Goal: Transaction & Acquisition: Purchase product/service

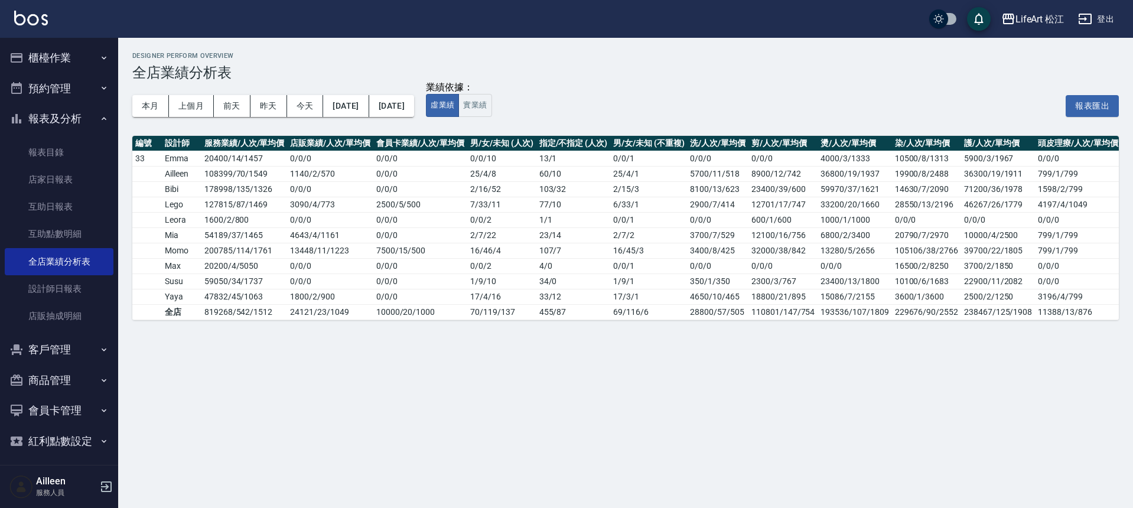
click at [59, 357] on button "客戶管理" at bounding box center [59, 349] width 109 height 31
click at [60, 379] on link "客戶列表" at bounding box center [59, 383] width 109 height 27
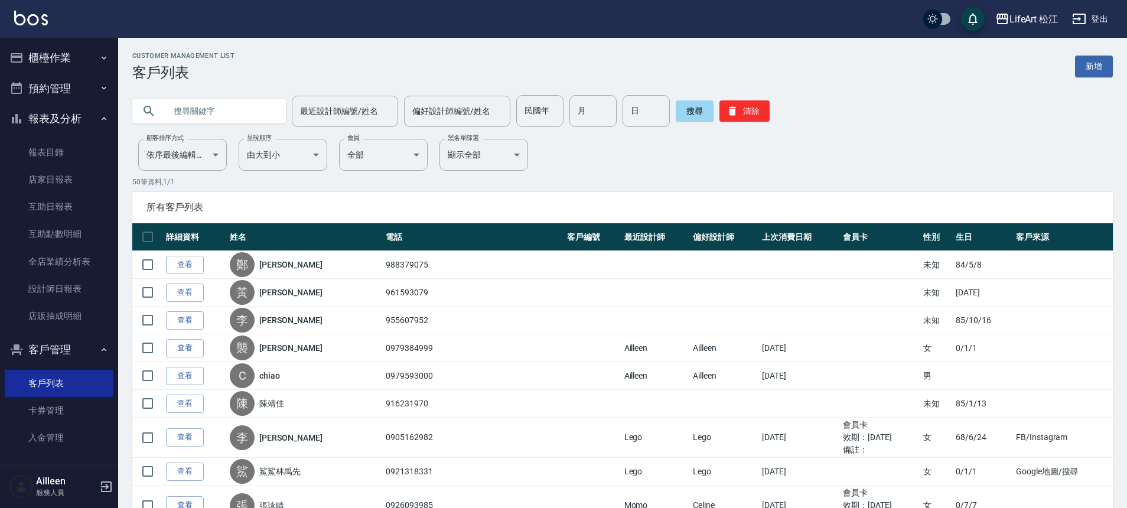
click at [218, 109] on input "text" at bounding box center [220, 111] width 111 height 32
click at [680, 109] on button "搜尋" at bounding box center [695, 110] width 38 height 21
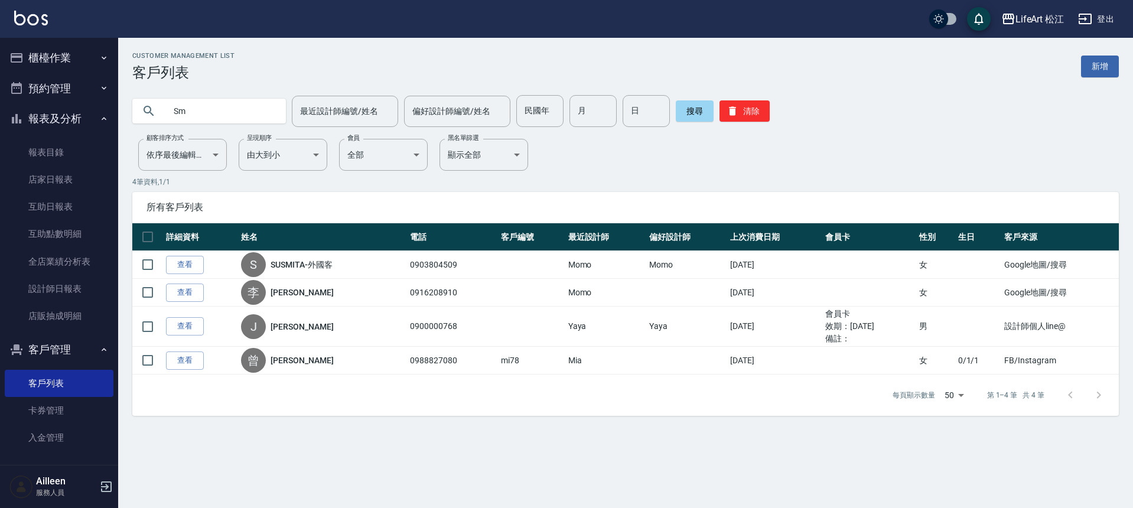
click at [201, 110] on input "Sm" at bounding box center [220, 111] width 111 height 32
type input "Sum"
click at [694, 113] on button "搜尋" at bounding box center [695, 110] width 38 height 21
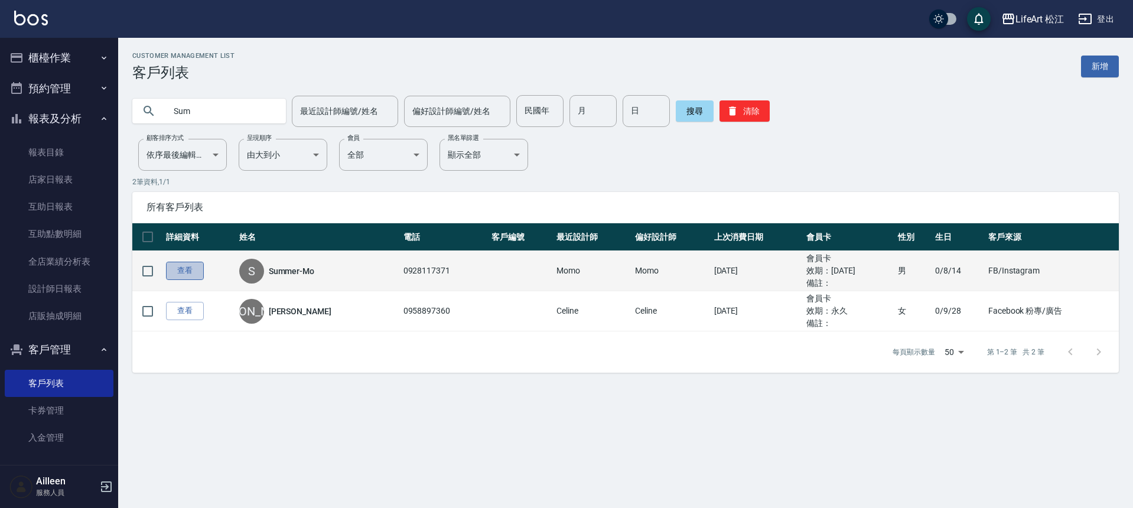
click at [175, 276] on link "查看" at bounding box center [185, 271] width 38 height 18
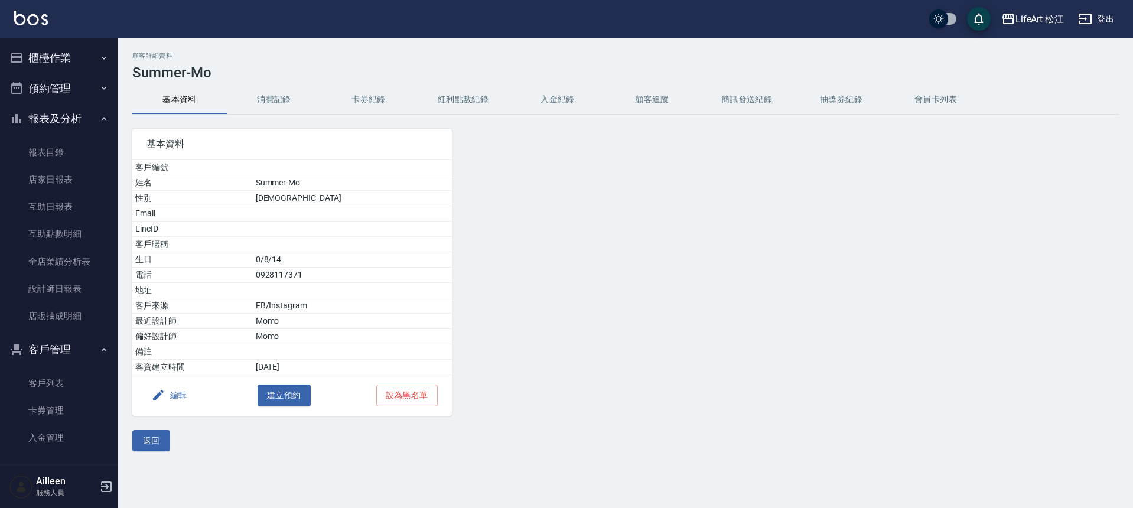
click at [281, 92] on button "消費記錄" at bounding box center [274, 100] width 94 height 28
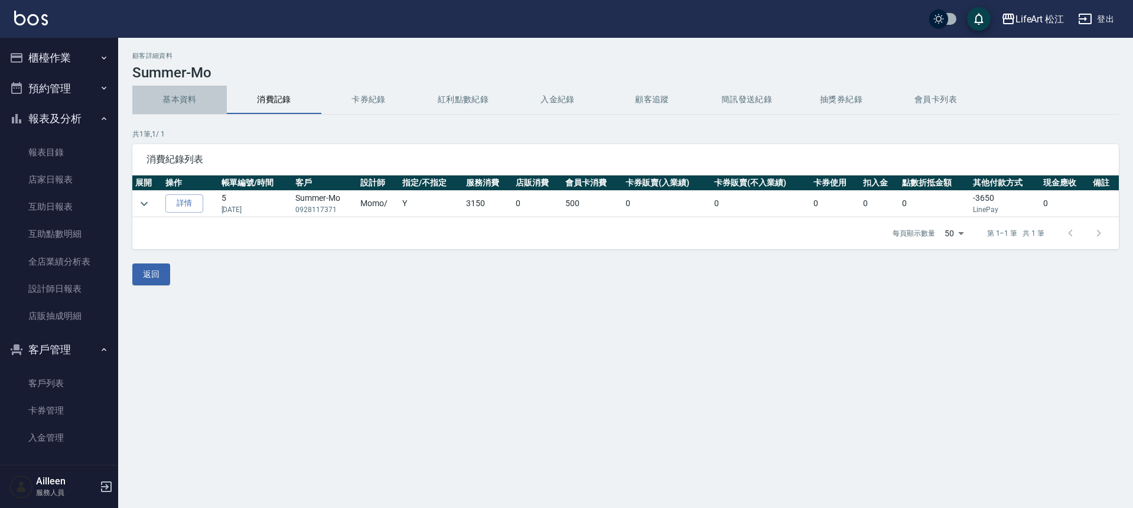
click at [193, 104] on button "基本資料" at bounding box center [179, 100] width 94 height 28
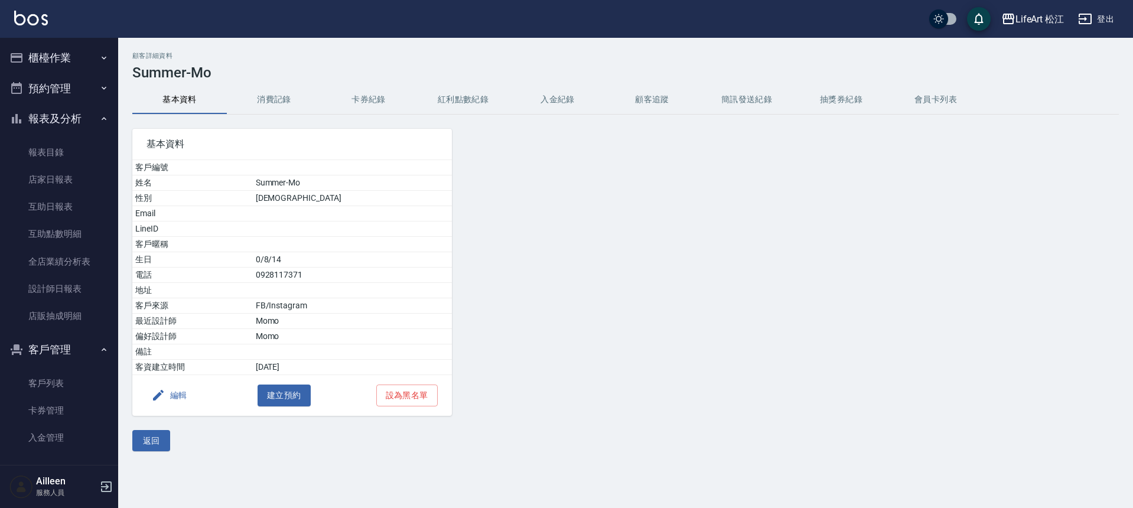
click at [268, 97] on button "消費記錄" at bounding box center [274, 100] width 94 height 28
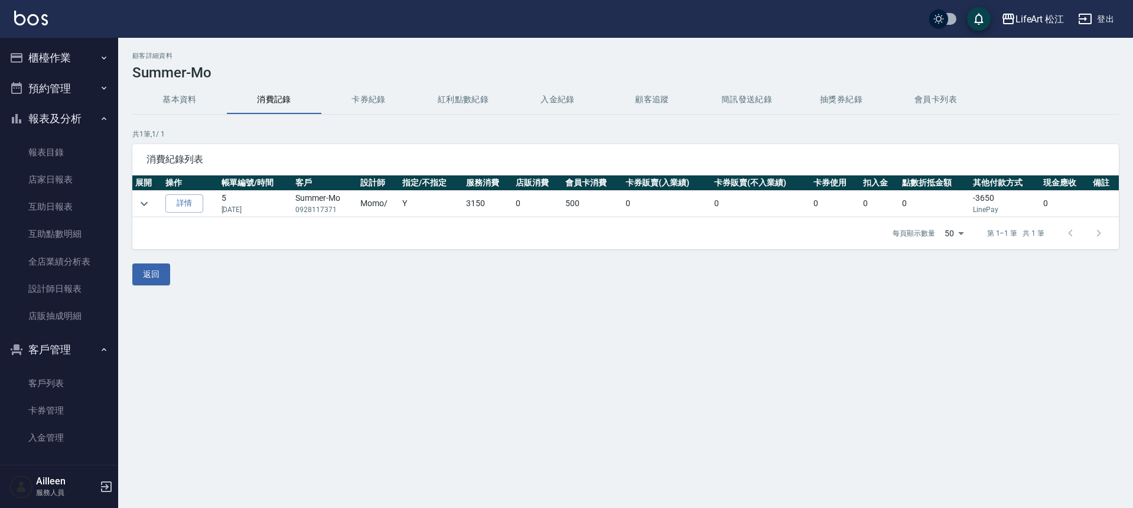
click at [464, 108] on button "紅利點數紀錄" at bounding box center [463, 100] width 94 height 28
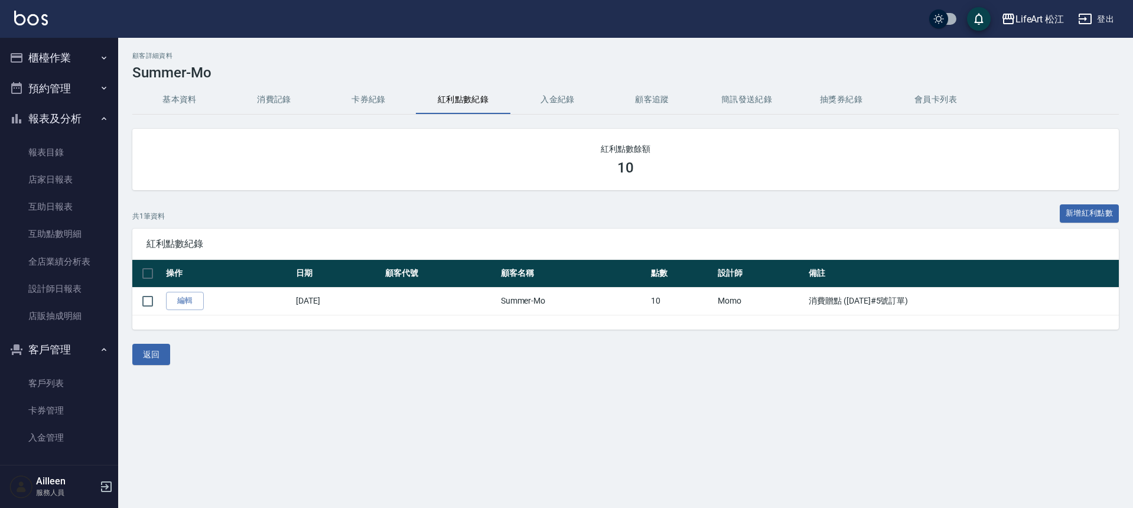
click at [389, 105] on button "卡券紀錄" at bounding box center [368, 100] width 94 height 28
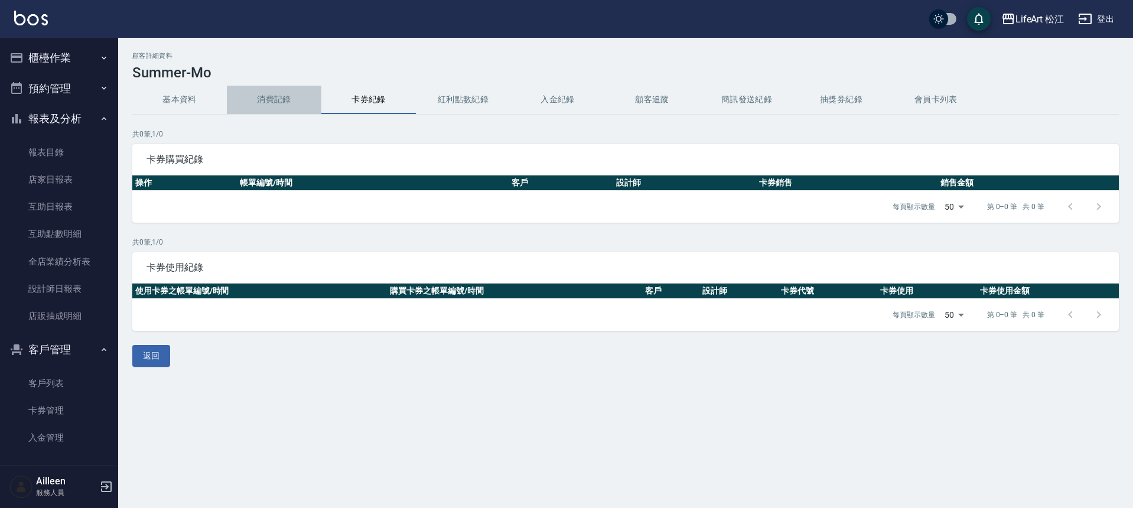
click at [270, 108] on button "消費記錄" at bounding box center [274, 100] width 94 height 28
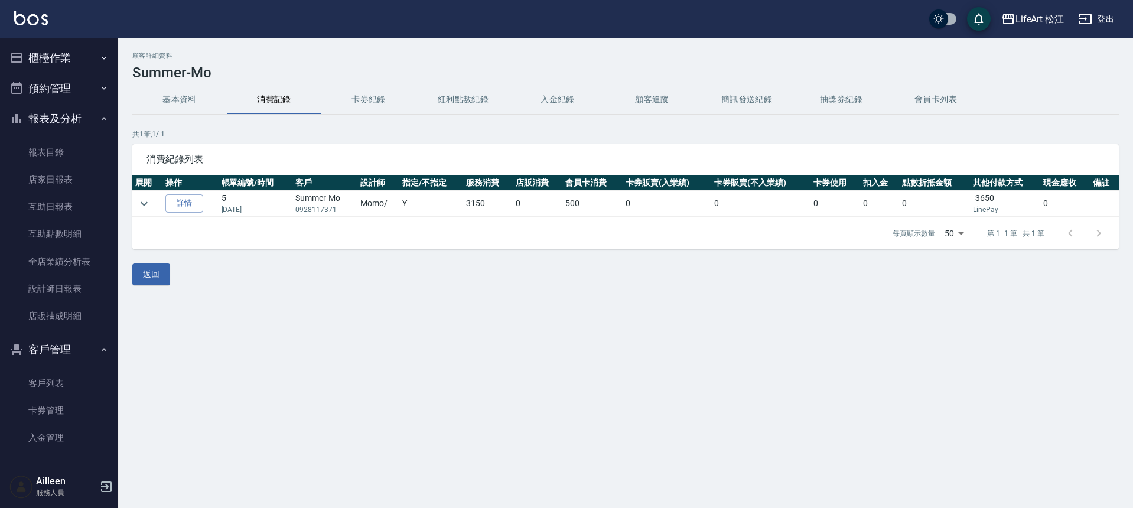
click at [203, 107] on button "基本資料" at bounding box center [179, 100] width 94 height 28
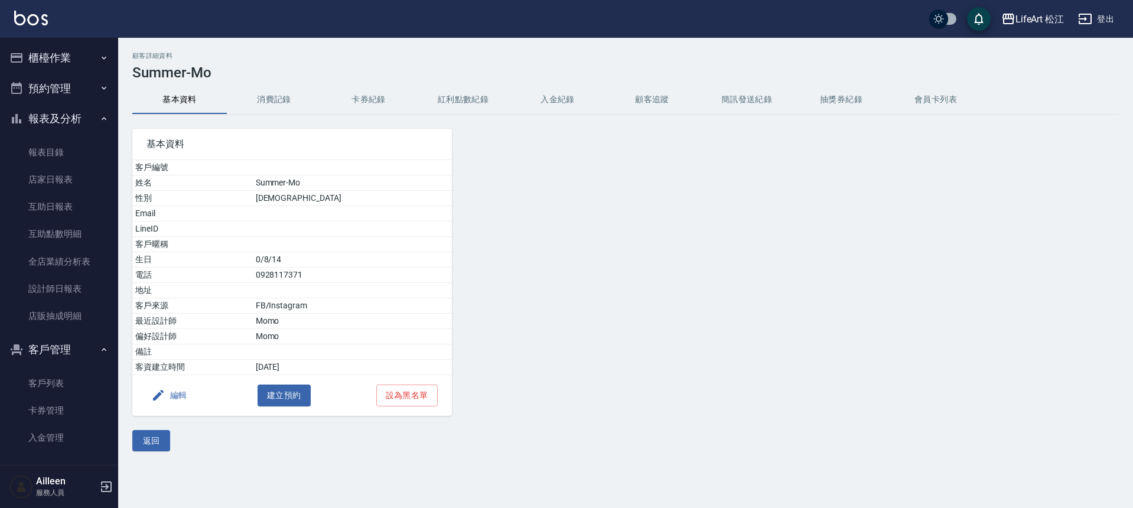
click at [276, 105] on button "消費記錄" at bounding box center [274, 100] width 94 height 28
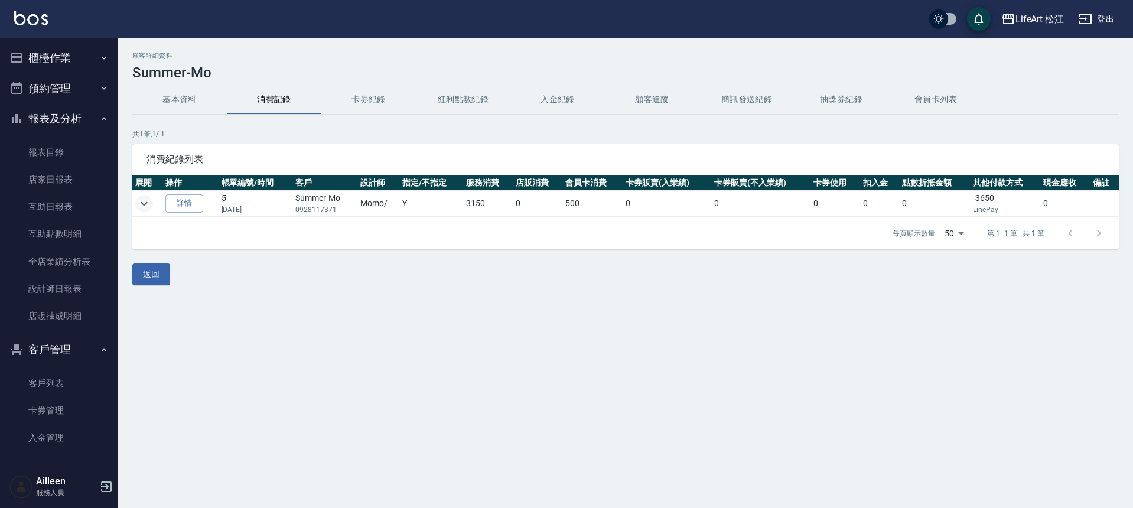
click at [145, 206] on icon "expand row" at bounding box center [144, 204] width 14 height 14
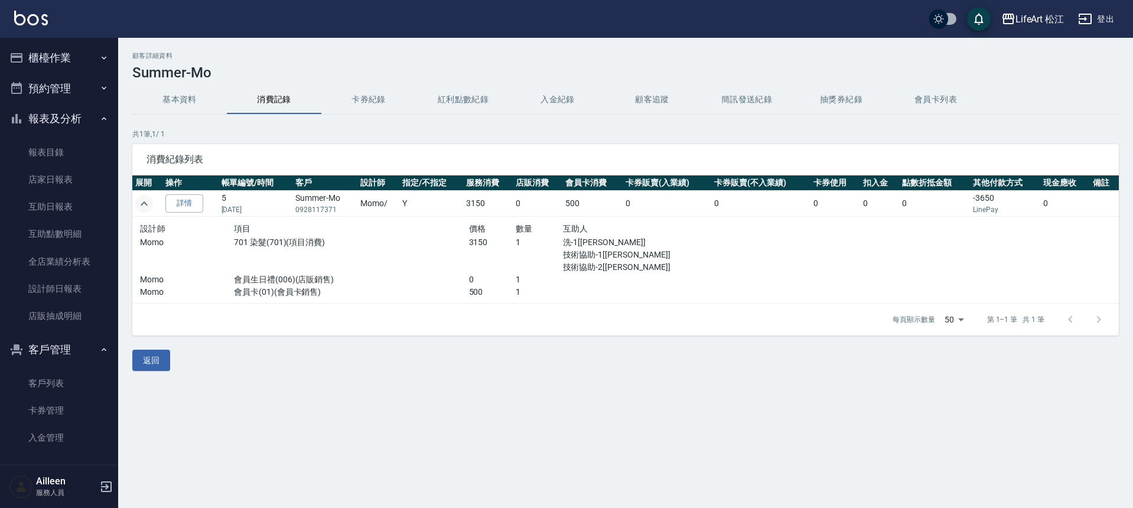
click at [173, 96] on button "基本資料" at bounding box center [179, 100] width 94 height 28
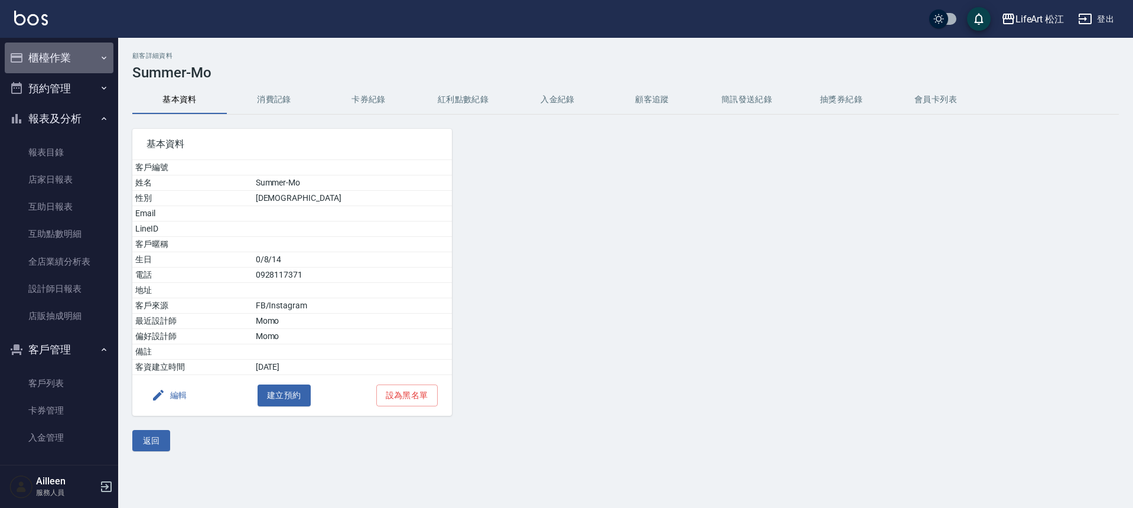
click at [75, 53] on button "櫃檯作業" at bounding box center [59, 58] width 109 height 31
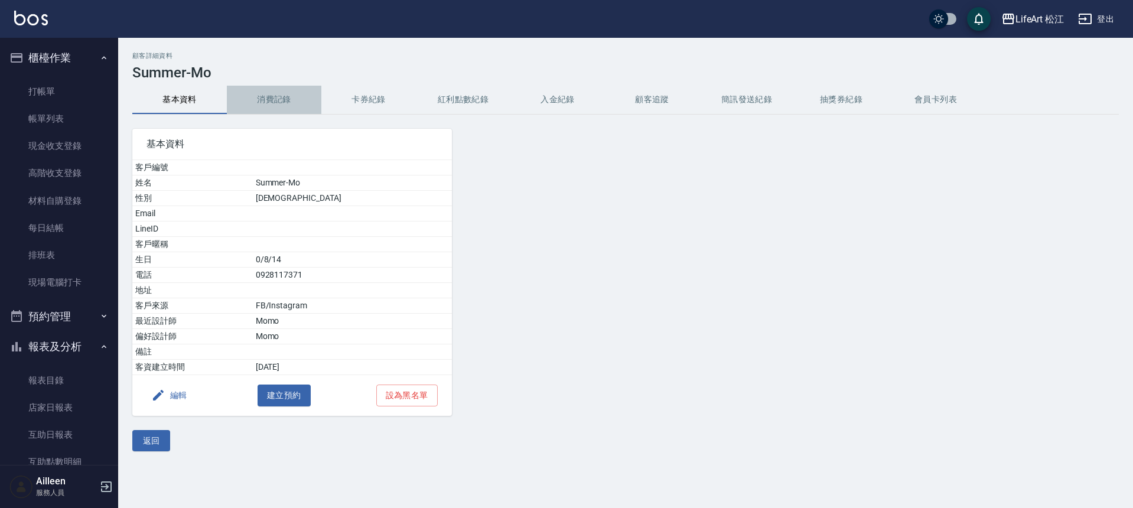
click at [271, 90] on button "消費記錄" at bounding box center [274, 100] width 94 height 28
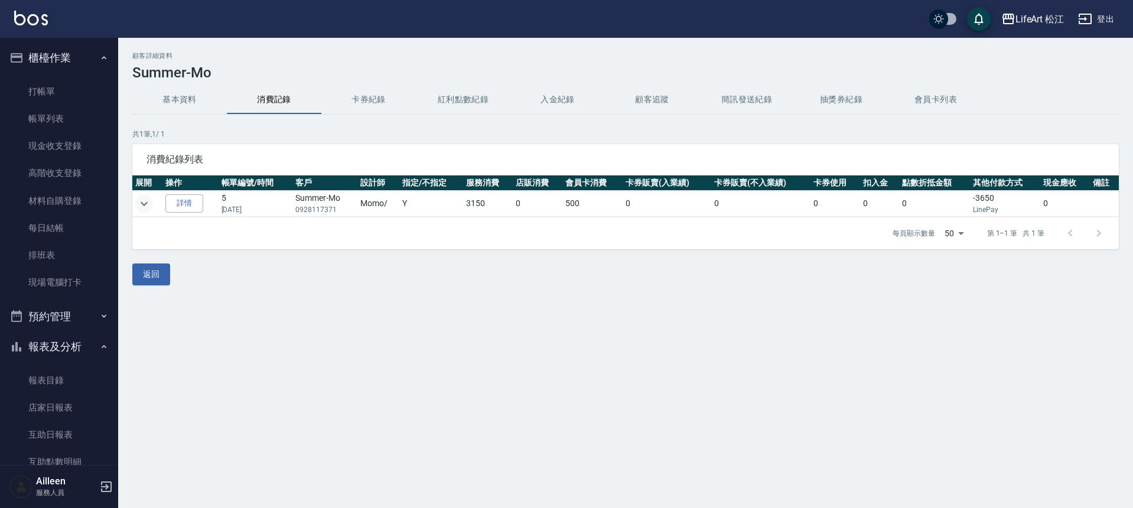
click at [149, 205] on icon "expand row" at bounding box center [144, 204] width 14 height 14
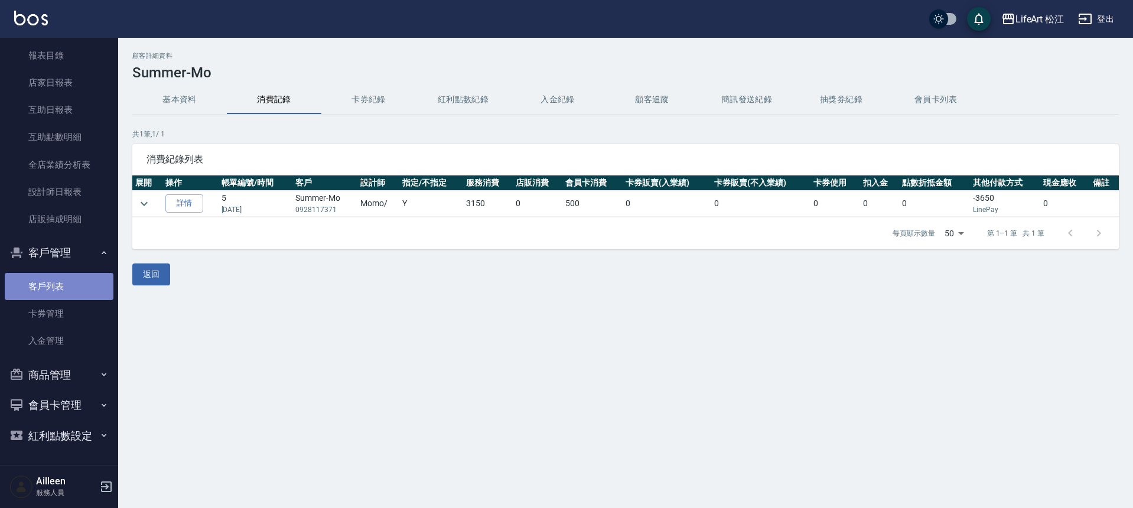
click at [62, 288] on link "客戶列表" at bounding box center [59, 286] width 109 height 27
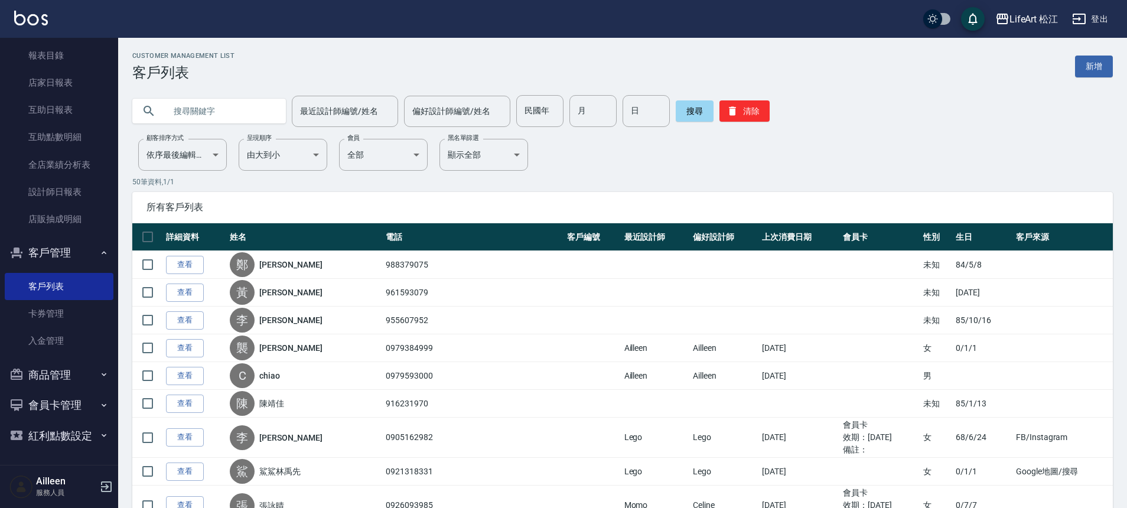
click at [206, 112] on input "text" at bounding box center [220, 111] width 111 height 32
type input "Sa"
click at [676, 114] on button "搜尋" at bounding box center [695, 110] width 38 height 21
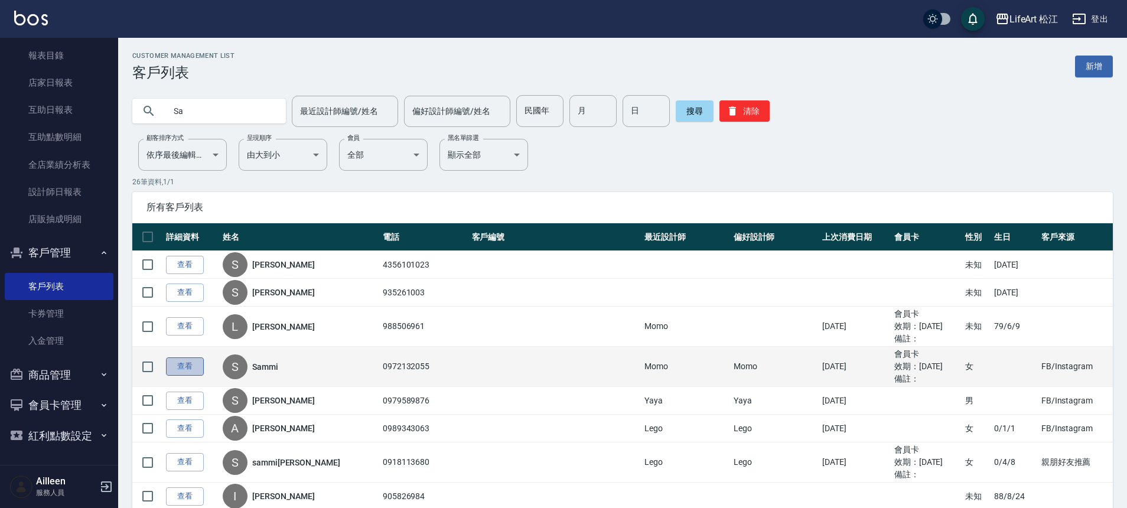
click at [187, 369] on link "查看" at bounding box center [185, 366] width 38 height 18
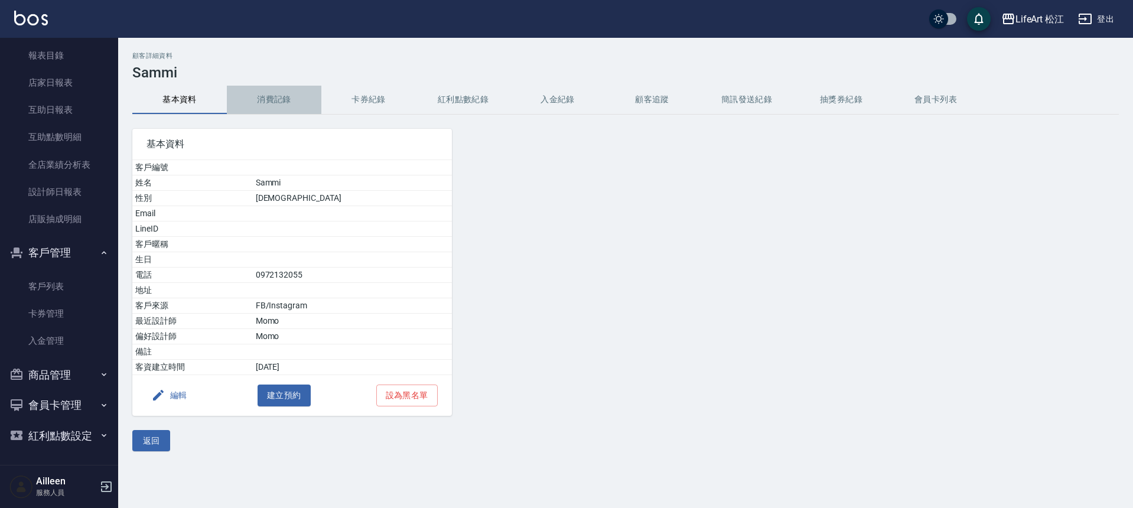
click at [286, 93] on button "消費記錄" at bounding box center [274, 100] width 94 height 28
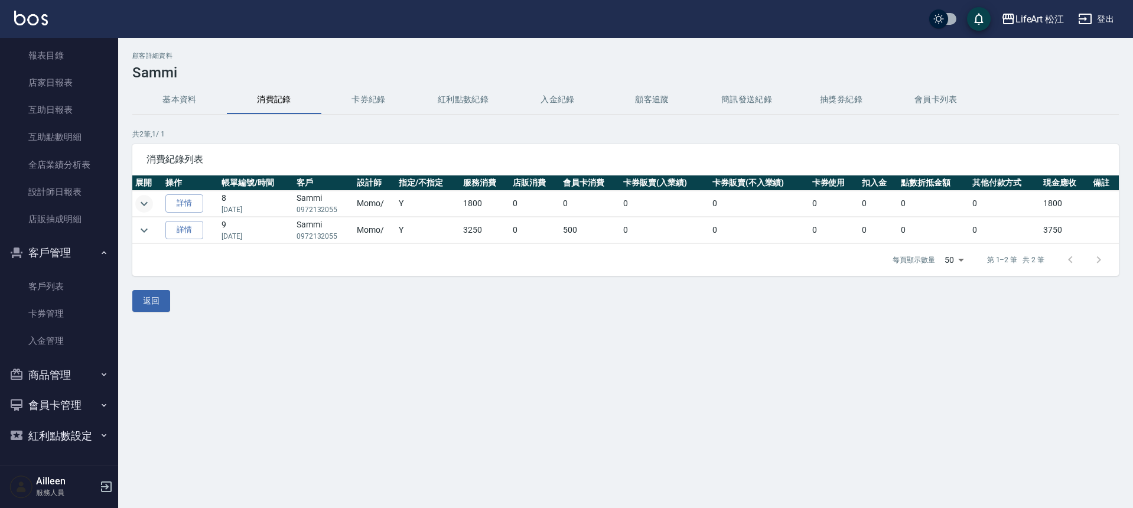
click at [151, 203] on icon "expand row" at bounding box center [144, 204] width 14 height 14
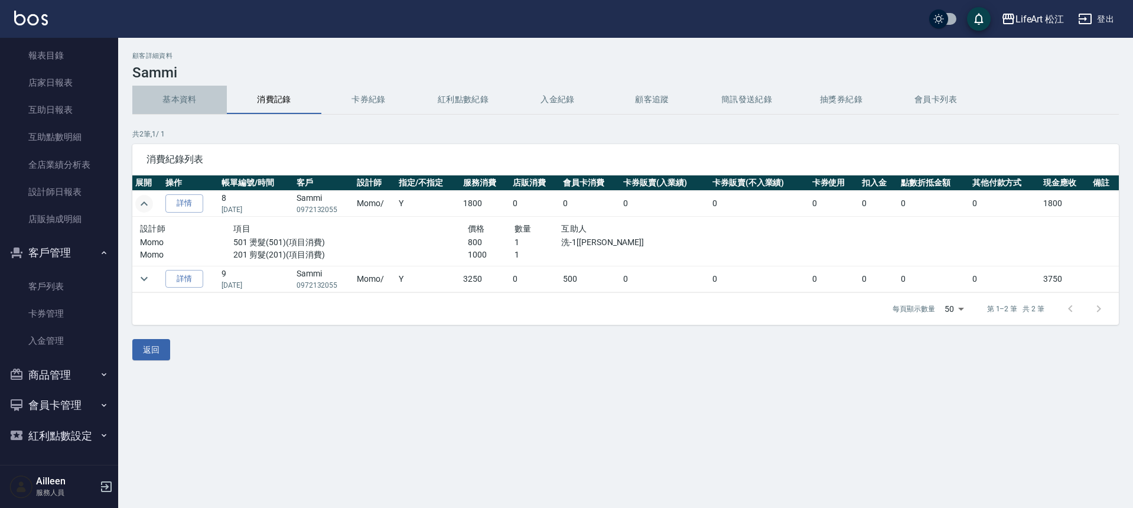
click at [184, 97] on button "基本資料" at bounding box center [179, 100] width 94 height 28
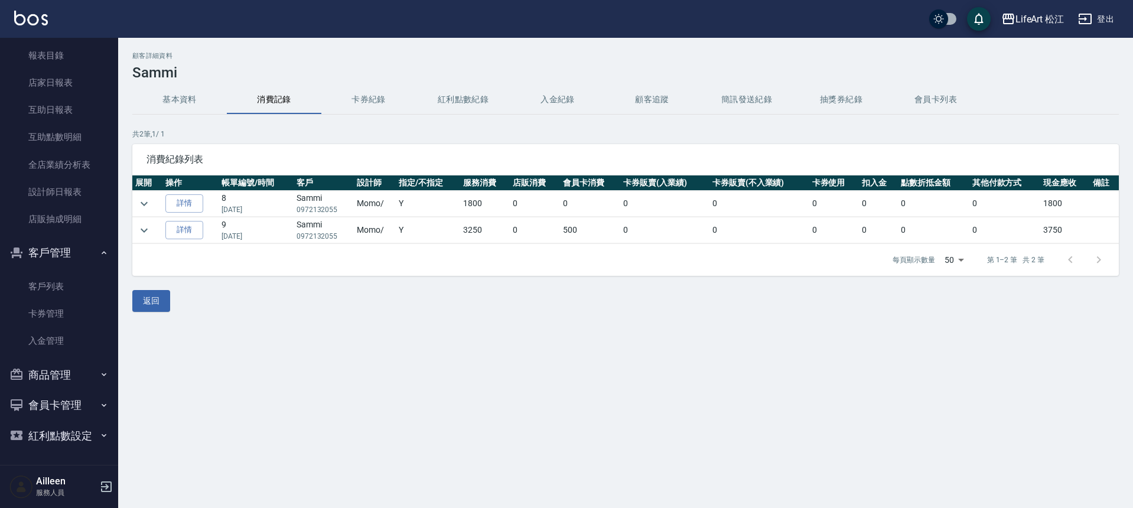
click at [187, 99] on button "基本資料" at bounding box center [179, 100] width 94 height 28
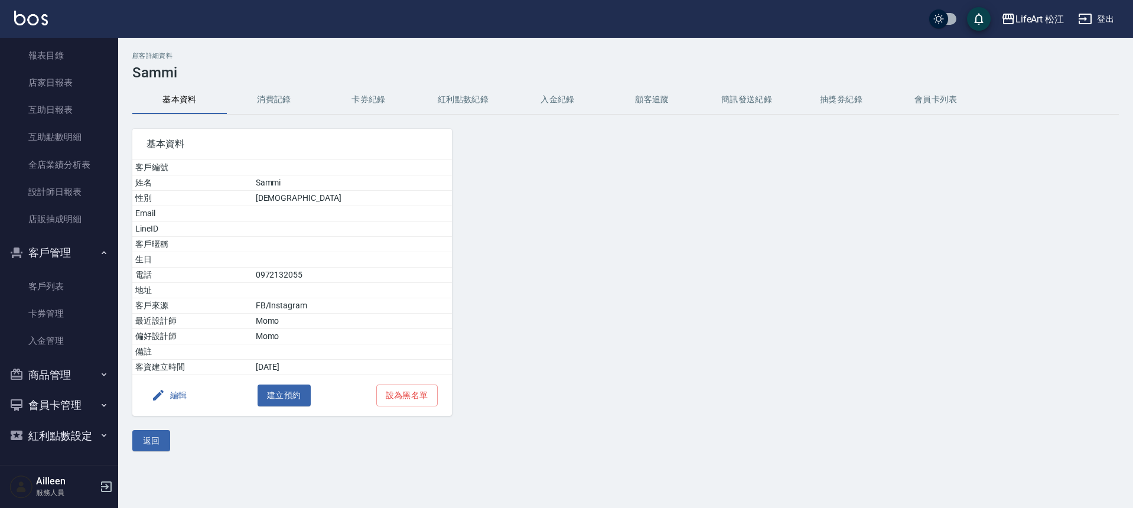
click at [163, 394] on icon "button" at bounding box center [158, 395] width 14 height 14
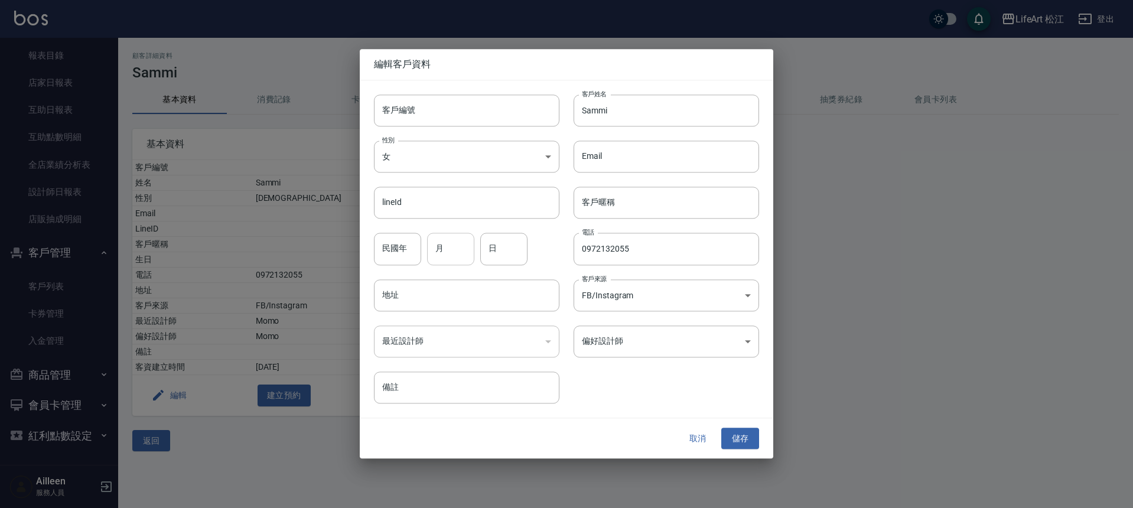
click at [460, 244] on input "月" at bounding box center [450, 249] width 47 height 32
type input "5"
click at [504, 260] on input "日" at bounding box center [503, 249] width 47 height 32
type input "15"
click at [741, 440] on button "儲存" at bounding box center [740, 439] width 38 height 22
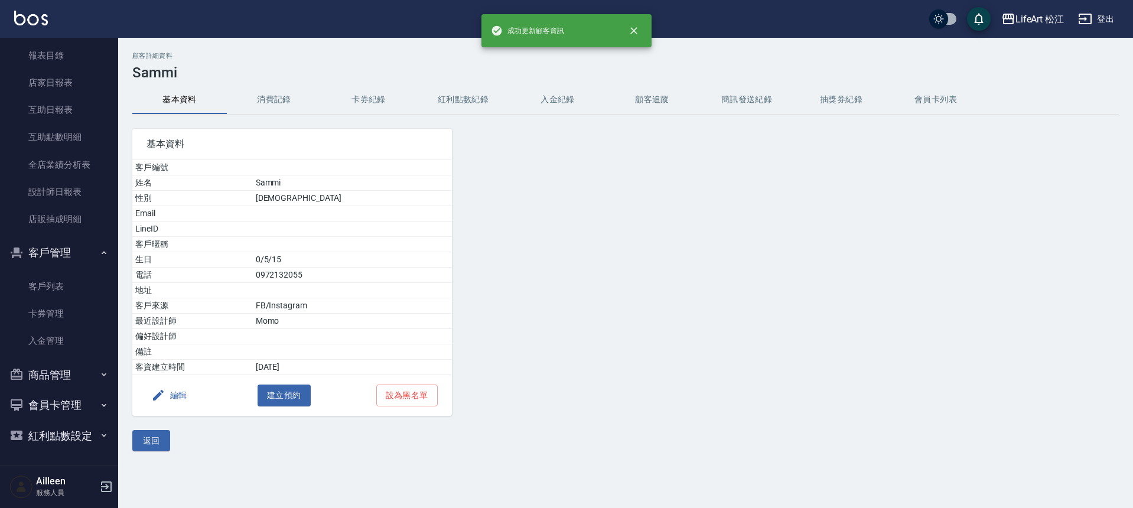
click at [266, 96] on button "消費記錄" at bounding box center [274, 100] width 94 height 28
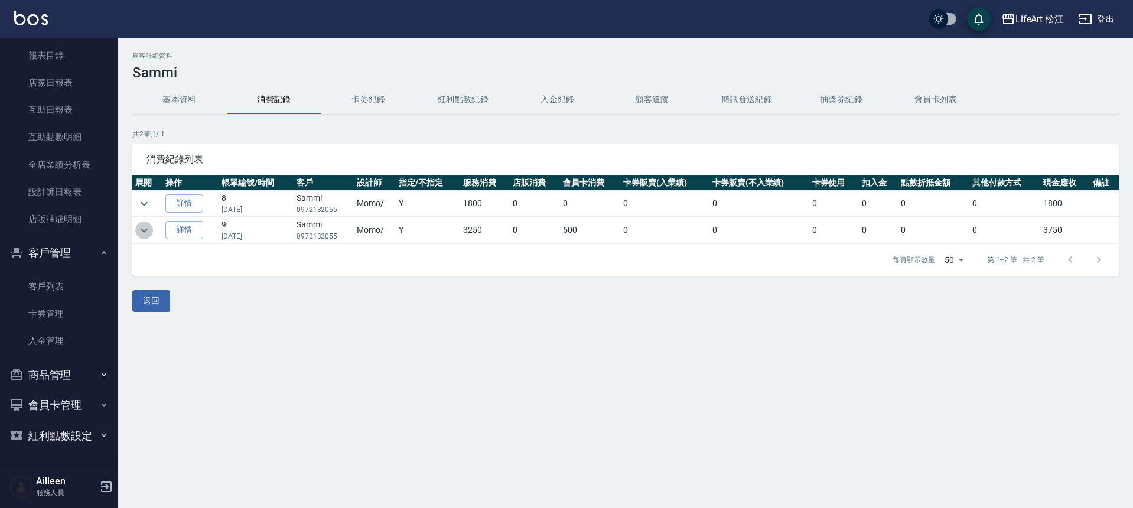
click at [148, 227] on icon "expand row" at bounding box center [144, 230] width 14 height 14
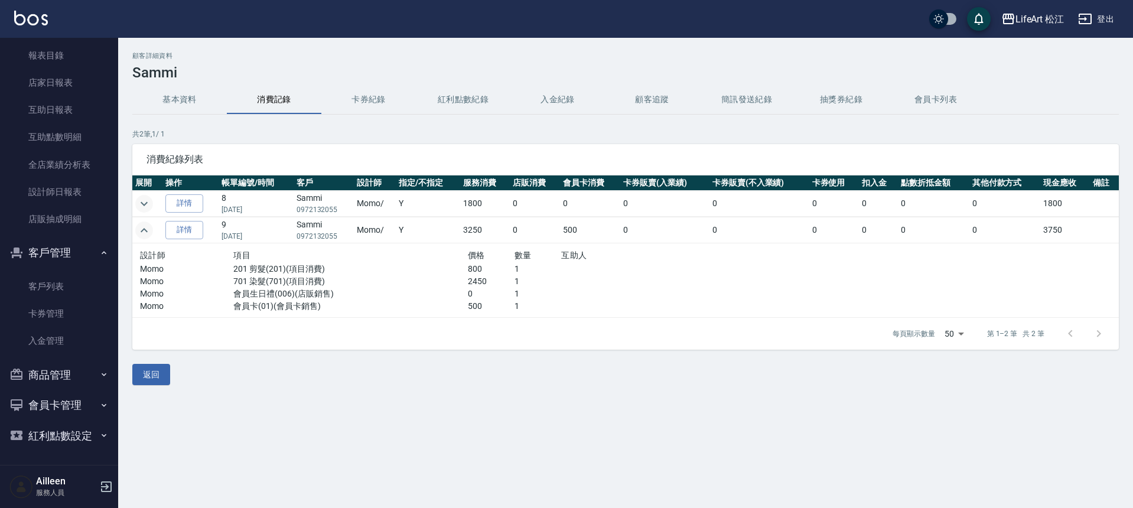
click at [149, 204] on icon "expand row" at bounding box center [144, 204] width 14 height 14
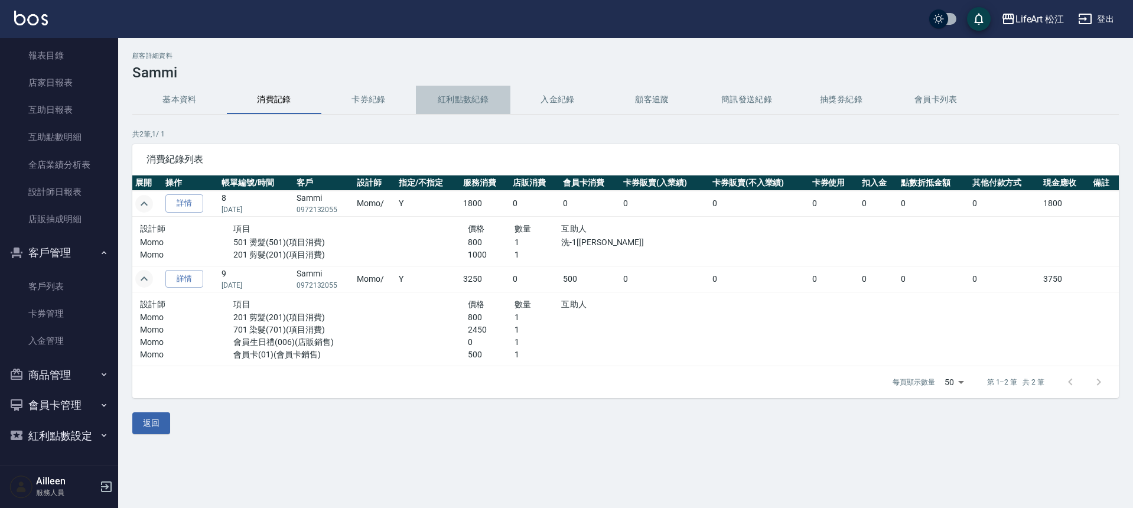
click at [490, 92] on button "紅利點數紀錄" at bounding box center [463, 100] width 94 height 28
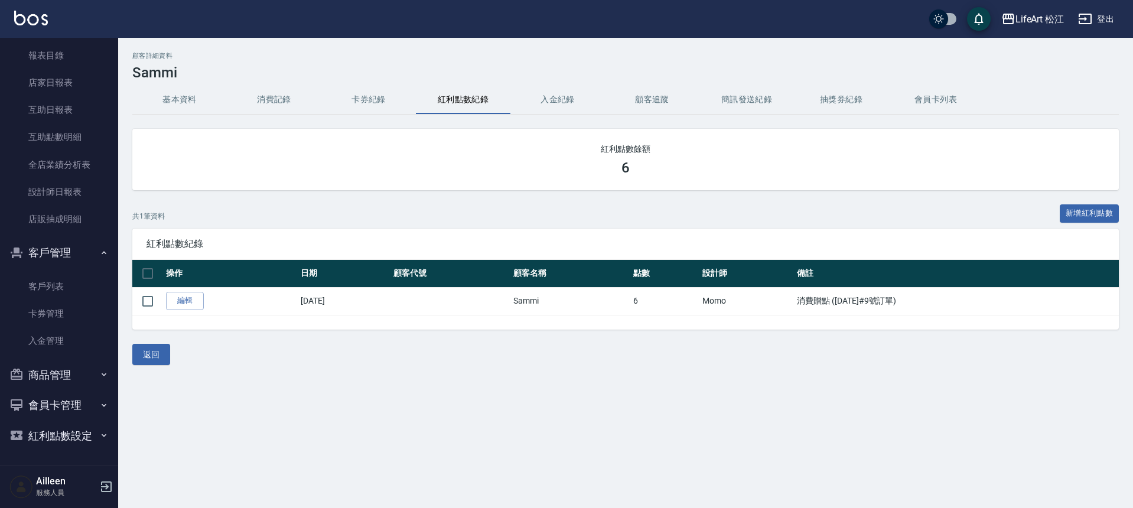
click at [377, 103] on button "卡券紀錄" at bounding box center [368, 100] width 94 height 28
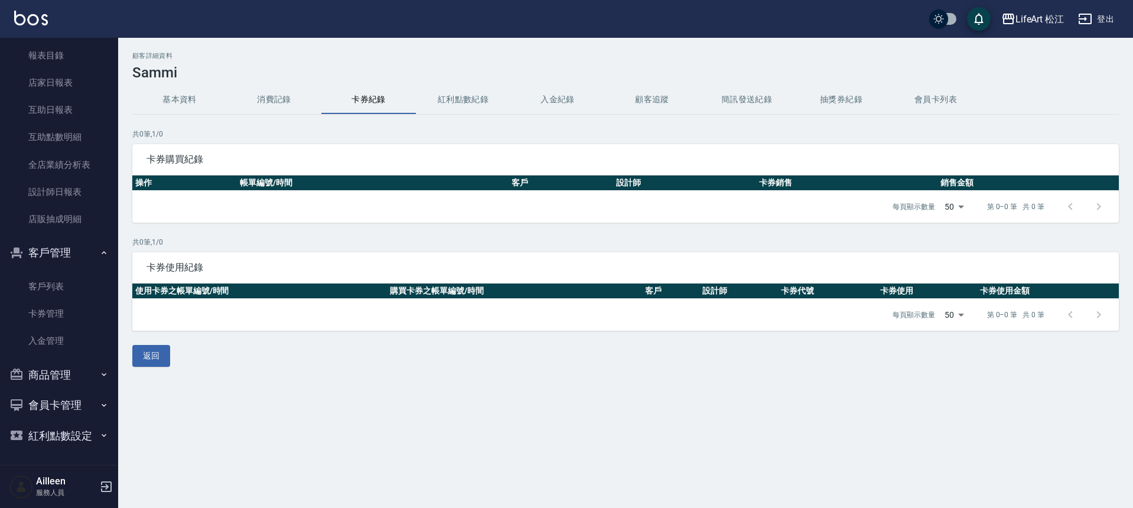
click at [266, 102] on button "消費記錄" at bounding box center [274, 100] width 94 height 28
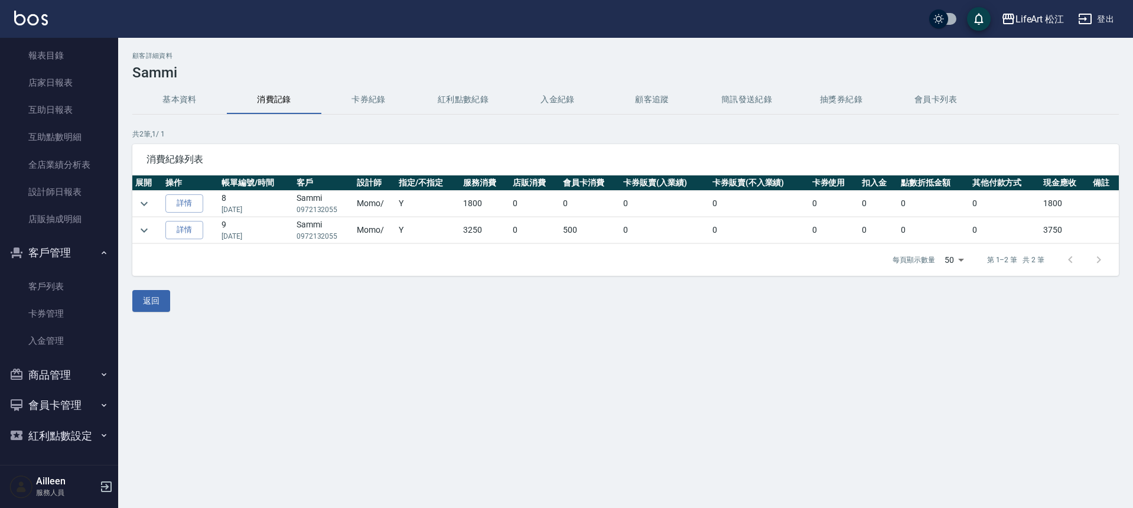
click at [488, 100] on button "紅利點數紀錄" at bounding box center [463, 100] width 94 height 28
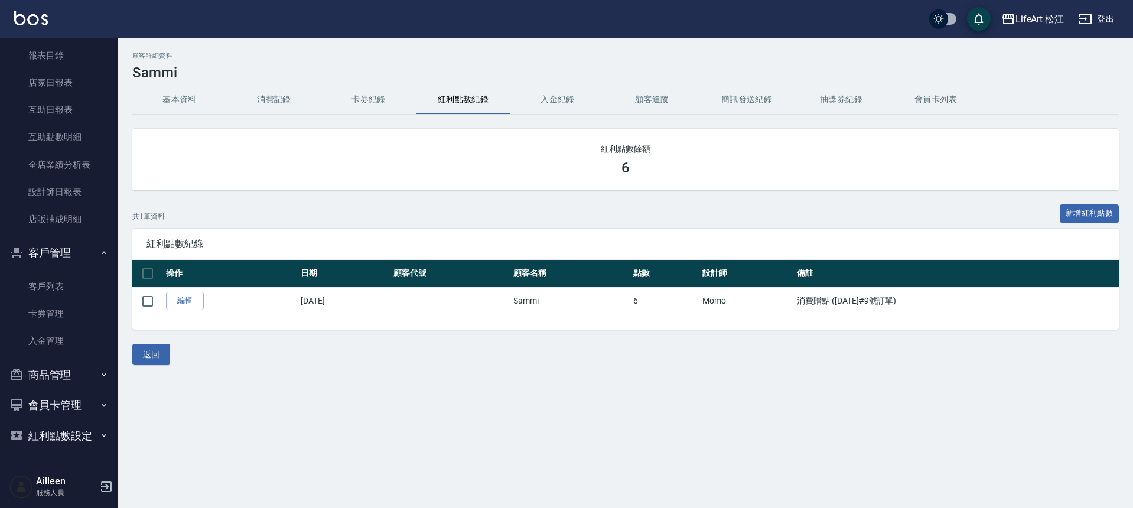
click at [344, 99] on button "卡券紀錄" at bounding box center [368, 100] width 94 height 28
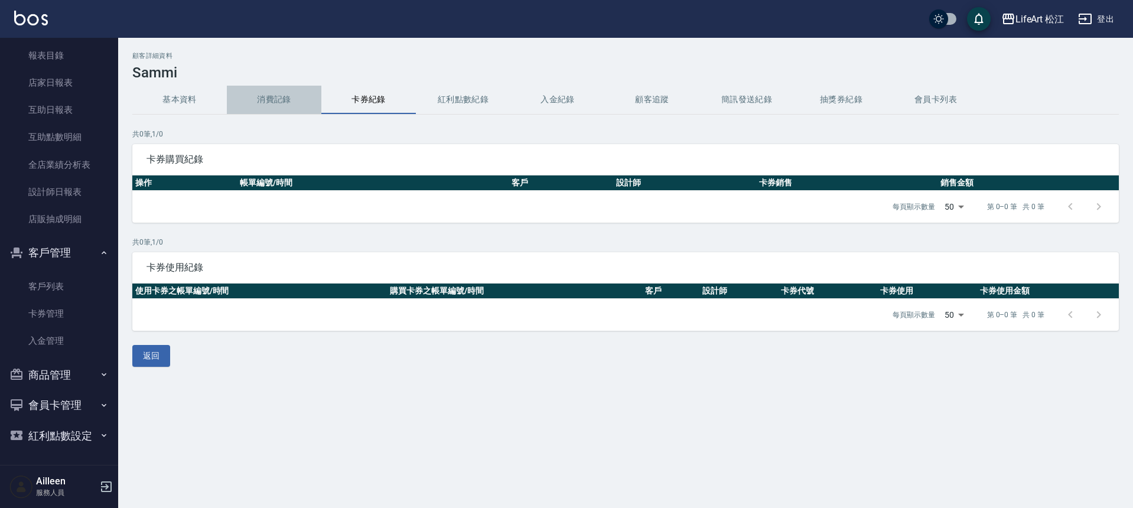
click at [273, 101] on button "消費記錄" at bounding box center [274, 100] width 94 height 28
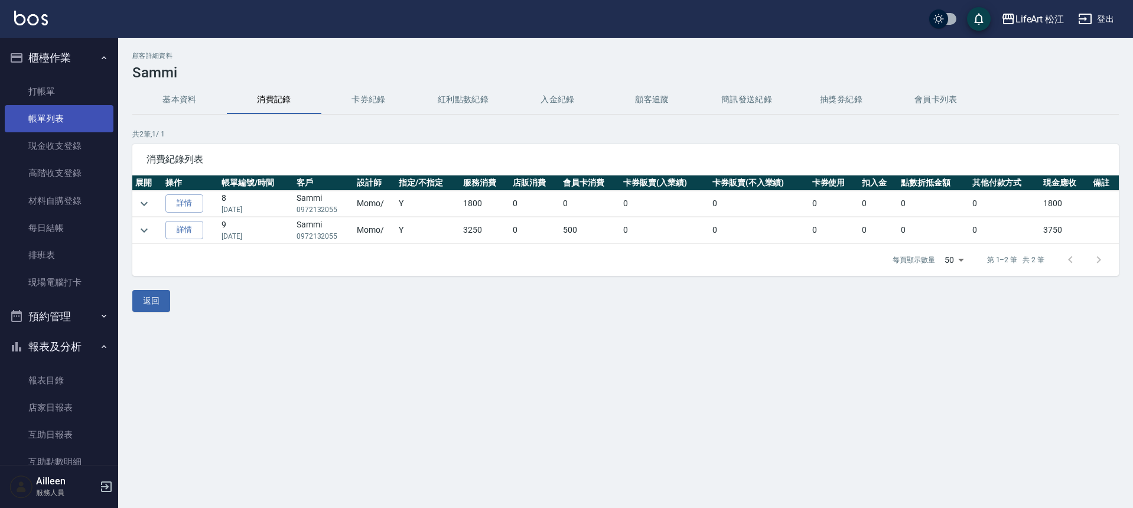
click at [60, 111] on link "帳單列表" at bounding box center [59, 118] width 109 height 27
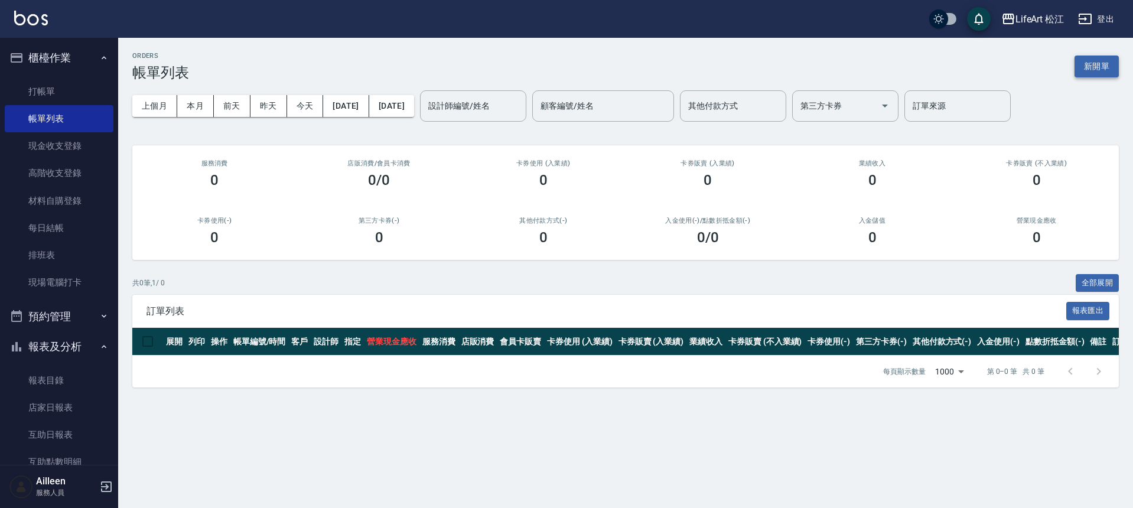
click at [1102, 69] on button "新開單" at bounding box center [1096, 67] width 44 height 22
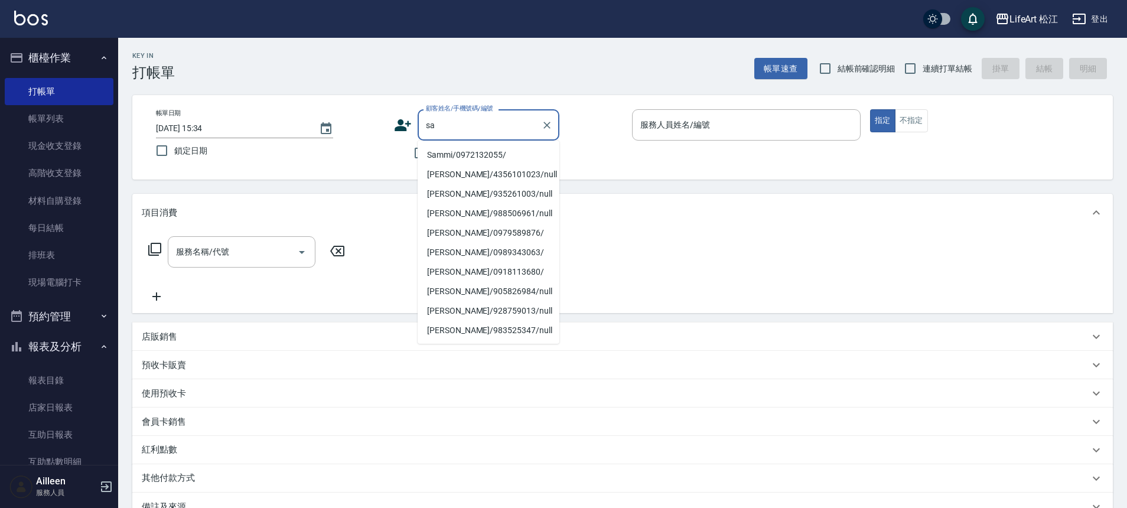
click at [468, 158] on li "Sammi/0972132055/" at bounding box center [489, 154] width 142 height 19
type input "Sammi/0972132055/"
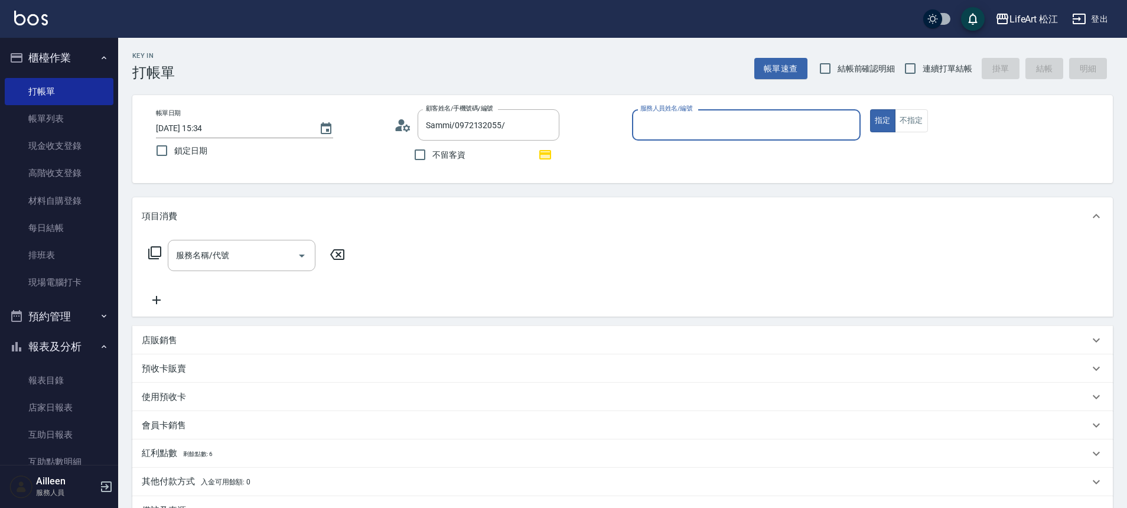
click at [685, 117] on input "服務人員姓名/編號" at bounding box center [746, 125] width 218 height 21
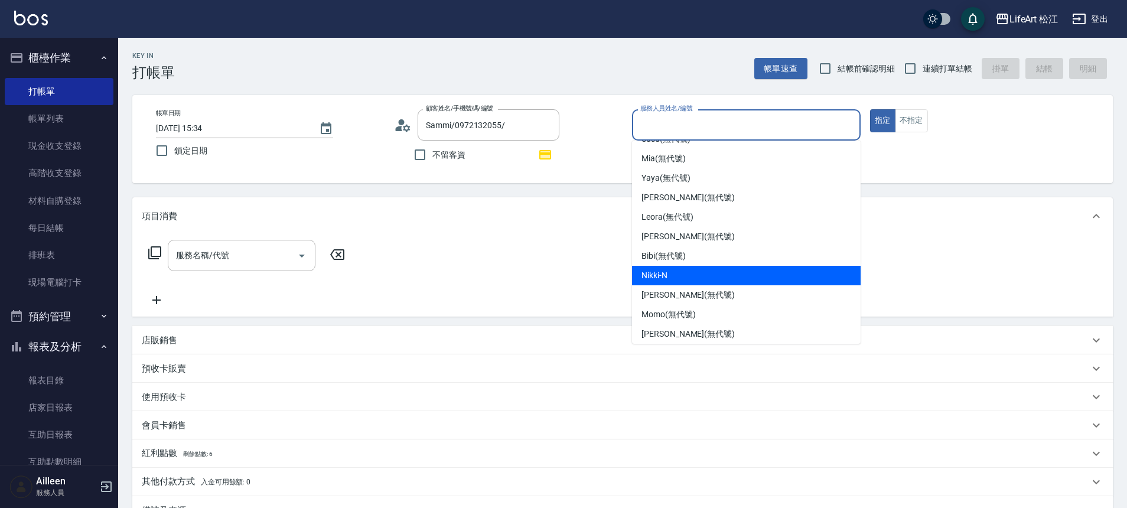
scroll to position [138, 0]
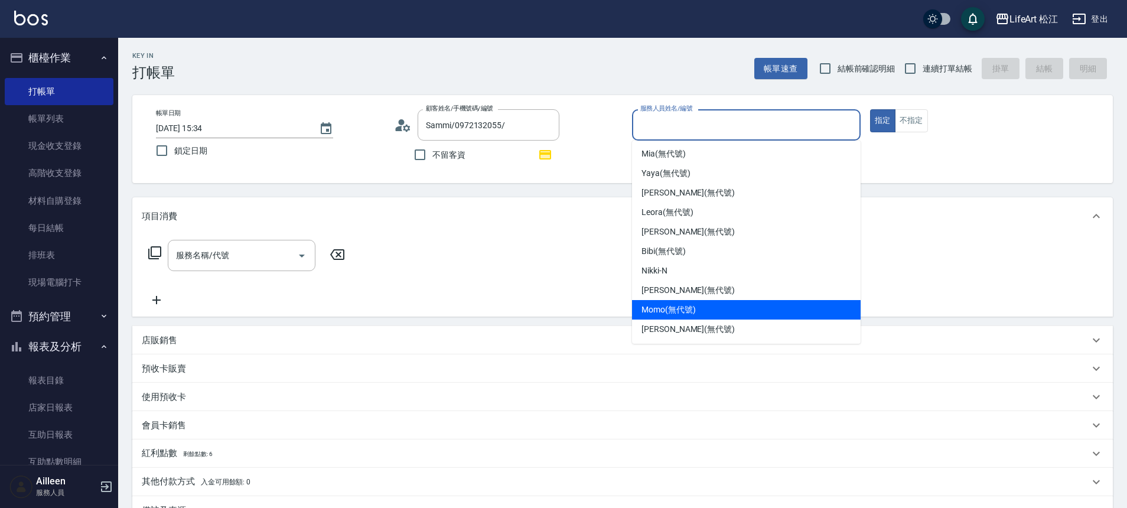
click at [660, 304] on span "Momo (無代號)" at bounding box center [668, 310] width 54 height 12
type input "Momo(無代號)"
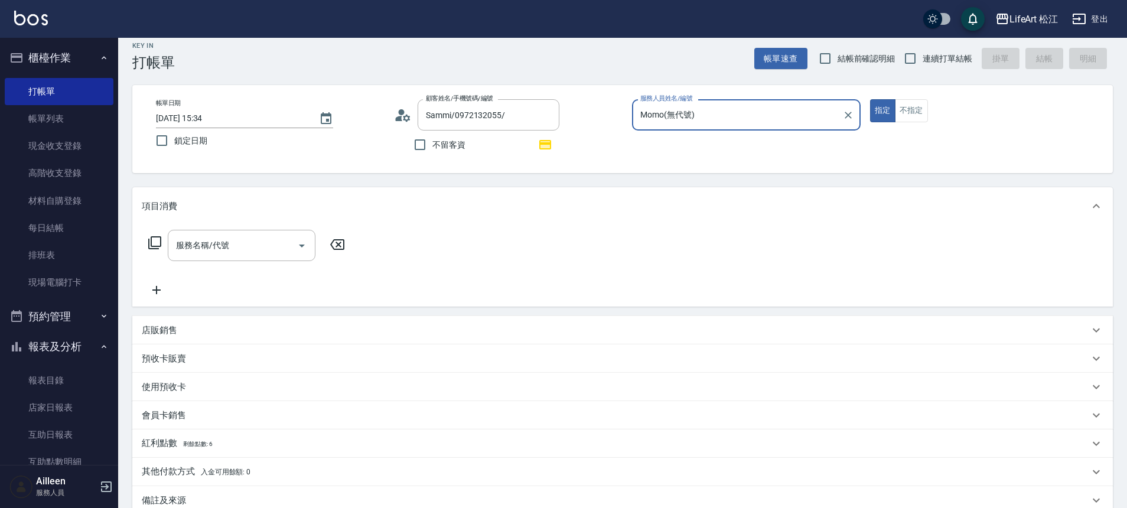
scroll to position [21, 0]
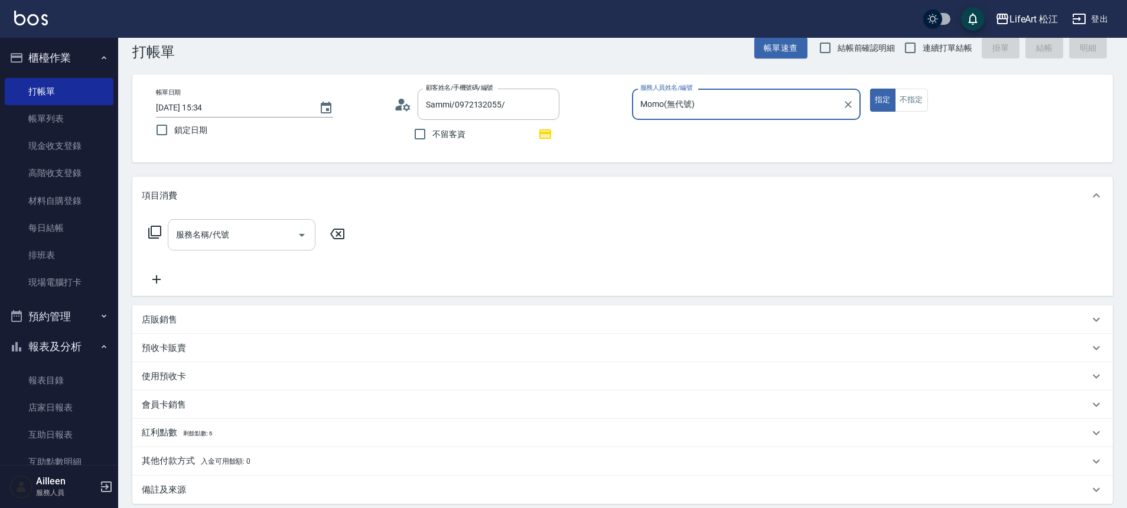
click at [247, 229] on input "服務名稱/代號" at bounding box center [232, 234] width 119 height 21
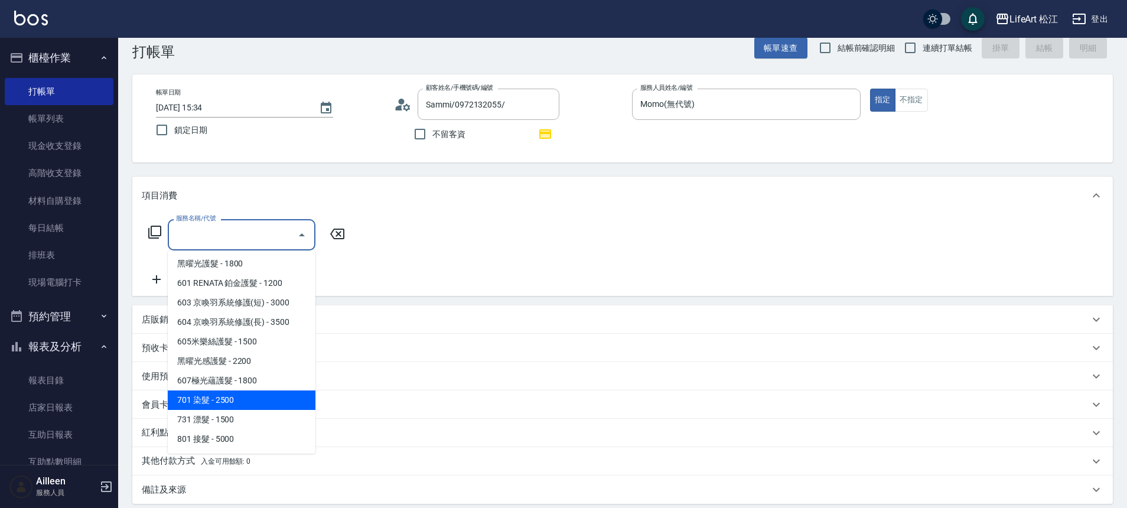
scroll to position [0, 0]
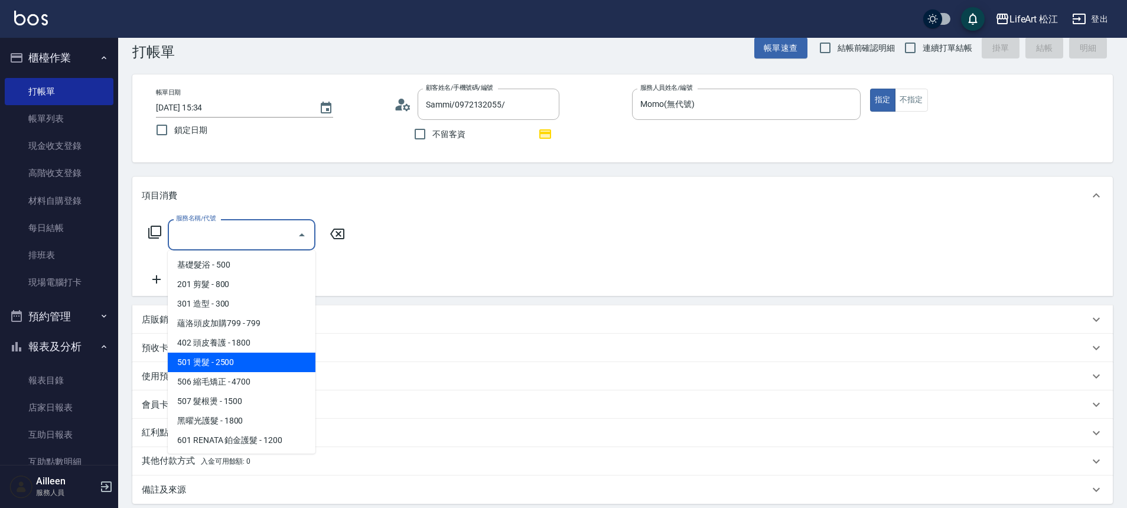
click at [243, 358] on span "501 燙髮 - 2500" at bounding box center [242, 362] width 148 height 19
type input "501 燙髮(501)"
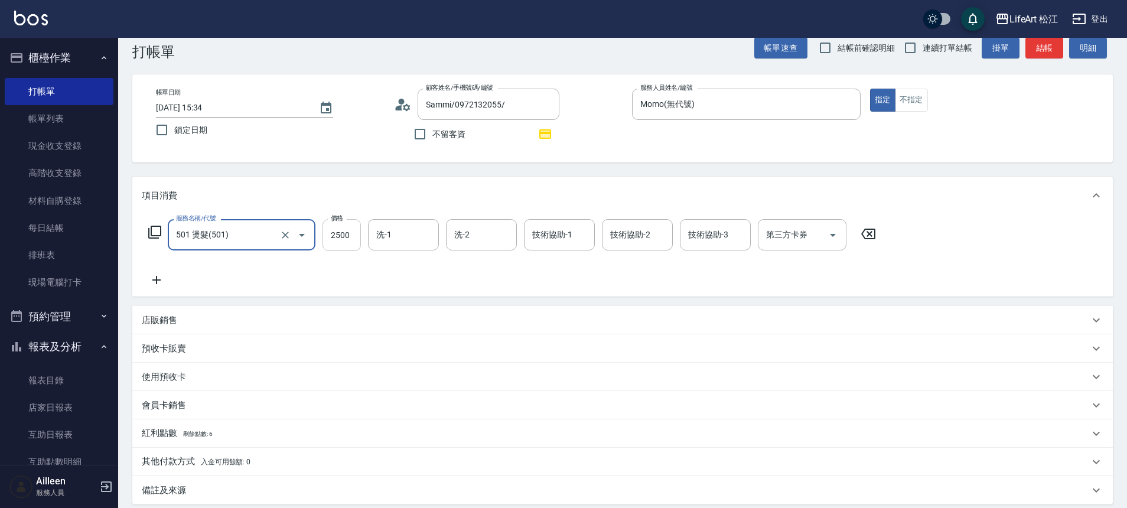
click at [353, 231] on input "2500" at bounding box center [341, 235] width 38 height 32
type input "3850"
click at [377, 237] on input "洗-1" at bounding box center [403, 234] width 60 height 21
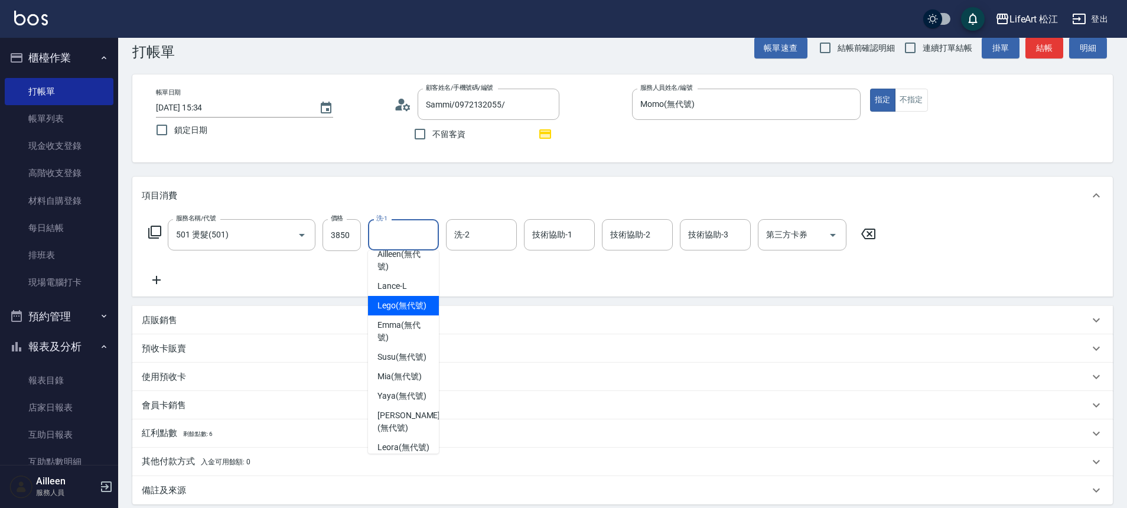
scroll to position [70, 0]
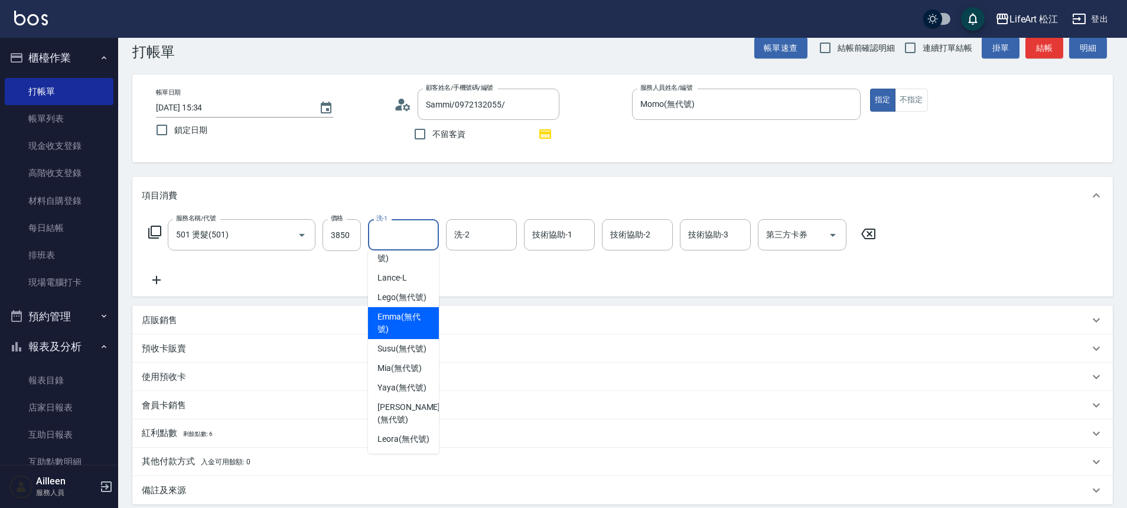
click at [402, 335] on span "[PERSON_NAME] (無代號)" at bounding box center [403, 323] width 52 height 25
type input "[PERSON_NAME](無代號)"
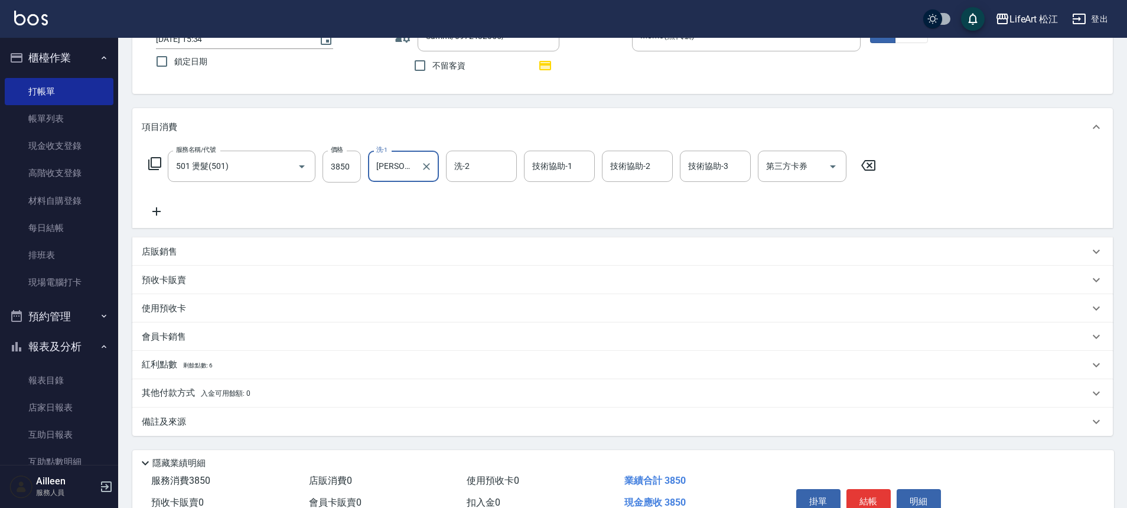
scroll to position [151, 0]
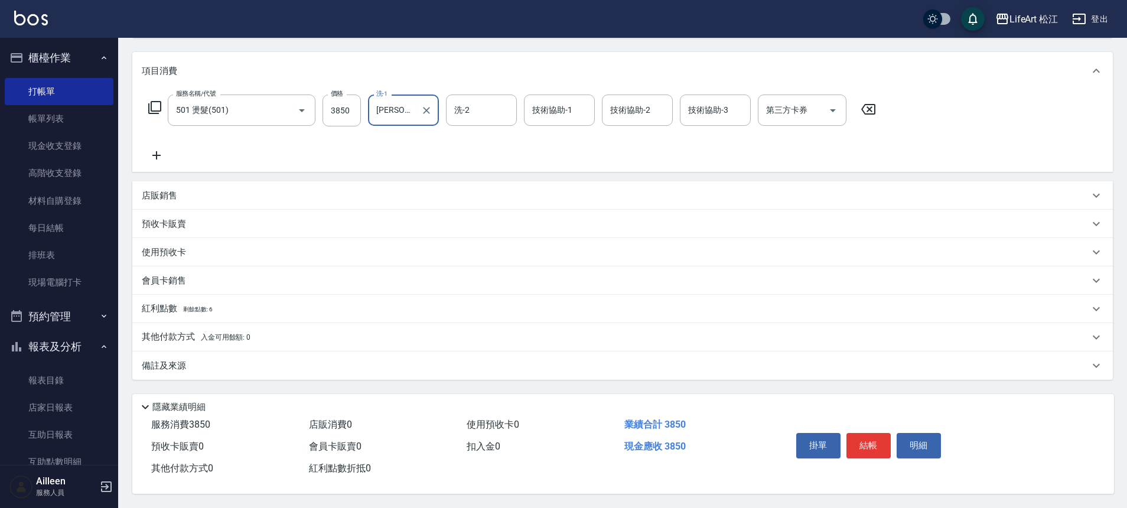
click at [265, 308] on div "紅利點數 剩餘點數: 6" at bounding box center [615, 308] width 947 height 13
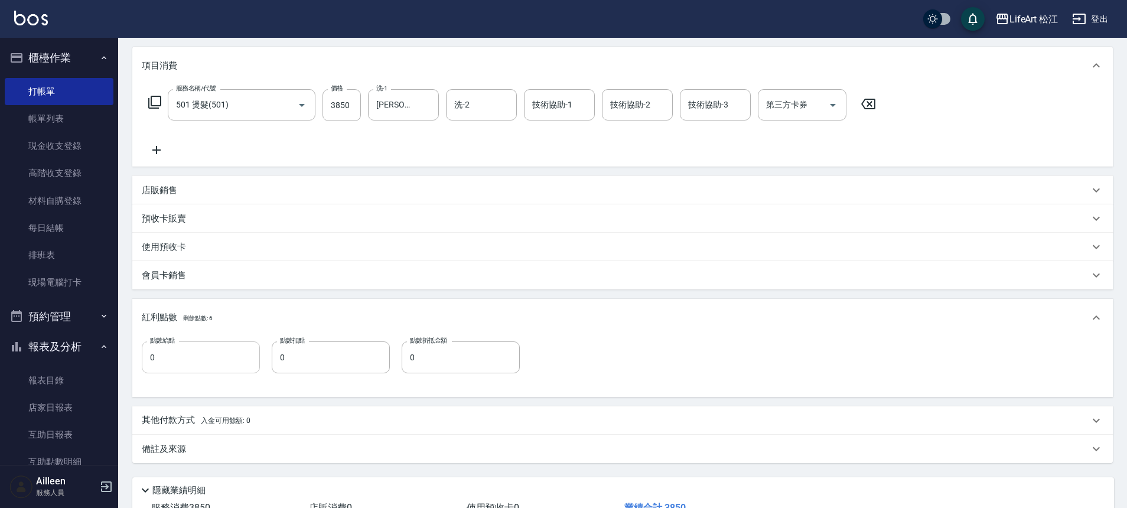
click at [207, 357] on input "0" at bounding box center [201, 357] width 118 height 32
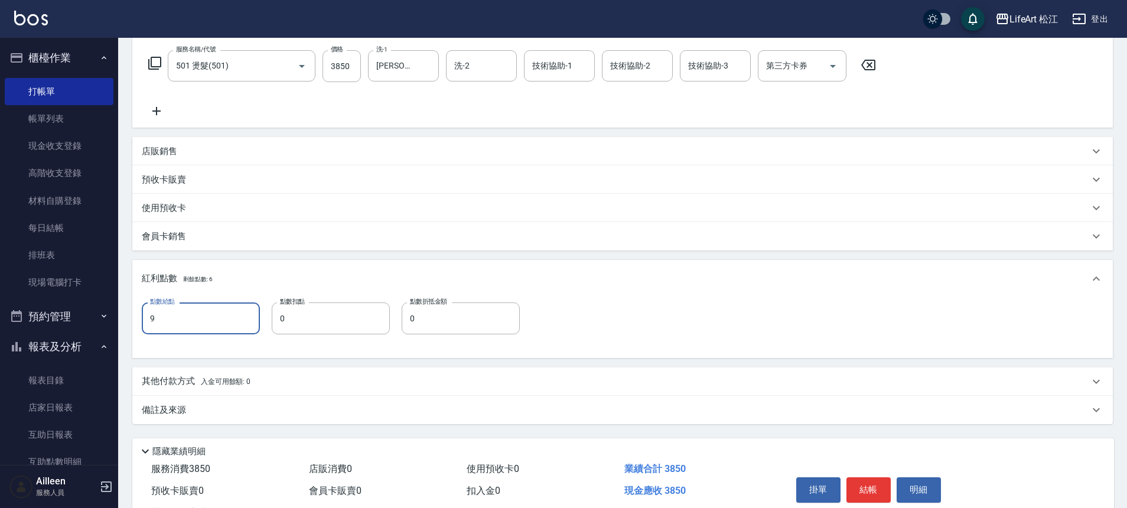
scroll to position [239, 0]
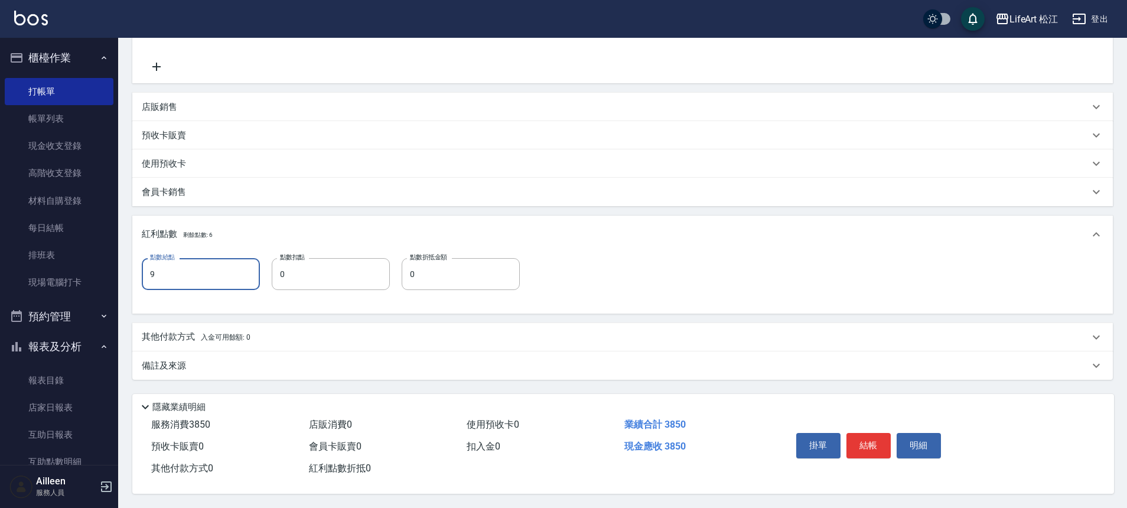
type input "9"
click at [245, 351] on div "備註及來源" at bounding box center [622, 365] width 980 height 28
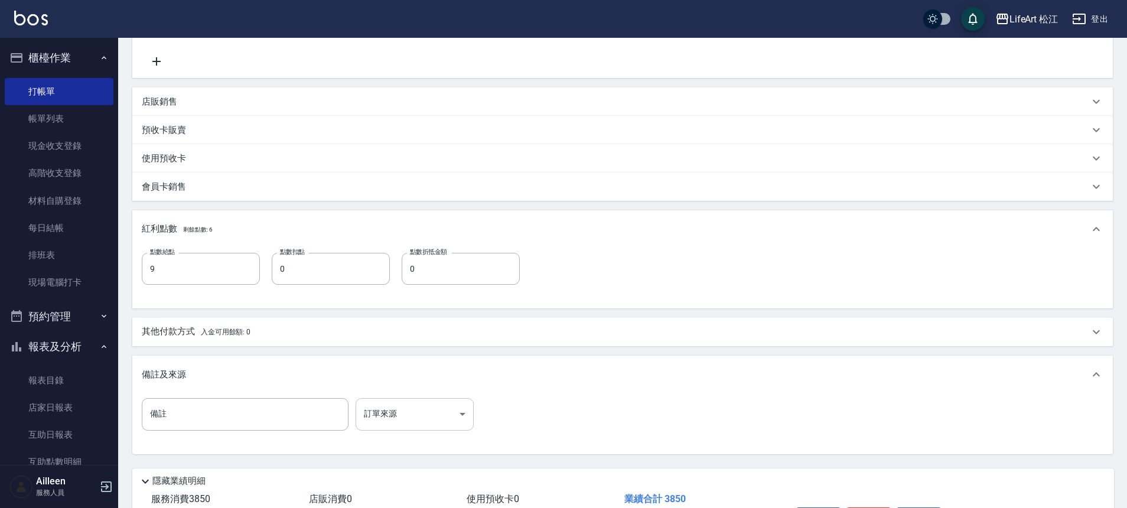
click at [442, 410] on body "LifeArt 松江 登出 櫃檯作業 打帳單 帳單列表 現金收支登錄 高階收支登錄 材料自購登錄 每日結帳 排班表 現場電腦打卡 預約管理 預約管理 單日預約…" at bounding box center [563, 171] width 1127 height 821
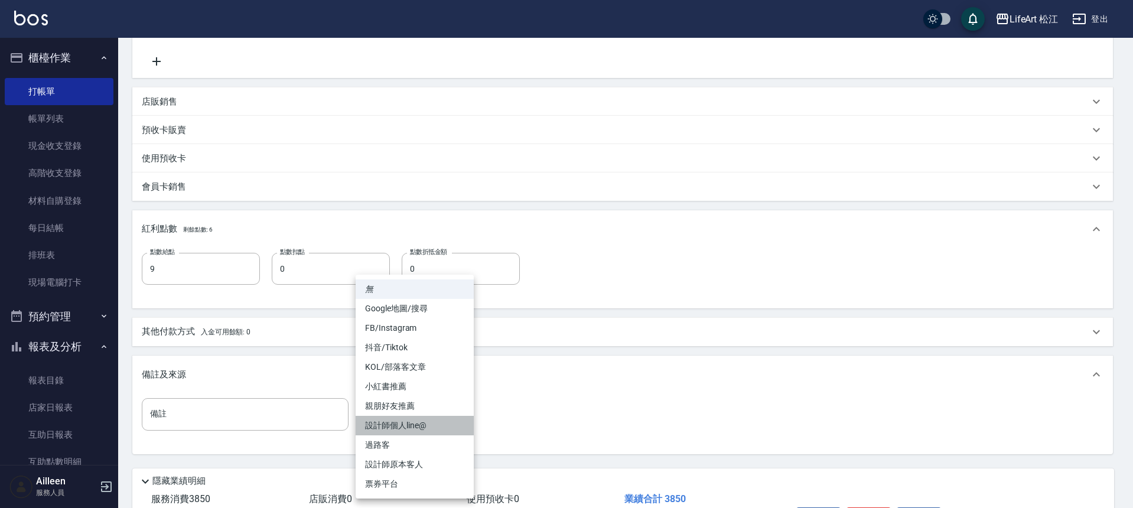
click at [415, 423] on li "設計師個人line@" at bounding box center [415, 425] width 118 height 19
type input "設計師個人line@"
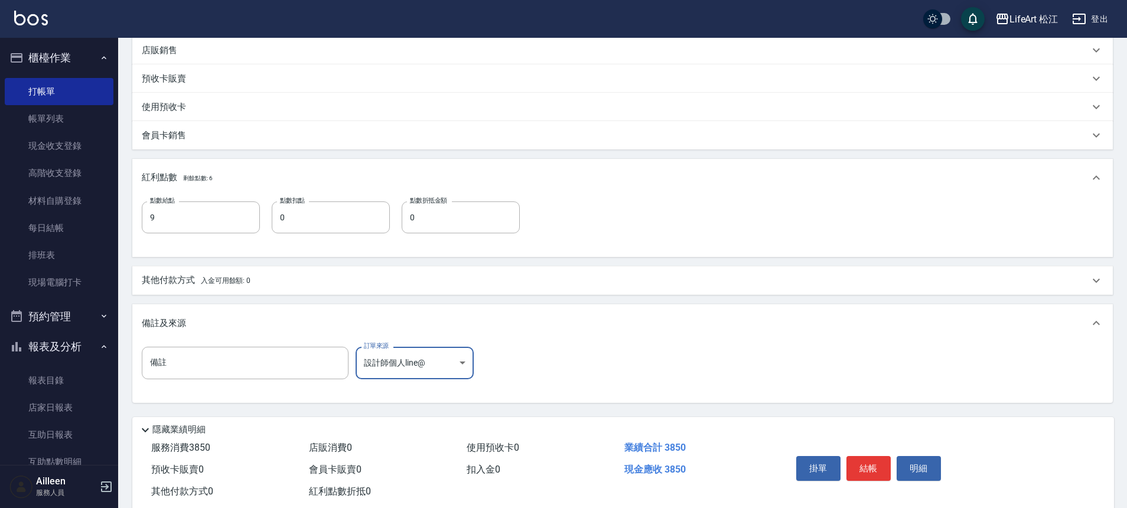
scroll to position [319, 0]
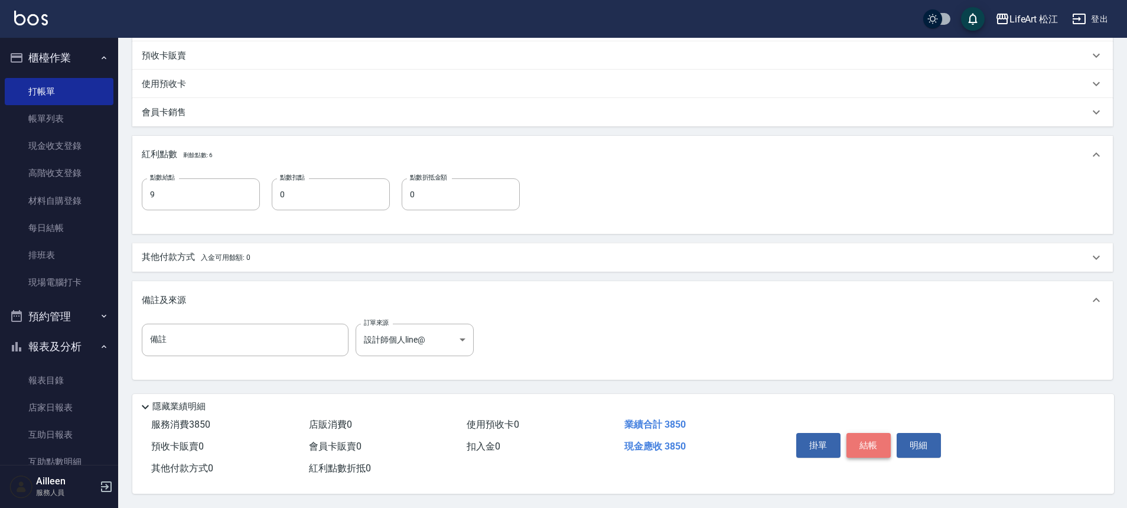
click at [872, 433] on button "結帳" at bounding box center [868, 445] width 44 height 25
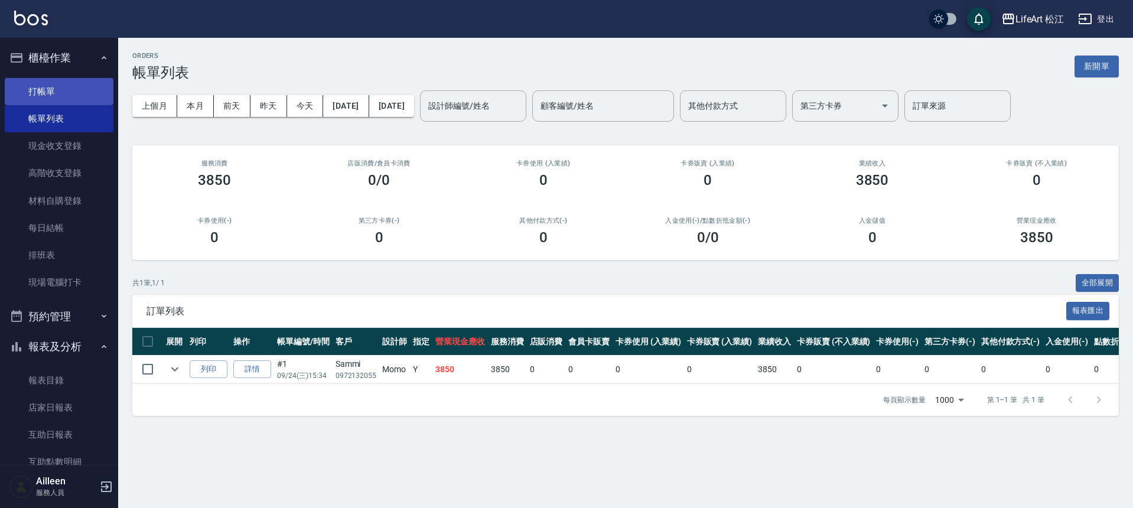
click at [76, 90] on link "打帳單" at bounding box center [59, 91] width 109 height 27
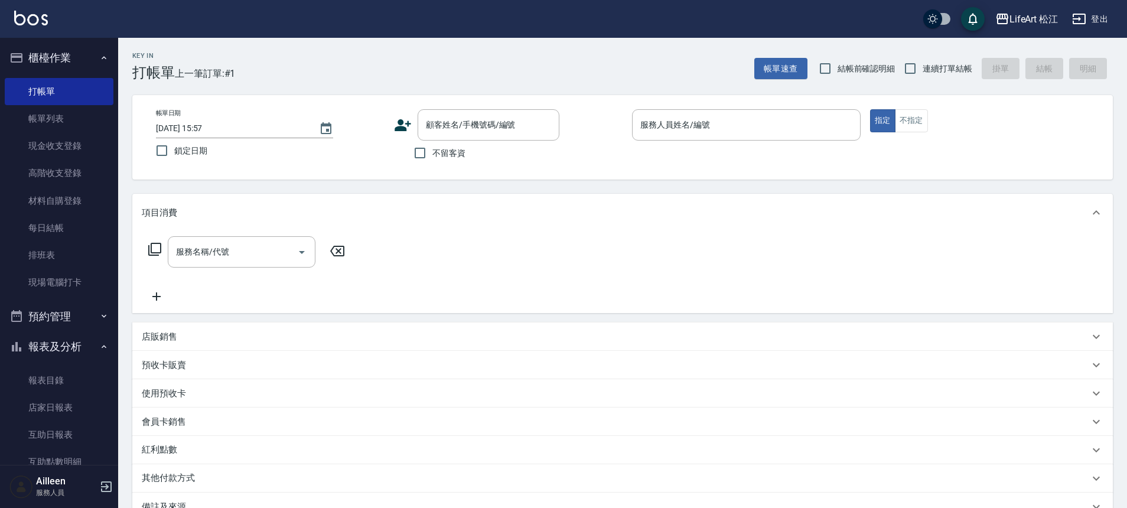
click at [446, 150] on span "不留客資" at bounding box center [448, 153] width 33 height 12
click at [432, 150] on input "不留客資" at bounding box center [419, 153] width 25 height 25
checkbox input "true"
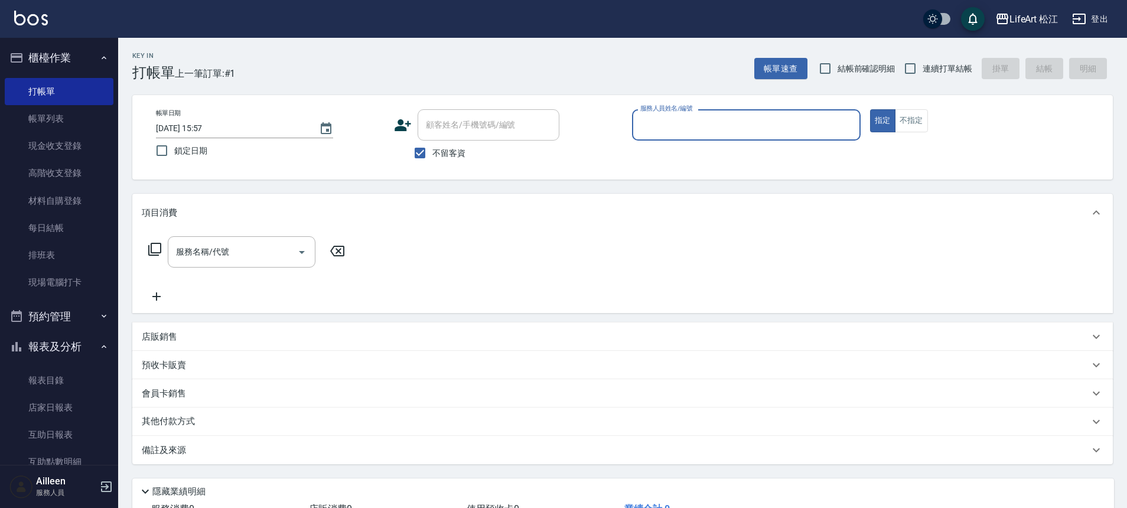
click at [728, 132] on input "服務人員姓名/編號" at bounding box center [746, 125] width 218 height 21
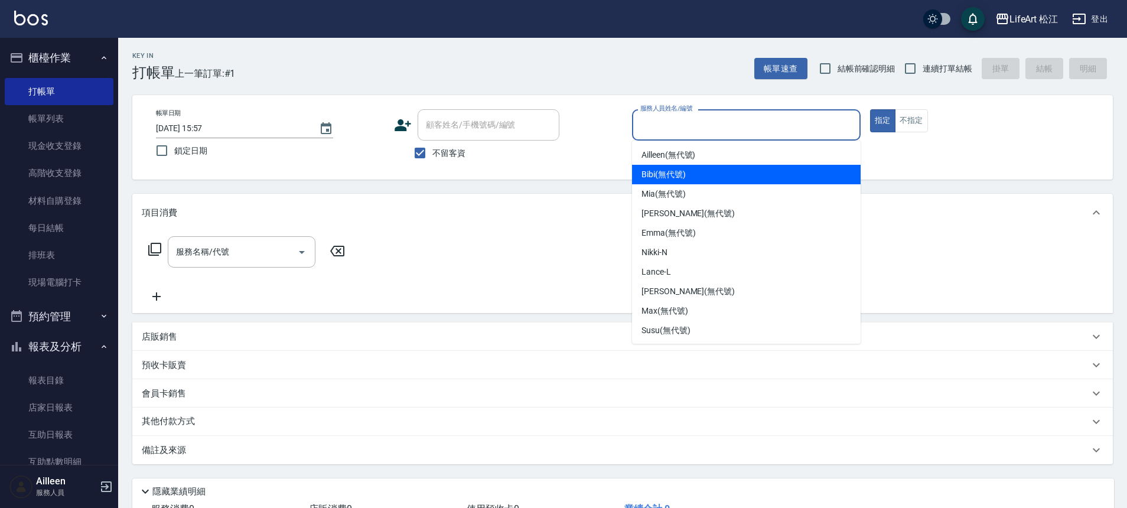
click at [718, 178] on div "Bibi (無代號)" at bounding box center [746, 174] width 229 height 19
type input "Bibi(無代號)"
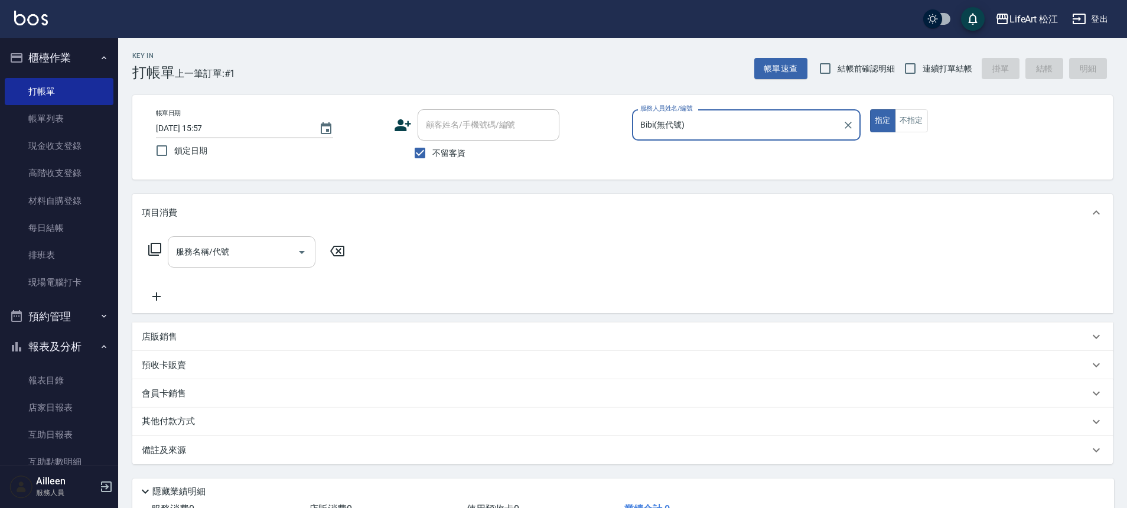
click at [276, 253] on input "服務名稱/代號" at bounding box center [232, 252] width 119 height 21
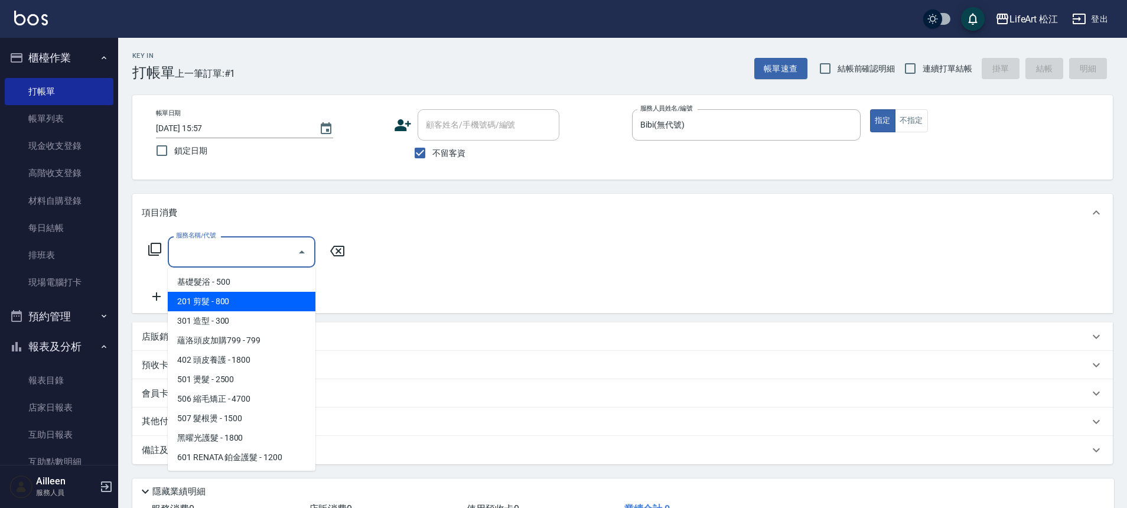
click at [260, 304] on span "201 剪髮 - 800" at bounding box center [242, 301] width 148 height 19
type input "201 剪髮(201)"
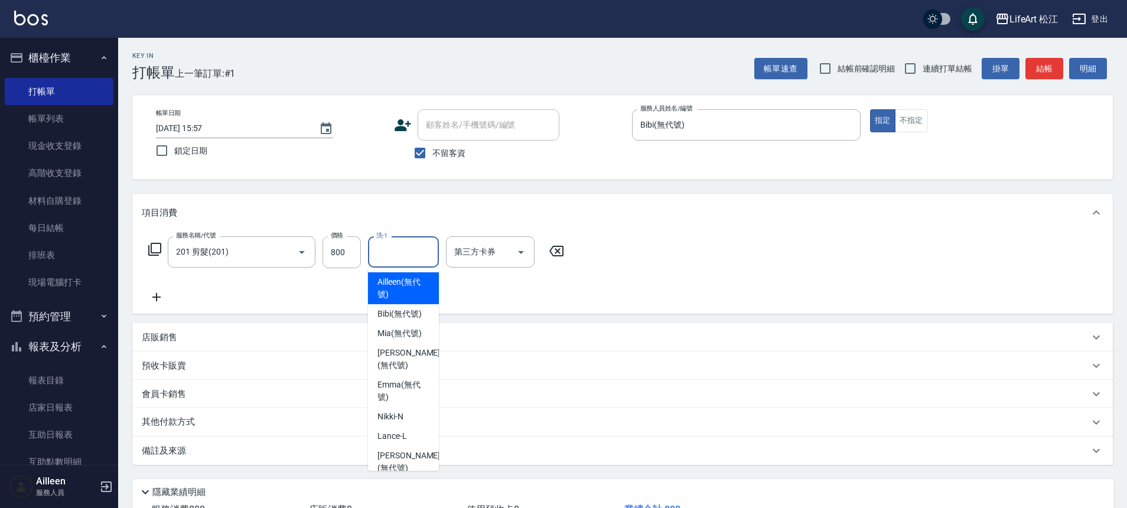
click at [415, 256] on input "洗-1" at bounding box center [403, 252] width 60 height 21
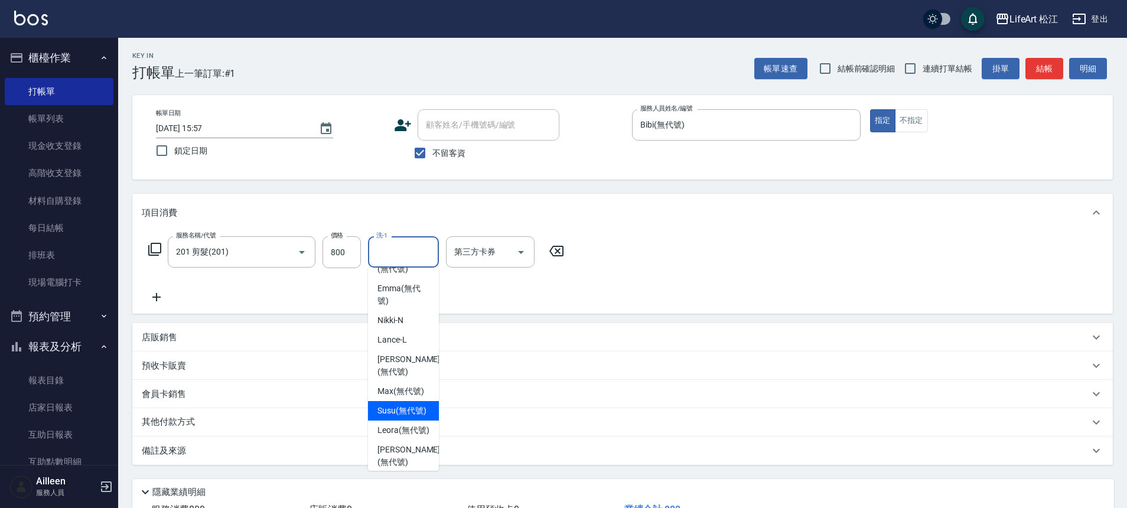
scroll to position [111, 0]
click at [397, 422] on span "Leora (無代號)" at bounding box center [403, 415] width 52 height 12
type input "Leora(無代號)"
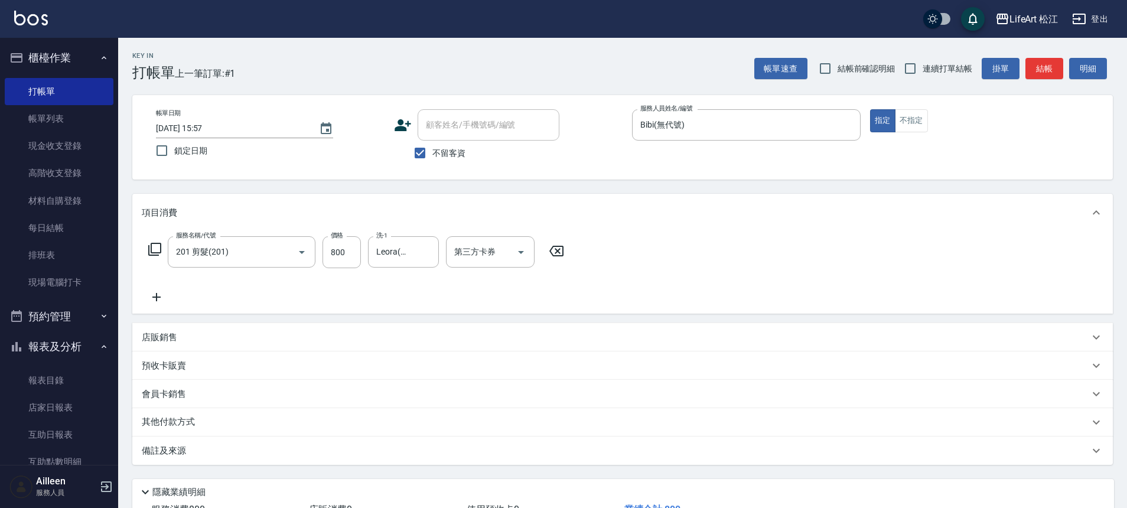
click at [211, 458] on div "備註及來源" at bounding box center [622, 450] width 980 height 28
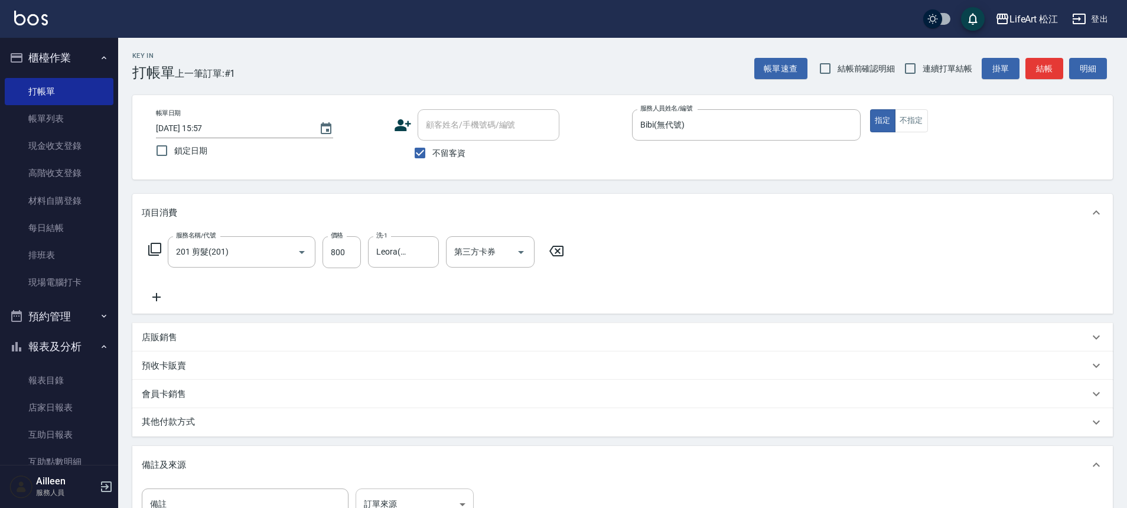
click at [376, 500] on body "LifeArt 松江 登出 櫃檯作業 打帳單 帳單列表 現金收支登錄 高階收支登錄 材料自購登錄 每日結帳 排班表 現場電腦打卡 預約管理 預約管理 單日預約…" at bounding box center [563, 336] width 1127 height 672
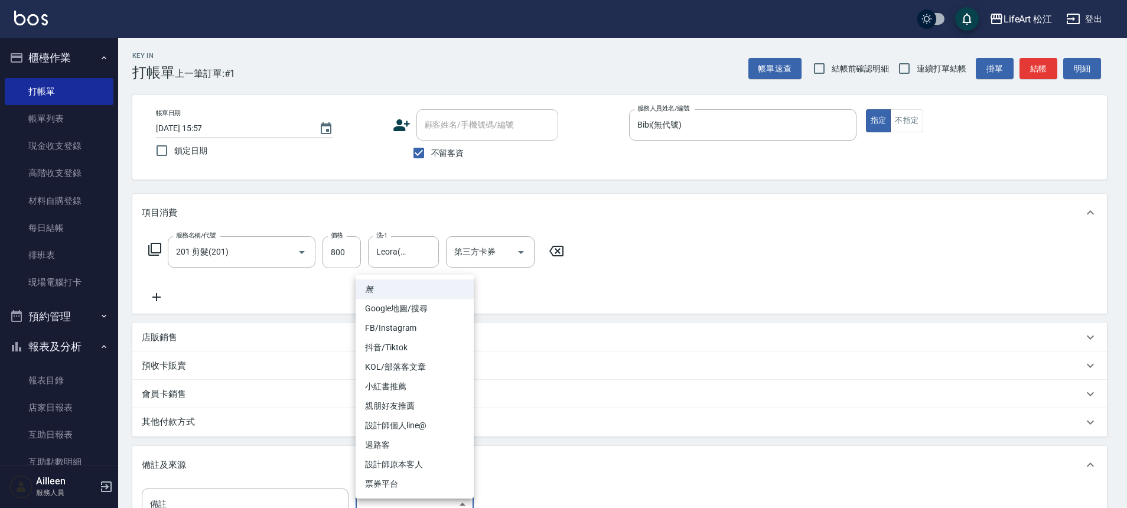
scroll to position [12, 0]
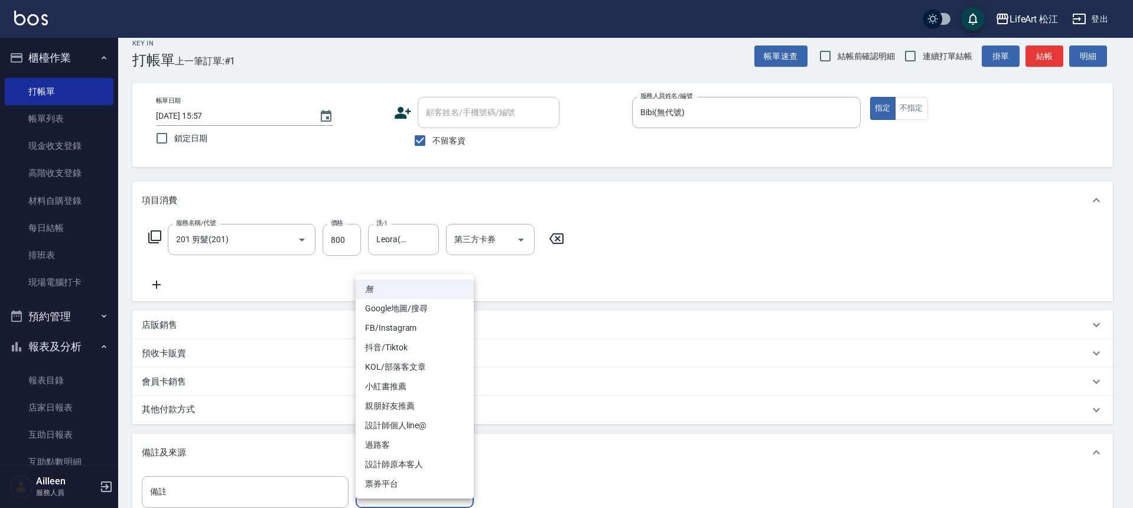
click at [428, 322] on li "FB/Instagram" at bounding box center [415, 327] width 118 height 19
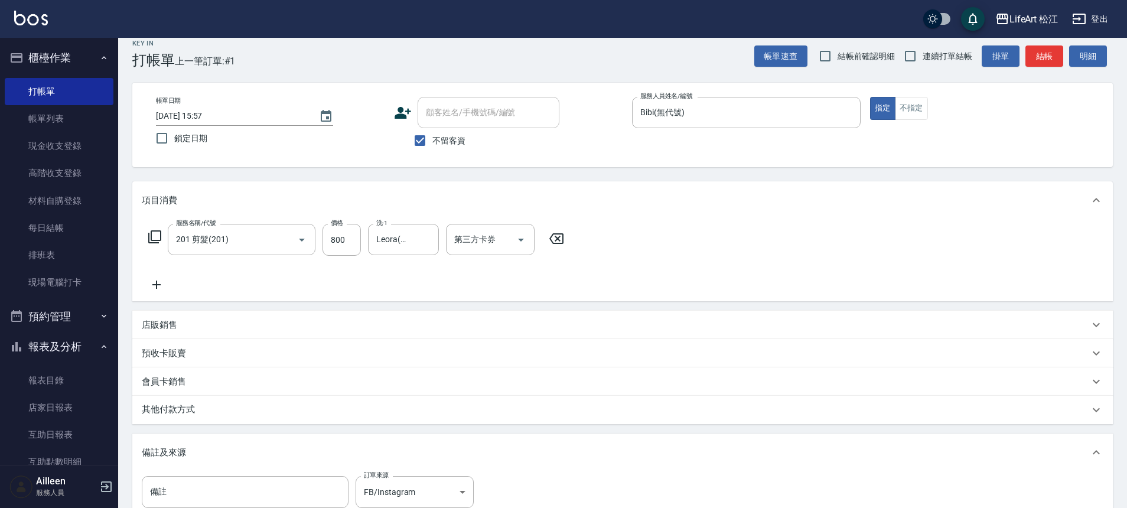
click at [428, 402] on li "FB/Instagram" at bounding box center [414, 407] width 89 height 11
click at [428, 322] on div "無 Google地圖/搜尋 FB/Instagram 抖音/Tiktok KOL/部落客文章 小紅書推薦 親朋好友推薦 設計師個人line@ 過路客 設計師原…" at bounding box center [563, 254] width 1127 height 508
click at [445, 493] on body "LifeArt 松江 登出 櫃檯作業 打帳單 帳單列表 現金收支登錄 高階收支登錄 材料自購登錄 每日結帳 排班表 現場電腦打卡 預約管理 預約管理 單日預約…" at bounding box center [566, 324] width 1133 height 672
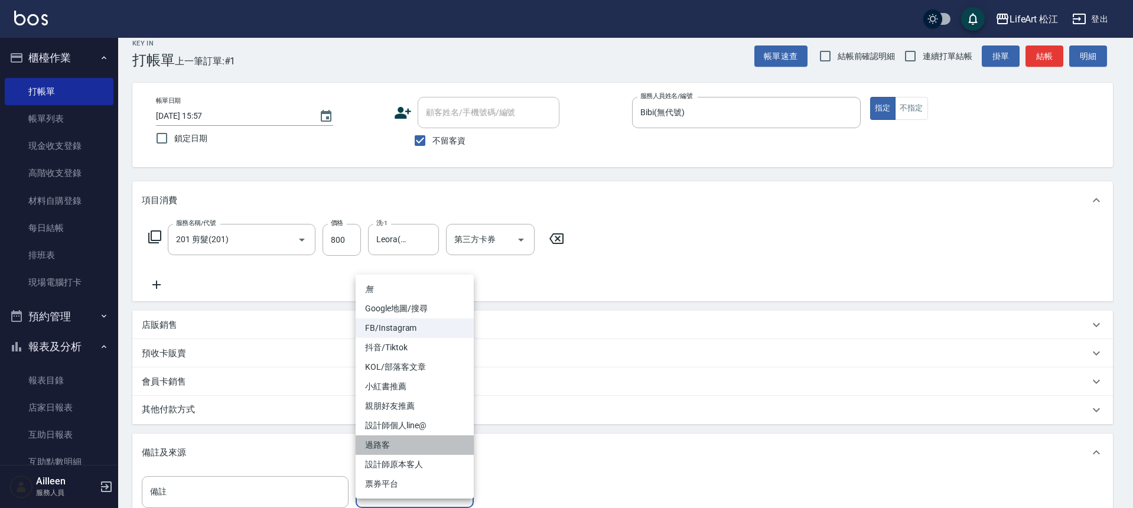
click at [429, 444] on li "過路客" at bounding box center [415, 444] width 118 height 19
type input "過路客"
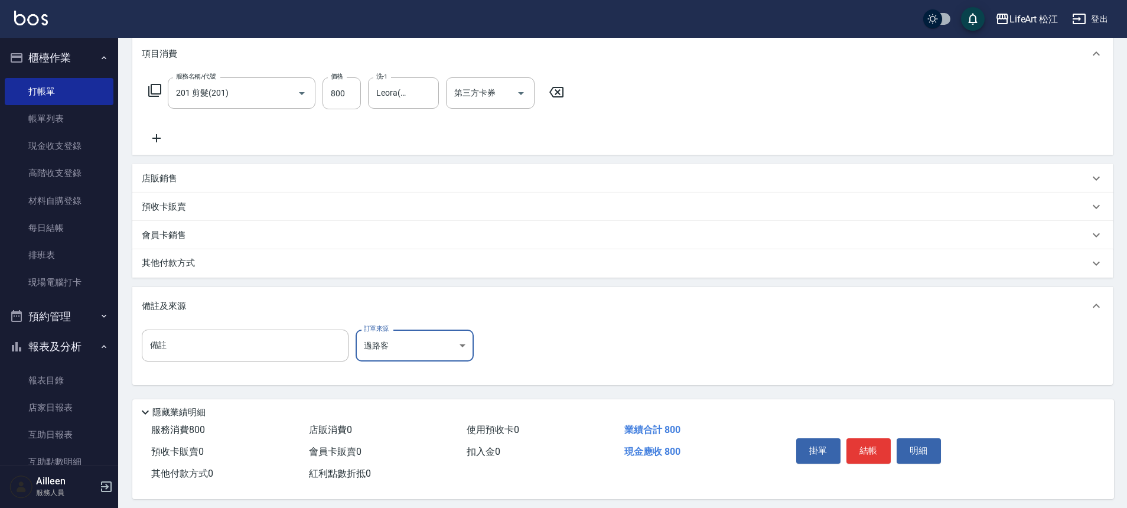
scroll to position [169, 0]
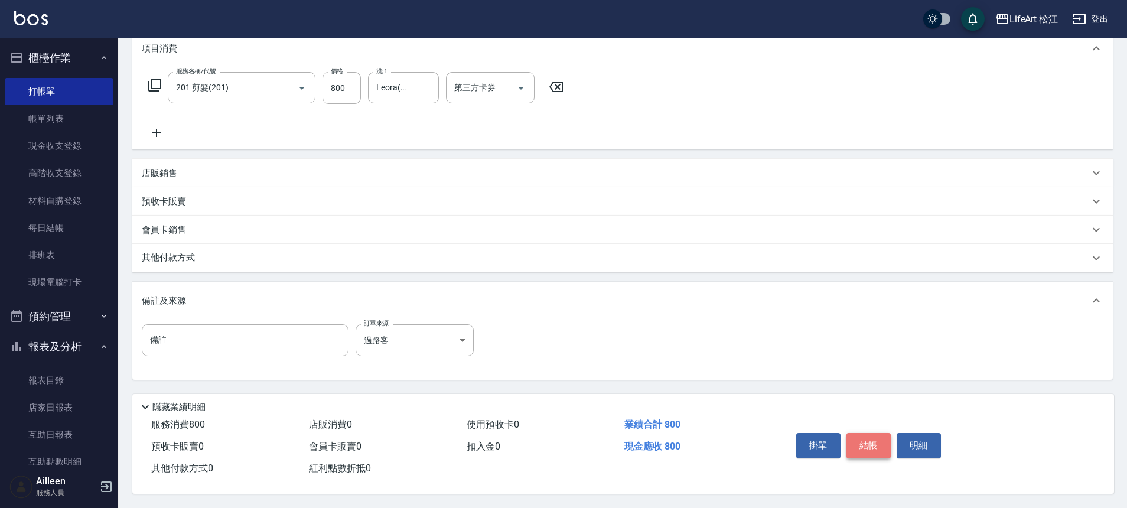
click at [868, 440] on button "結帳" at bounding box center [868, 445] width 44 height 25
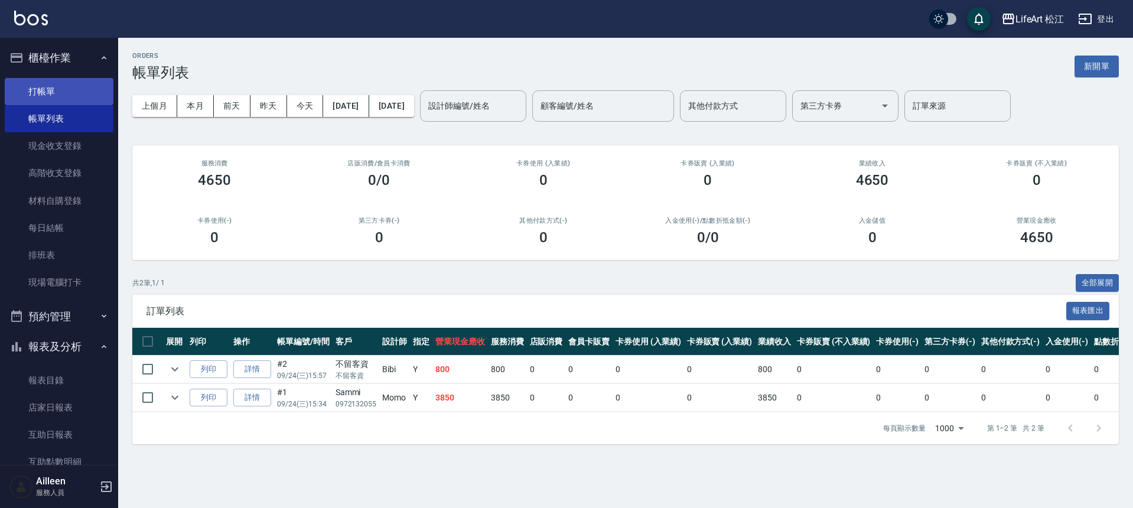
click at [59, 95] on link "打帳單" at bounding box center [59, 91] width 109 height 27
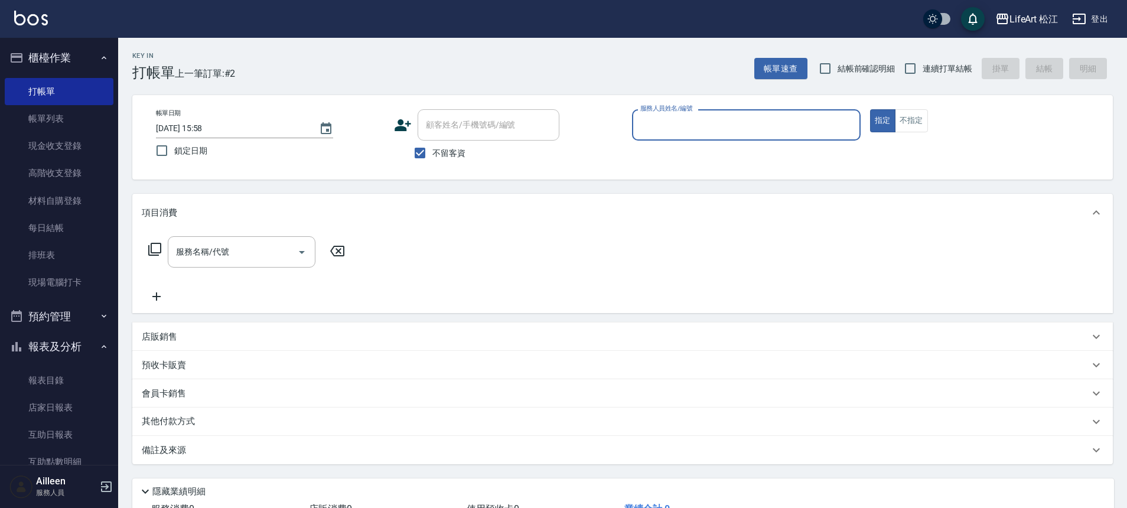
click at [56, 124] on link "帳單列表" at bounding box center [59, 118] width 109 height 27
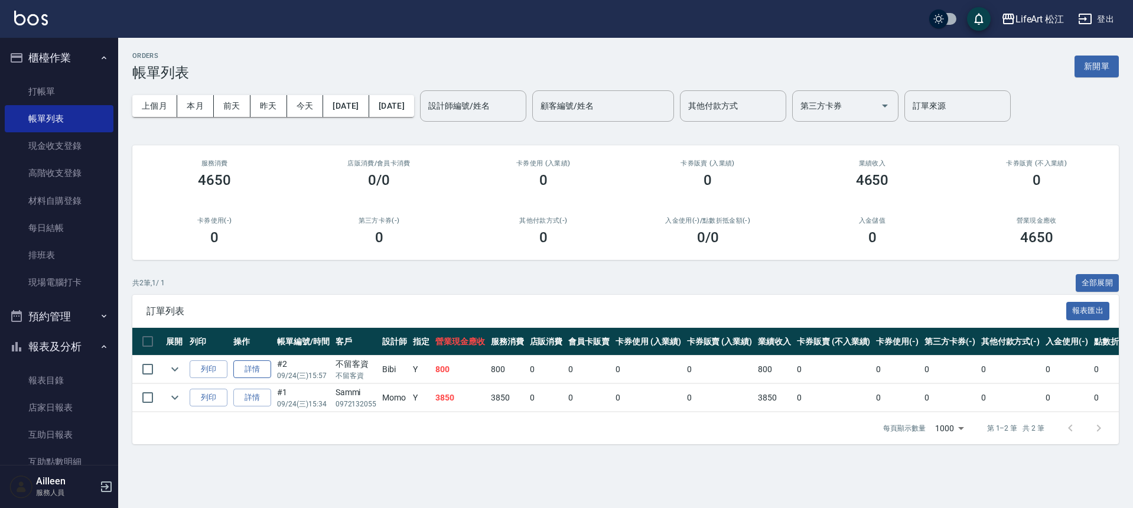
click at [246, 373] on link "詳情" at bounding box center [252, 369] width 38 height 18
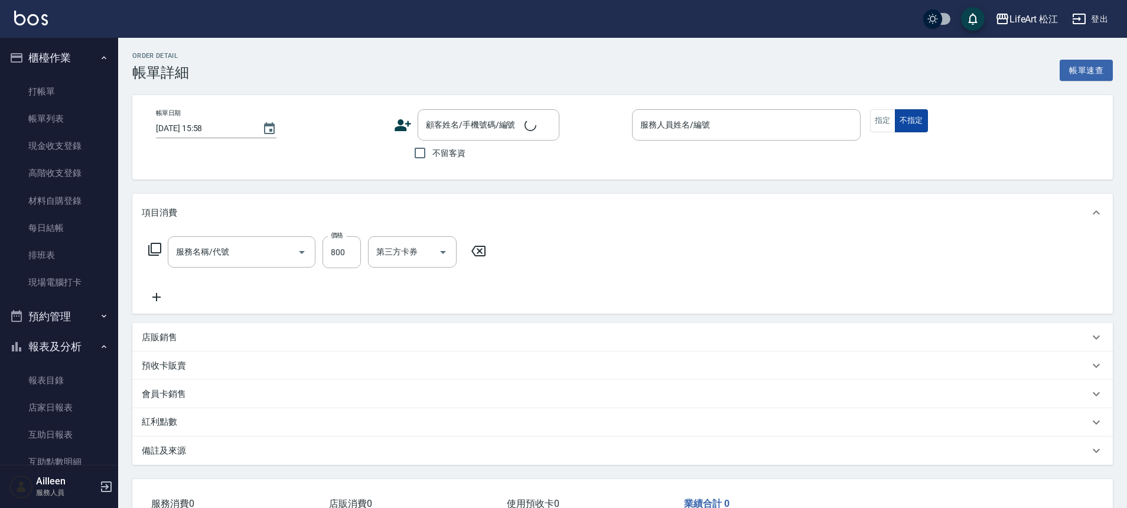
type input "[DATE] 15:57"
checkbox input "true"
type input "Bibi(無代號)"
type input "201 剪髮(201)"
type input "過路客"
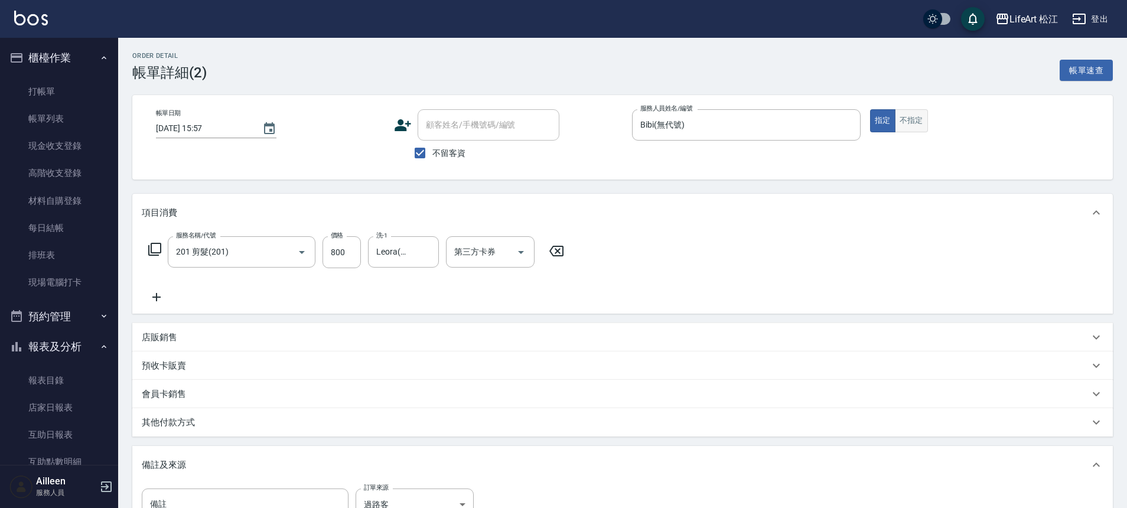
click at [908, 116] on button "不指定" at bounding box center [911, 120] width 33 height 23
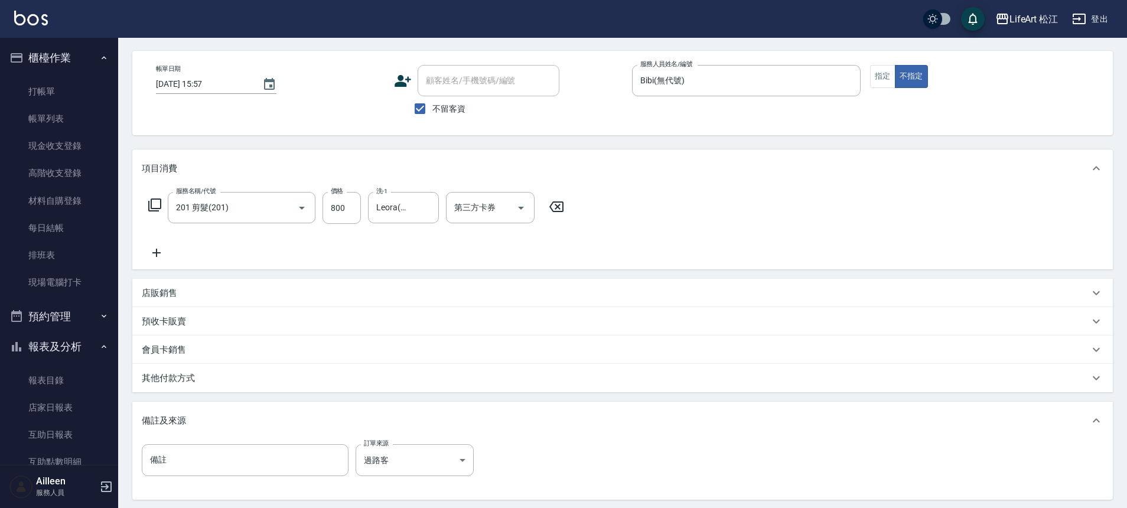
scroll to position [164, 0]
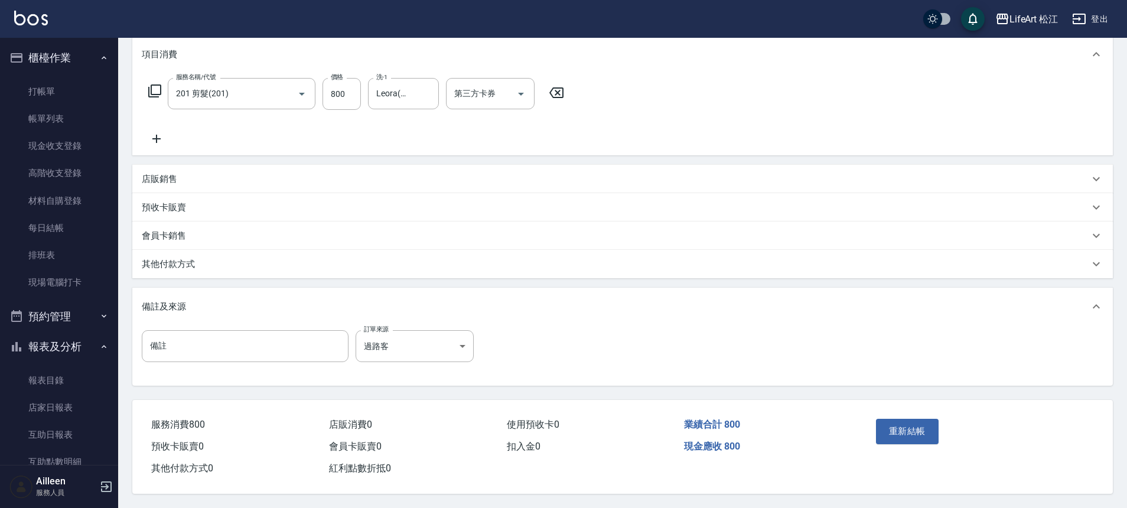
click at [931, 426] on button "重新結帳" at bounding box center [907, 431] width 63 height 25
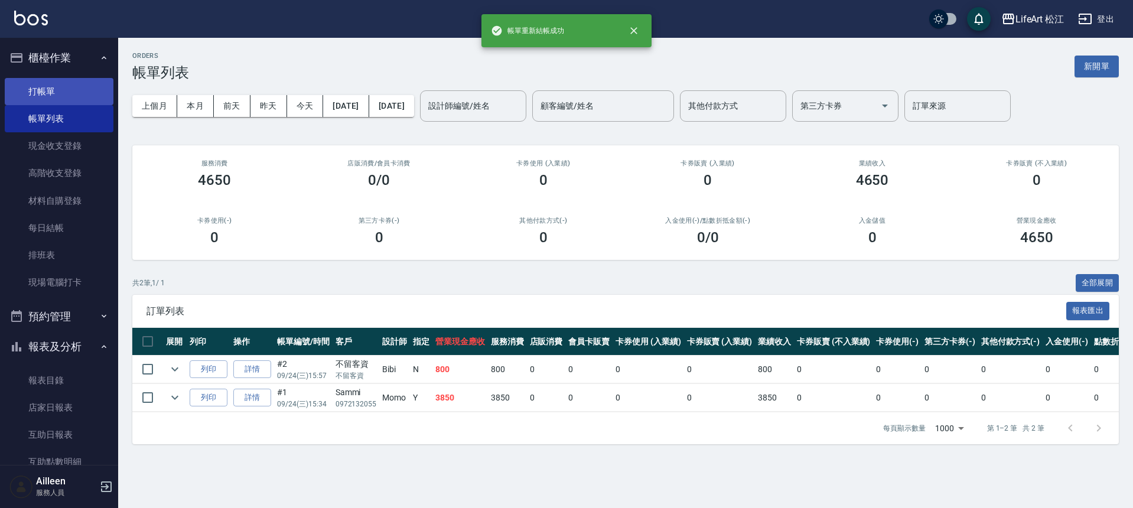
click at [75, 92] on link "打帳單" at bounding box center [59, 91] width 109 height 27
click at [75, 94] on link "打帳單" at bounding box center [59, 91] width 109 height 27
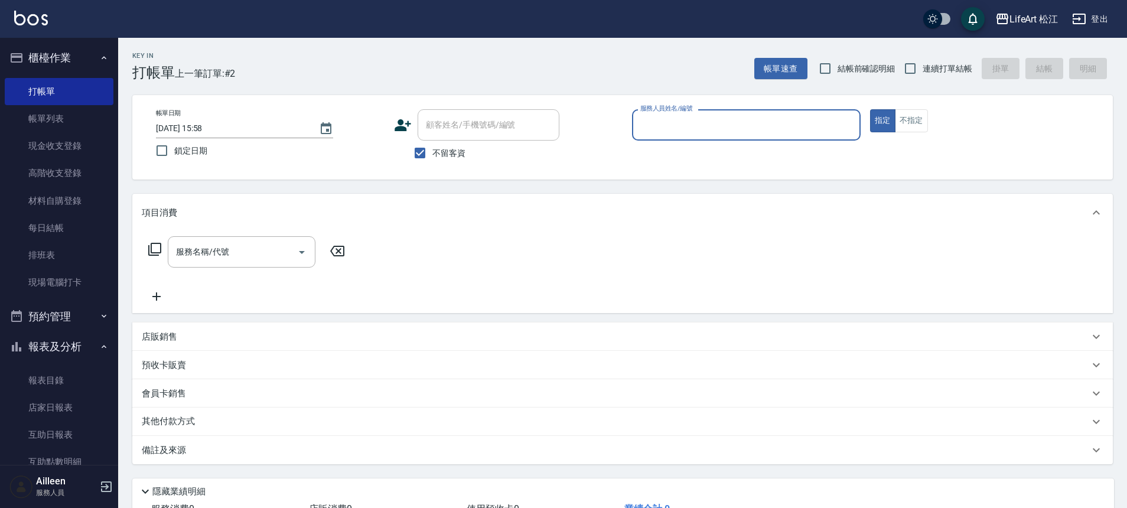
click at [713, 131] on input "服務人員姓名/編號" at bounding box center [746, 125] width 218 height 21
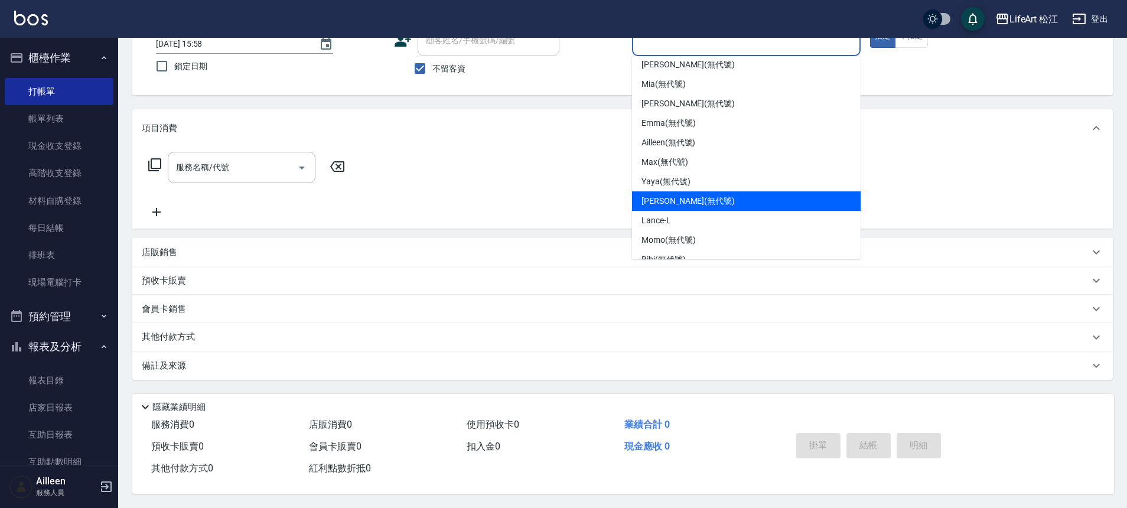
scroll to position [138, 0]
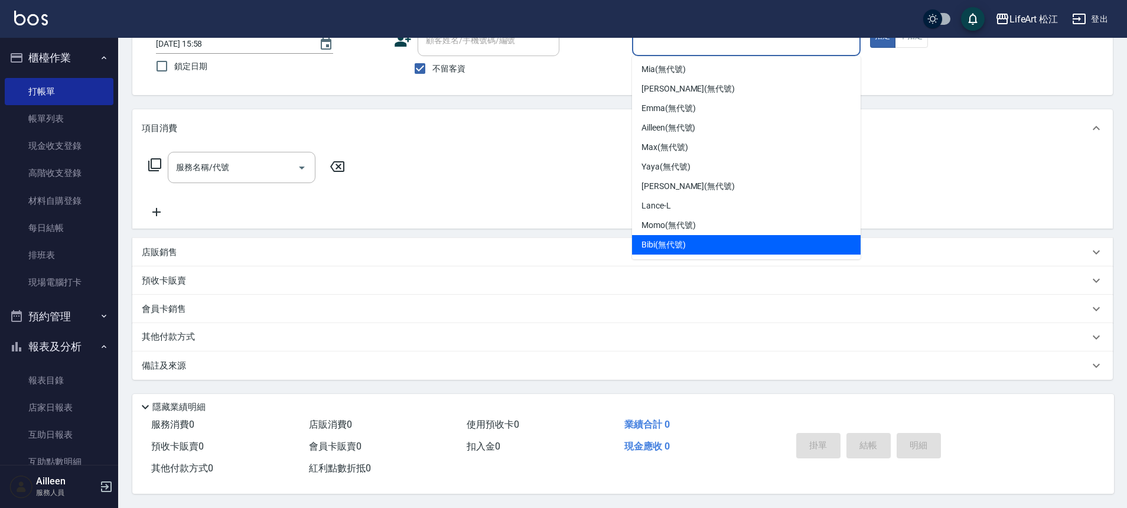
click at [683, 239] on span "Bibi (無代號)" at bounding box center [663, 245] width 44 height 12
type input "Bibi(無代號)"
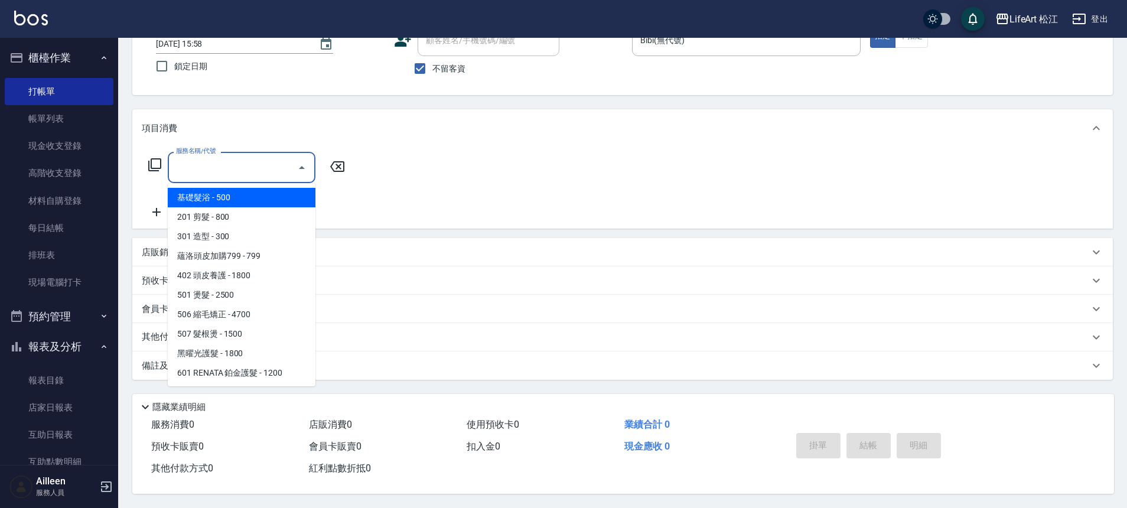
click at [234, 162] on input "服務名稱/代號" at bounding box center [232, 167] width 119 height 21
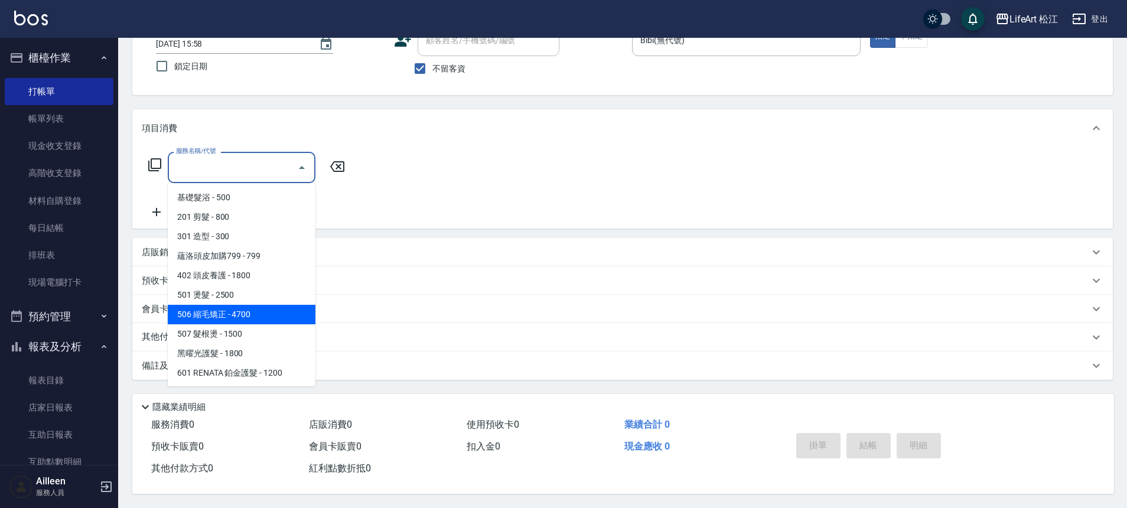
click at [269, 312] on span "506 縮毛矯正 - 4700" at bounding box center [242, 314] width 148 height 19
type input "506 縮毛矯正 (506)"
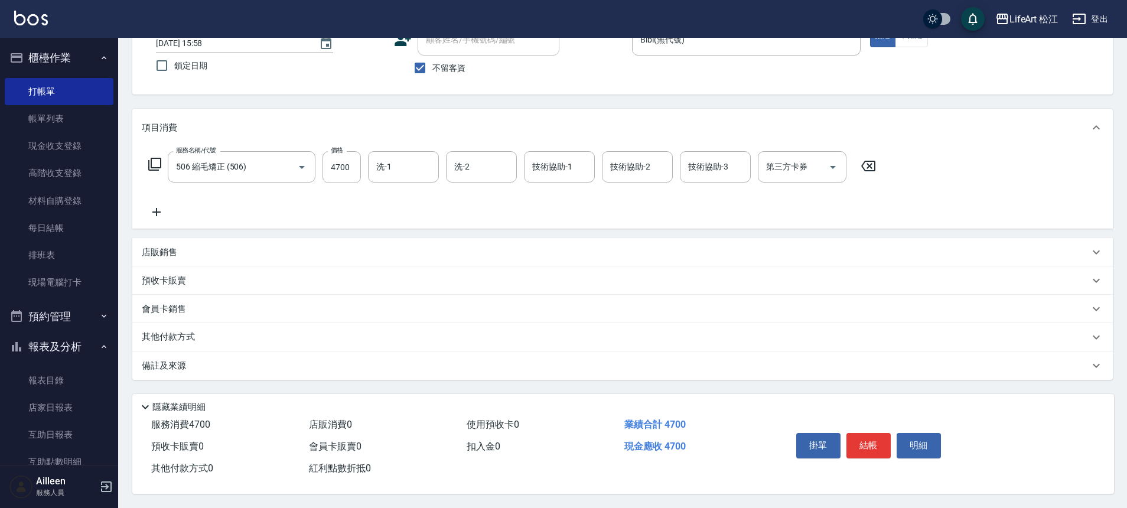
click at [364, 160] on div "服務名稱/代號 506 縮毛矯正 (506) 服務名稱/代號 價格 4700 價格 洗-1 洗-1 洗-2 洗-2 技術協助-1 技術協助-1 技術協助-2 …" at bounding box center [512, 167] width 741 height 32
click at [350, 168] on input "4700" at bounding box center [341, 167] width 38 height 32
type input "1700"
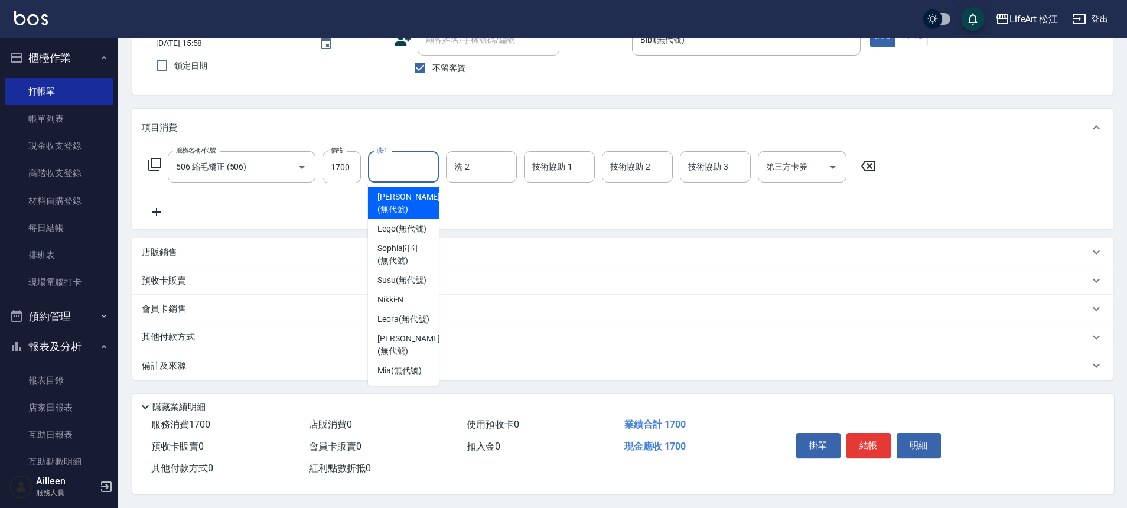
click at [419, 159] on input "洗-1" at bounding box center [403, 166] width 60 height 21
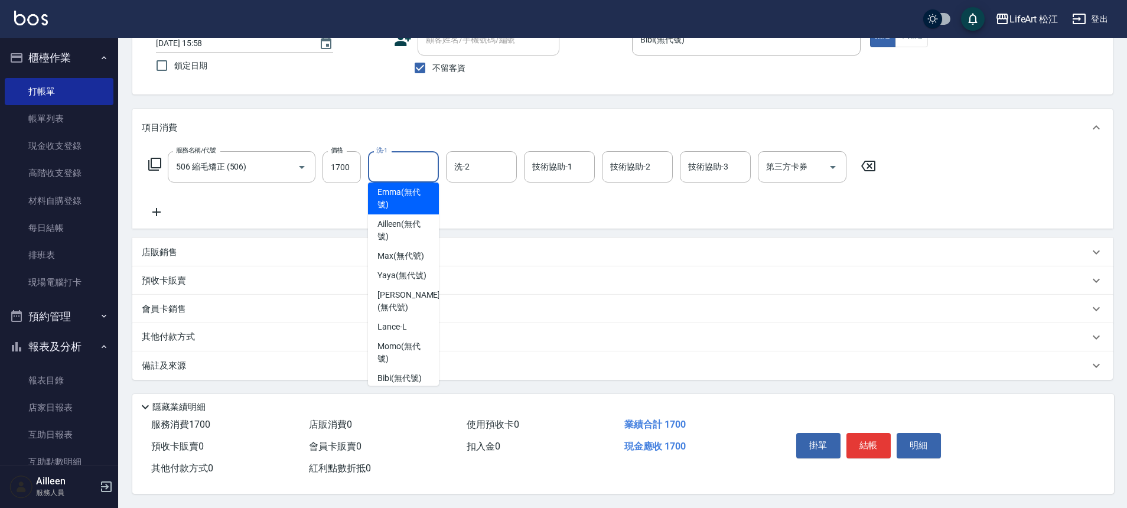
drag, startPoint x: 411, startPoint y: 236, endPoint x: 428, endPoint y: 223, distance: 21.4
click at [411, 211] on span "[PERSON_NAME] (無代號)" at bounding box center [403, 198] width 52 height 25
type input "[PERSON_NAME](無代號)"
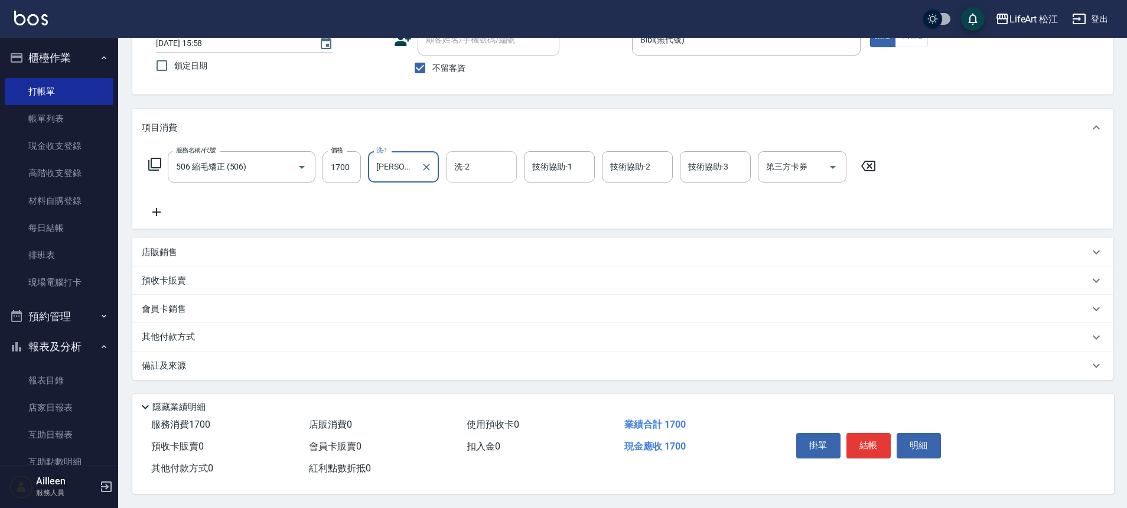
click at [503, 156] on input "洗-2" at bounding box center [481, 166] width 60 height 21
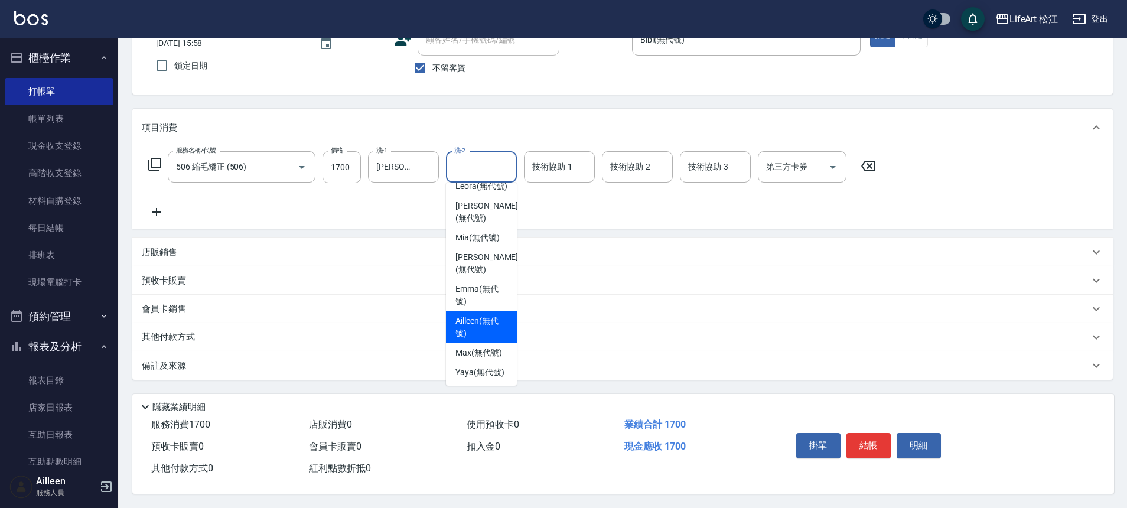
scroll to position [176, 0]
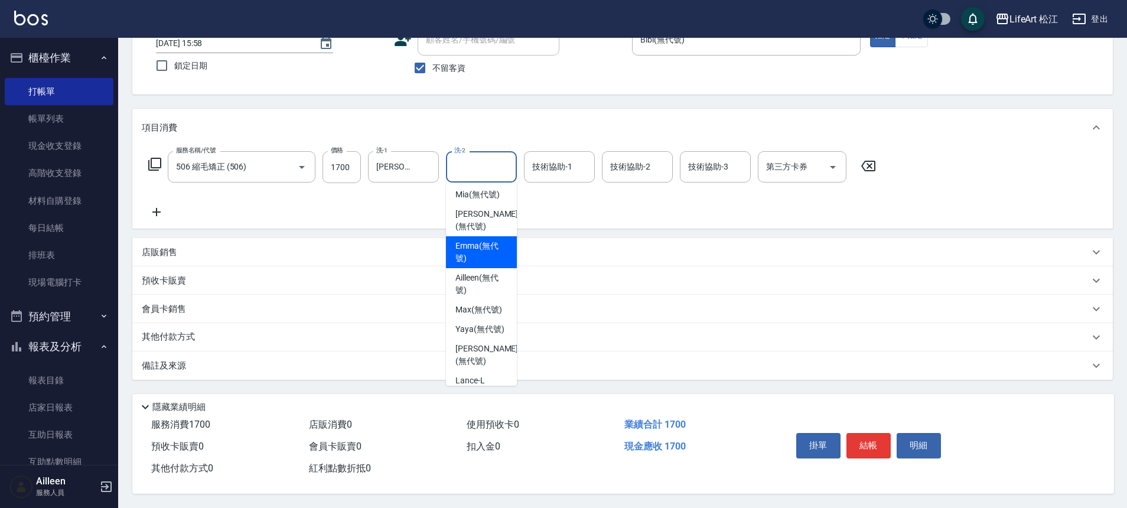
click at [491, 265] on span "[PERSON_NAME] (無代號)" at bounding box center [481, 252] width 52 height 25
type input "[PERSON_NAME](無代號)"
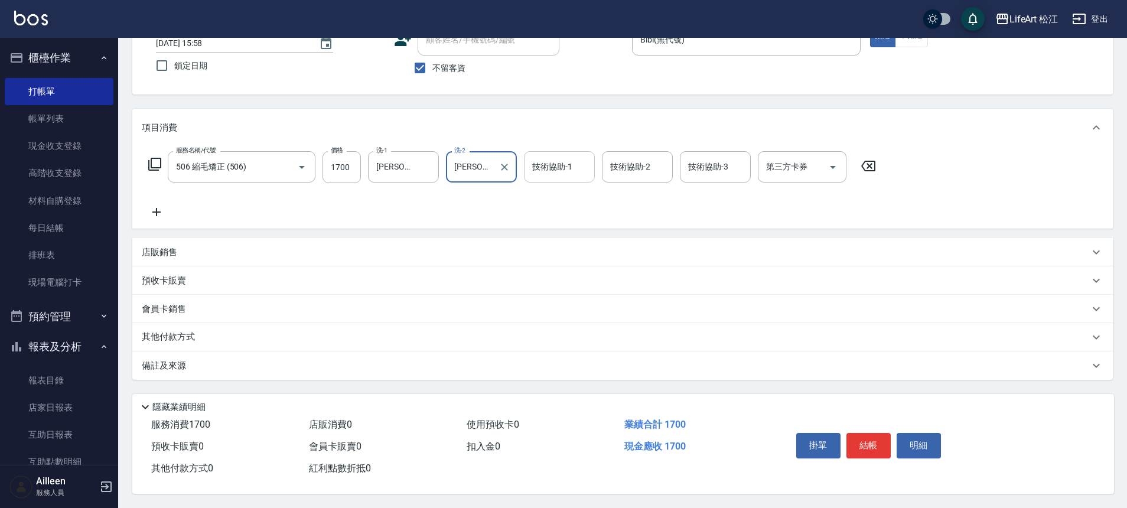
click at [556, 164] on input "技術協助-1" at bounding box center [559, 166] width 60 height 21
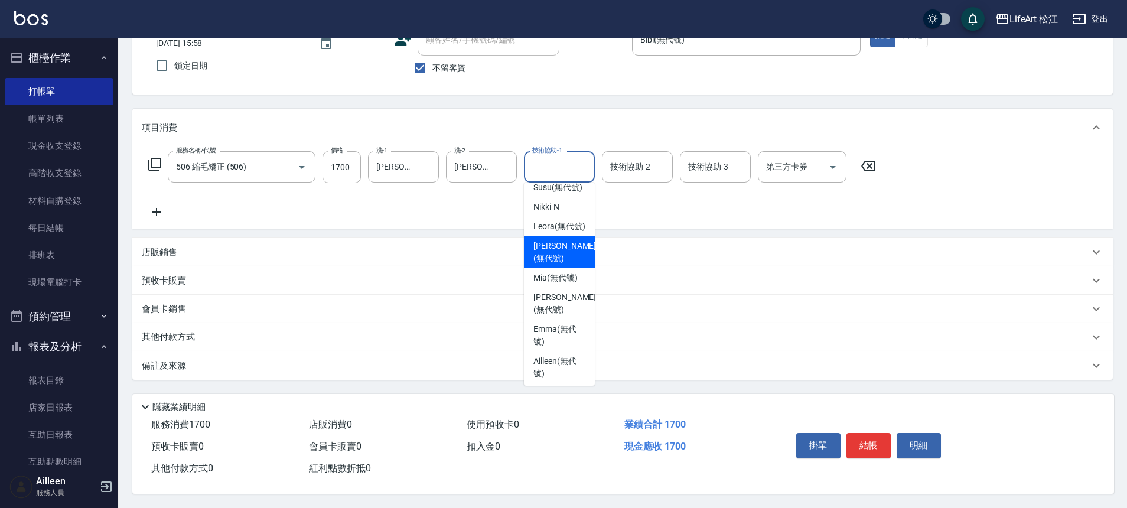
scroll to position [120, 0]
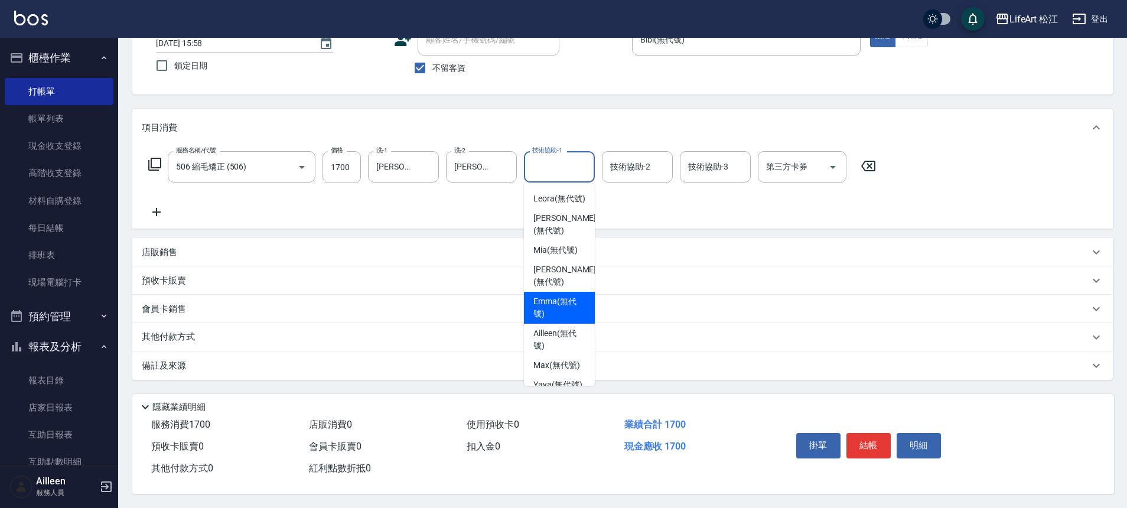
click at [569, 320] on span "[PERSON_NAME] (無代號)" at bounding box center [559, 307] width 52 height 25
type input "[PERSON_NAME](無代號)"
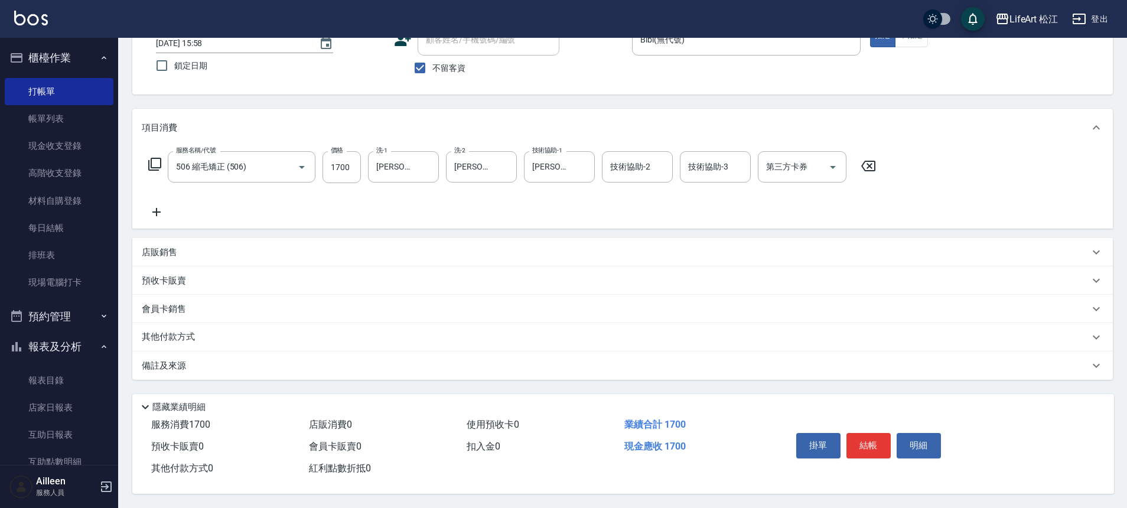
click at [233, 360] on div "備註及來源" at bounding box center [615, 366] width 947 height 12
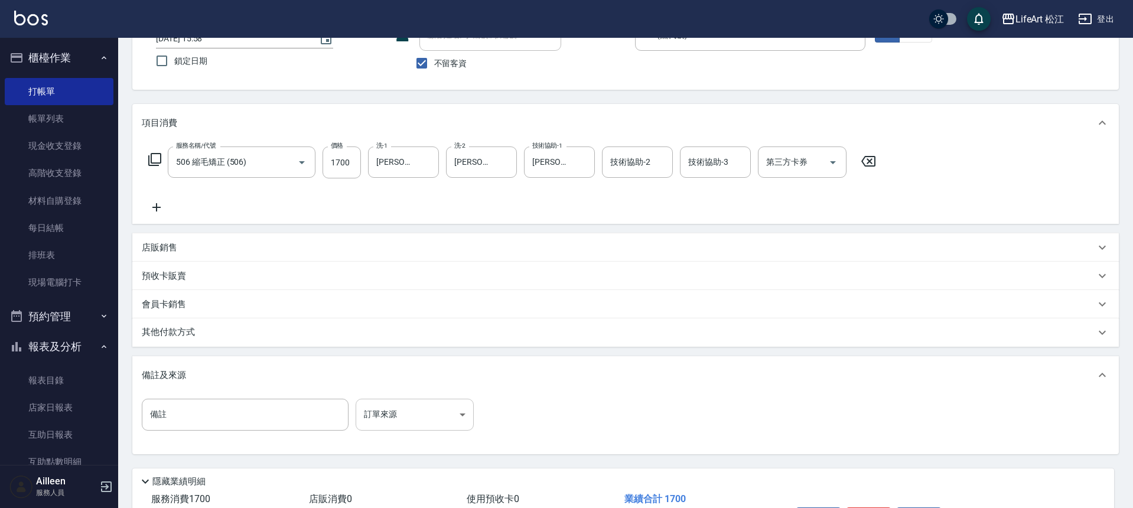
click at [394, 410] on body "LifeArt 松江 登出 櫃檯作業 打帳單 帳單列表 現金收支登錄 高階收支登錄 材料自購登錄 每日結帳 排班表 現場電腦打卡 預約管理 預約管理 單日預約…" at bounding box center [566, 246] width 1133 height 672
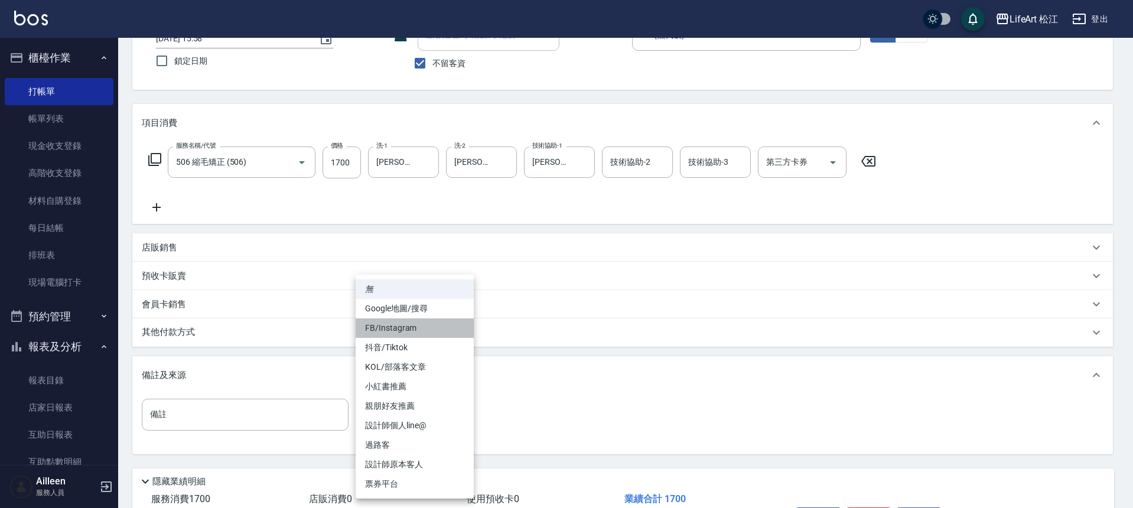
click at [427, 327] on li "FB/Instagram" at bounding box center [415, 327] width 118 height 19
type input "FB/Instagram"
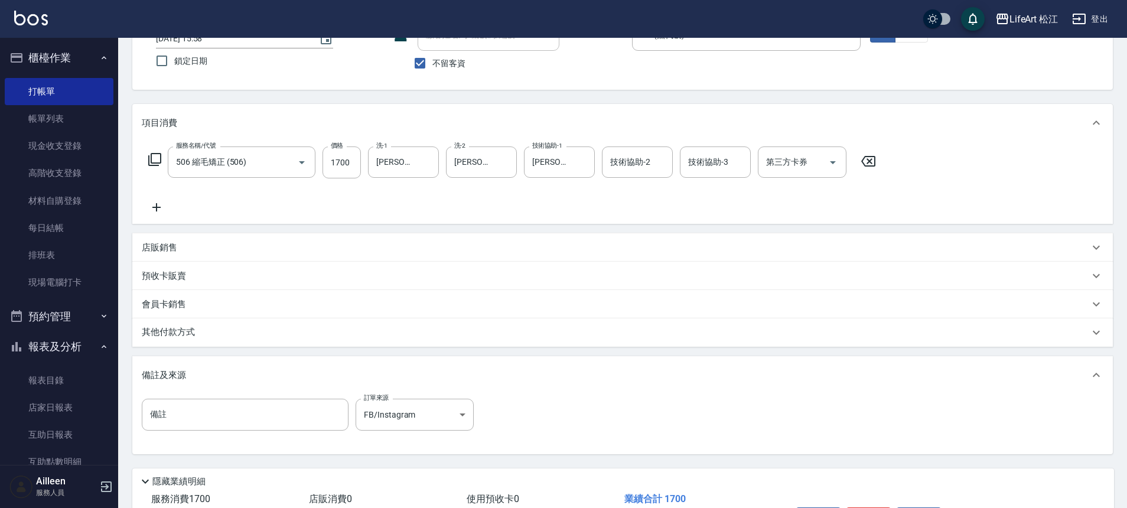
click at [316, 337] on div "其他付款方式" at bounding box center [615, 332] width 947 height 13
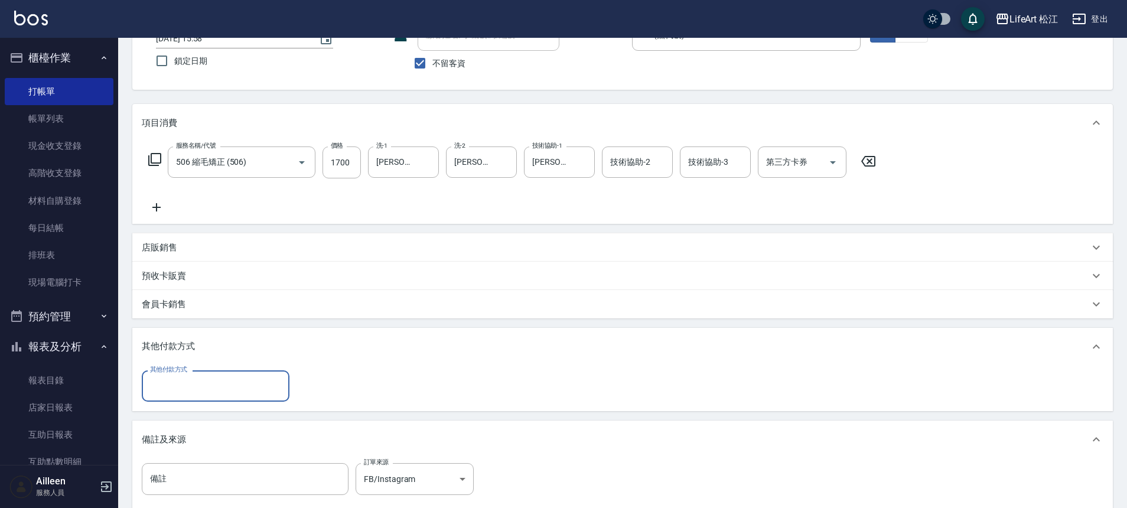
scroll to position [0, 0]
click at [263, 387] on input "其他付款方式" at bounding box center [215, 386] width 137 height 21
click at [252, 415] on span "轉帳" at bounding box center [216, 415] width 148 height 19
type input "轉帳"
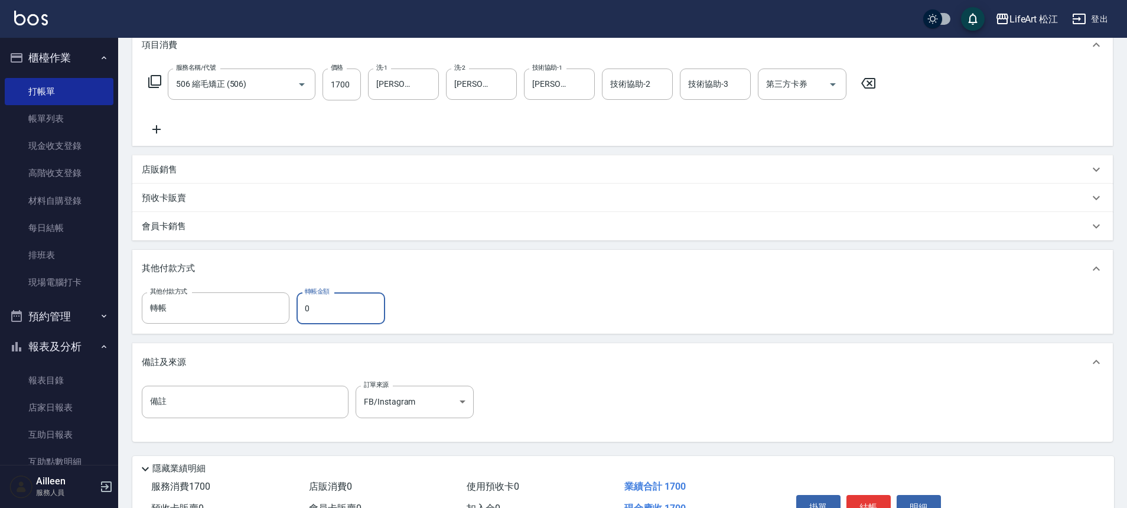
scroll to position [179, 0]
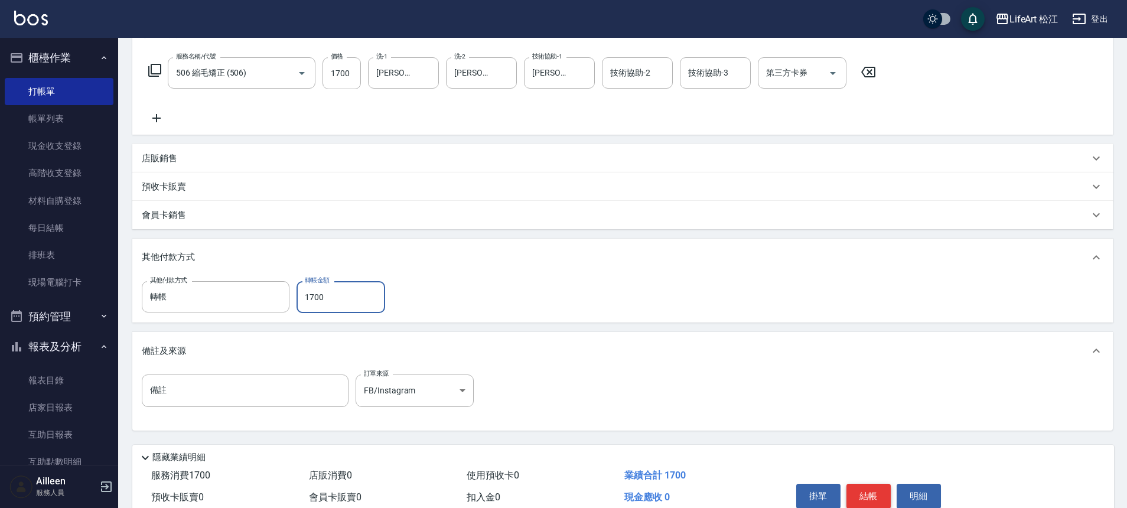
type input "1700"
click at [871, 491] on button "結帳" at bounding box center [868, 496] width 44 height 25
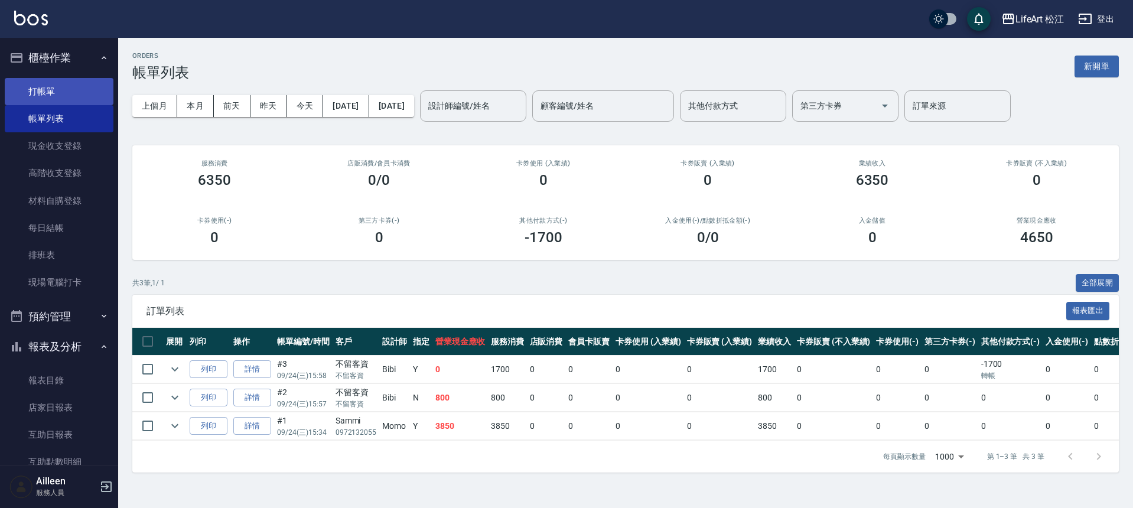
click at [52, 99] on link "打帳單" at bounding box center [59, 91] width 109 height 27
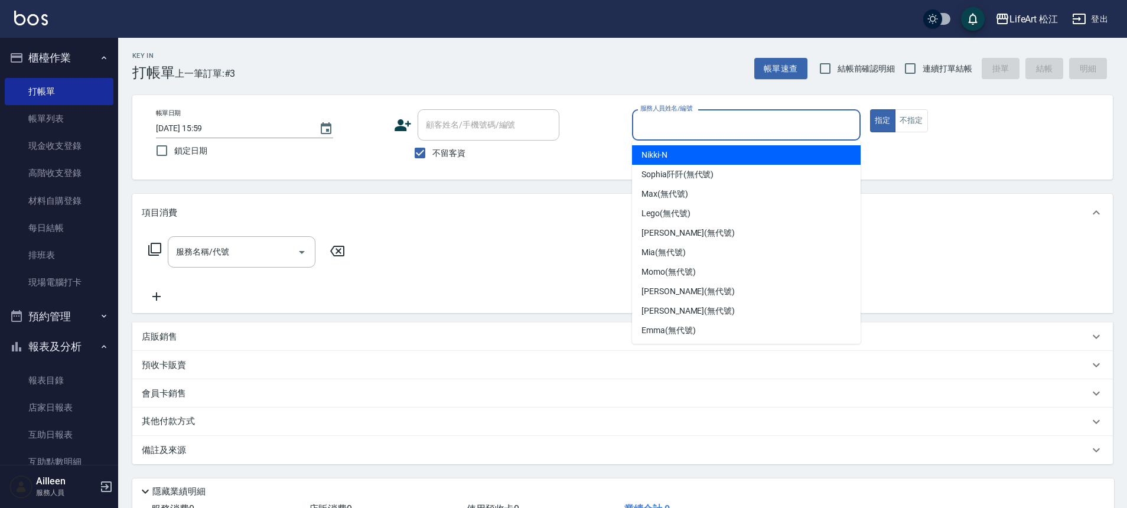
click at [736, 120] on input "服務人員姓名/編號" at bounding box center [746, 125] width 218 height 21
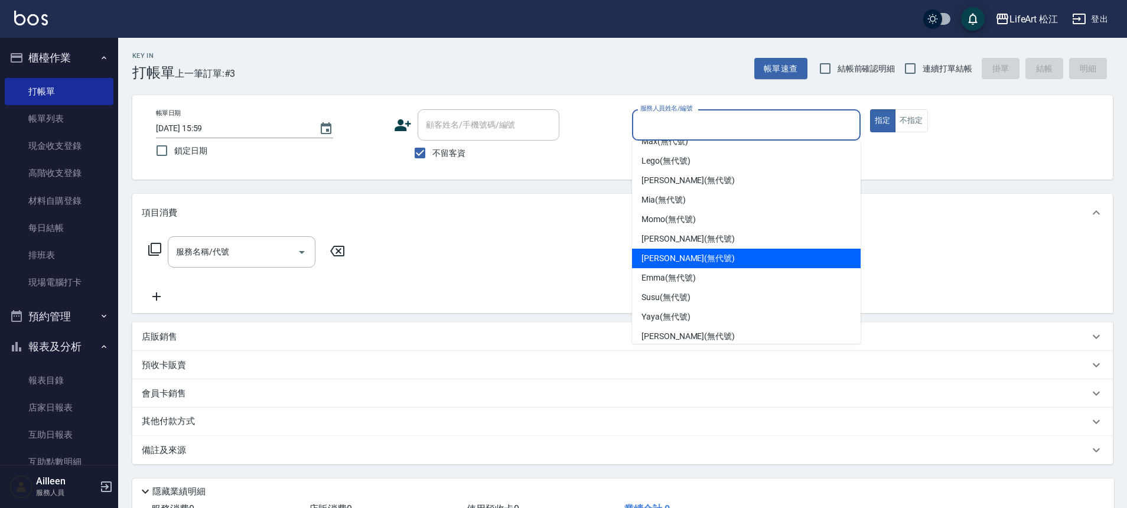
scroll to position [138, 0]
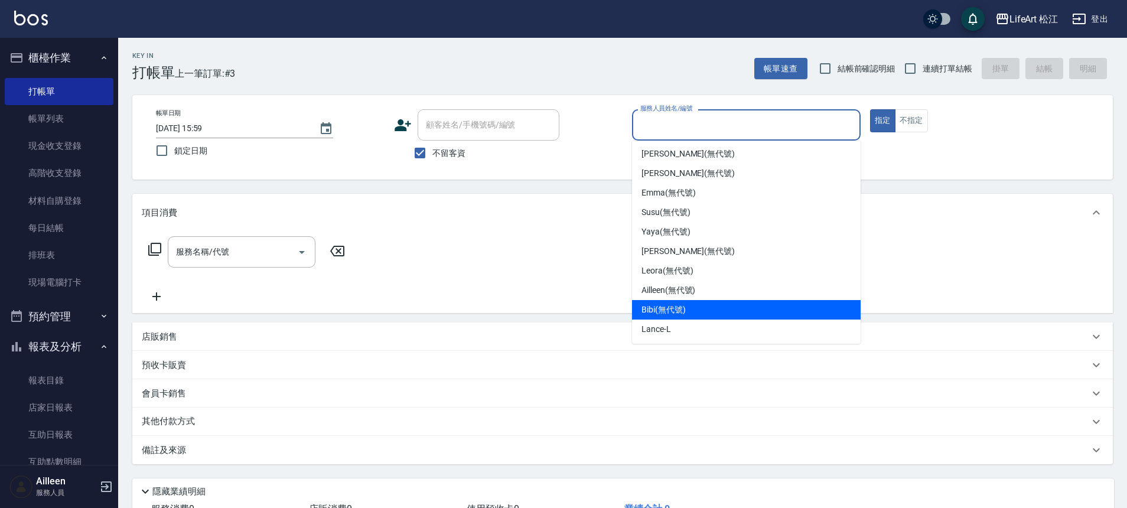
click at [690, 307] on div "Bibi (無代號)" at bounding box center [746, 309] width 229 height 19
type input "Bibi(無代號)"
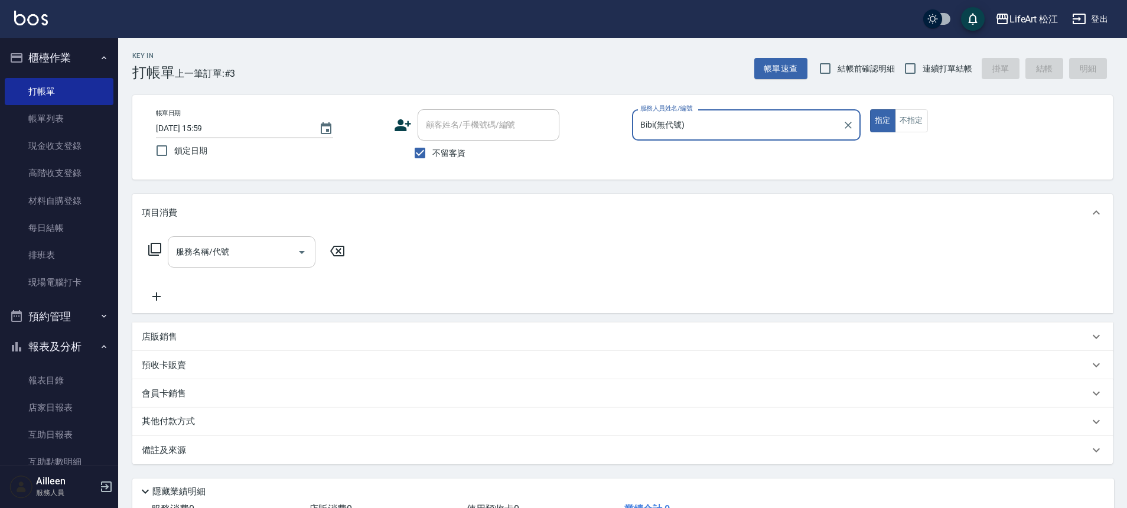
click at [253, 244] on input "服務名稱/代號" at bounding box center [232, 252] width 119 height 21
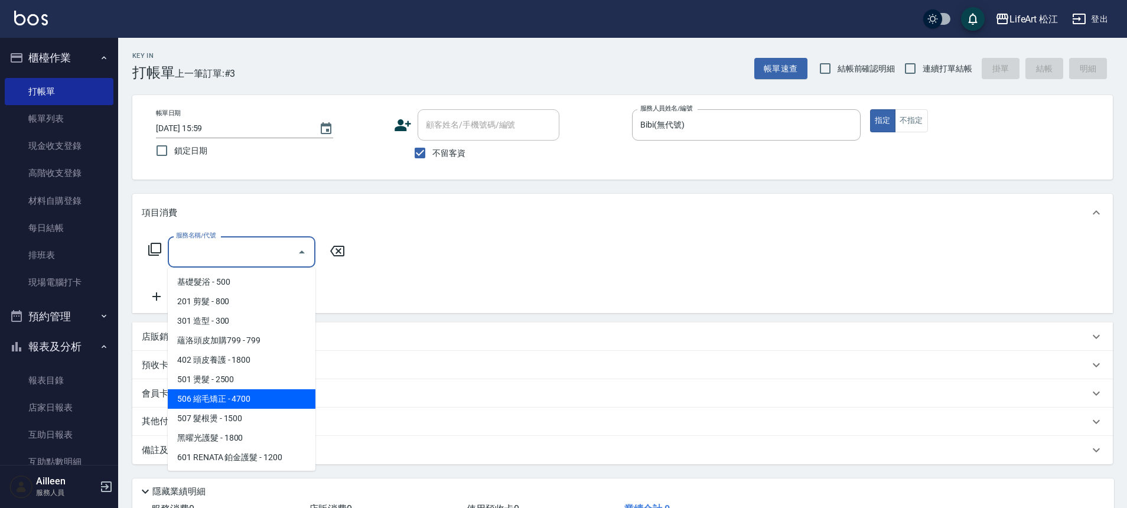
click at [265, 401] on span "506 縮毛矯正 - 4700" at bounding box center [242, 398] width 148 height 19
type input "506 縮毛矯正 (506)"
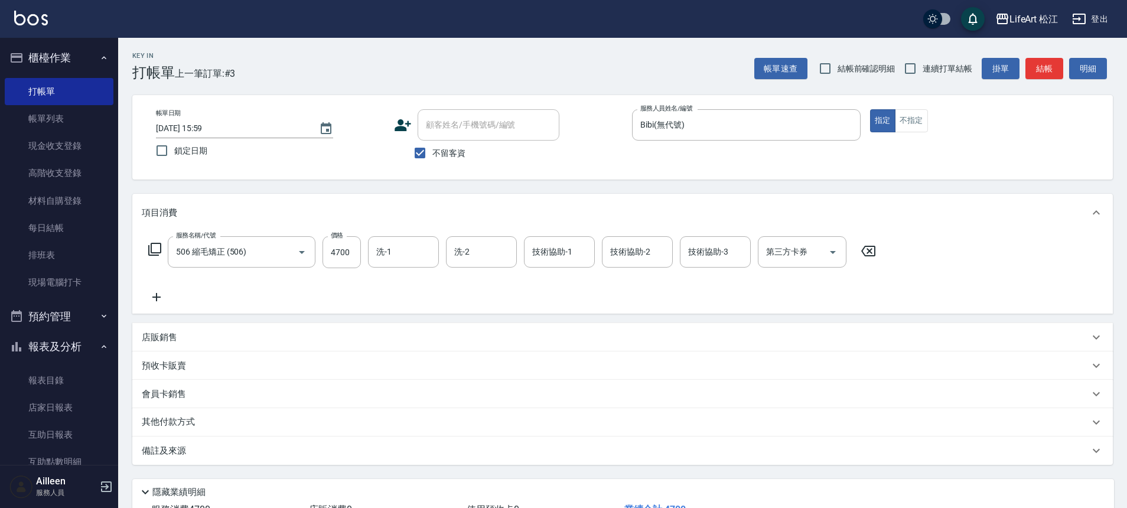
click at [364, 254] on div "服務名稱/代號 506 縮毛矯正 (506) 服務名稱/代號 價格 4700 價格 洗-1 洗-1 洗-2 洗-2 技術協助-1 技術協助-1 技術協助-2 …" at bounding box center [512, 252] width 741 height 32
click at [357, 255] on input "4700" at bounding box center [341, 252] width 38 height 32
type input "1500"
click at [149, 294] on icon at bounding box center [157, 297] width 30 height 14
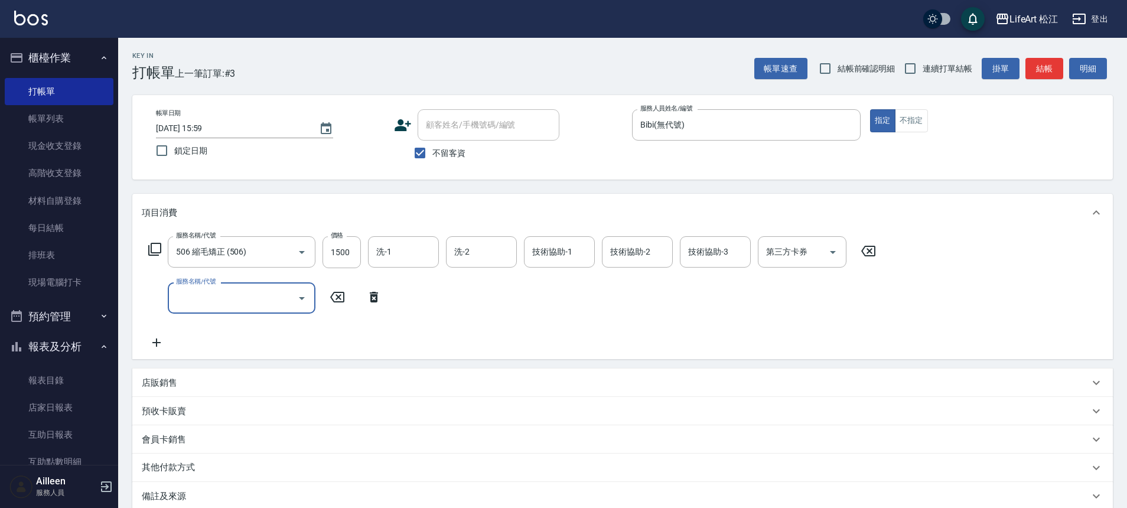
click at [207, 286] on div "服務名稱/代號" at bounding box center [242, 297] width 148 height 31
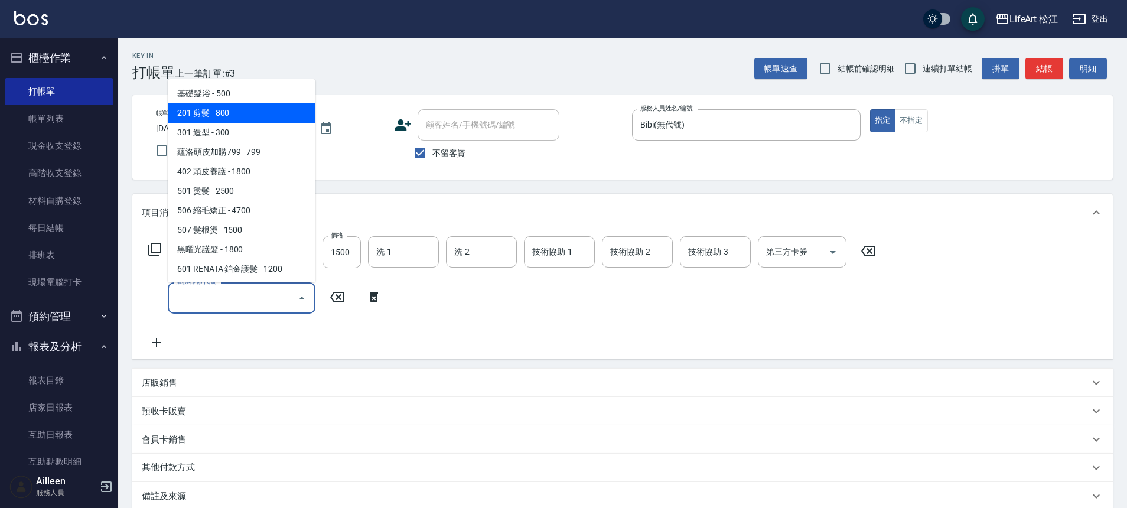
click at [240, 114] on span "201 剪髮 - 800" at bounding box center [242, 112] width 148 height 19
type input "201 剪髮(201)"
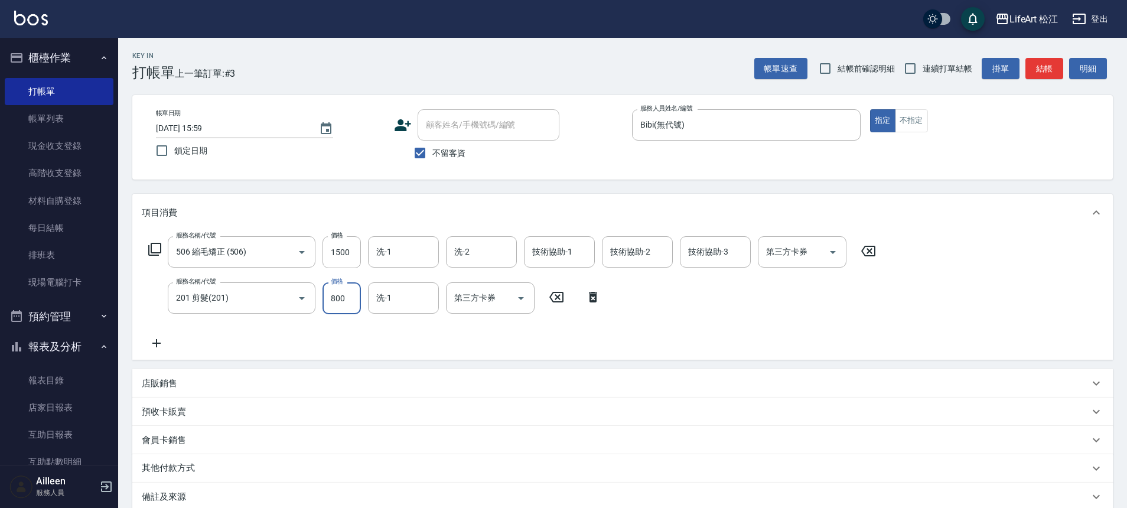
click at [351, 301] on input "800" at bounding box center [341, 298] width 38 height 32
type input "500"
click at [164, 346] on icon at bounding box center [157, 343] width 30 height 14
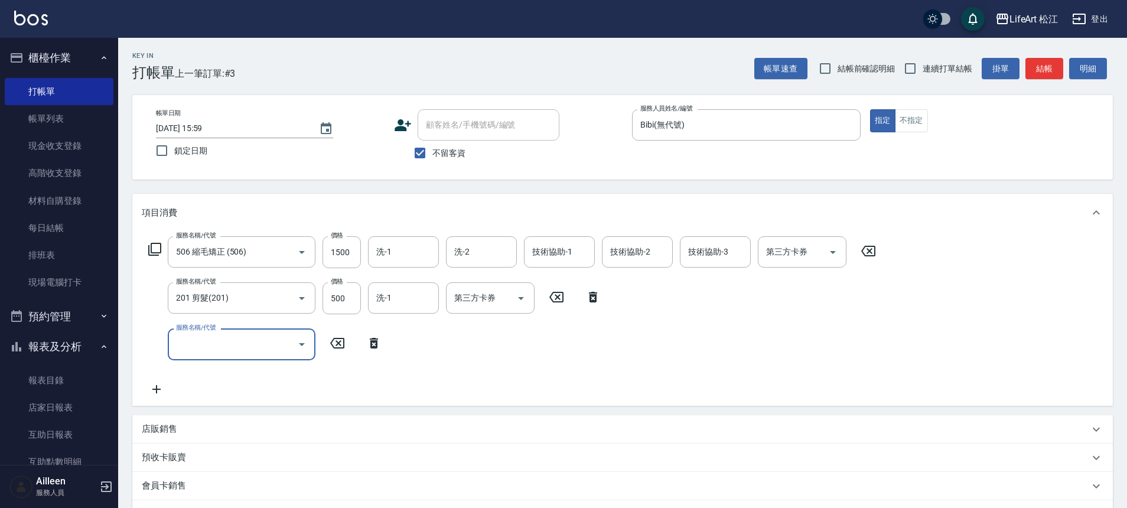
click at [206, 332] on div "服務名稱/代號" at bounding box center [242, 343] width 148 height 31
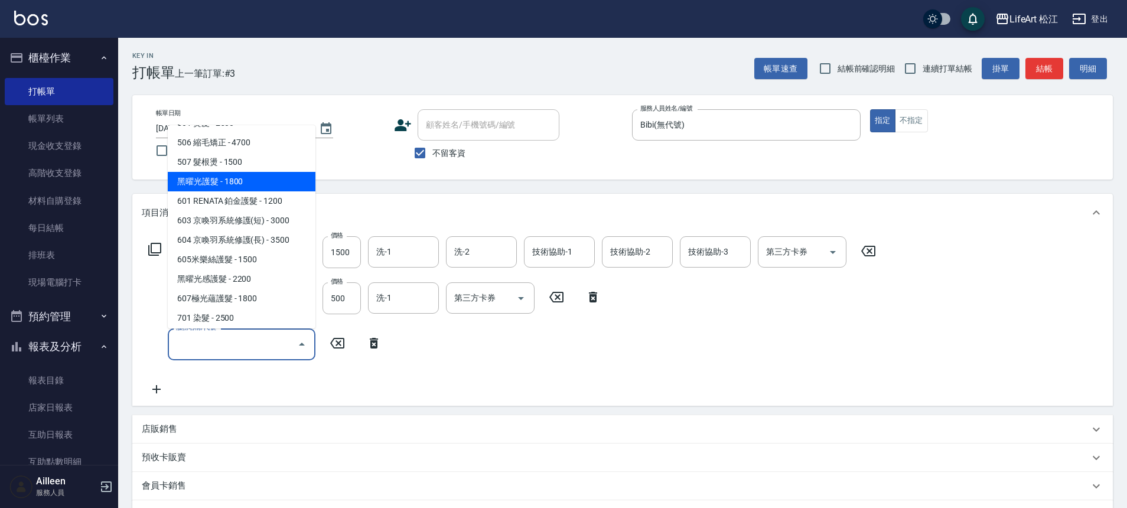
scroll to position [126, 0]
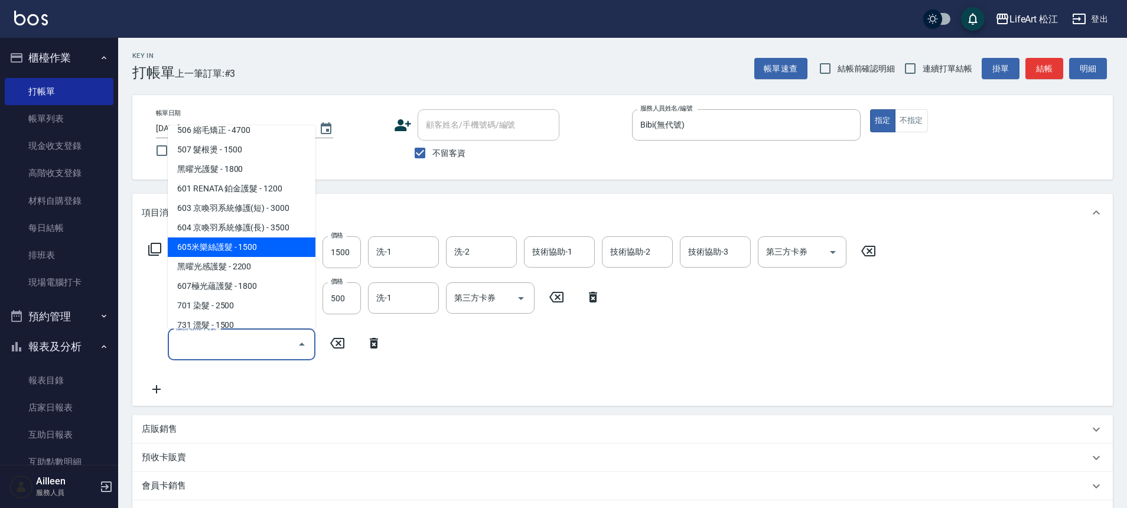
click at [255, 252] on span "605米樂絲護髮 - 1500" at bounding box center [242, 246] width 148 height 19
type input "605米樂絲護髮(605)"
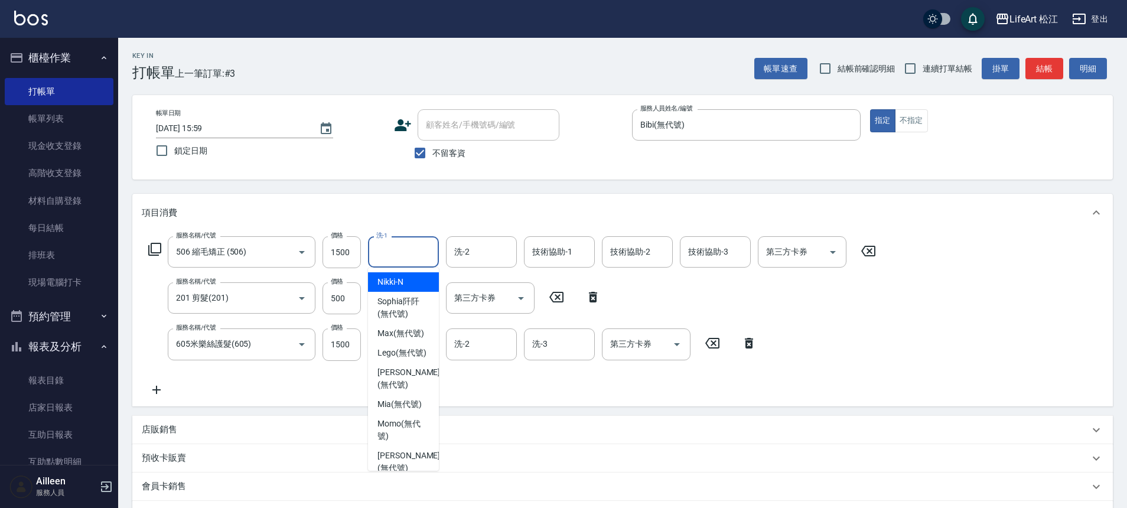
click at [411, 253] on input "洗-1" at bounding box center [403, 252] width 60 height 21
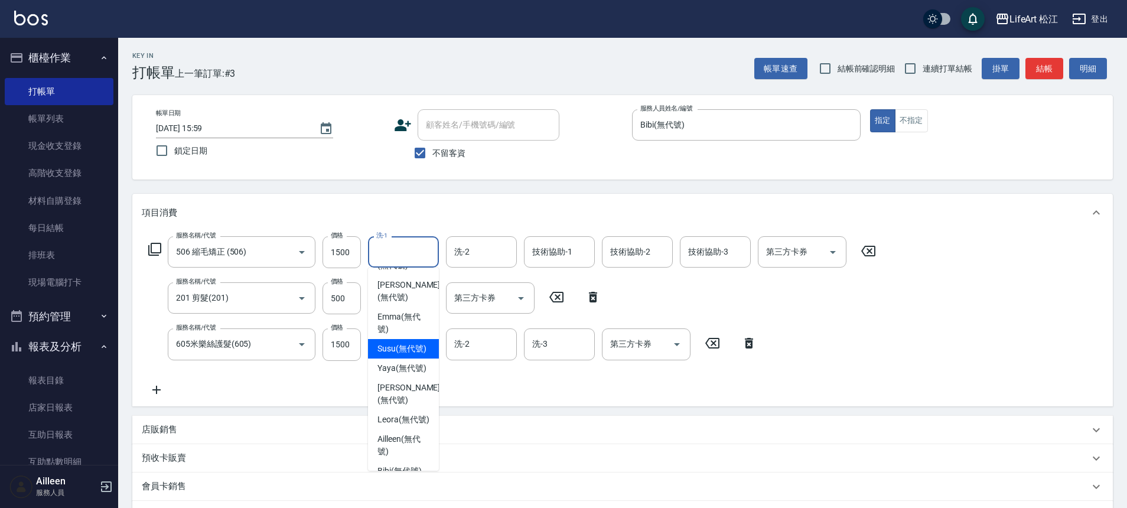
scroll to position [244, 0]
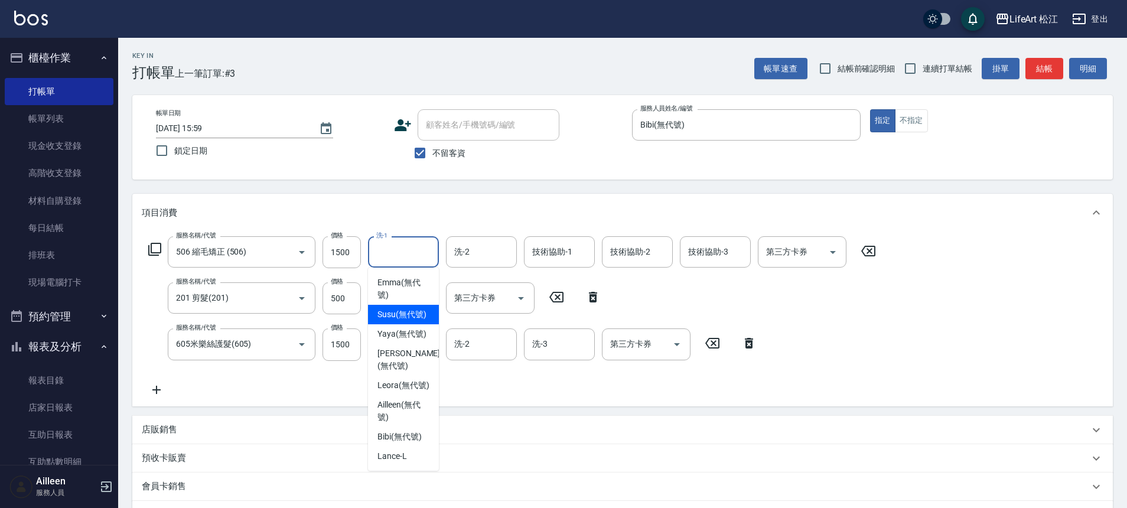
click at [409, 321] on span "Susu (無代號)" at bounding box center [401, 314] width 49 height 12
type input "Susu(無代號)"
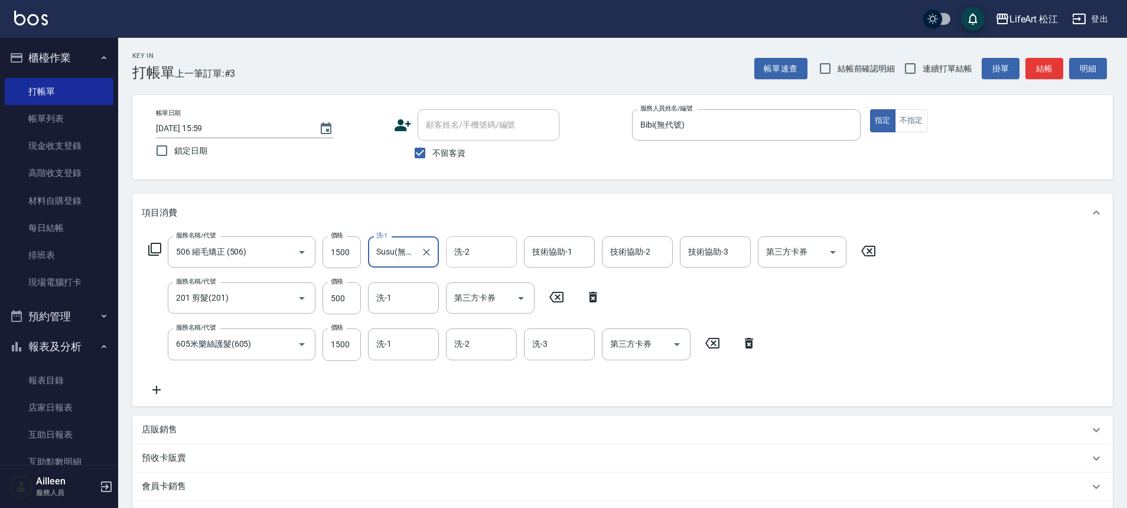
click at [459, 259] on input "洗-2" at bounding box center [481, 252] width 60 height 21
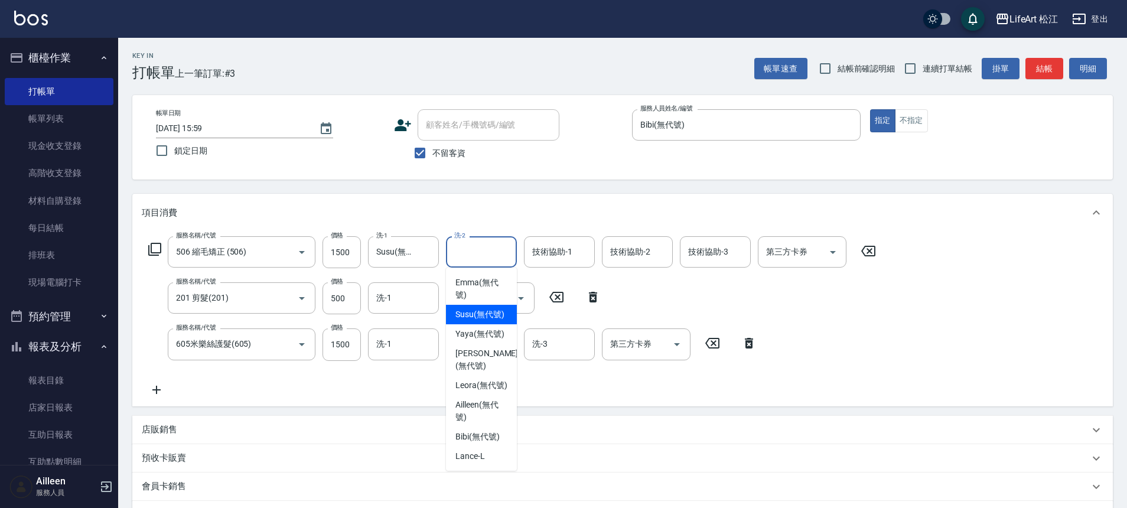
click at [485, 318] on span "Susu (無代號)" at bounding box center [479, 314] width 49 height 12
type input "Susu(無代號)"
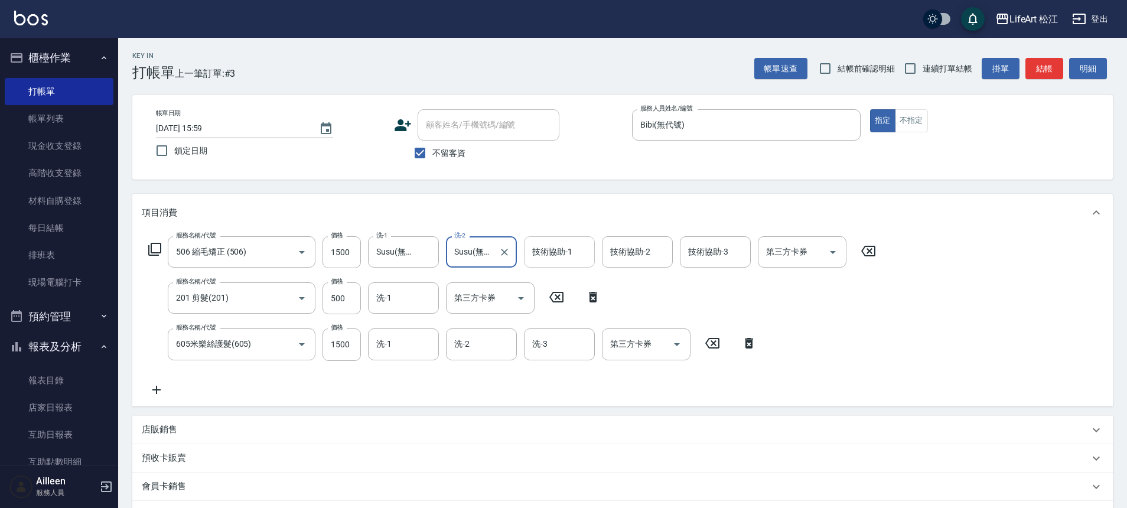
click at [549, 250] on div "技術協助-1 技術協助-1" at bounding box center [559, 251] width 71 height 31
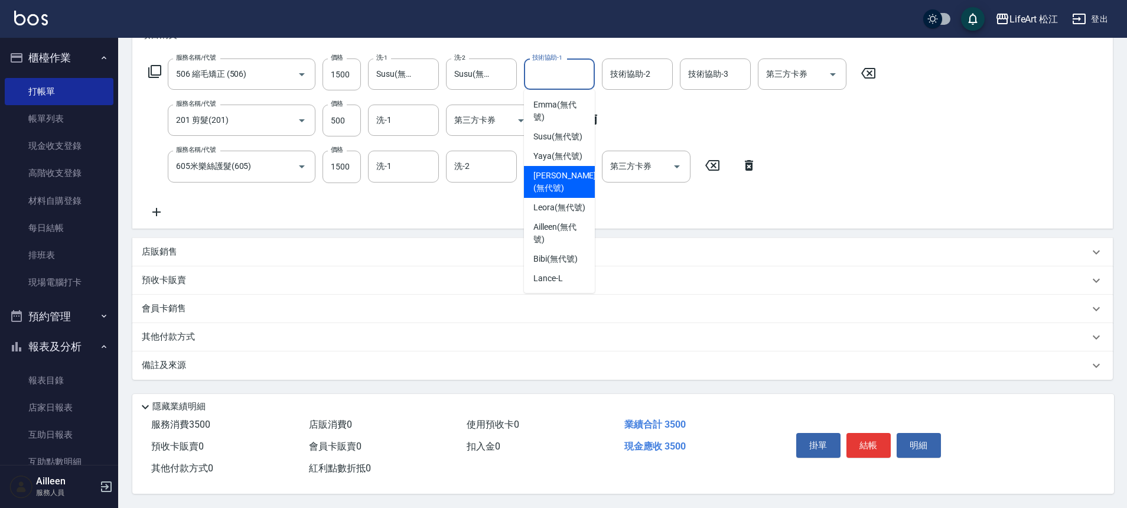
scroll to position [201, 0]
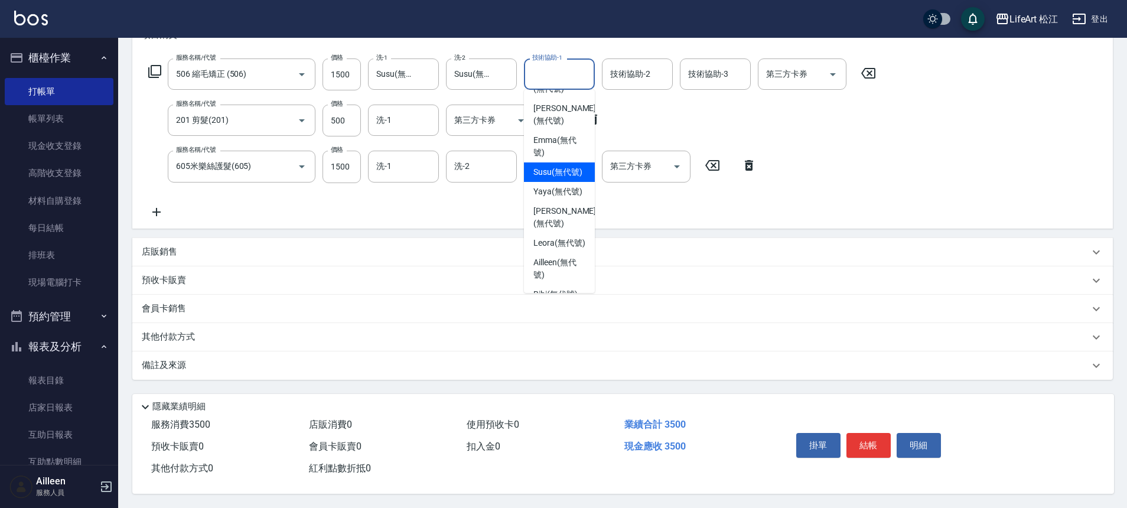
click at [563, 178] on span "Susu (無代號)" at bounding box center [557, 172] width 49 height 12
type input "Susu(無代號)"
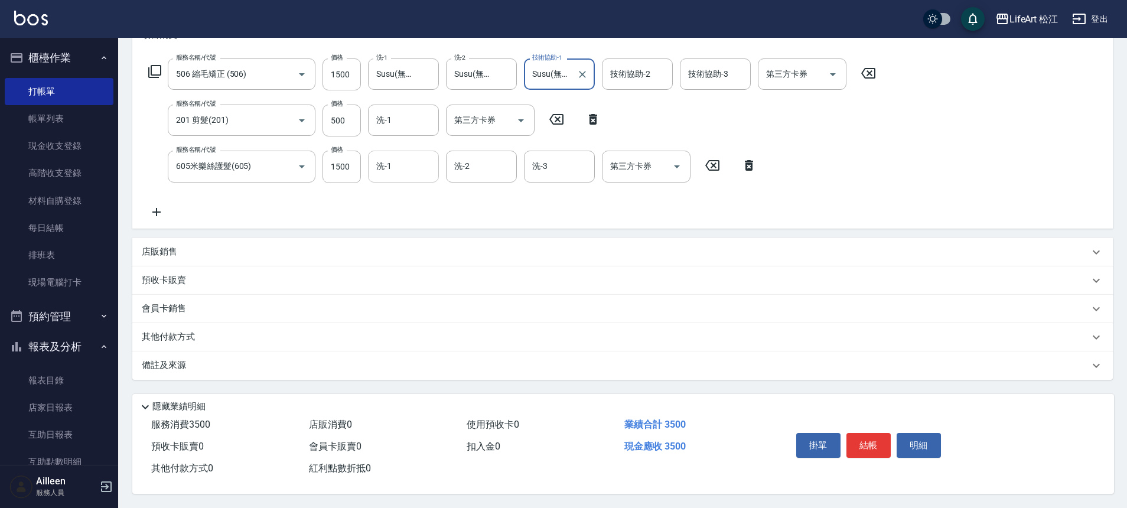
click at [390, 165] on div "洗-1 洗-1" at bounding box center [403, 166] width 71 height 31
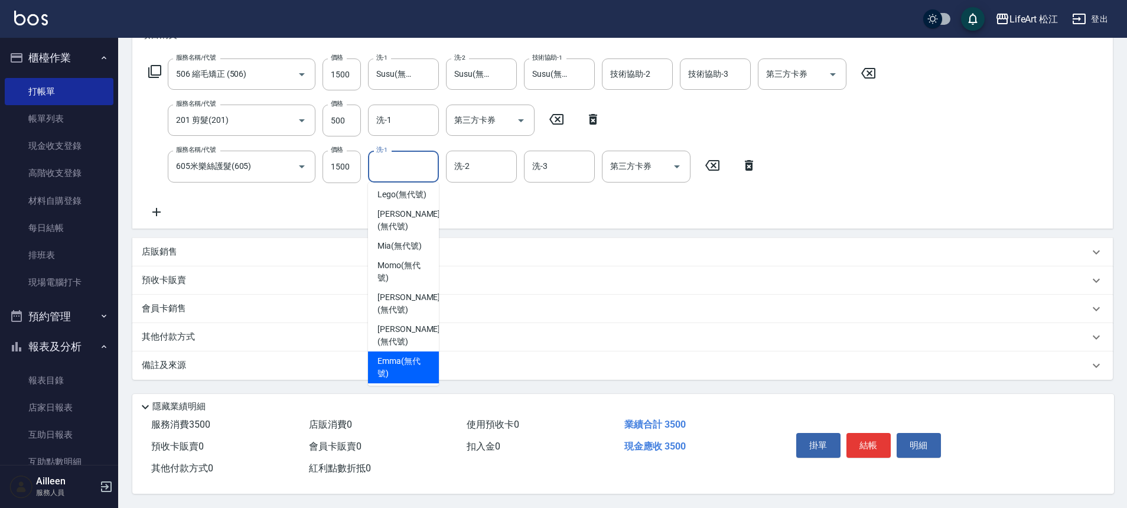
scroll to position [207, 0]
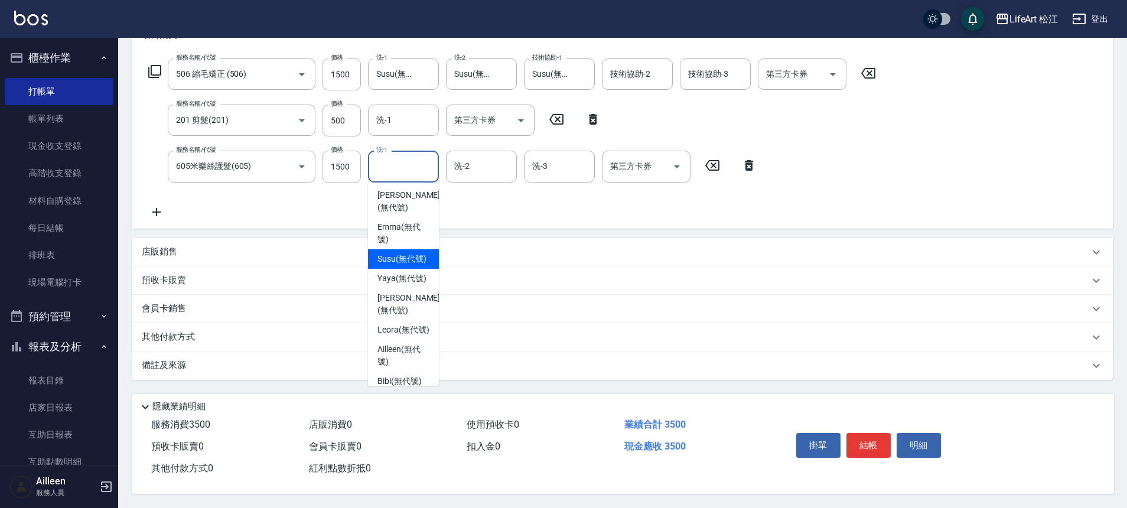
click at [409, 265] on span "Susu (無代號)" at bounding box center [401, 259] width 49 height 12
type input "Susu(無代號)"
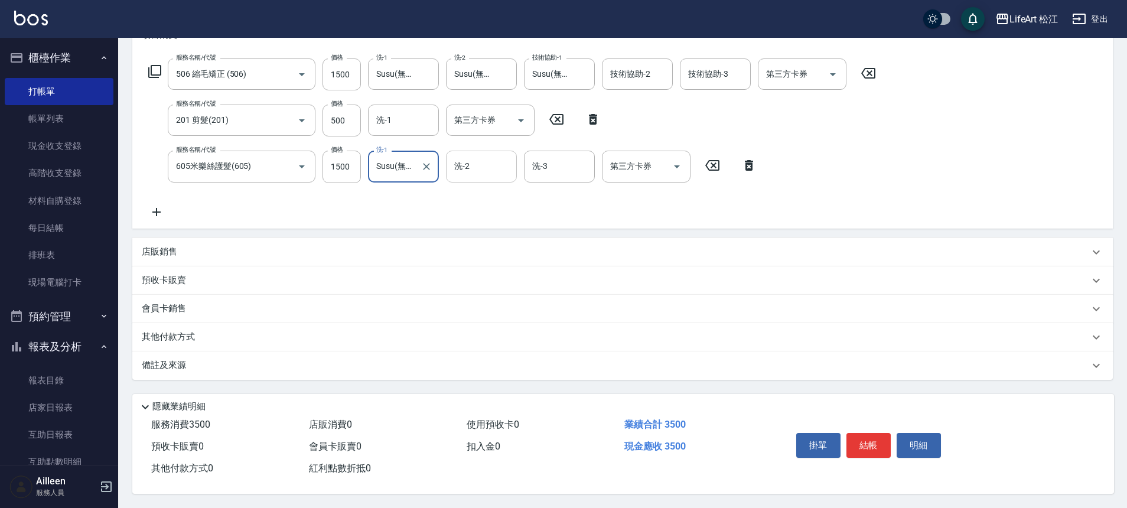
click at [478, 165] on input "洗-2" at bounding box center [481, 166] width 60 height 21
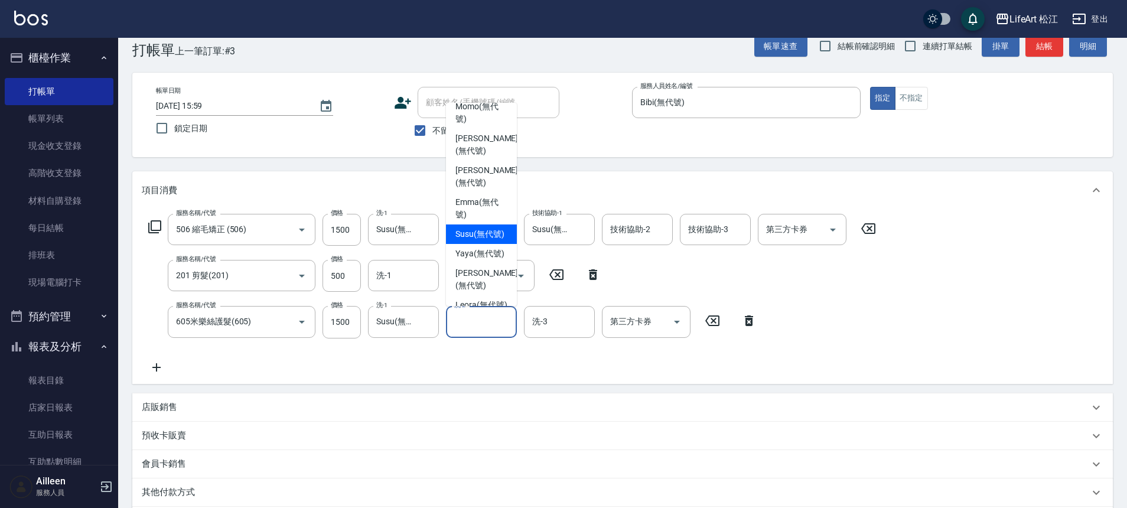
scroll to position [217, 0]
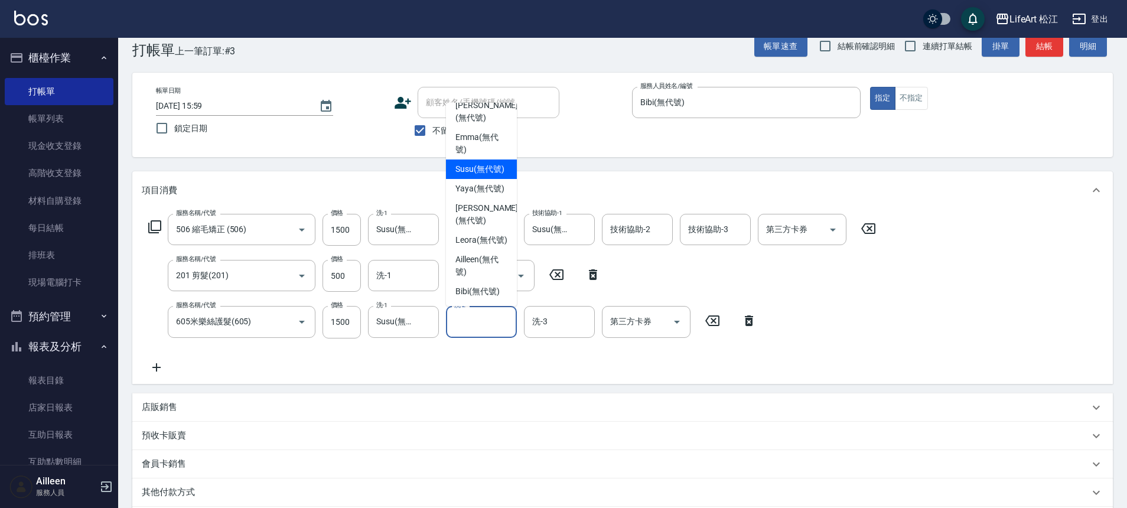
click at [480, 175] on span "Susu (無代號)" at bounding box center [479, 169] width 49 height 12
type input "Susu(無代號)"
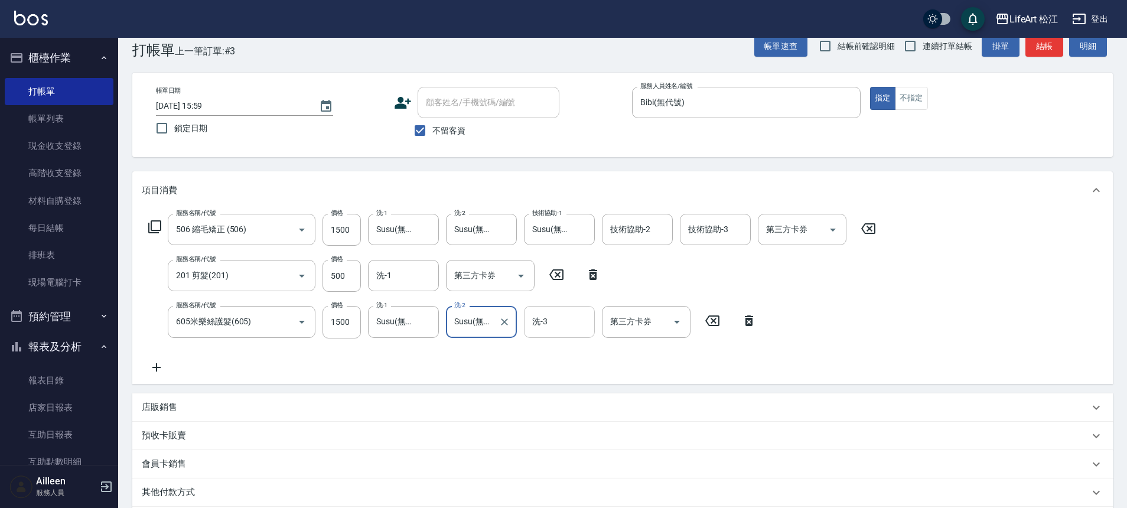
click at [546, 310] on div "洗-3" at bounding box center [559, 321] width 71 height 31
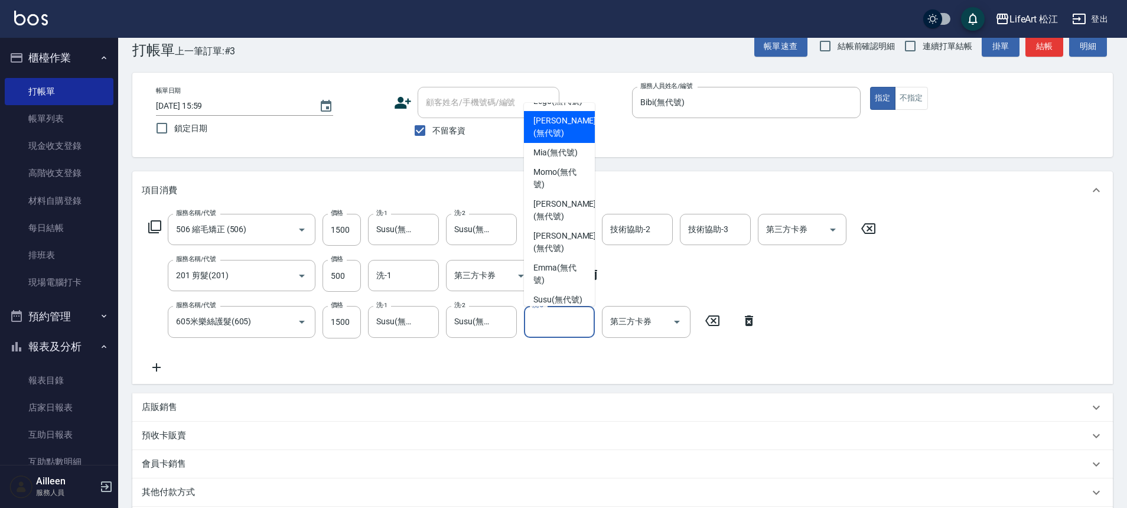
scroll to position [226, 0]
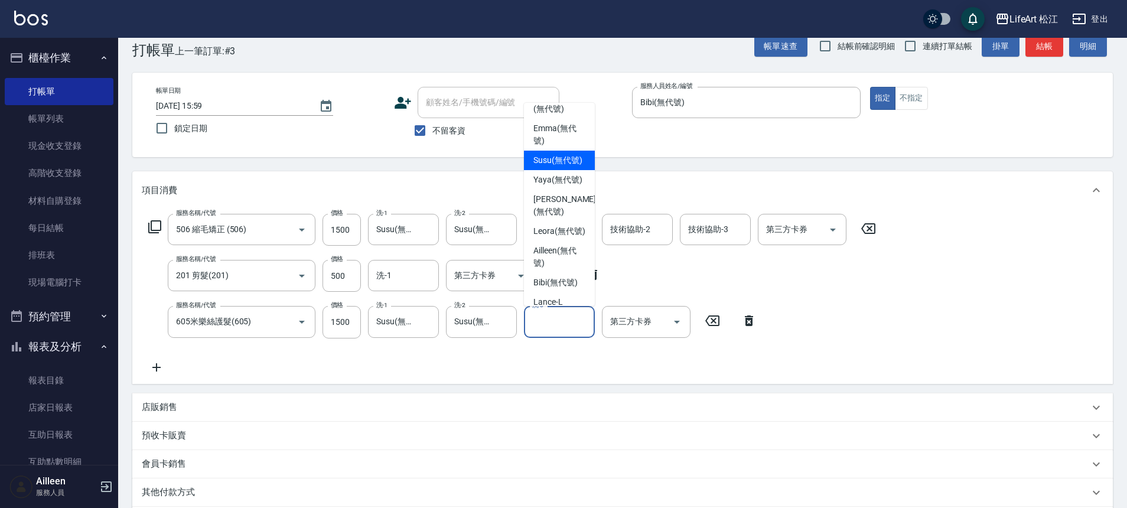
drag, startPoint x: 566, startPoint y: 175, endPoint x: 525, endPoint y: 248, distance: 84.1
click at [566, 167] on span "Susu (無代號)" at bounding box center [557, 160] width 49 height 12
type input "Susu(無代號)"
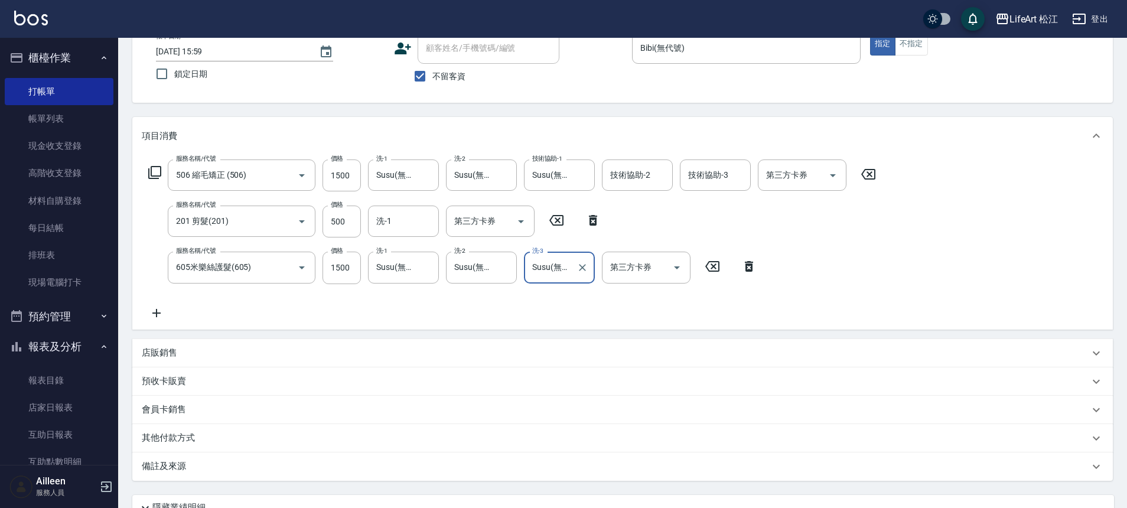
scroll to position [183, 0]
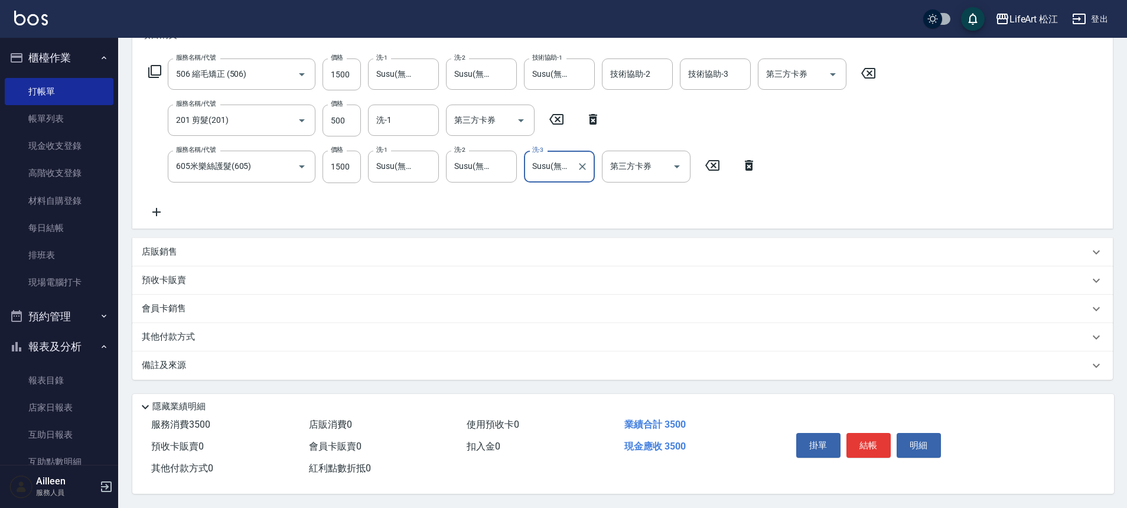
click at [242, 352] on div "備註及來源" at bounding box center [622, 365] width 980 height 28
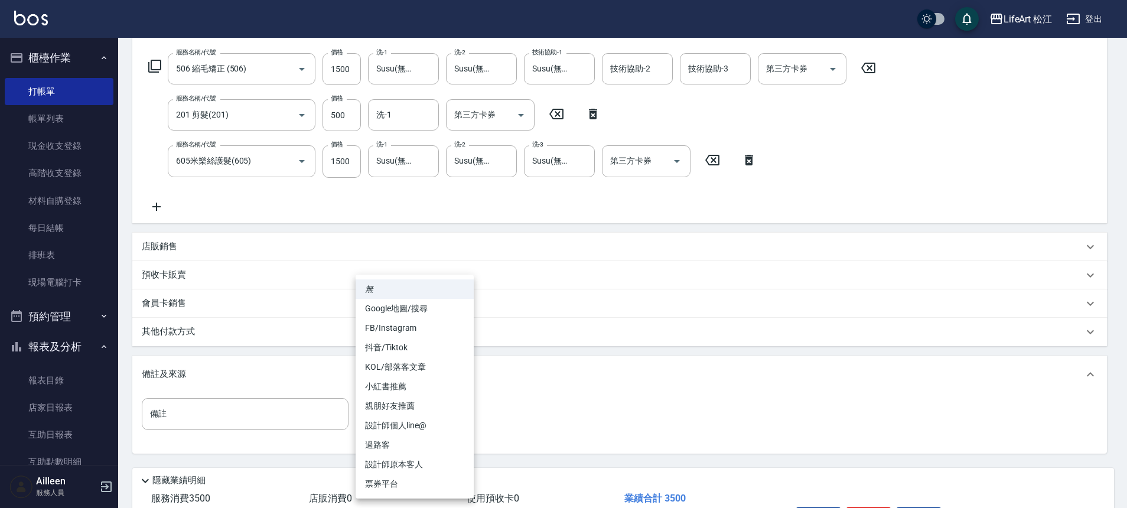
click at [389, 410] on body "LifeArt 松江 登出 櫃檯作業 打帳單 帳單列表 現金收支登錄 高階收支登錄 材料自購登錄 每日結帳 排班表 現場電腦打卡 預約管理 預約管理 單日預約…" at bounding box center [563, 199] width 1127 height 765
click at [410, 320] on li "FB/Instagram" at bounding box center [415, 327] width 118 height 19
type input "FB/Instagram"
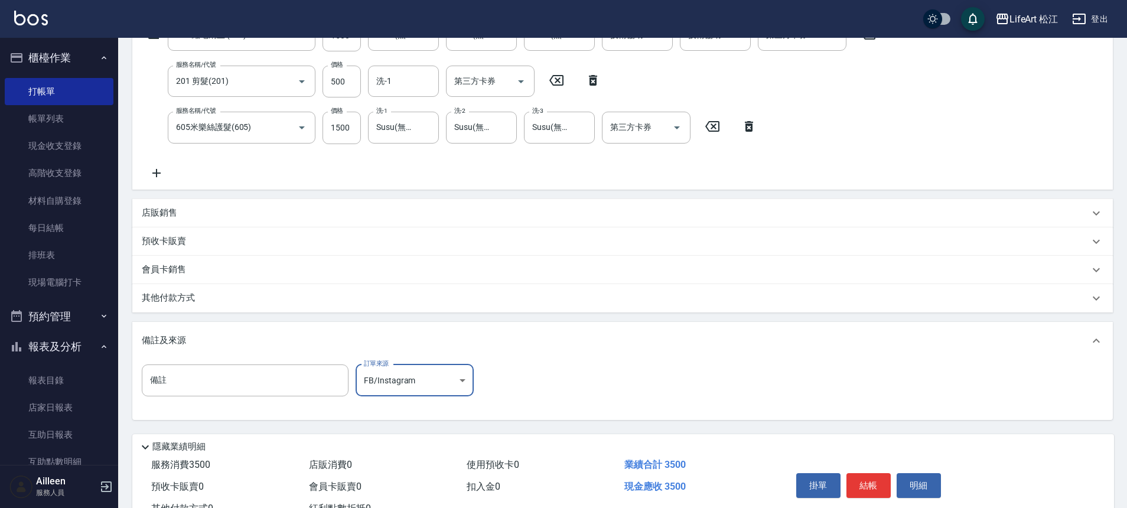
scroll to position [262, 0]
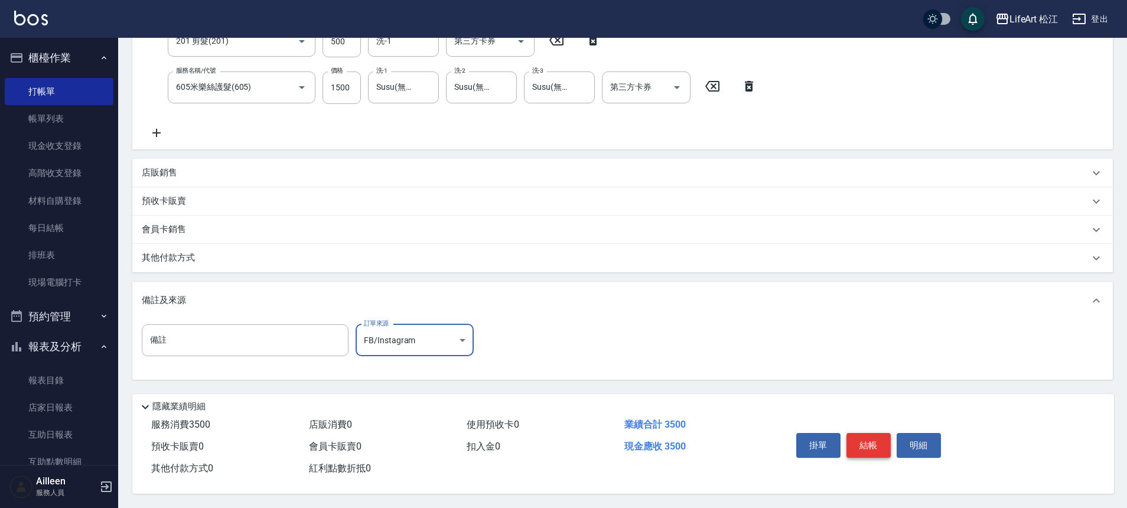
click at [860, 449] on button "結帳" at bounding box center [868, 445] width 44 height 25
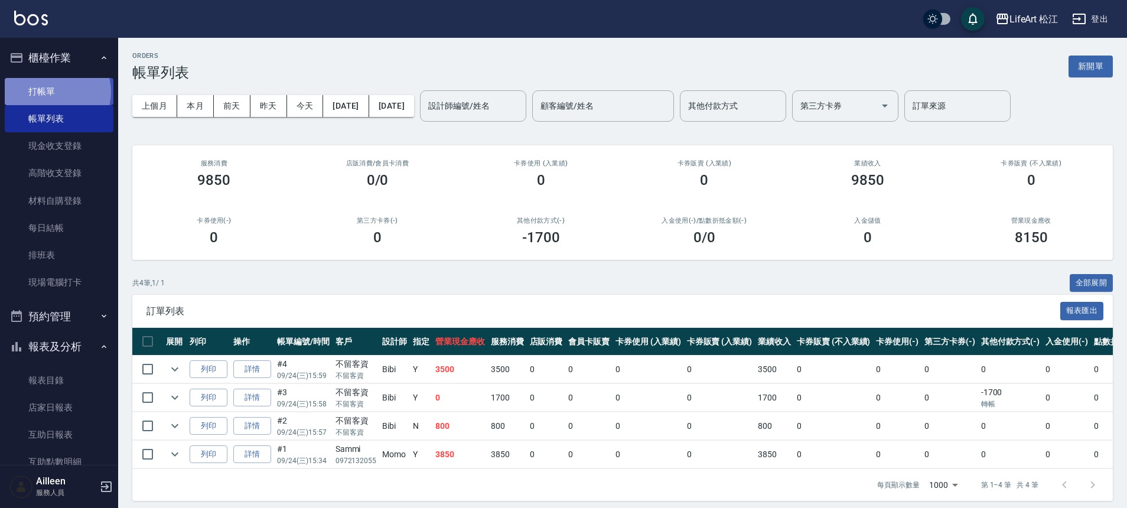
click at [57, 92] on link "打帳單" at bounding box center [59, 91] width 109 height 27
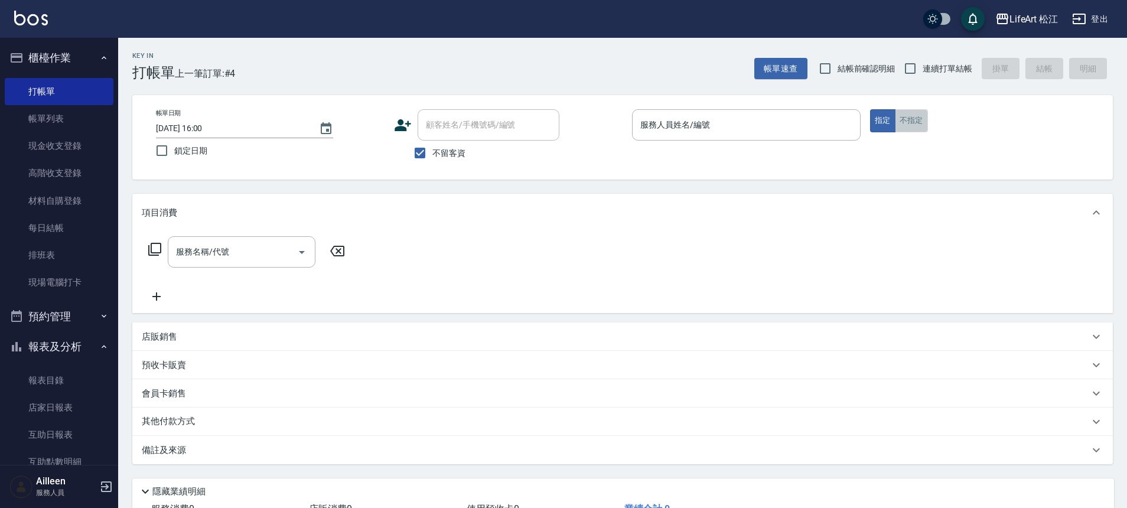
click at [922, 121] on button "不指定" at bounding box center [911, 120] width 33 height 23
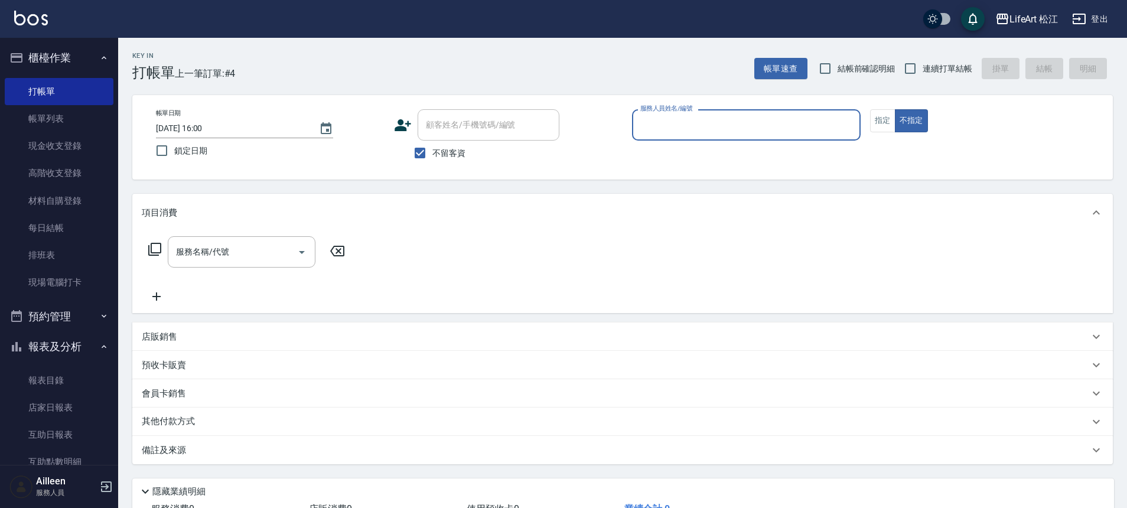
click at [718, 129] on input "服務人員姓名/編號" at bounding box center [746, 125] width 218 height 21
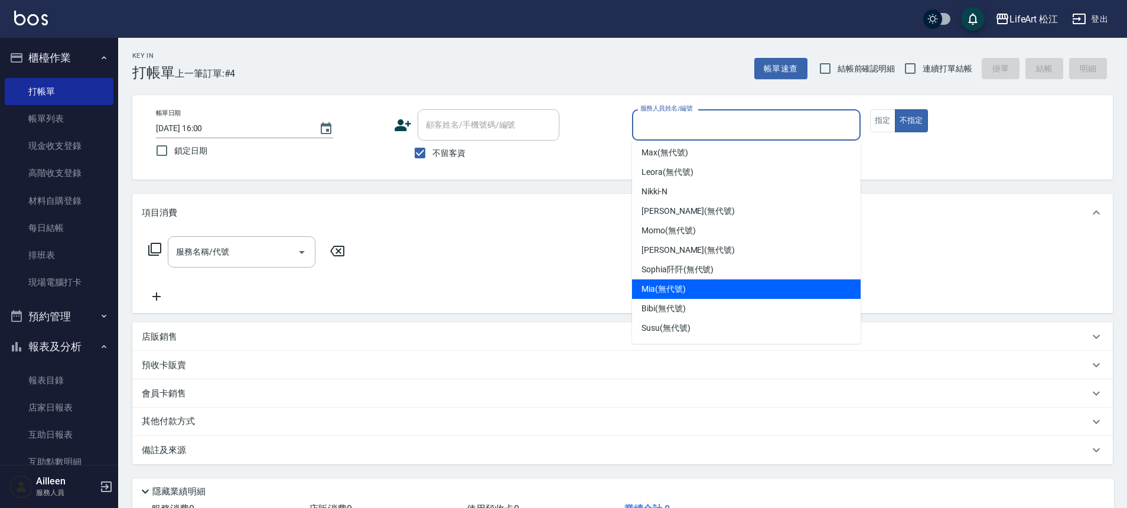
scroll to position [22, 0]
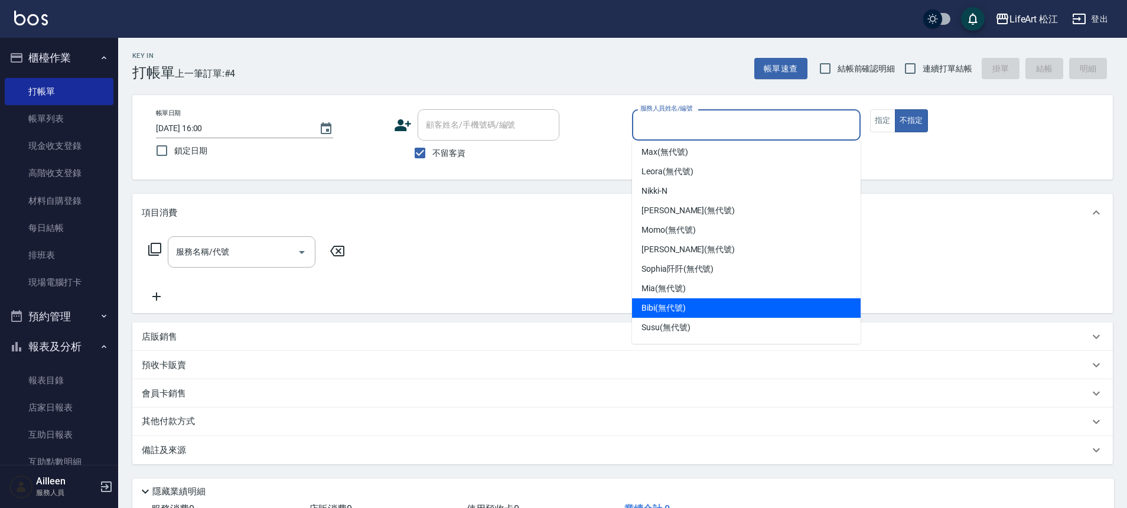
click at [696, 307] on div "Bibi (無代號)" at bounding box center [746, 307] width 229 height 19
type input "Bibi(無代號)"
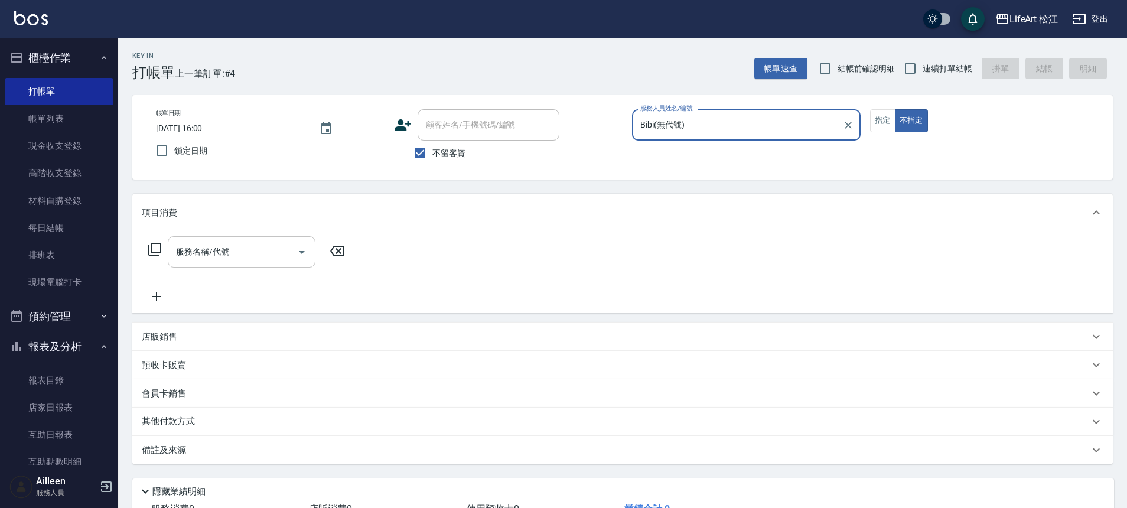
click at [244, 256] on input "服務名稱/代號" at bounding box center [232, 252] width 119 height 21
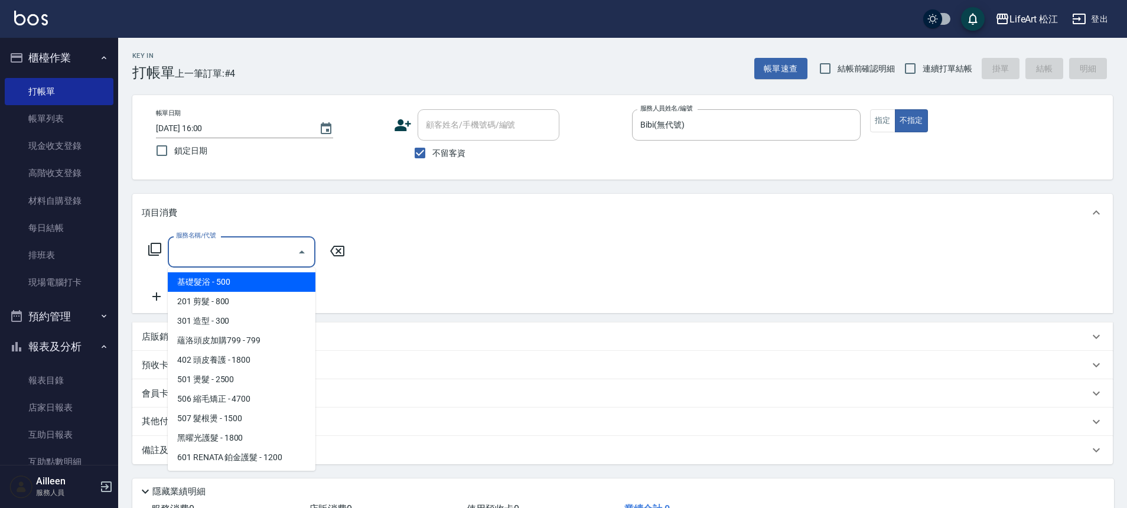
click at [251, 279] on span "基礎髮浴 - 500" at bounding box center [242, 281] width 148 height 19
type input "基礎髮浴 (101)"
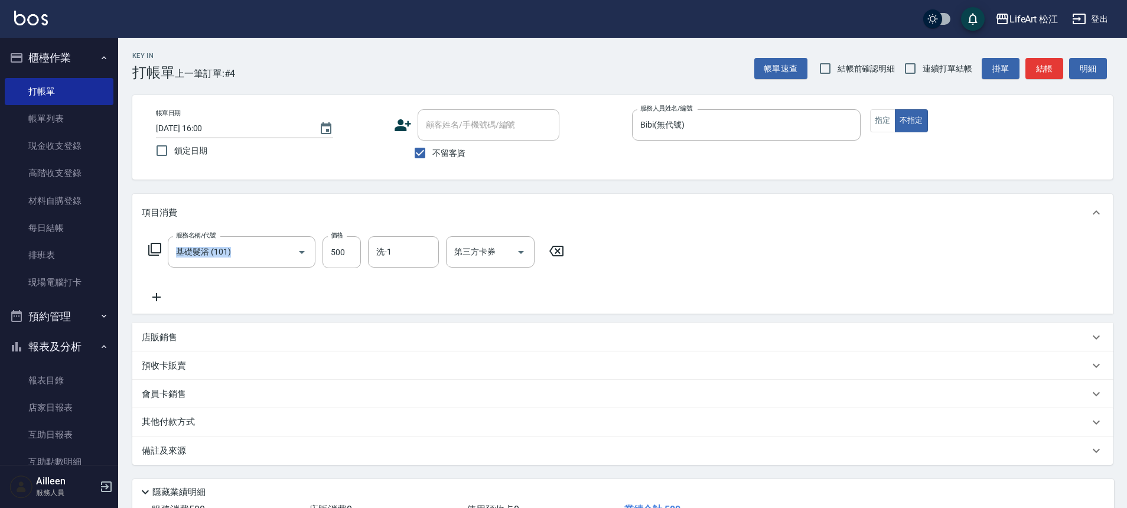
click at [250, 284] on div "服務名稱/代號 基礎髮浴 (101) 服務名稱/代號 價格 500 價格 洗-1 洗-1 第三方卡券 第三方卡券" at bounding box center [356, 270] width 429 height 68
click at [286, 256] on icon "Clear" at bounding box center [285, 252] width 12 height 12
click at [250, 260] on input "服務名稱/代號" at bounding box center [225, 252] width 104 height 21
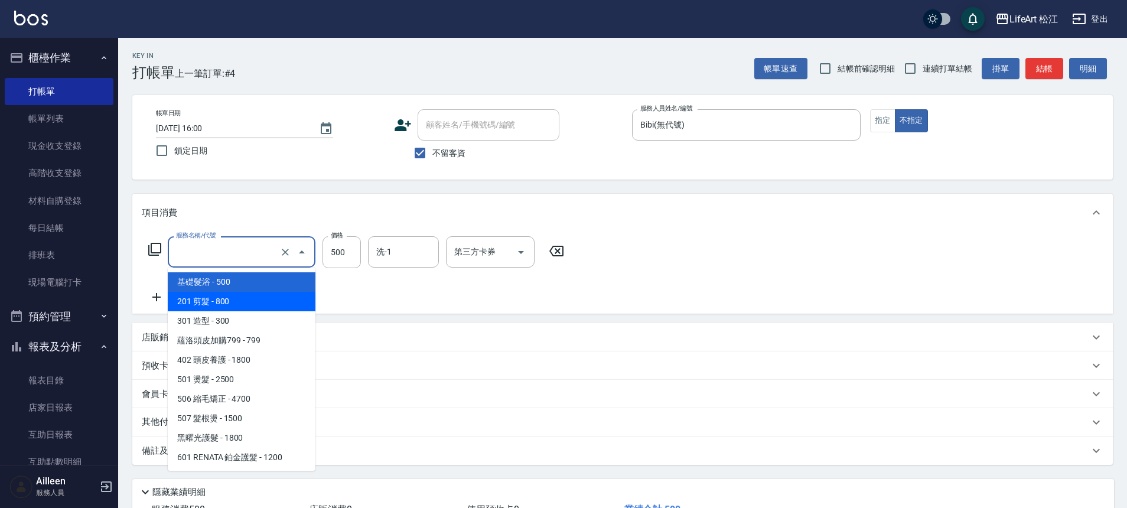
click at [269, 298] on span "201 剪髮 - 800" at bounding box center [242, 301] width 148 height 19
type input "201 剪髮(201)"
type input "800"
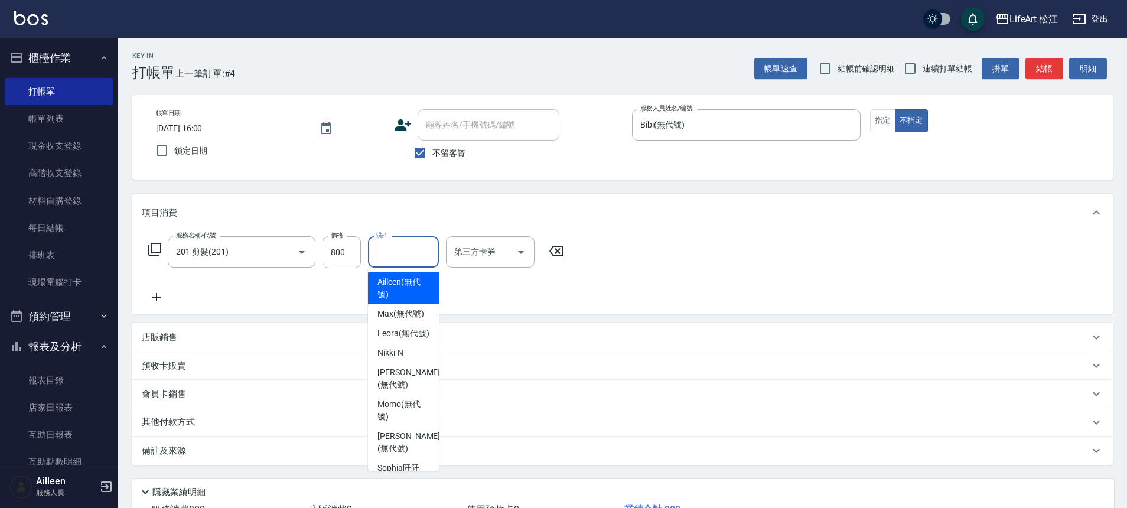
click at [395, 259] on input "洗-1" at bounding box center [403, 252] width 60 height 21
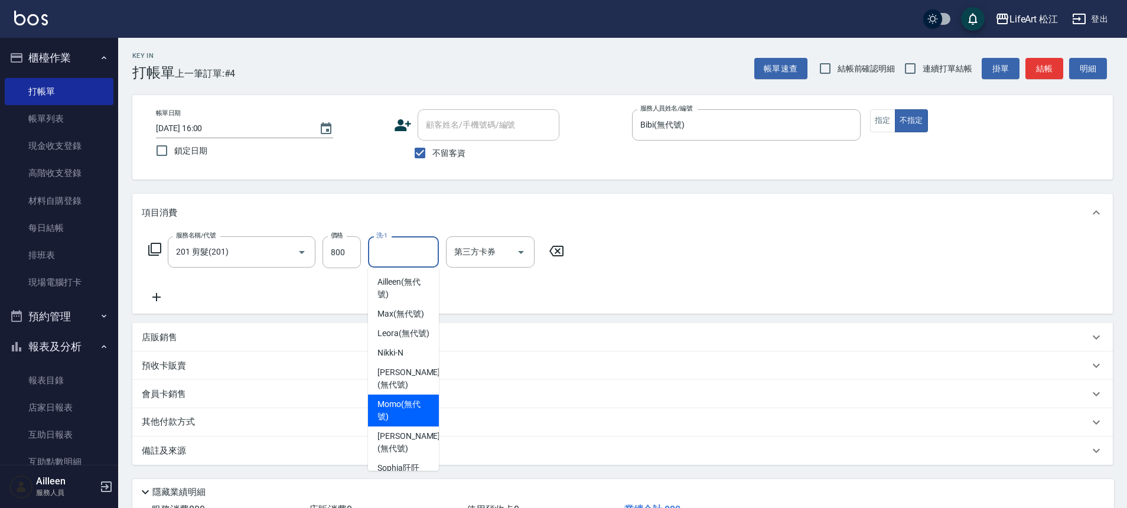
scroll to position [204, 0]
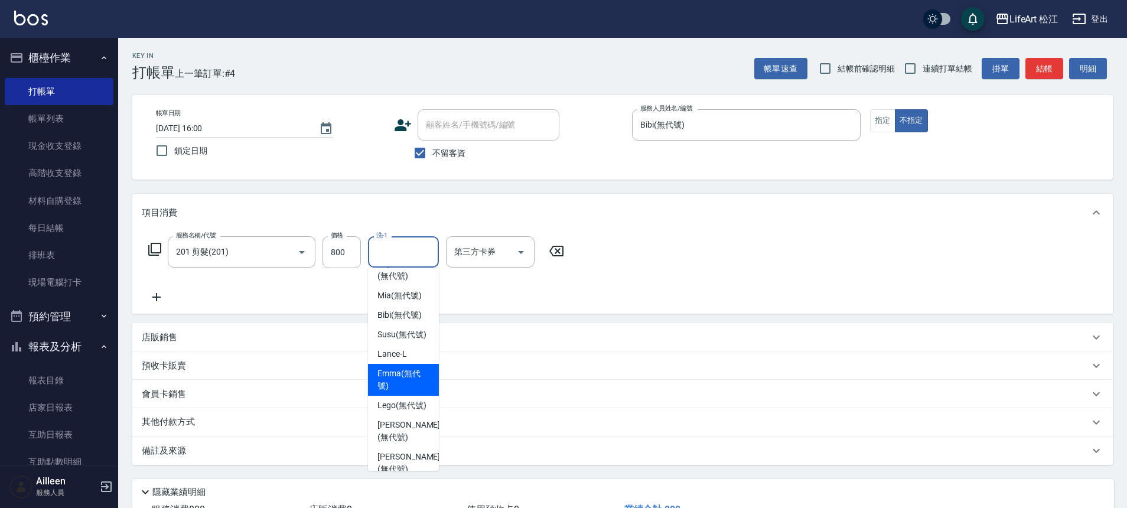
click at [399, 392] on span "[PERSON_NAME] (無代號)" at bounding box center [403, 379] width 52 height 25
type input "[PERSON_NAME](無代號)"
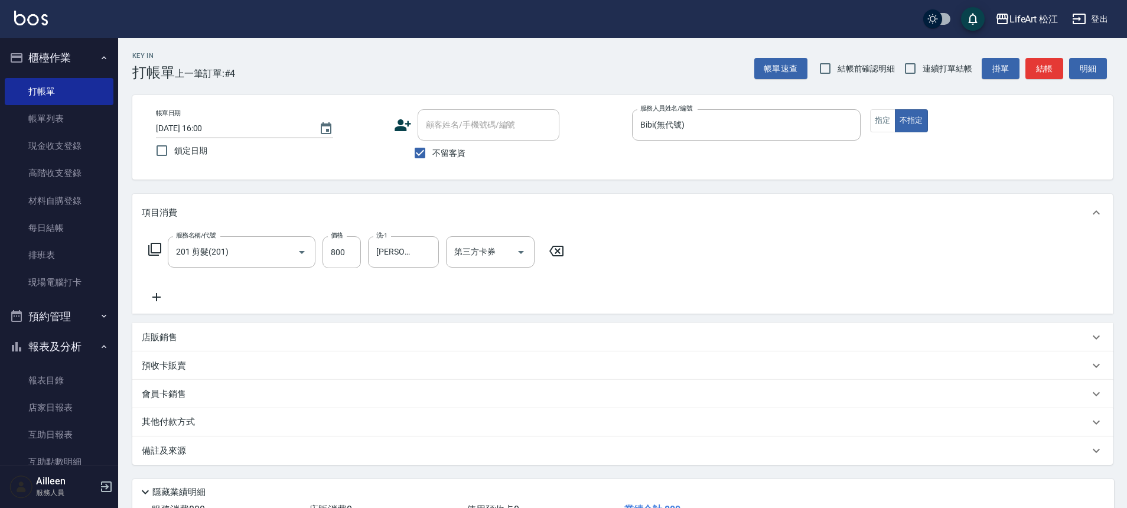
click at [298, 451] on div "備註及來源" at bounding box center [615, 451] width 947 height 12
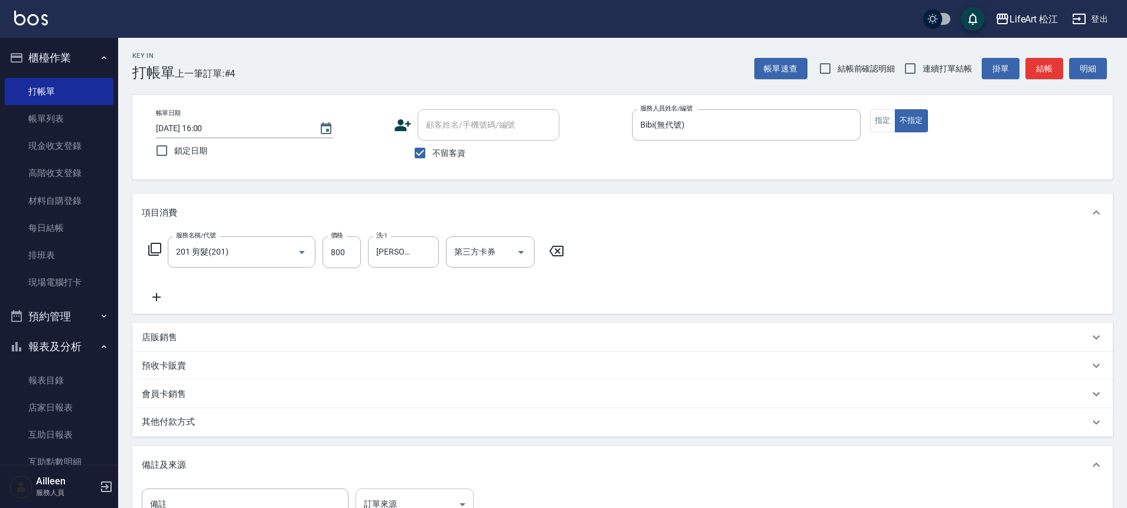
click at [411, 500] on body "LifeArt 松江 登出 櫃檯作業 打帳單 帳單列表 現金收支登錄 高階收支登錄 材料自購登錄 每日結帳 排班表 現場電腦打卡 預約管理 預約管理 單日預約…" at bounding box center [563, 336] width 1127 height 672
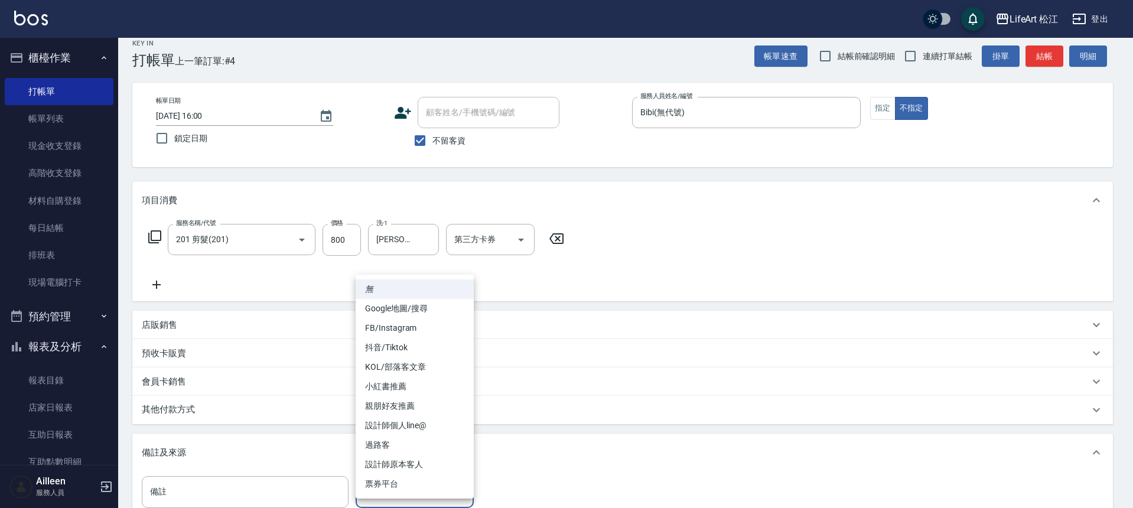
click at [400, 444] on li "過路客" at bounding box center [415, 444] width 118 height 19
type input "過路客"
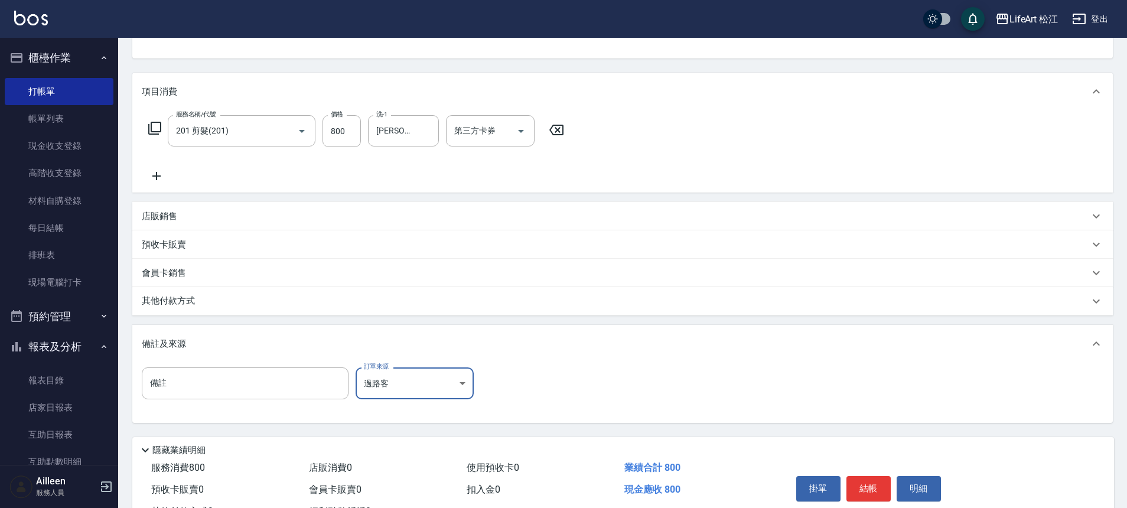
scroll to position [169, 0]
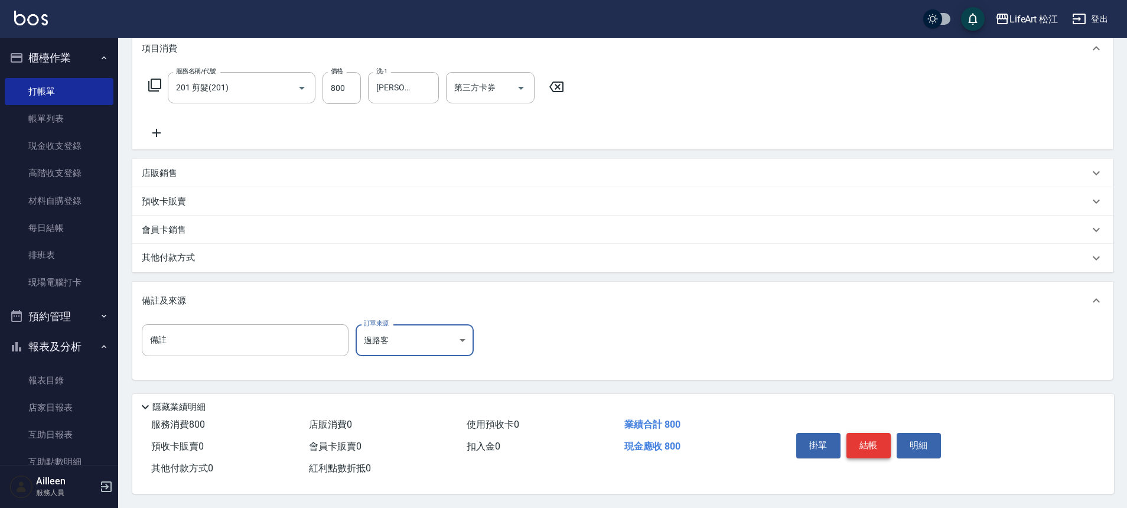
click at [859, 448] on button "結帳" at bounding box center [868, 445] width 44 height 25
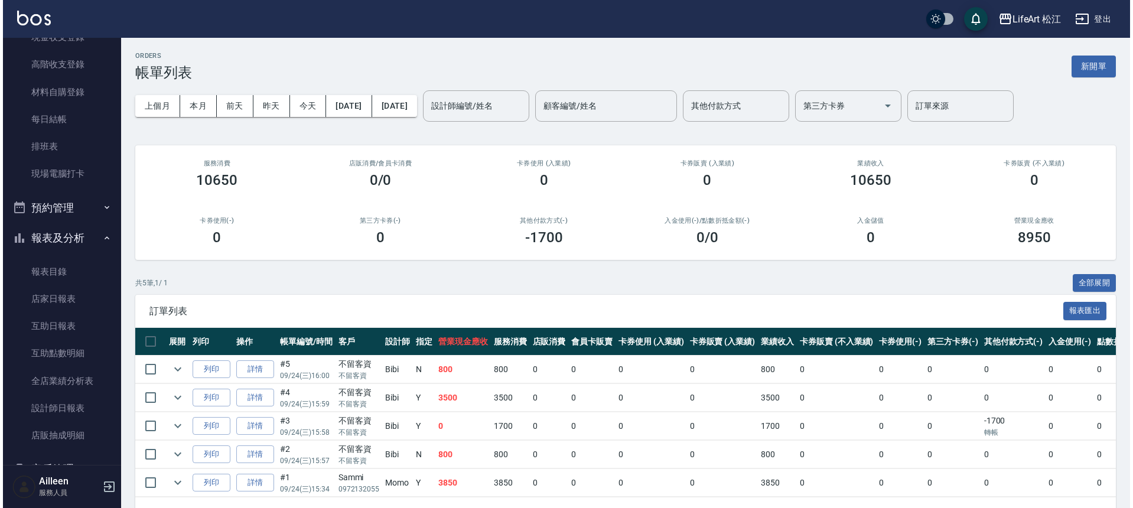
scroll to position [223, 0]
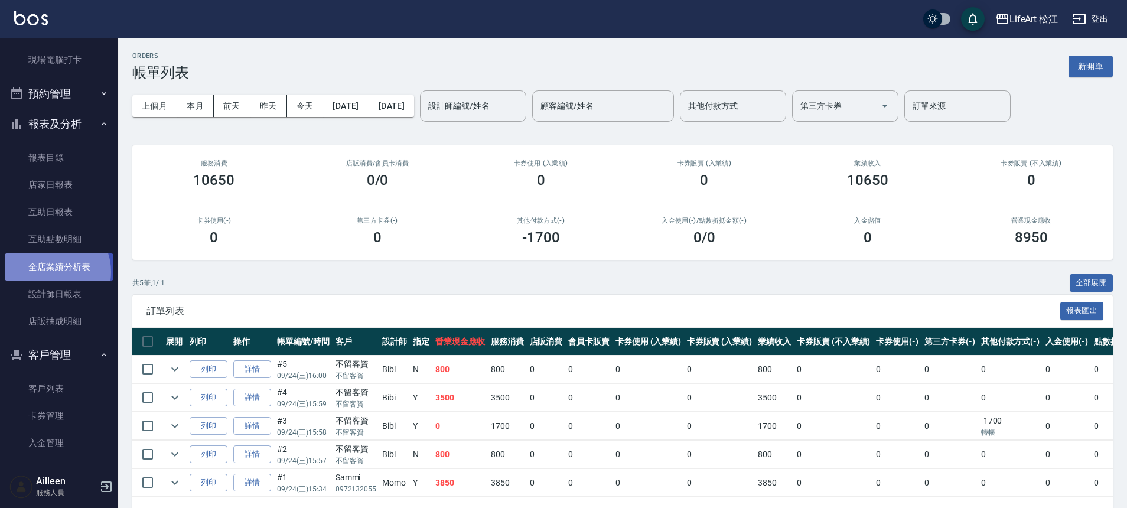
click at [50, 273] on link "全店業績分析表" at bounding box center [59, 266] width 109 height 27
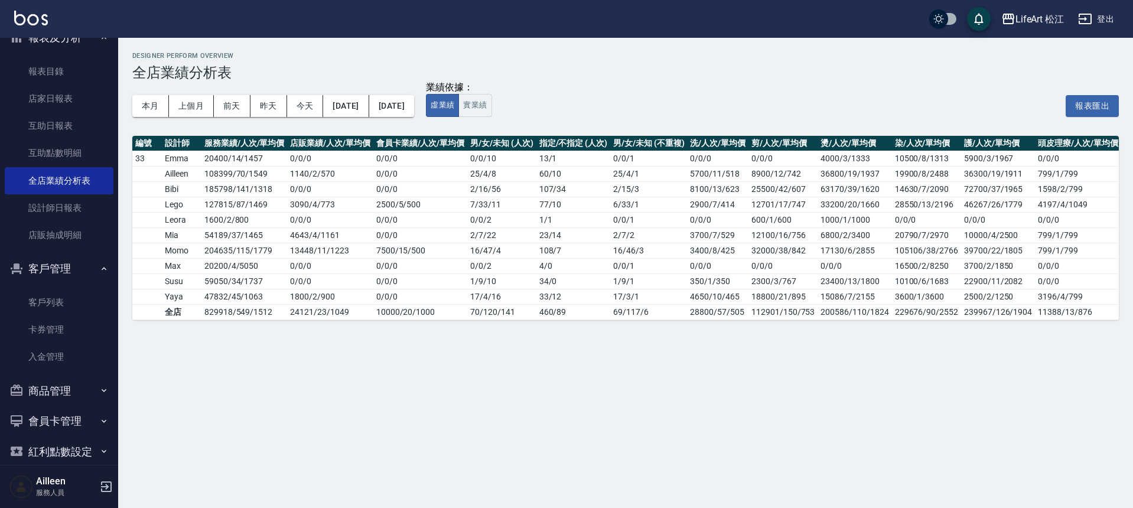
scroll to position [325, 0]
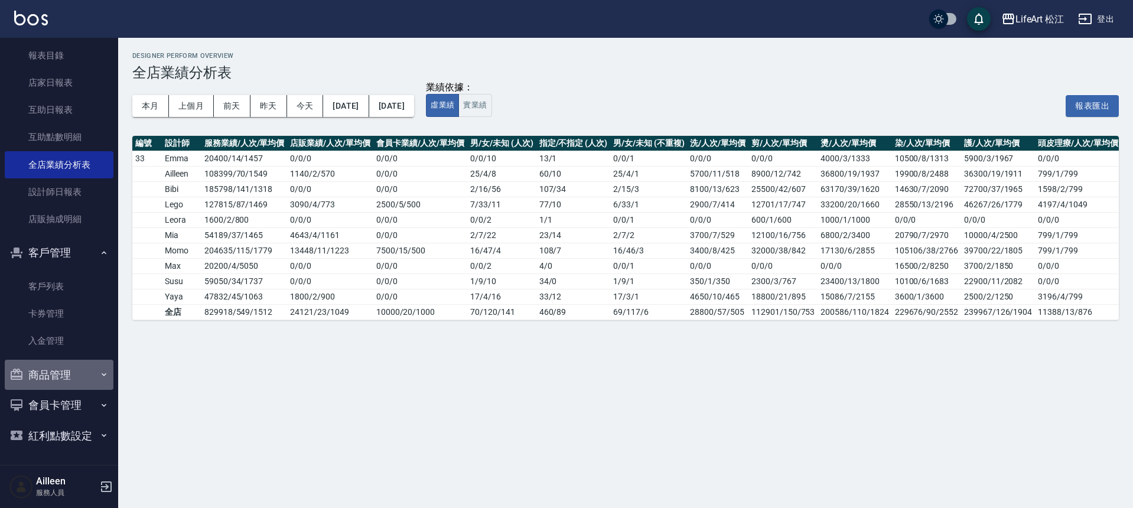
click at [81, 379] on button "商品管理" at bounding box center [59, 375] width 109 height 31
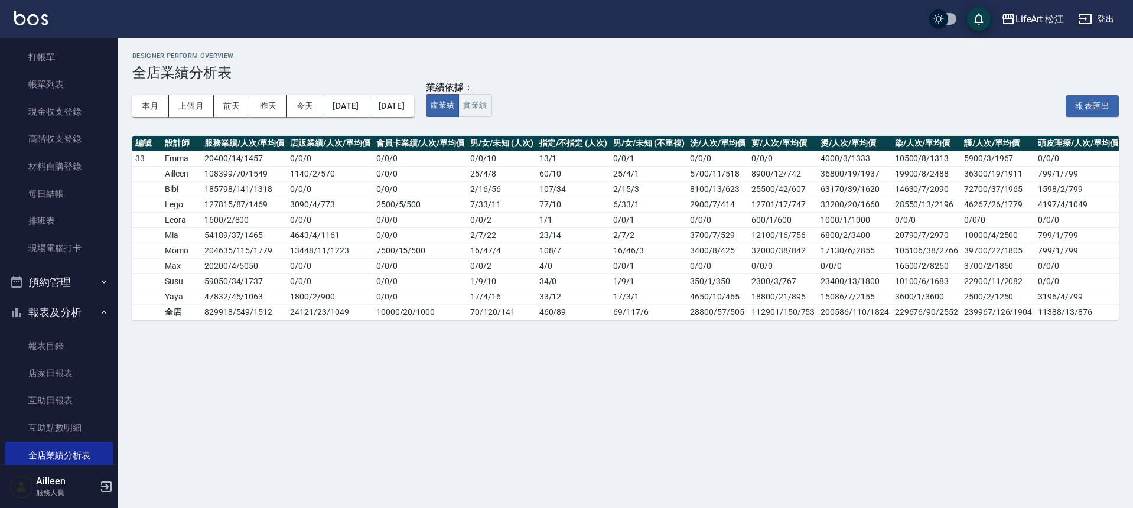
scroll to position [0, 0]
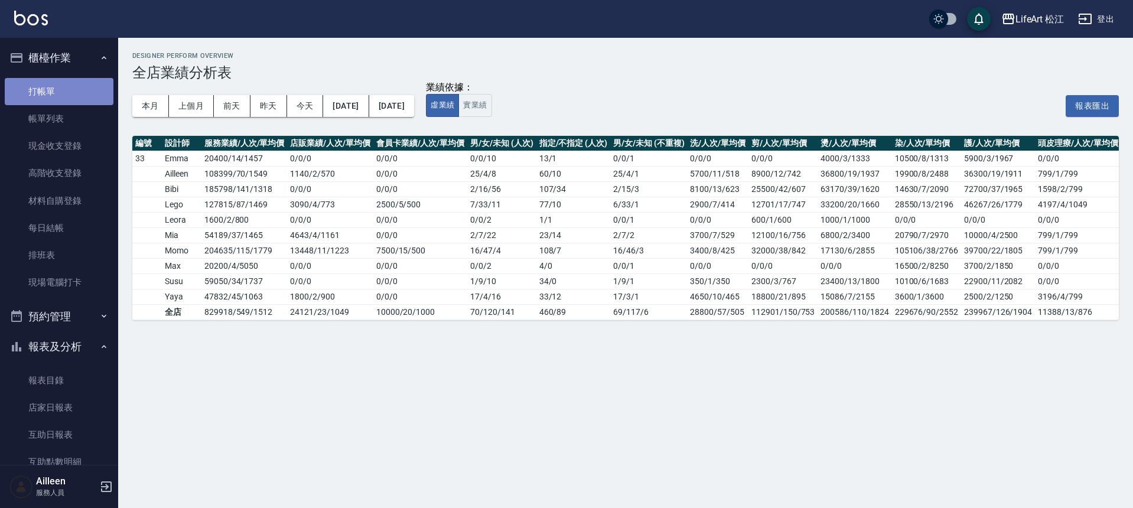
click at [85, 83] on link "打帳單" at bounding box center [59, 91] width 109 height 27
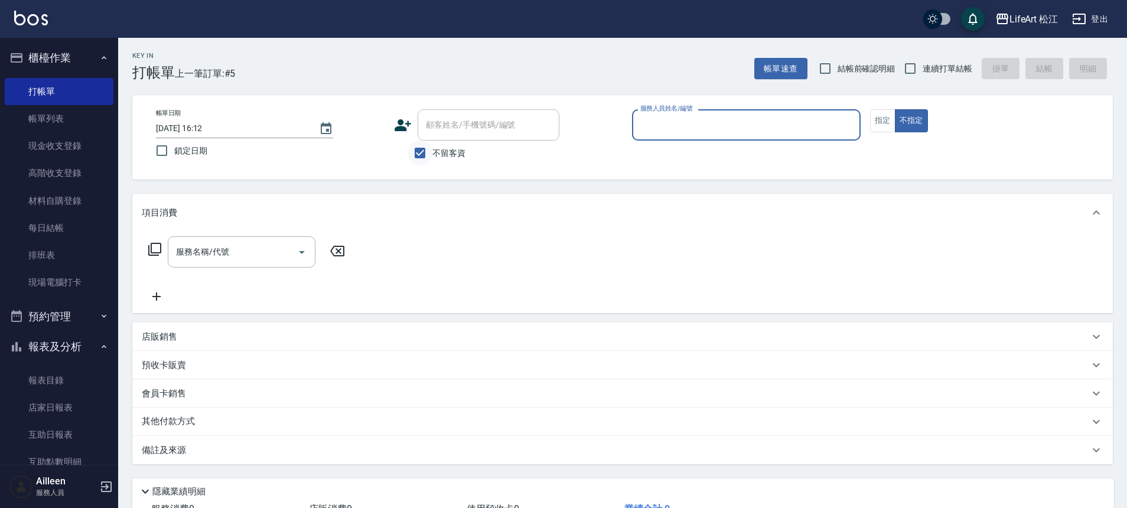
click at [419, 155] on input "不留客資" at bounding box center [419, 153] width 25 height 25
checkbox input "false"
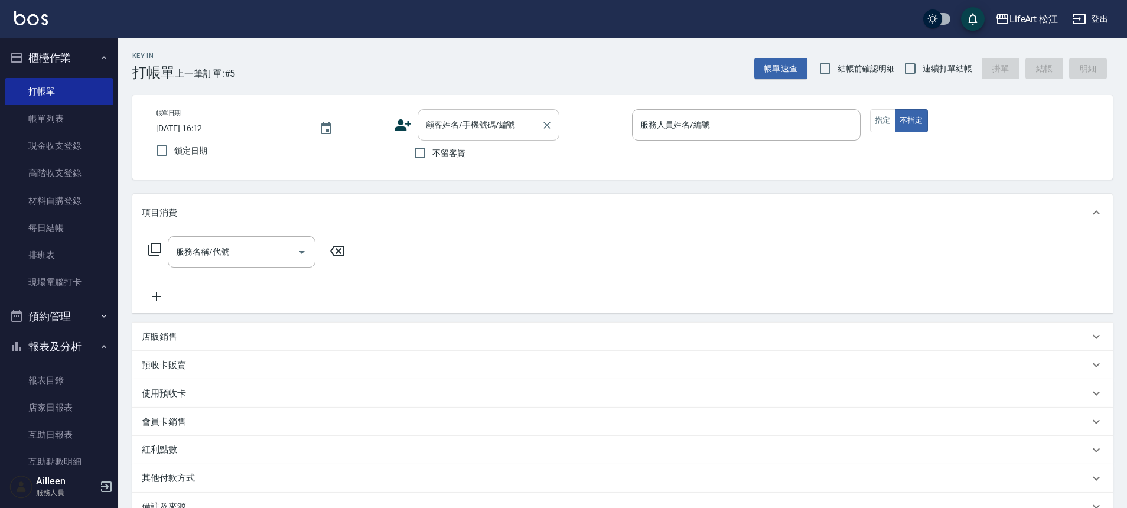
click at [435, 131] on input "顧客姓名/手機號碼/編號" at bounding box center [479, 125] width 113 height 21
type input "[PERSON_NAME]/0978272510/"
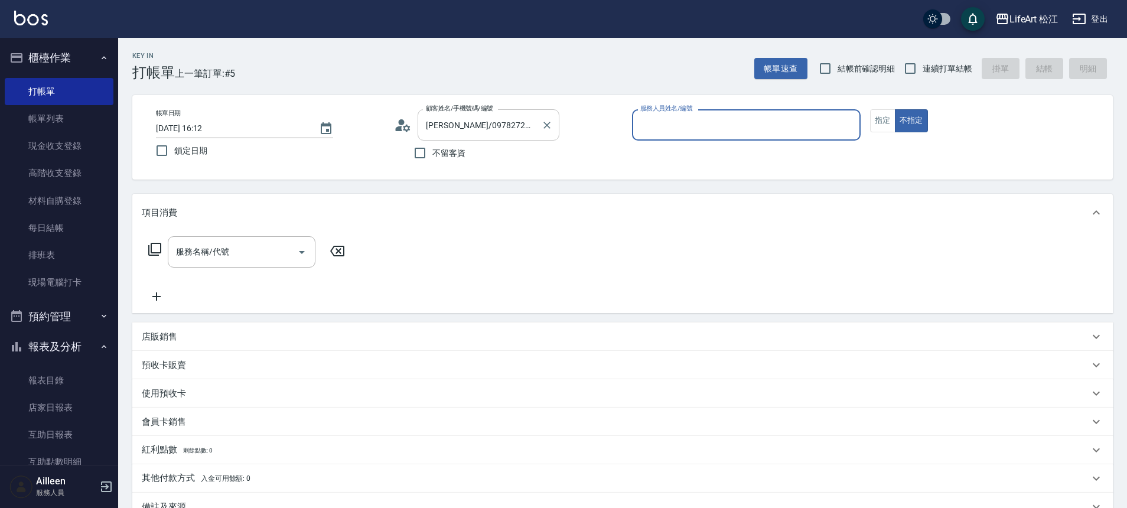
click at [428, 124] on input "[PERSON_NAME]/0978272510/" at bounding box center [479, 125] width 113 height 21
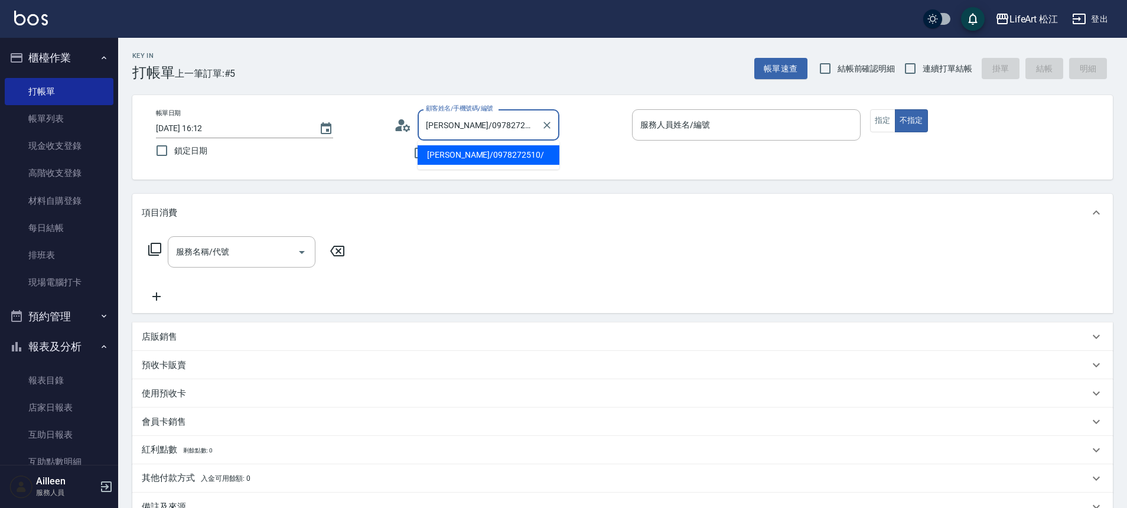
click at [403, 130] on icon at bounding box center [403, 125] width 18 height 18
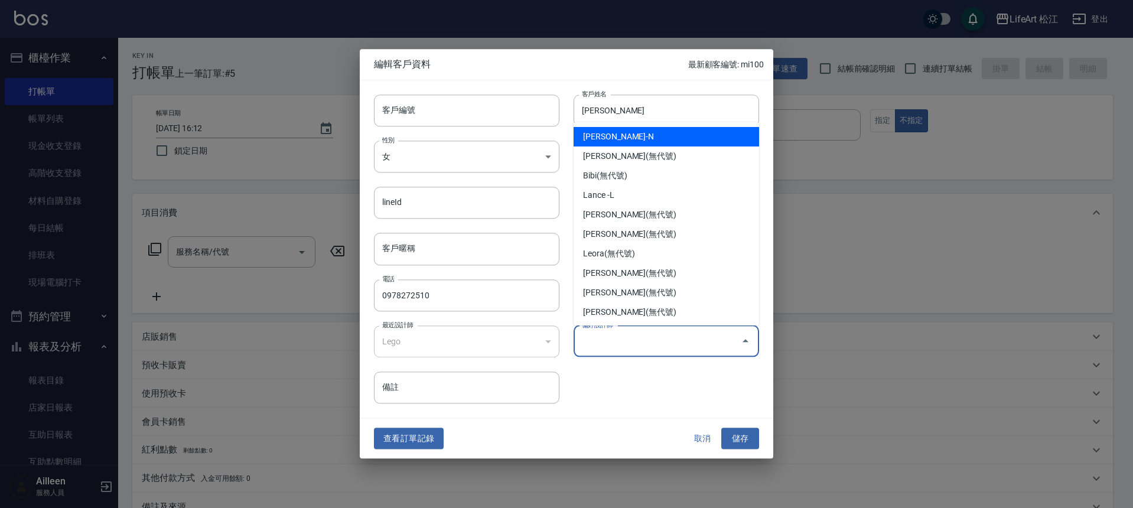
click at [636, 336] on input "偏好設計師" at bounding box center [657, 341] width 157 height 21
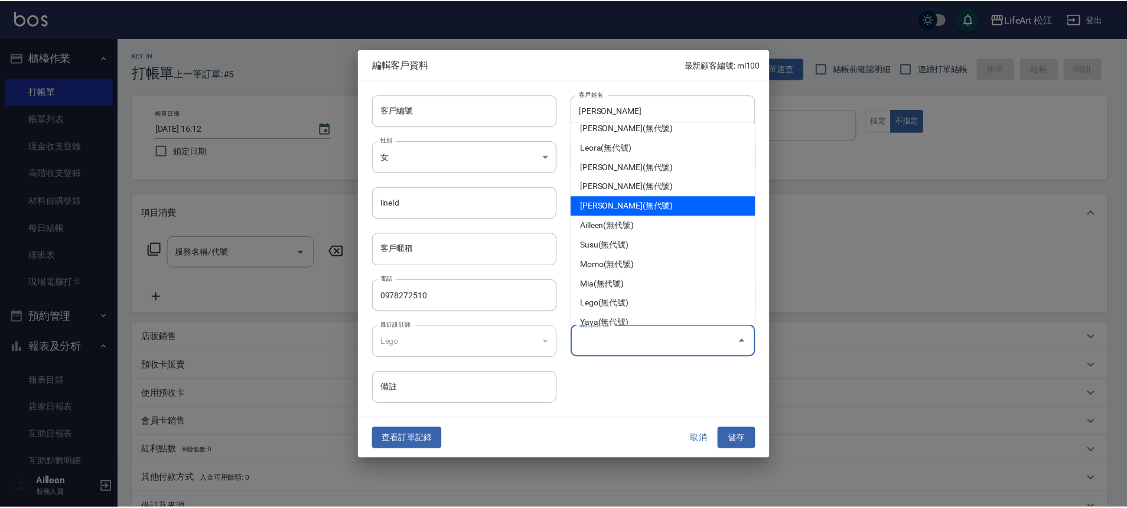
scroll to position [138, 0]
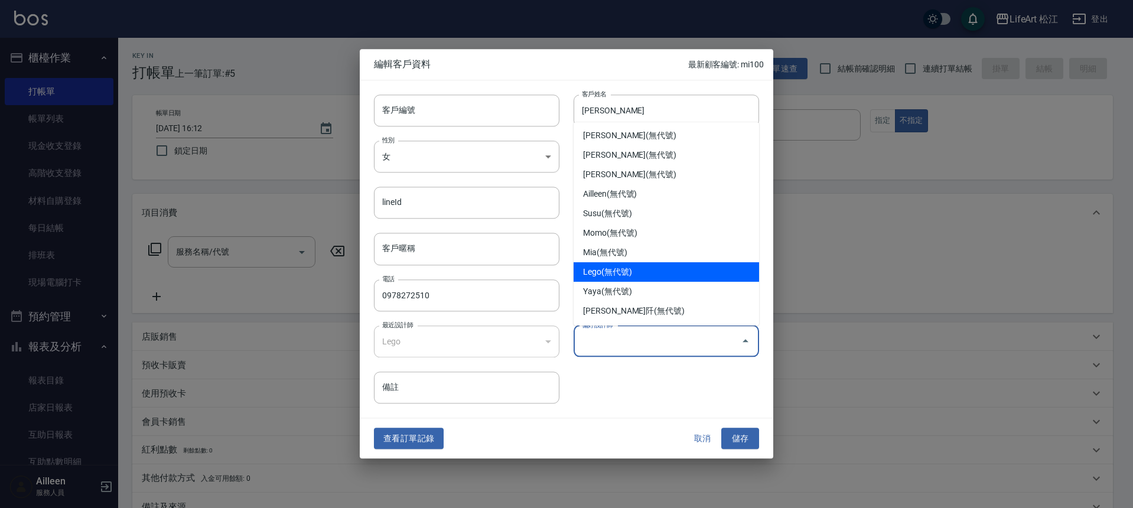
click at [645, 263] on li "Lego(無代號)" at bounding box center [665, 271] width 185 height 19
type input "Lego"
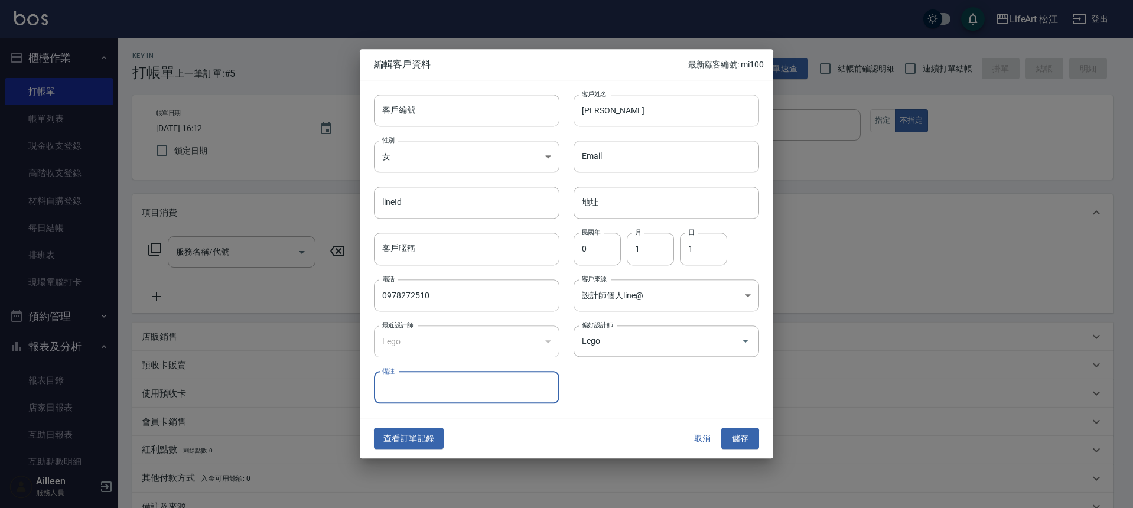
click at [583, 111] on input "[PERSON_NAME]" at bounding box center [665, 110] width 185 height 32
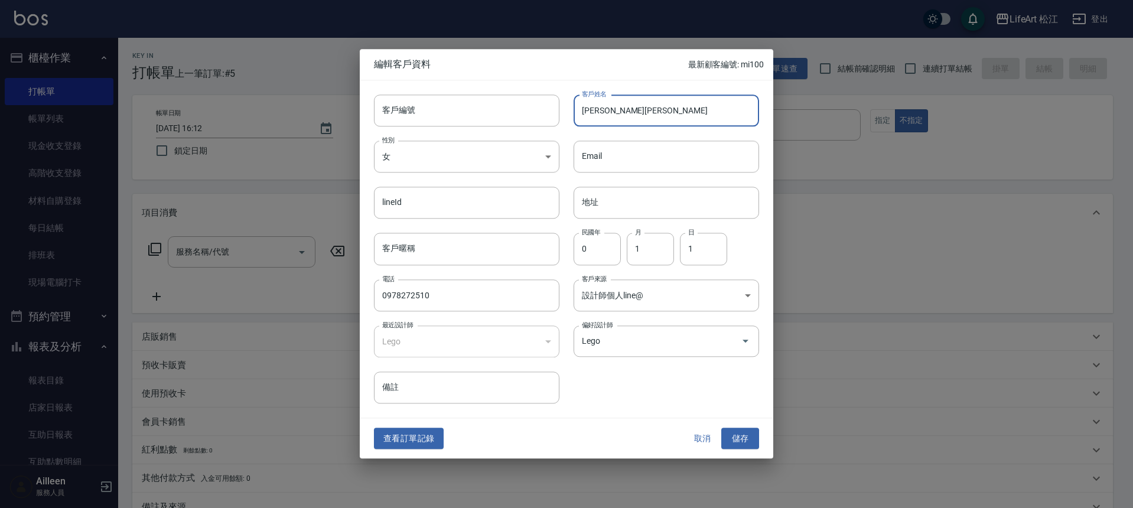
type input "[PERSON_NAME][PERSON_NAME]"
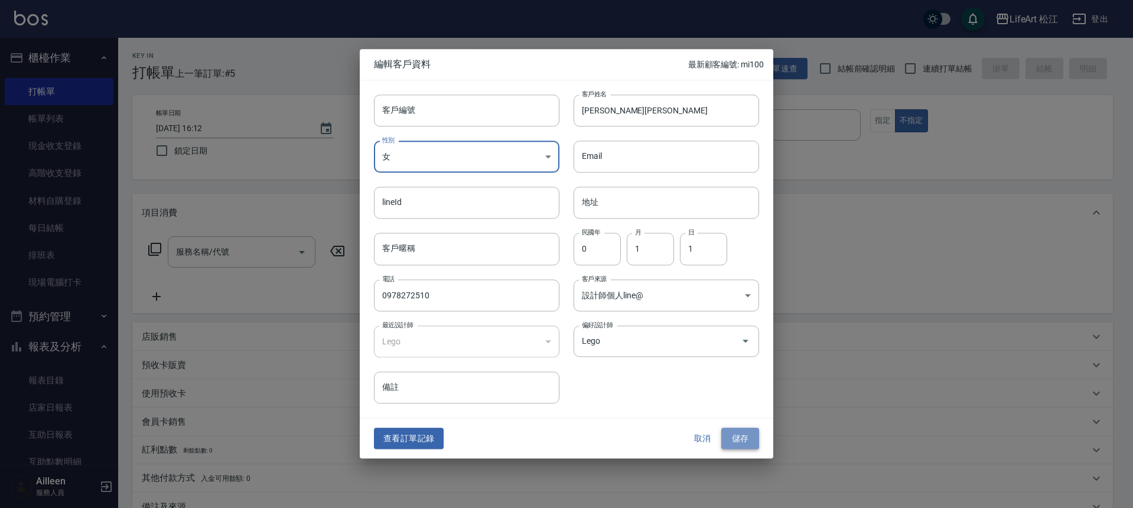
click at [732, 432] on button "儲存" at bounding box center [740, 439] width 38 height 22
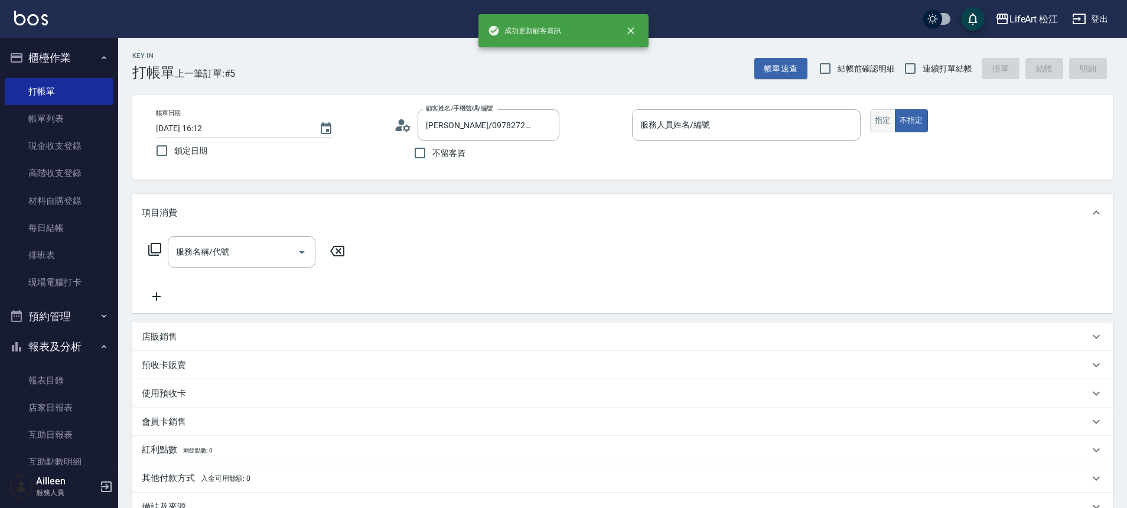
click at [892, 122] on button "指定" at bounding box center [882, 120] width 25 height 23
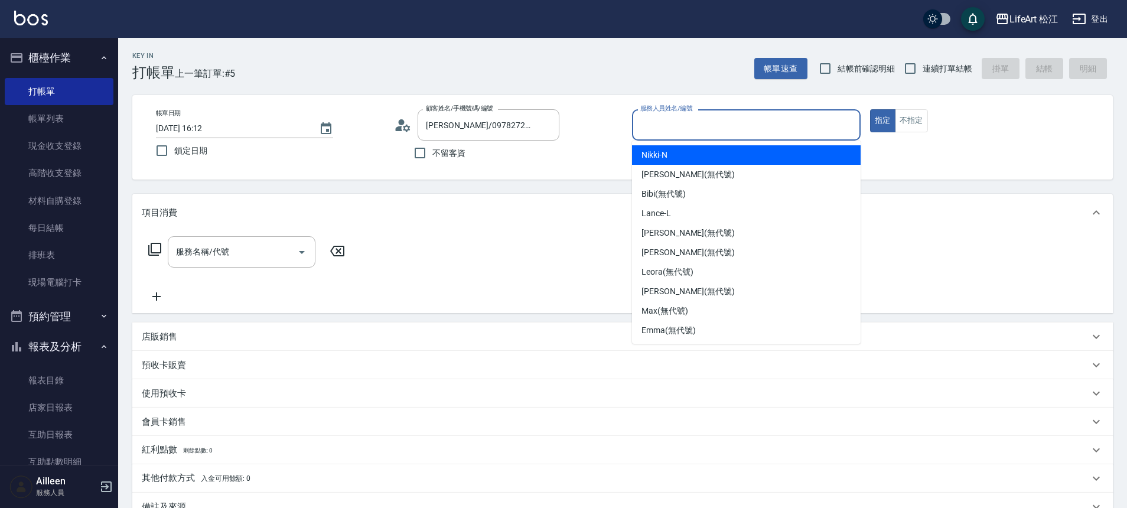
click at [673, 120] on div "服務人員姓名/編號 服務人員姓名/編號" at bounding box center [746, 124] width 229 height 31
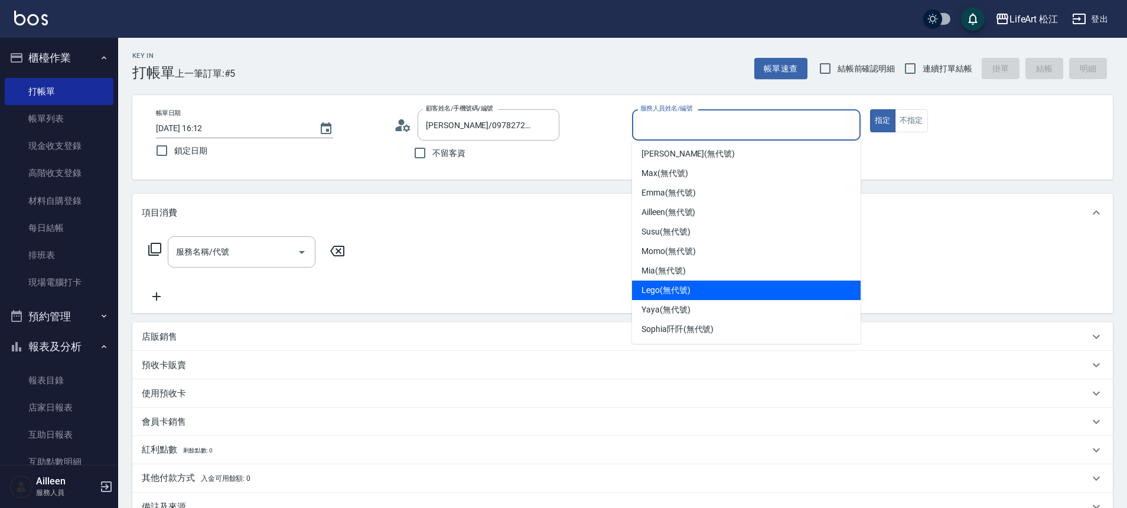
click at [673, 282] on div "Lego (無代號)" at bounding box center [746, 290] width 229 height 19
type input "Lego(無代號)"
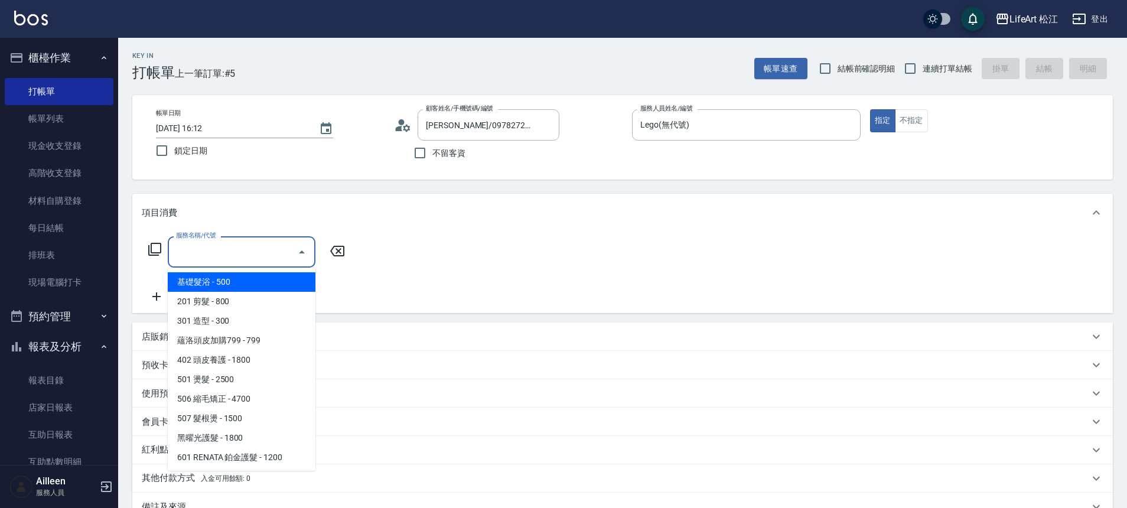
click at [229, 258] on input "服務名稱/代號" at bounding box center [232, 252] width 119 height 21
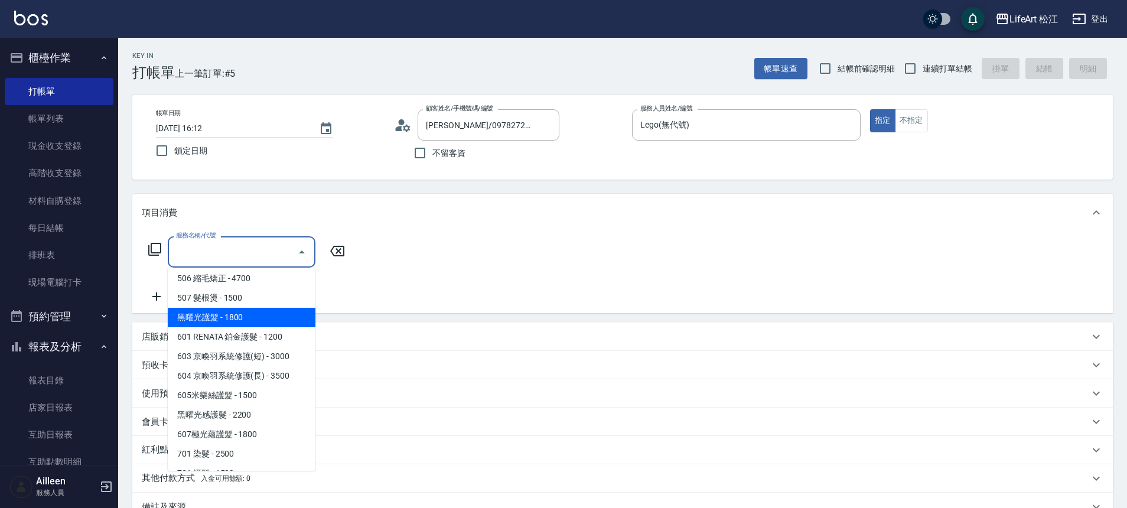
scroll to position [100, 0]
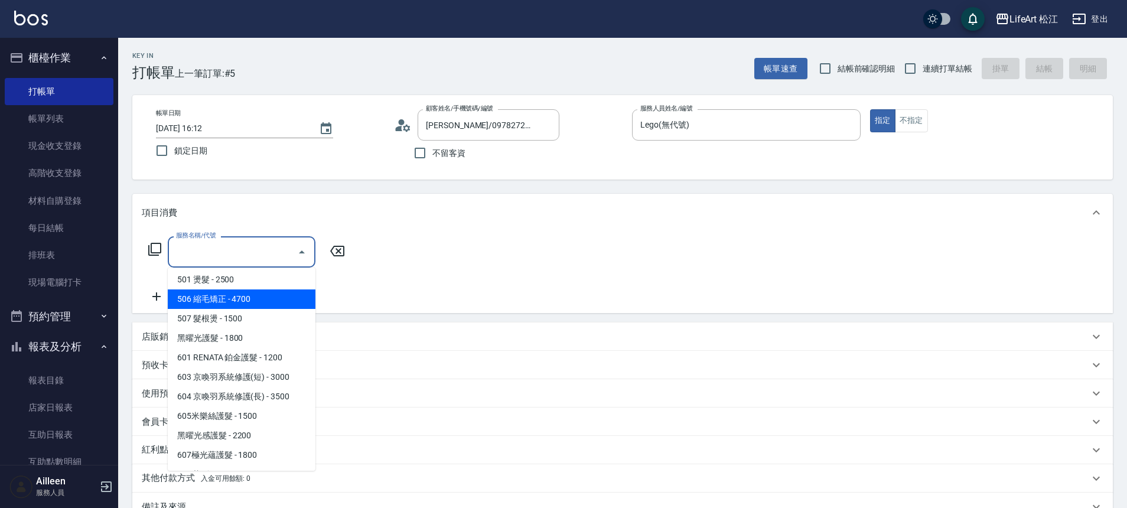
click at [232, 304] on span "506 縮毛矯正 - 4700" at bounding box center [242, 298] width 148 height 19
type input "506 縮毛矯正 (506)"
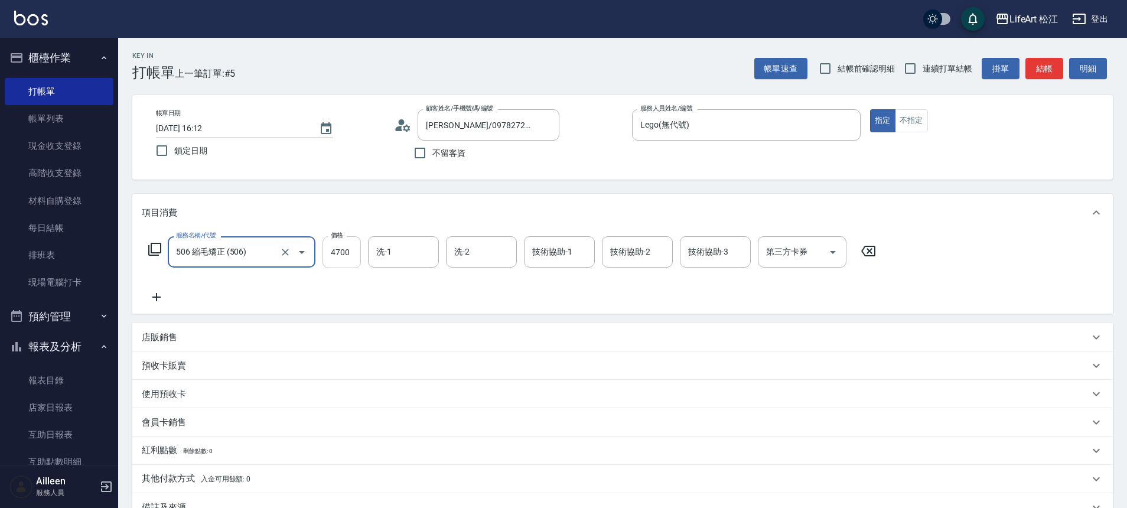
click at [357, 237] on input "4700" at bounding box center [341, 252] width 38 height 32
click at [357, 238] on input "4700" at bounding box center [341, 252] width 38 height 32
click at [344, 250] on input "4700" at bounding box center [341, 252] width 38 height 32
type input "2500"
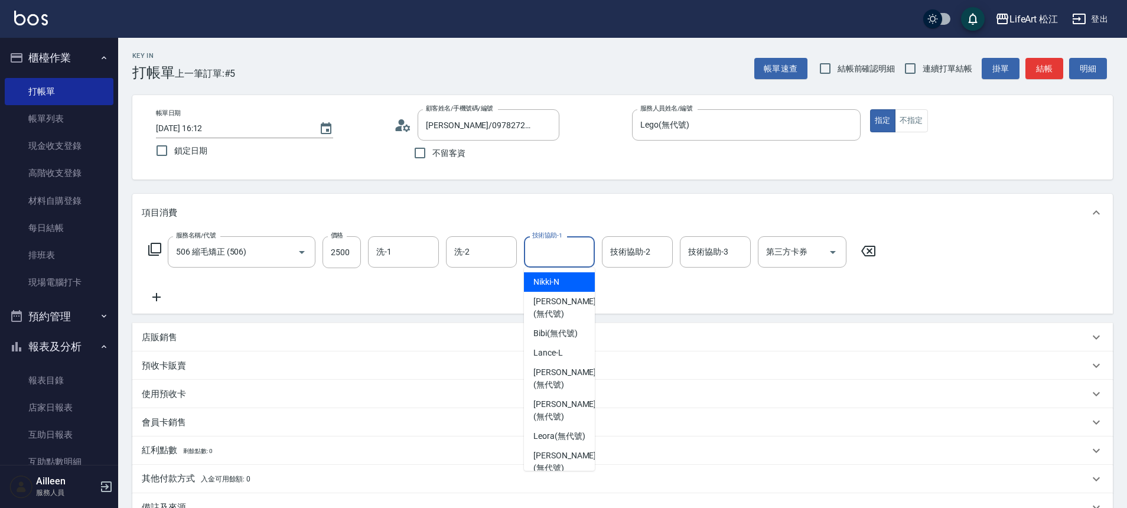
click at [567, 244] on div "技術協助-1 技術協助-1" at bounding box center [559, 251] width 71 height 31
click at [566, 432] on span "Leora (無代號)" at bounding box center [559, 436] width 52 height 12
type input "Leora(無代號)"
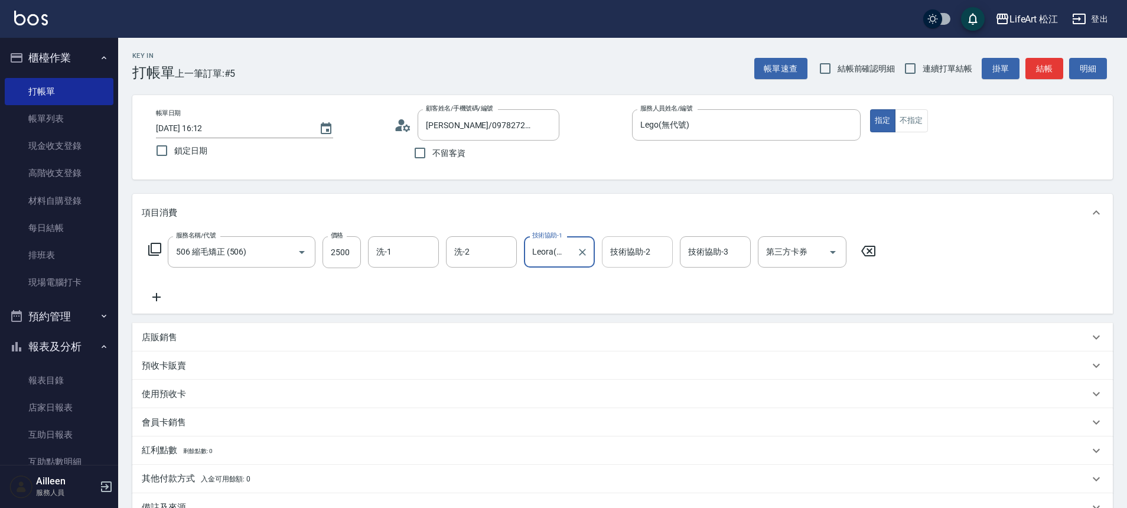
click at [640, 252] on div "技術協助-2 技術協助-2" at bounding box center [637, 251] width 71 height 31
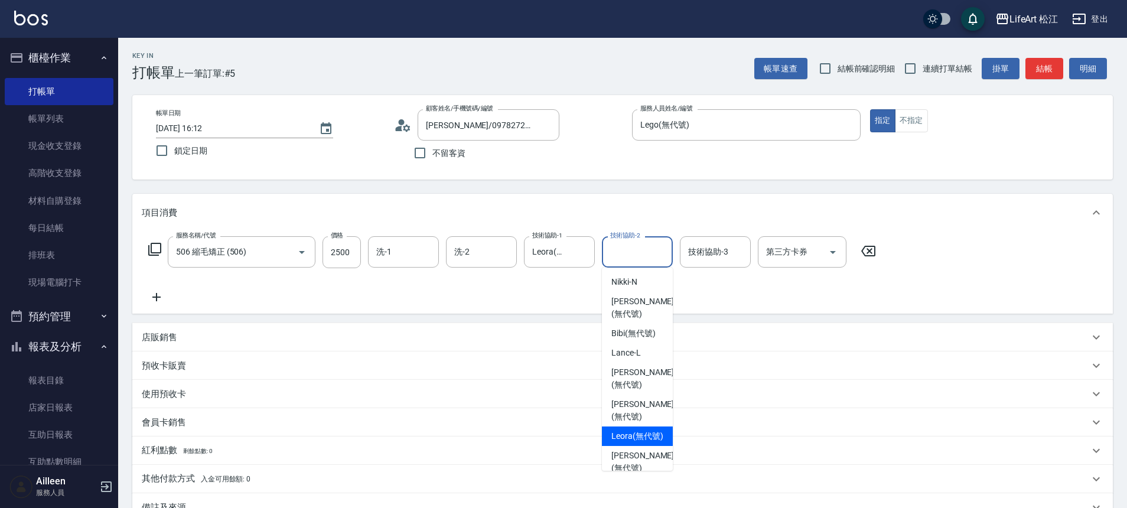
click at [624, 429] on div "Leora (無代號)" at bounding box center [637, 435] width 71 height 19
type input "Leora(無代號)"
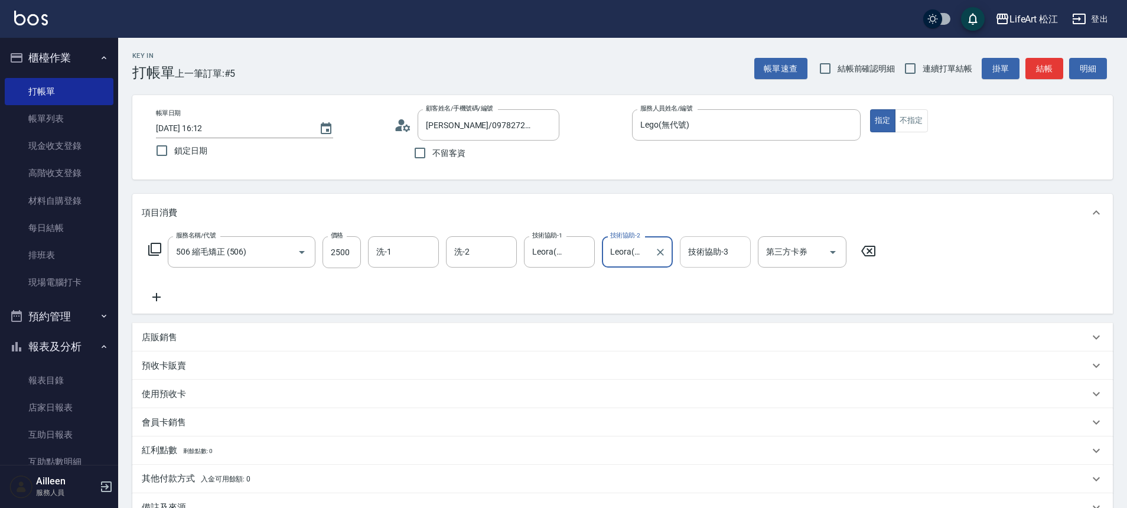
click at [688, 260] on input "技術協助-3" at bounding box center [715, 252] width 60 height 21
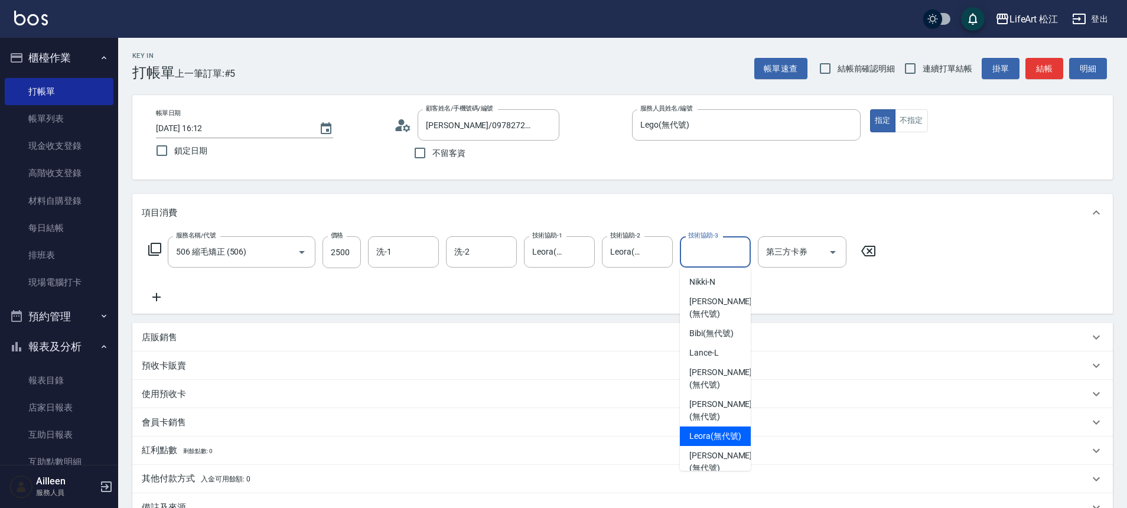
click at [707, 437] on span "Leora (無代號)" at bounding box center [715, 436] width 52 height 12
type input "Leora(無代號)"
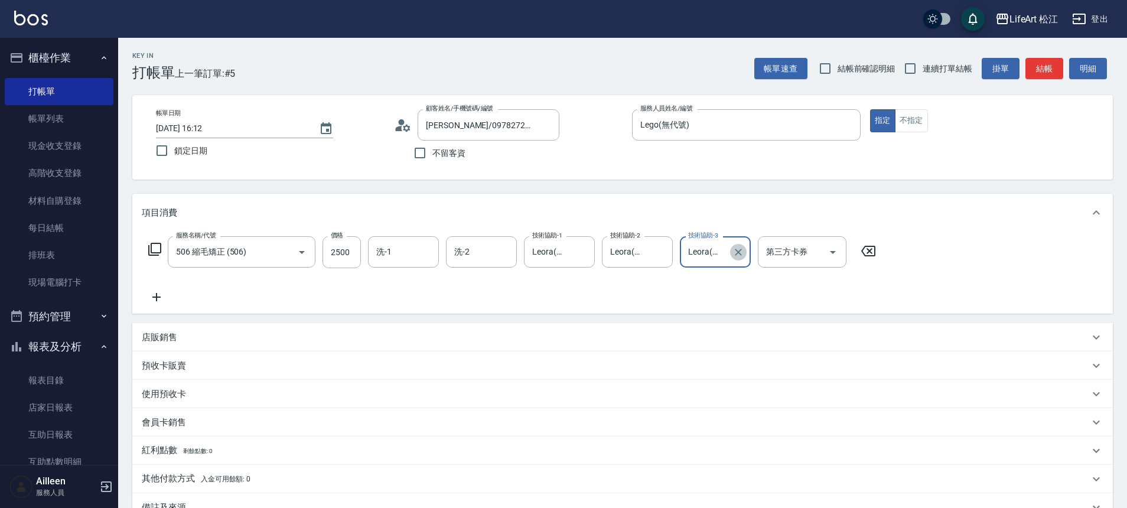
click at [738, 252] on icon "Clear" at bounding box center [738, 252] width 7 height 7
click at [161, 299] on icon at bounding box center [157, 297] width 30 height 14
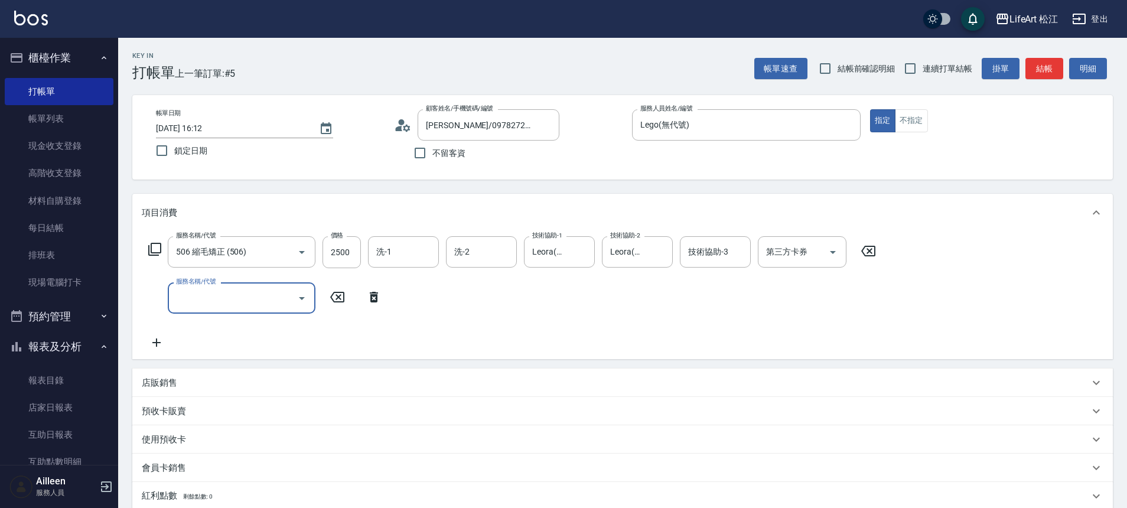
click at [250, 306] on input "服務名稱/代號" at bounding box center [232, 298] width 119 height 21
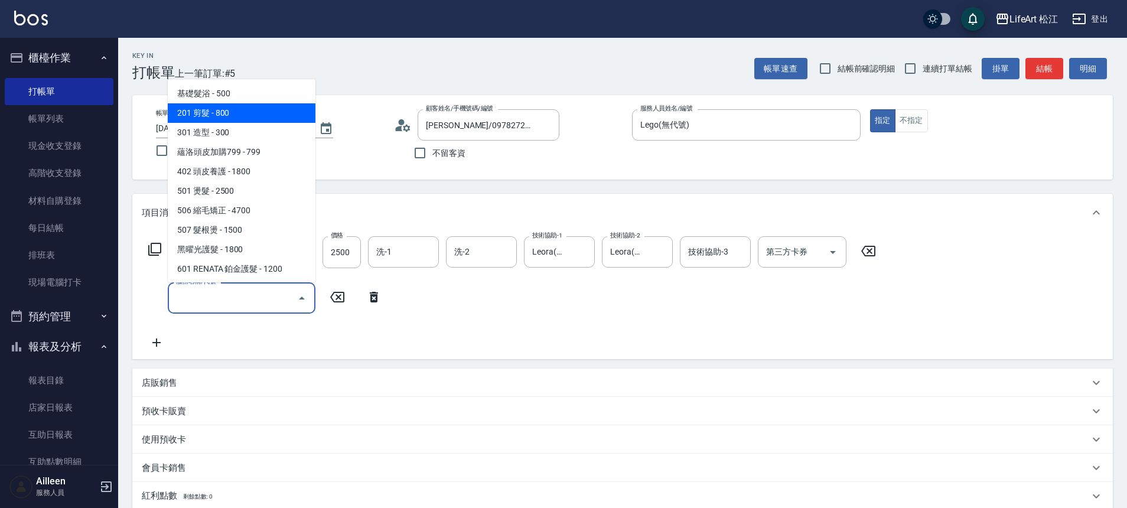
click at [248, 112] on span "201 剪髮 - 800" at bounding box center [242, 112] width 148 height 19
type input "201 剪髮(201)"
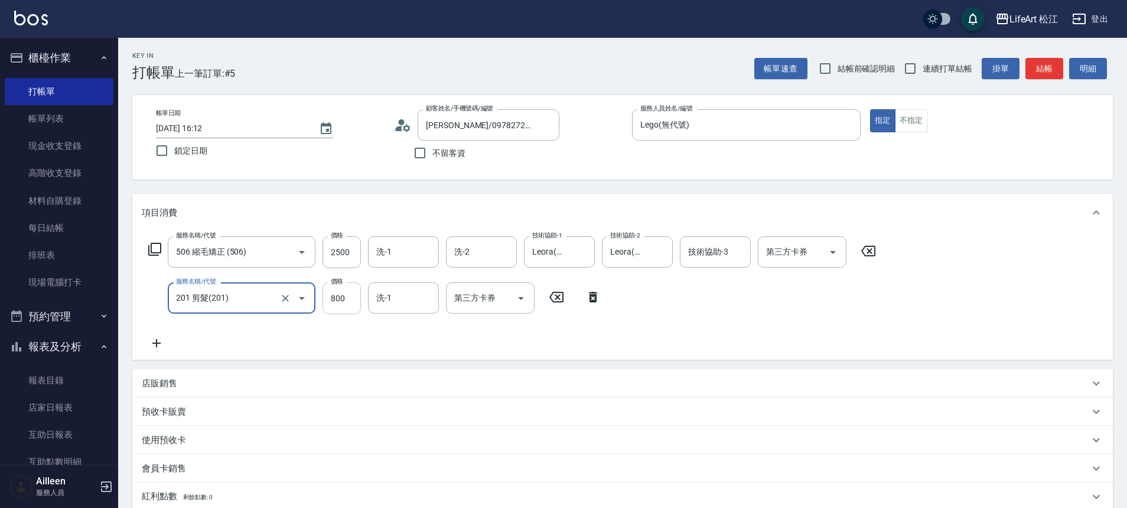
click at [344, 295] on input "800" at bounding box center [341, 298] width 38 height 32
type input "100"
click at [432, 249] on input "洗-1" at bounding box center [403, 252] width 60 height 21
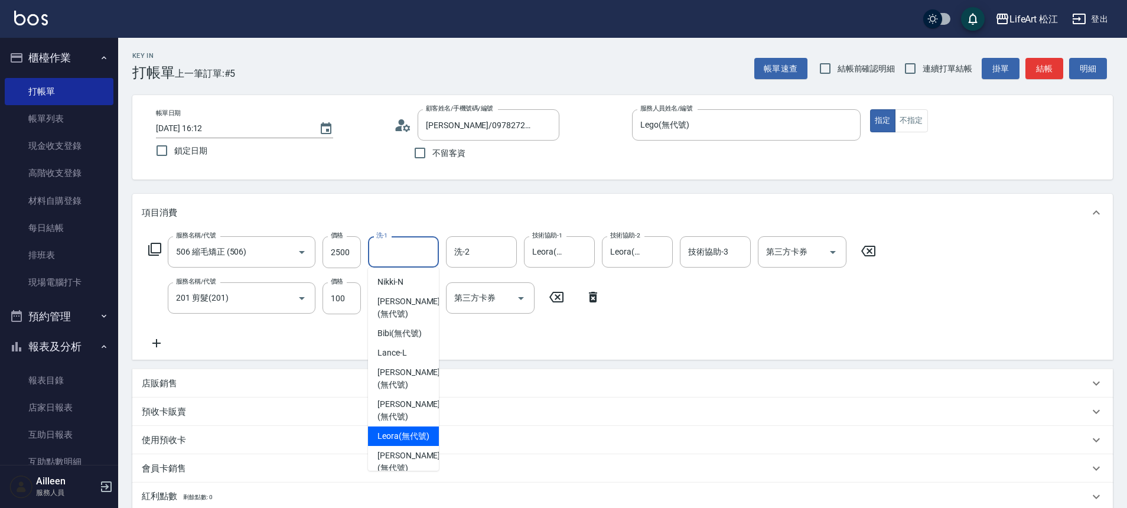
click at [376, 442] on div "Leora (無代號)" at bounding box center [403, 435] width 71 height 19
type input "Leora(無代號)"
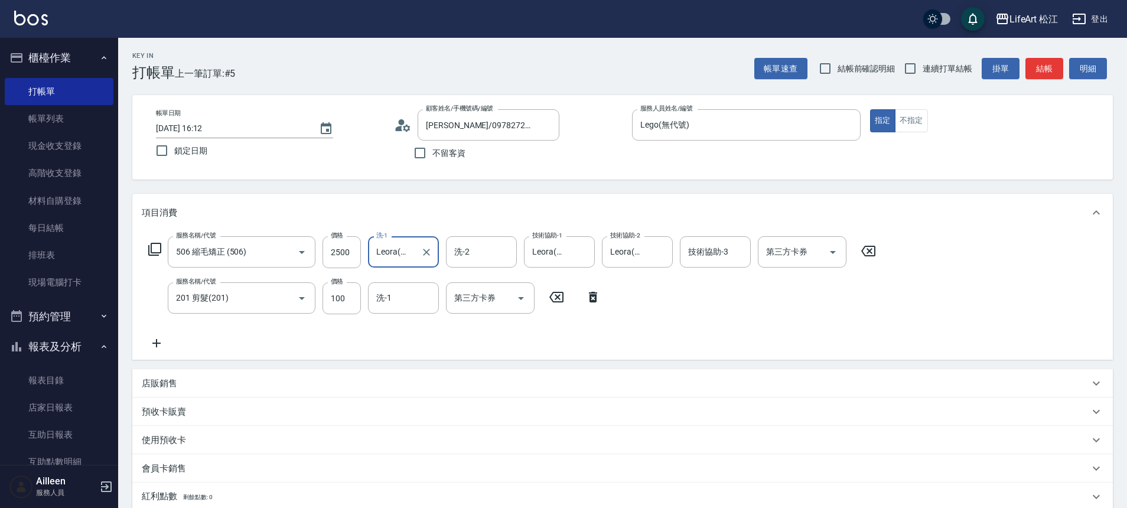
click at [153, 340] on icon at bounding box center [157, 343] width 30 height 14
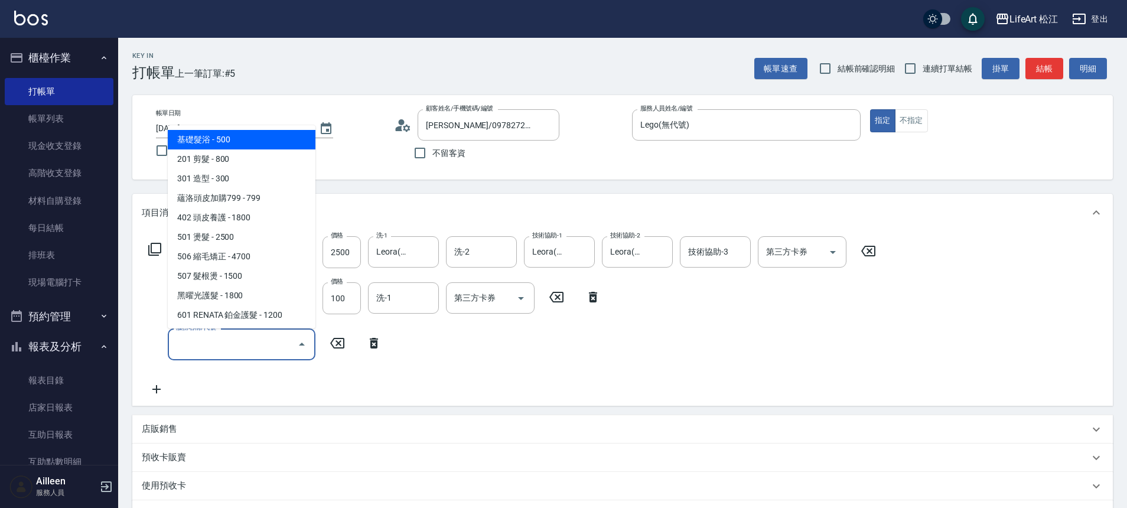
click at [217, 340] on input "服務名稱/代號" at bounding box center [232, 344] width 119 height 21
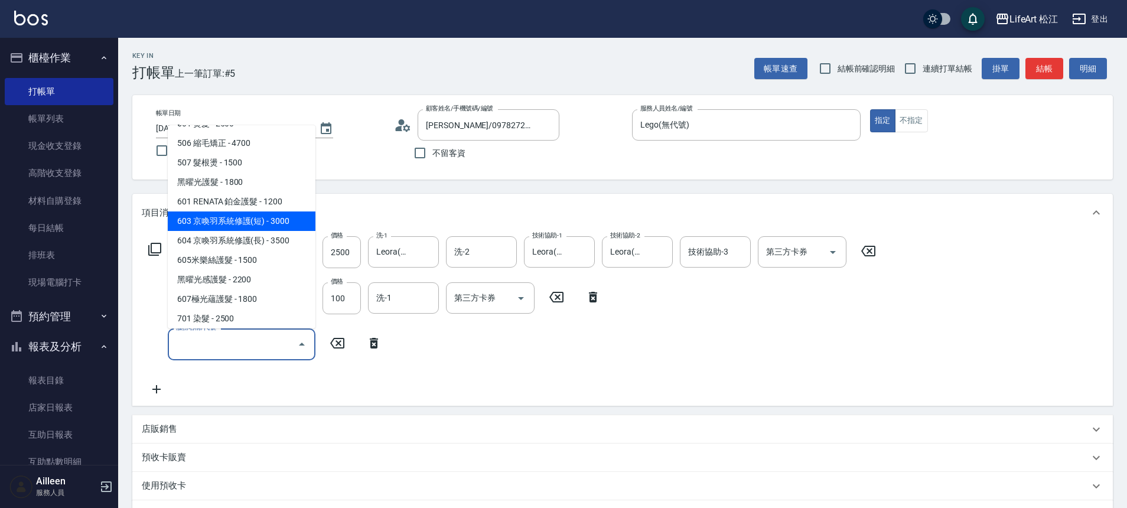
scroll to position [157, 0]
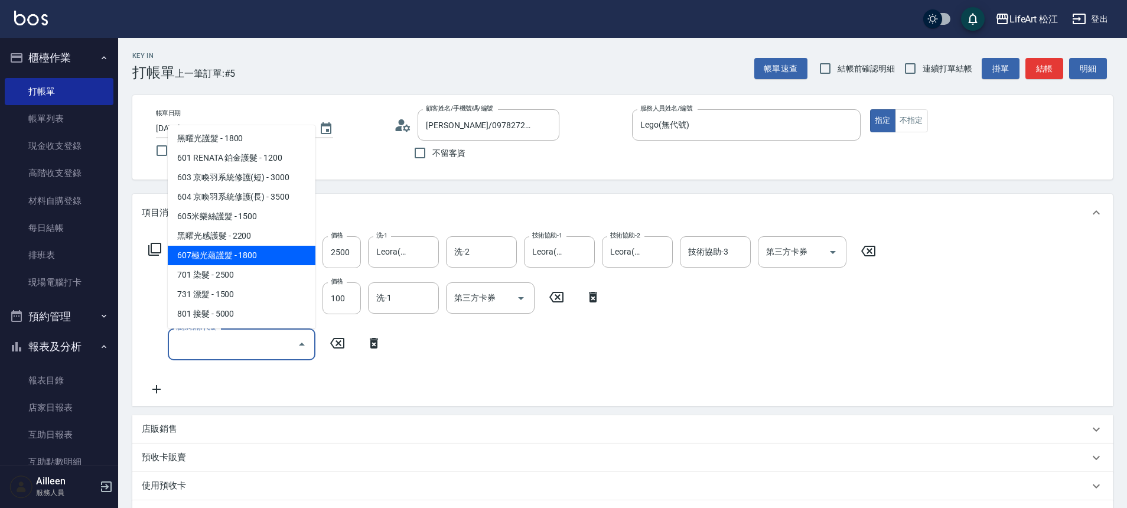
click at [261, 251] on span "607極光蘊護髮 - 1800" at bounding box center [242, 255] width 148 height 19
click at [261, 251] on input "506 縮毛矯正 (506)" at bounding box center [225, 252] width 104 height 21
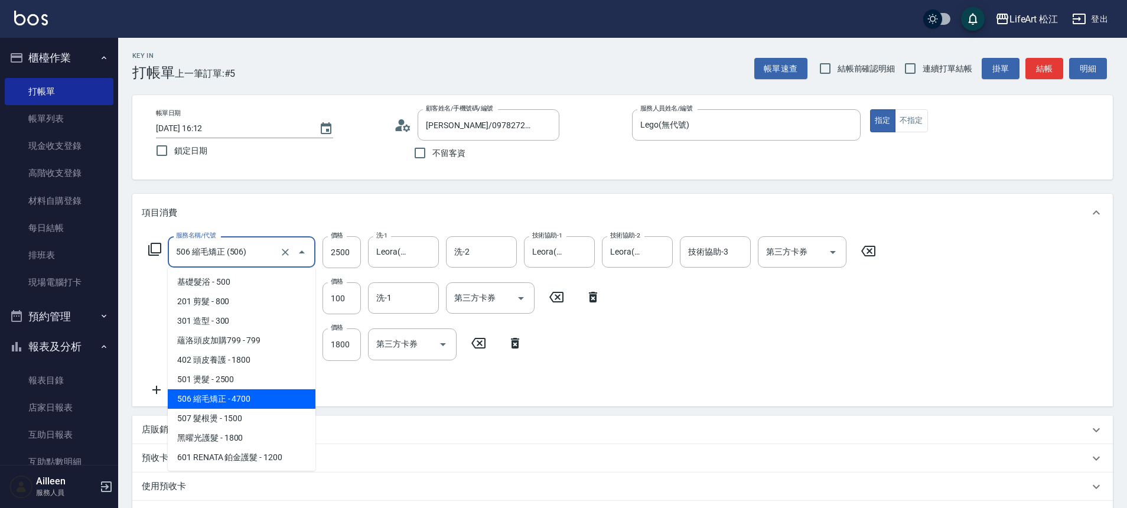
type input "607極光蘊護髮(607)"
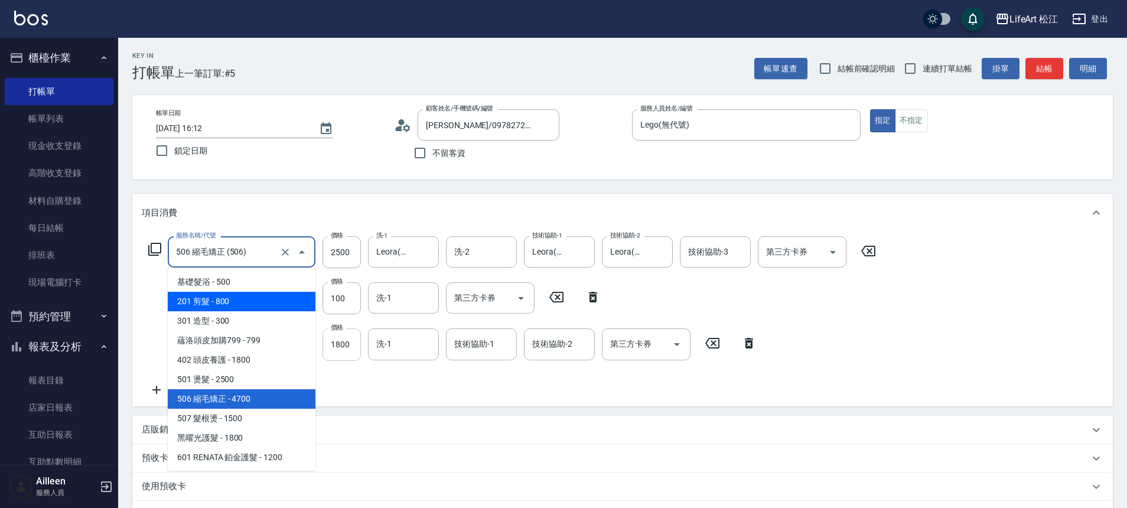
click at [353, 344] on input "1800" at bounding box center [341, 344] width 38 height 32
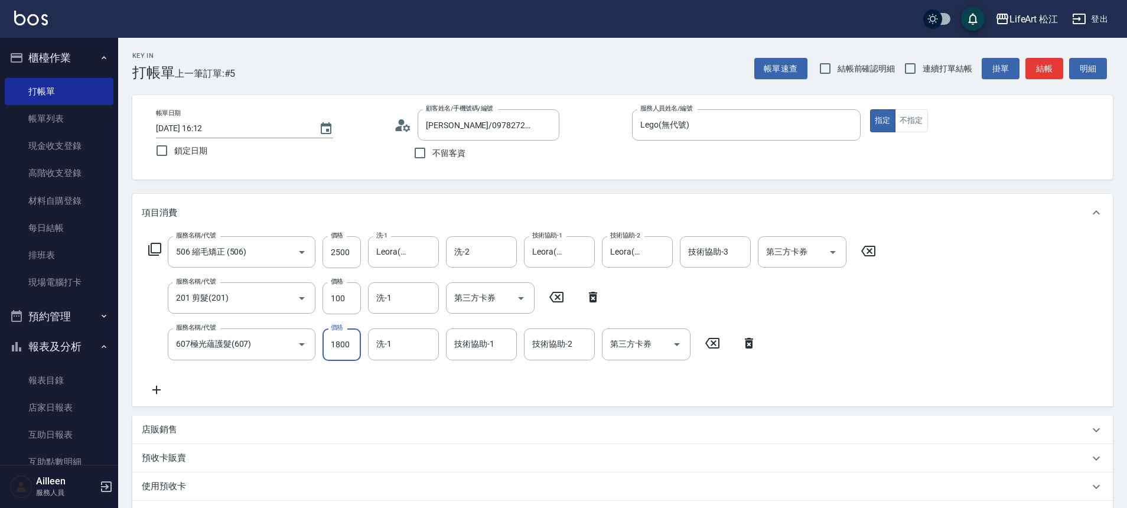
click at [351, 343] on input "1800" at bounding box center [341, 344] width 38 height 32
click at [350, 343] on input "1800" at bounding box center [341, 344] width 38 height 32
type input "2200"
click at [475, 351] on input "技術協助-1" at bounding box center [481, 344] width 60 height 21
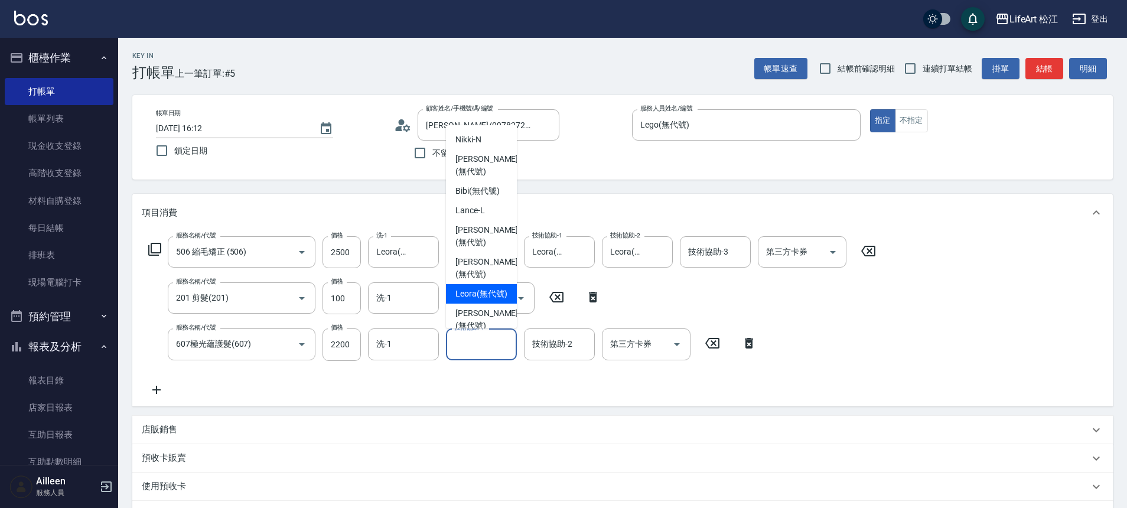
click at [491, 291] on span "Leora (無代號)" at bounding box center [481, 294] width 52 height 12
type input "Leora(無代號)"
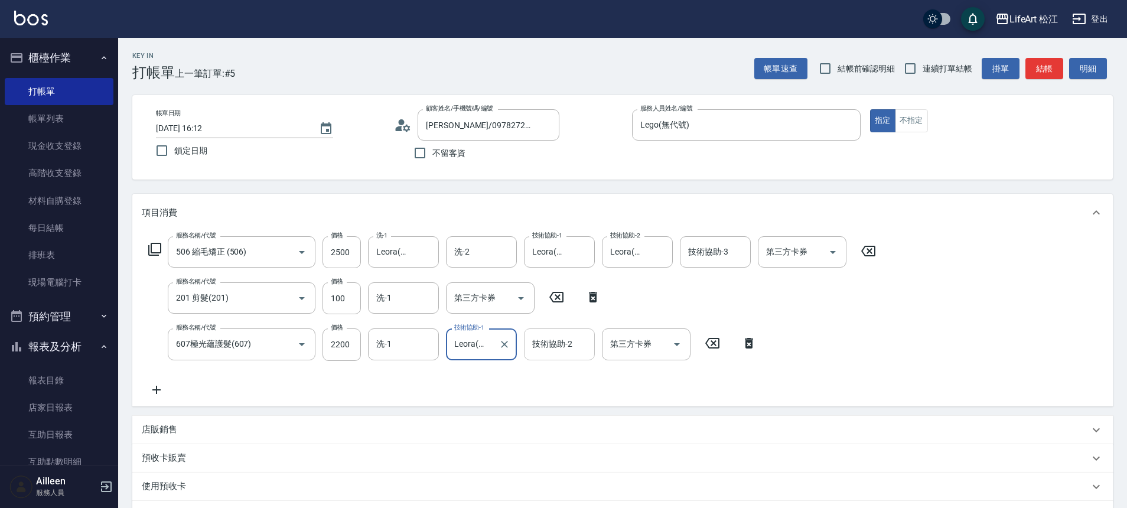
click at [560, 335] on input "技術協助-2" at bounding box center [559, 344] width 60 height 21
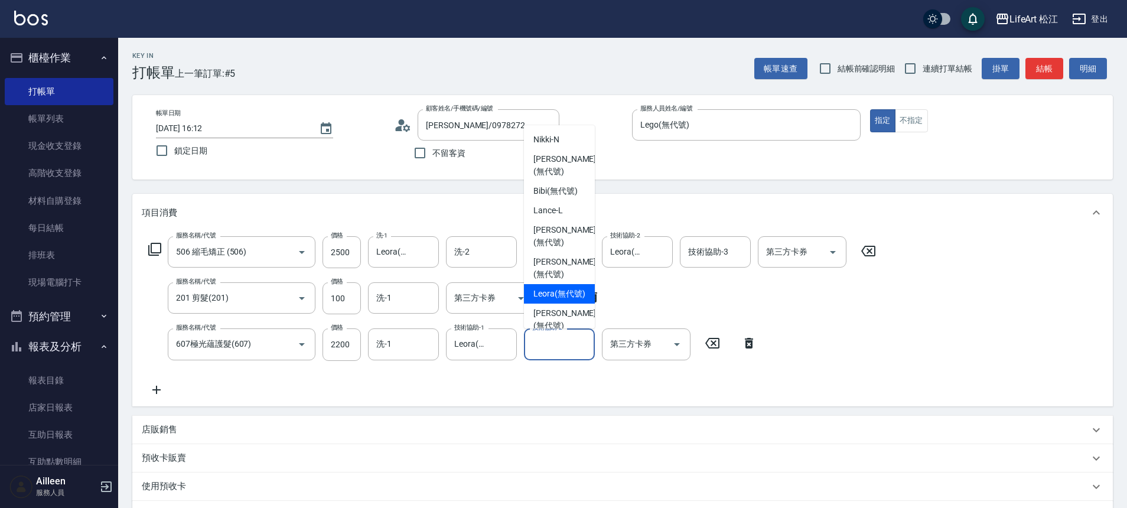
click at [554, 292] on span "Leora (無代號)" at bounding box center [559, 294] width 52 height 12
type input "Leora(無代號)"
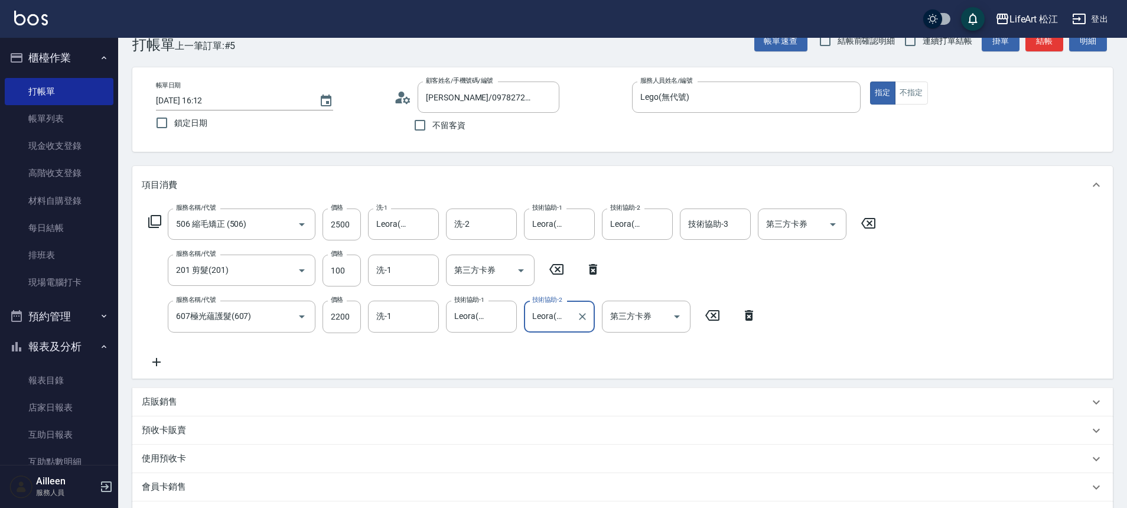
scroll to position [240, 0]
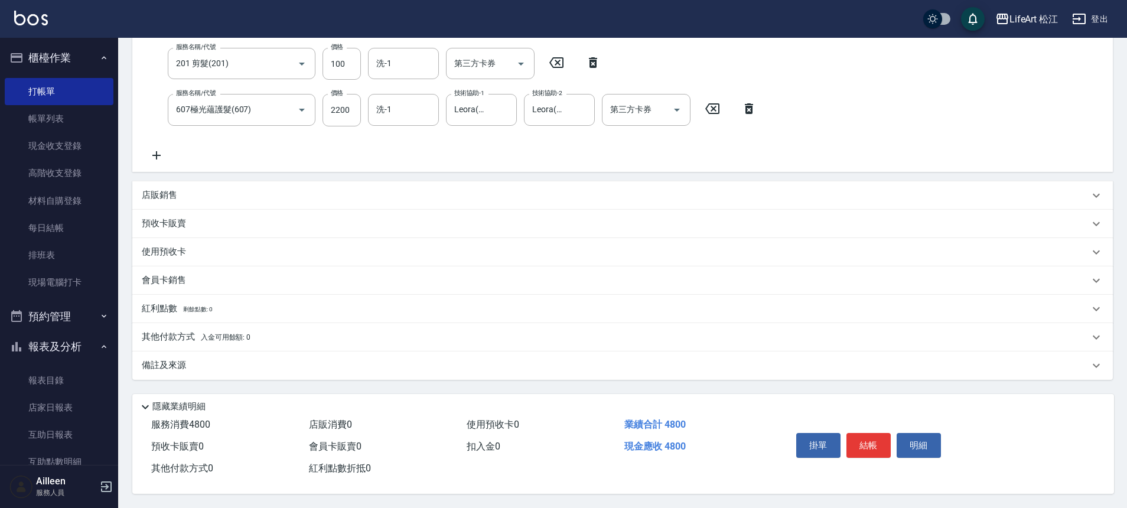
click at [159, 359] on p "備註及來源" at bounding box center [164, 365] width 44 height 12
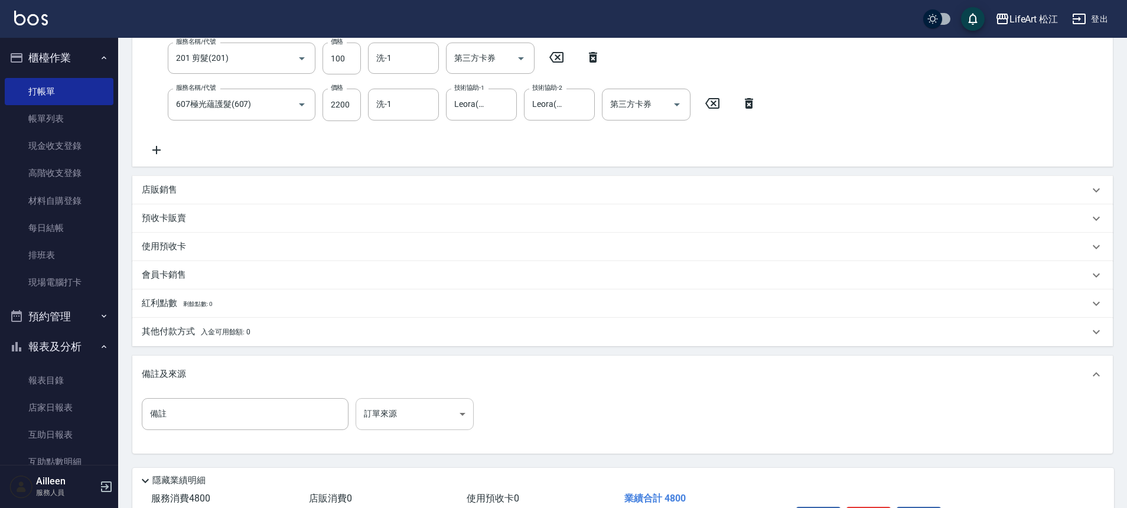
click at [376, 407] on body "LifeArt 松江 登出 櫃檯作業 打帳單 帳單列表 現金收支登錄 高階收支登錄 材料自購登錄 每日結帳 排班表 現場電腦打卡 預約管理 預約管理 單日預約…" at bounding box center [563, 170] width 1127 height 821
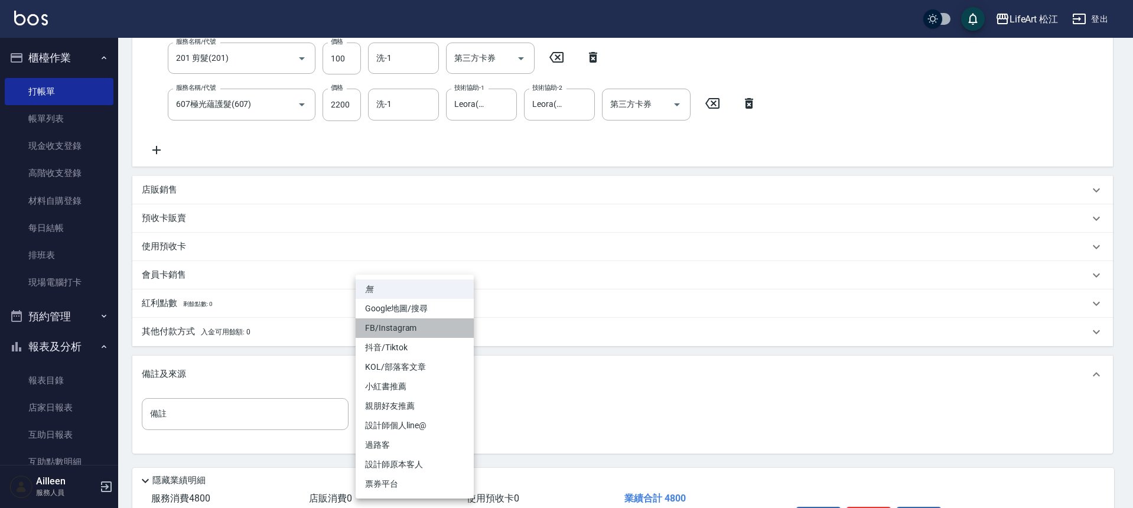
click at [397, 327] on li "FB/Instagram" at bounding box center [415, 327] width 118 height 19
click at [447, 413] on body "LifeArt 松江 登出 櫃檯作業 打帳單 帳單列表 現金收支登錄 高階收支登錄 材料自購登錄 每日結帳 排班表 現場電腦打卡 預約管理 預約管理 單日預約…" at bounding box center [566, 170] width 1133 height 821
click at [410, 427] on li "設計師個人line@" at bounding box center [415, 425] width 118 height 19
type input "設計師個人line@"
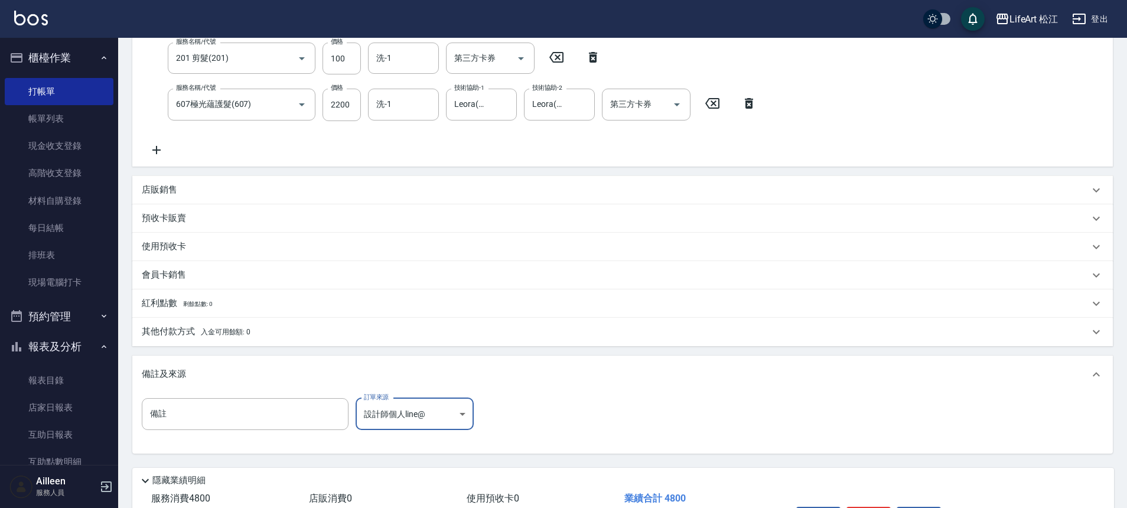
click at [154, 332] on p "其他付款方式 入金可用餘額: 0" at bounding box center [196, 331] width 109 height 13
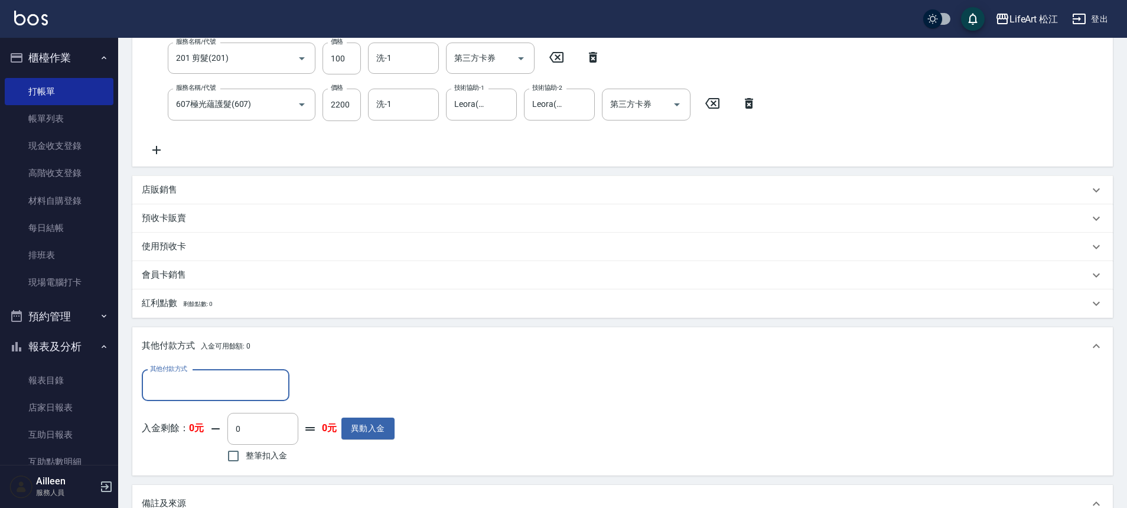
scroll to position [0, 0]
click at [175, 373] on div "其他付款方式" at bounding box center [216, 385] width 148 height 31
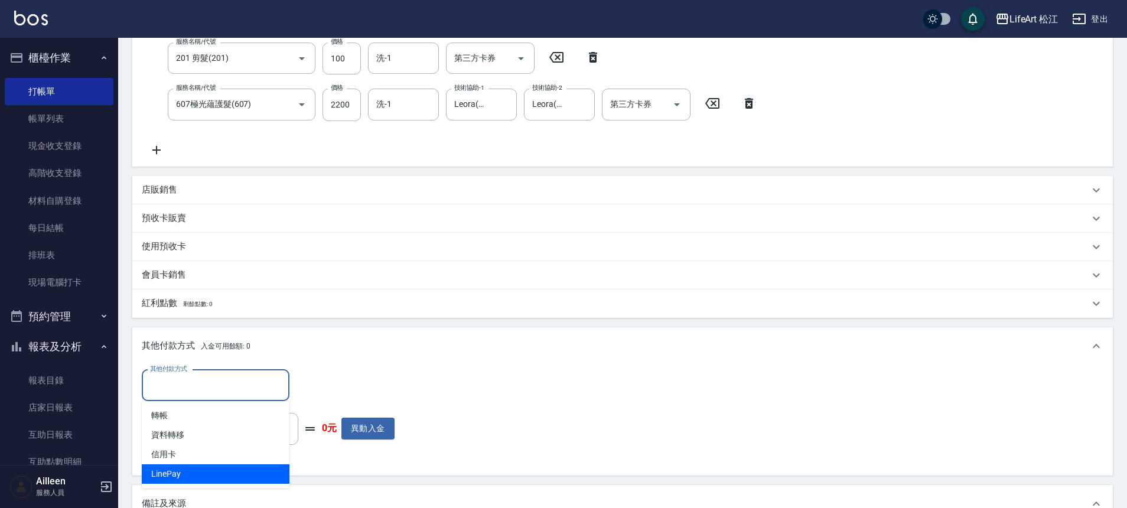
click at [178, 468] on span "LinePay" at bounding box center [216, 473] width 148 height 19
type input "LinePay"
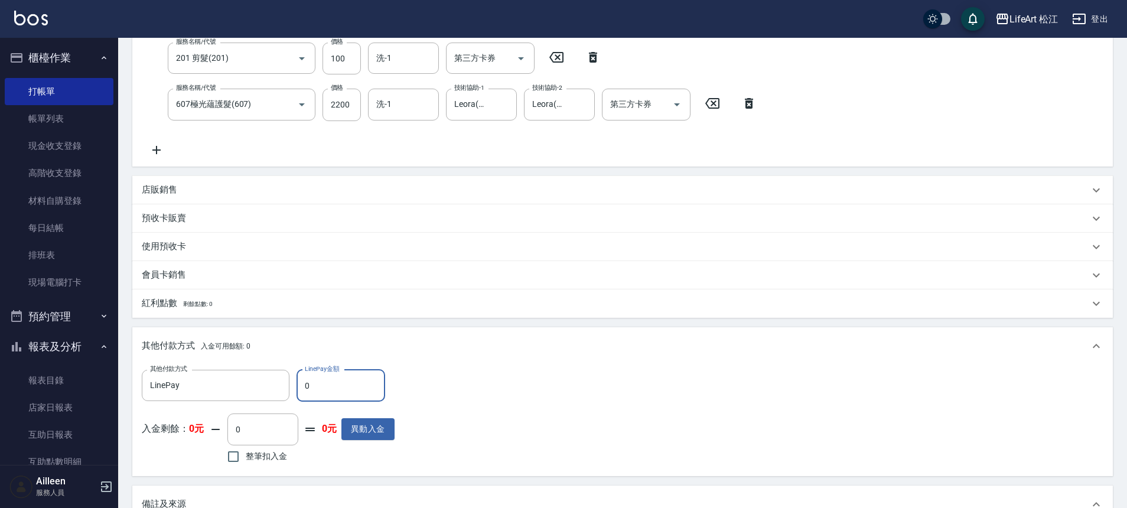
click at [313, 386] on input "0" at bounding box center [340, 386] width 89 height 32
click at [313, 387] on input "0" at bounding box center [340, 386] width 89 height 32
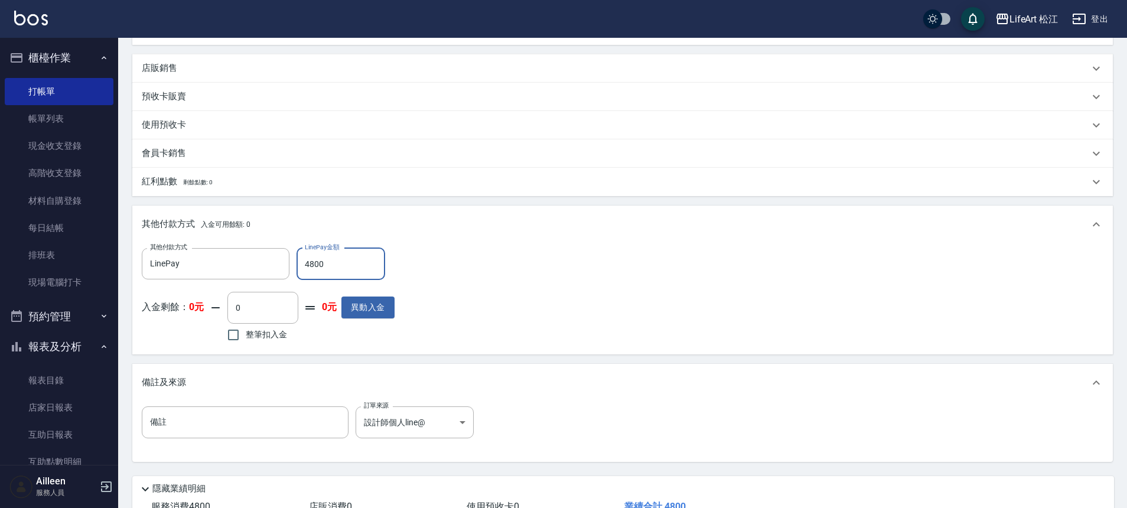
scroll to position [449, 0]
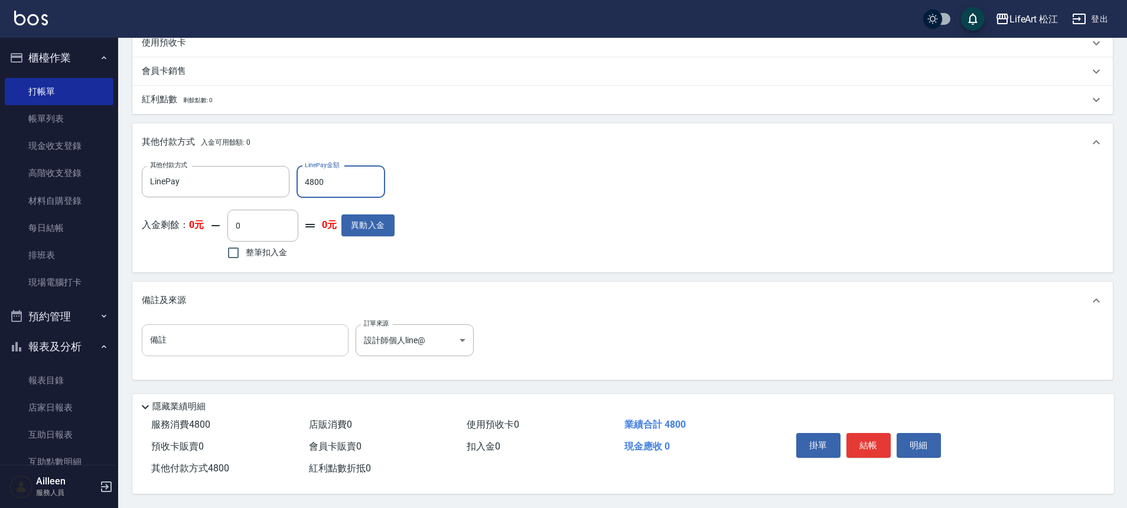
type input "4800"
click at [279, 342] on input "備註" at bounding box center [245, 340] width 207 height 32
type input "w"
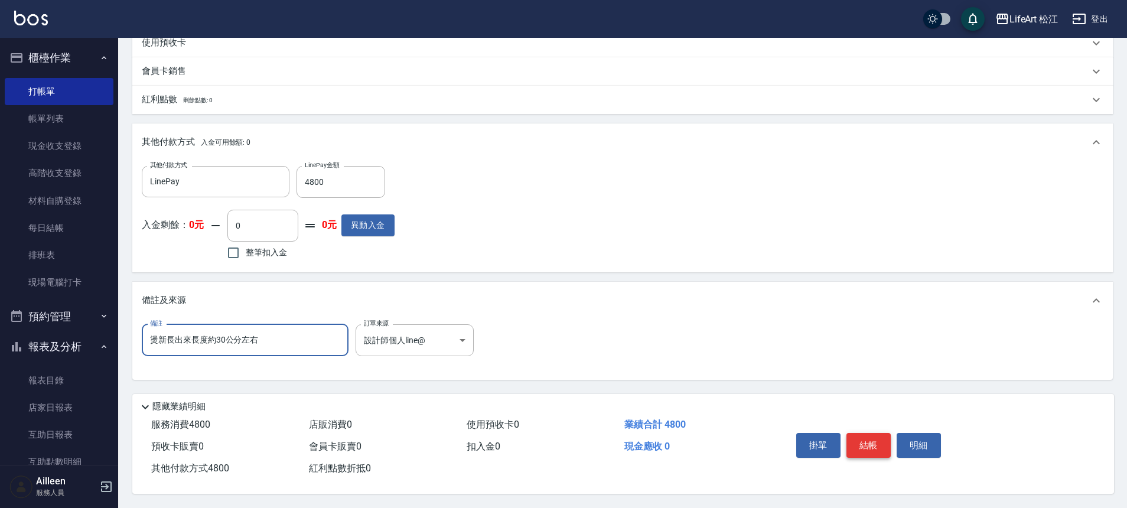
type input "燙新長出來長度約30公分左右"
click at [860, 434] on button "結帳" at bounding box center [868, 445] width 44 height 25
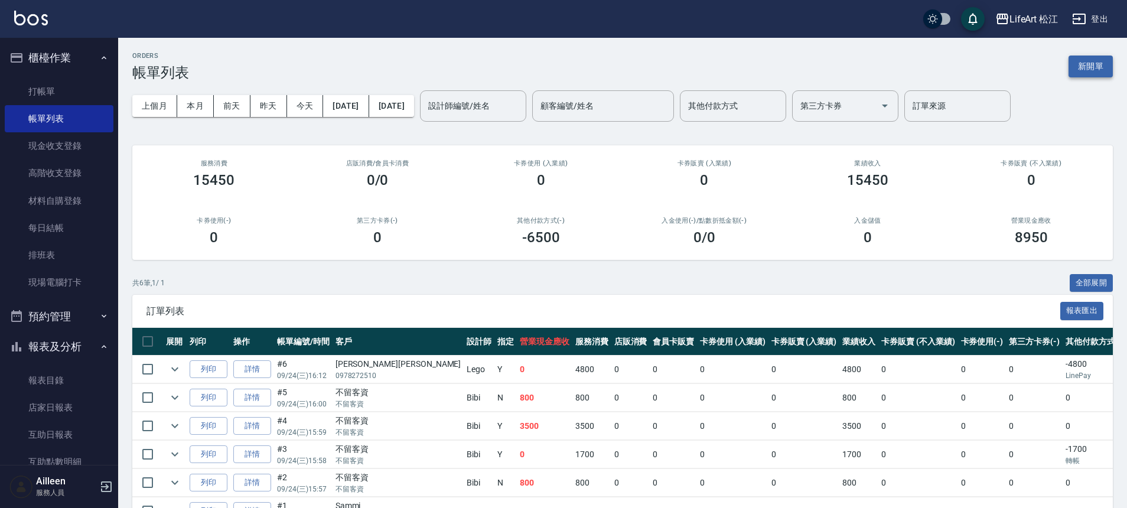
click at [1074, 64] on button "新開單" at bounding box center [1090, 67] width 44 height 22
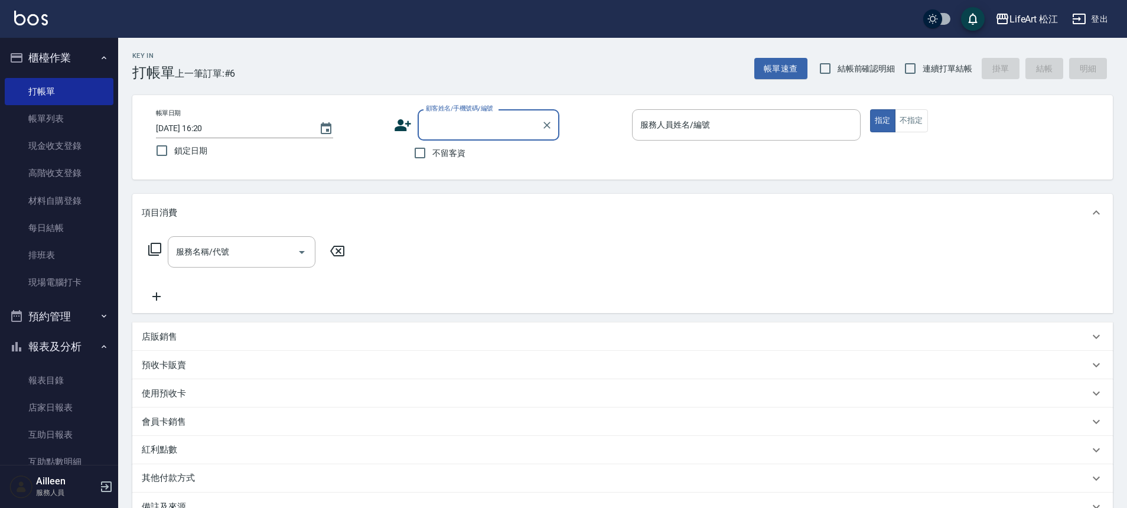
type input "ㄕ"
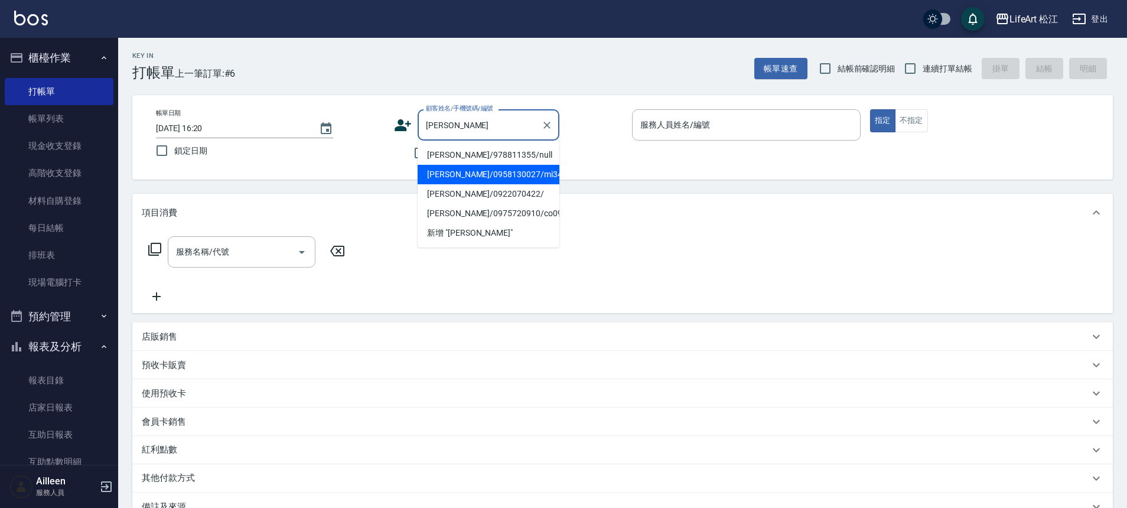
click at [499, 174] on li "[PERSON_NAME]/0958130027/mi34" at bounding box center [489, 174] width 142 height 19
type input "[PERSON_NAME]/0958130027/mi34"
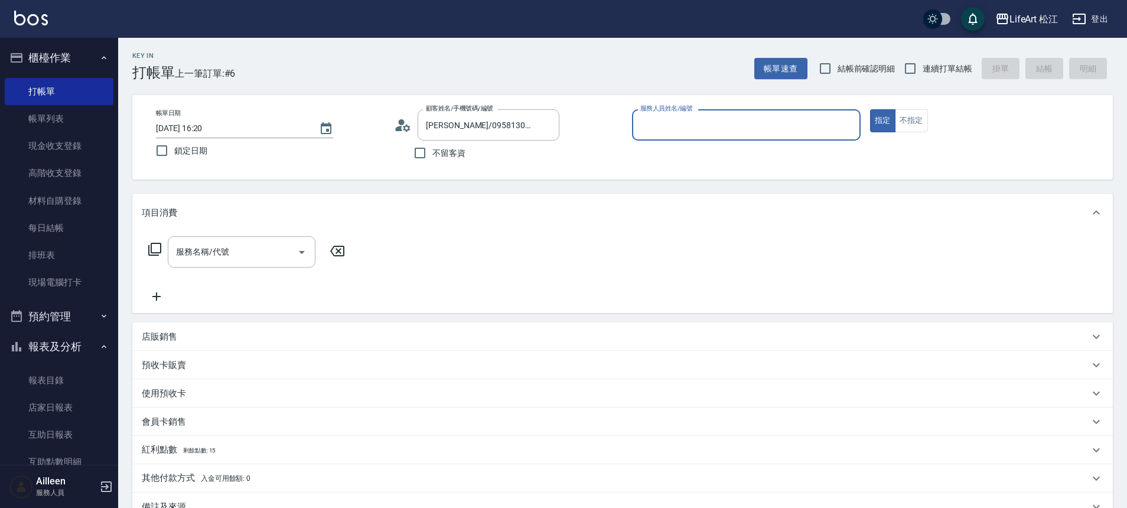
click at [673, 136] on div "服務人員姓名/編號" at bounding box center [746, 124] width 229 height 31
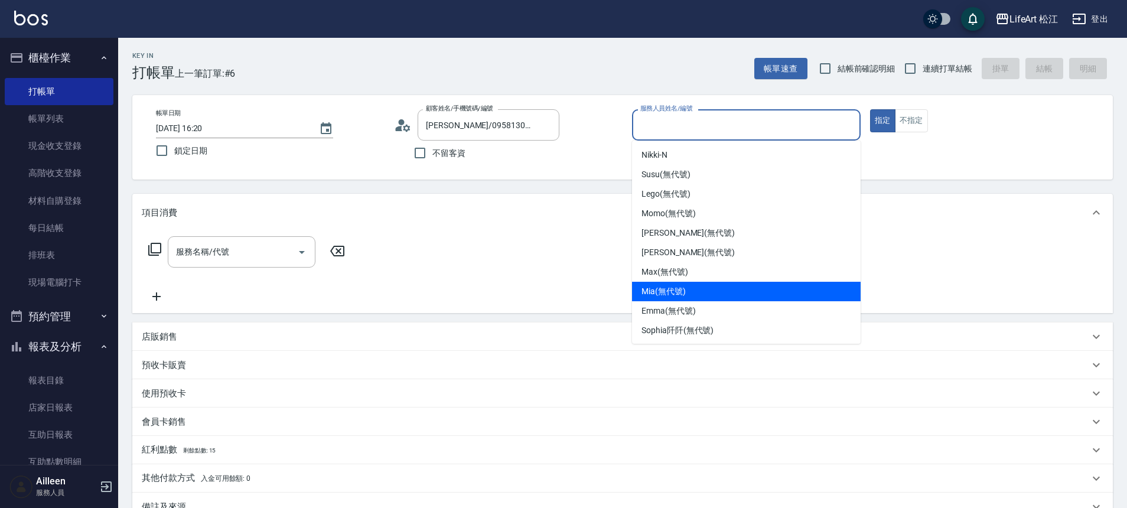
click at [678, 282] on div "Mia (無代號)" at bounding box center [746, 291] width 229 height 19
type input "Mia(無代號)"
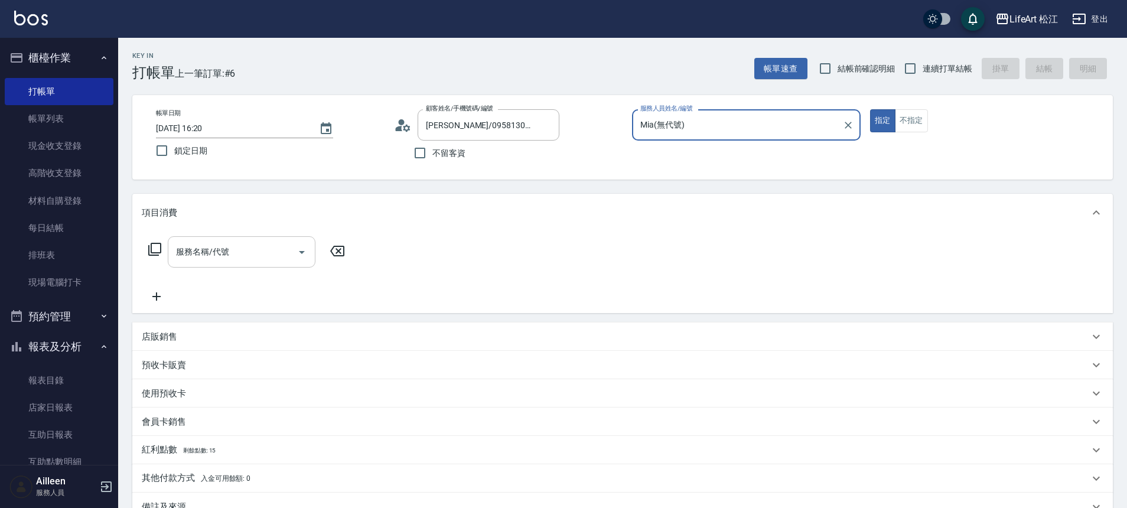
click at [242, 255] on input "服務名稱/代號" at bounding box center [232, 252] width 119 height 21
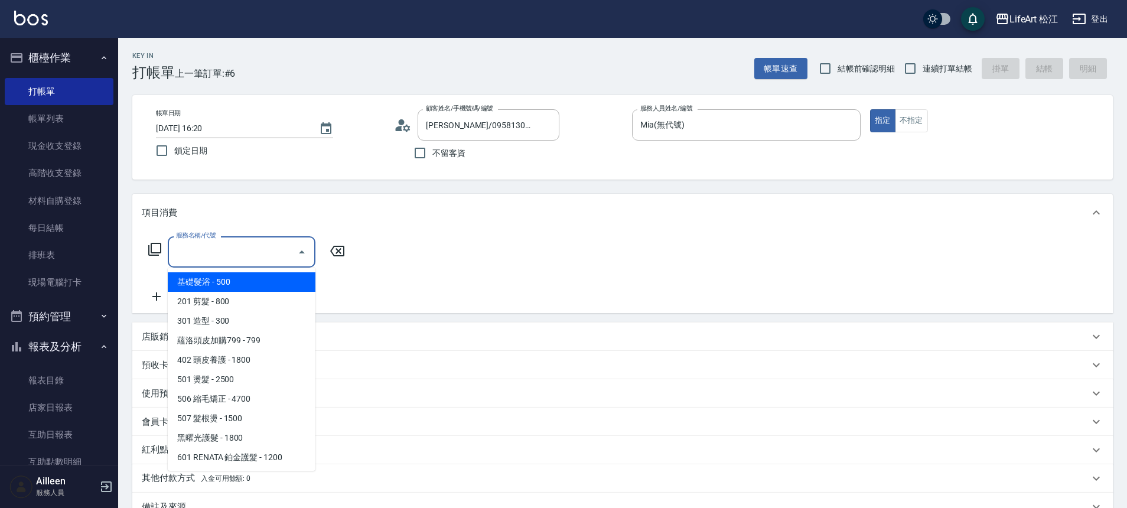
click at [226, 293] on span "201 剪髮 - 800" at bounding box center [242, 301] width 148 height 19
type input "201 剪髮(201)"
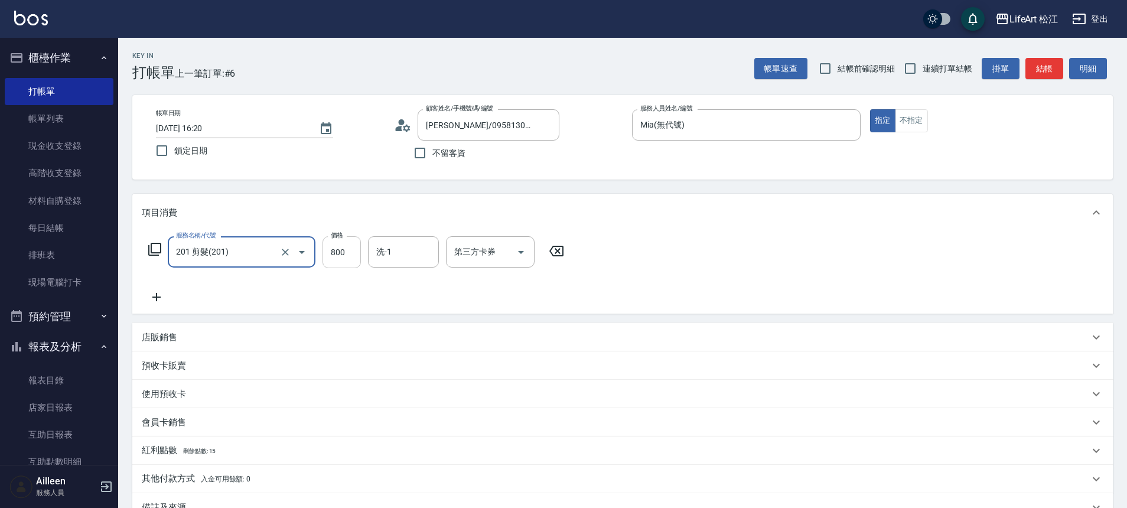
click at [354, 244] on input "800" at bounding box center [341, 252] width 38 height 32
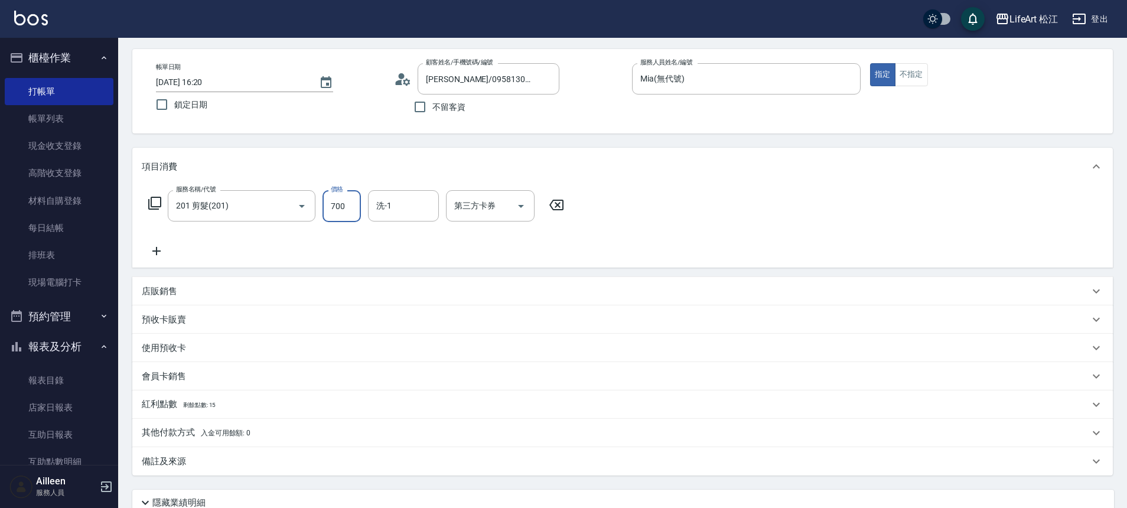
scroll to position [147, 0]
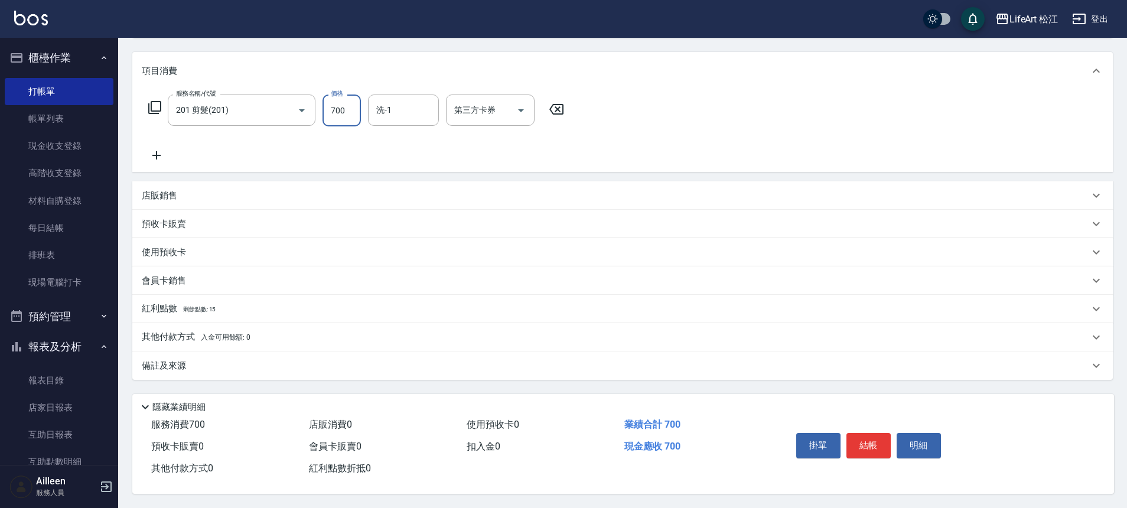
type input "700"
click at [182, 360] on p "備註及來源" at bounding box center [164, 366] width 44 height 12
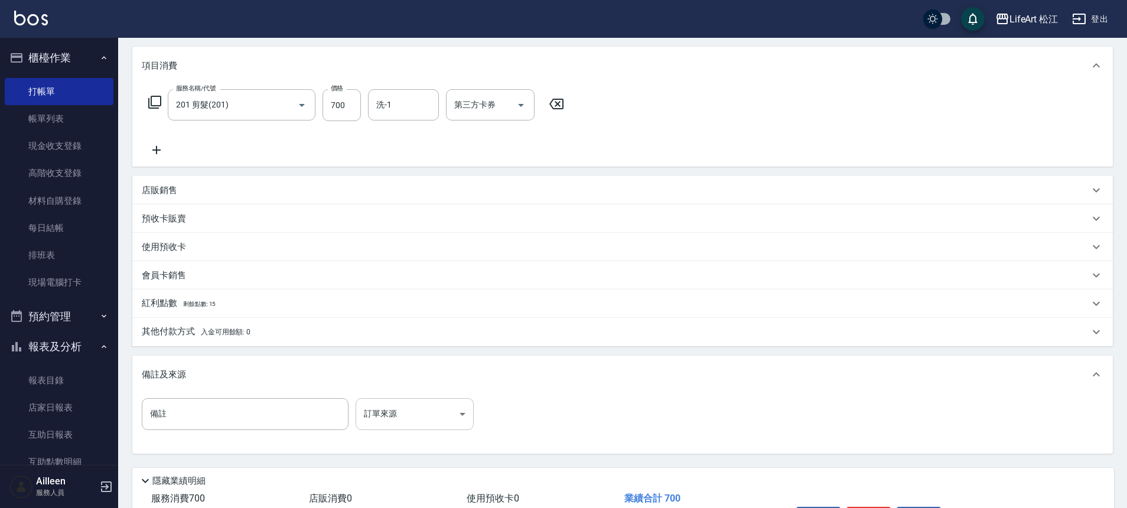
click at [416, 416] on body "LifeArt 松江 登出 櫃檯作業 打帳單 帳單列表 現金收支登錄 高階收支登錄 材料自購登錄 每日結帳 排班表 現場電腦打卡 預約管理 預約管理 單日預約…" at bounding box center [563, 217] width 1127 height 729
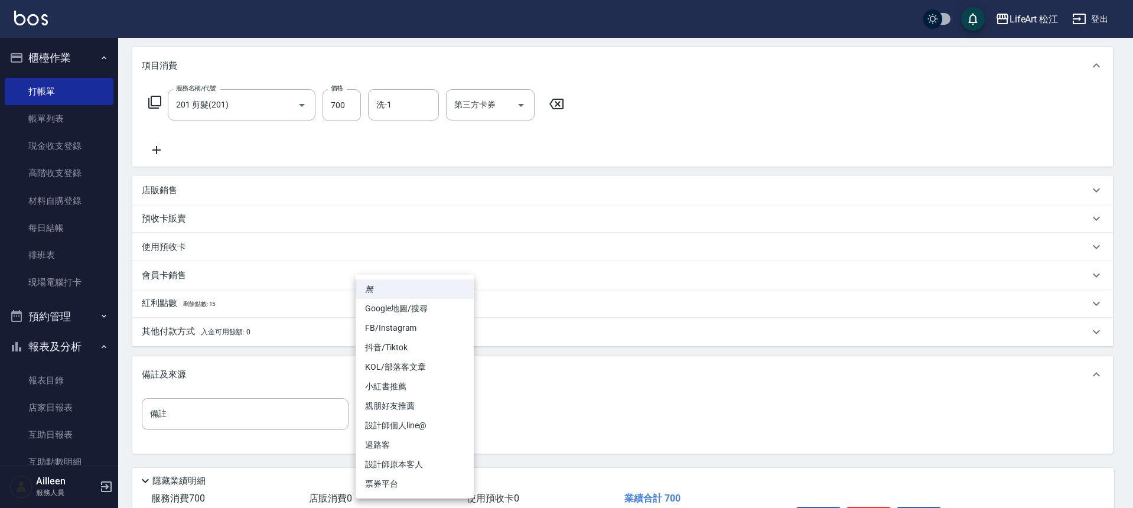
click at [409, 465] on li "設計師原本客人" at bounding box center [415, 464] width 118 height 19
type input "設計師原本客人"
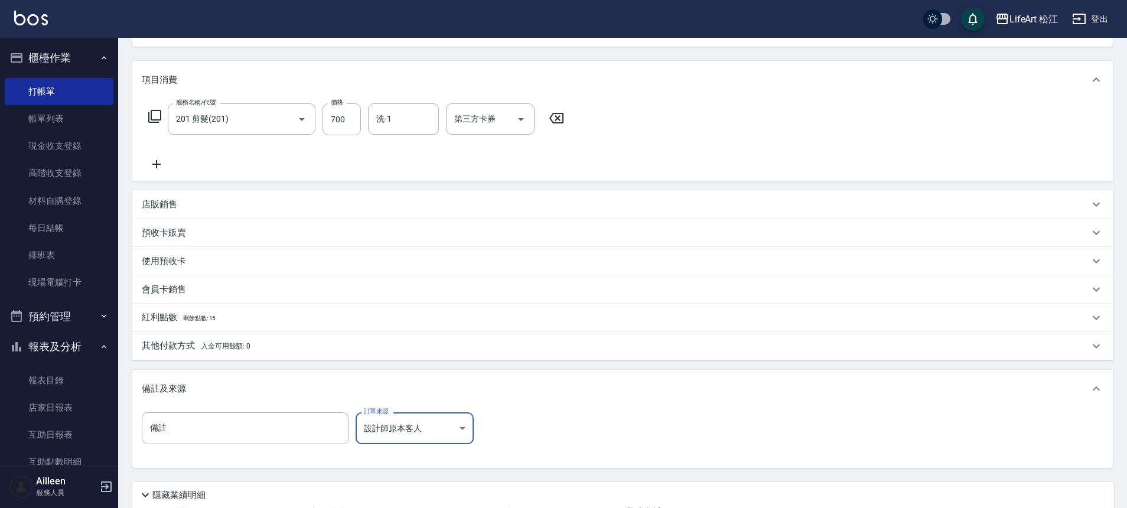
scroll to position [226, 0]
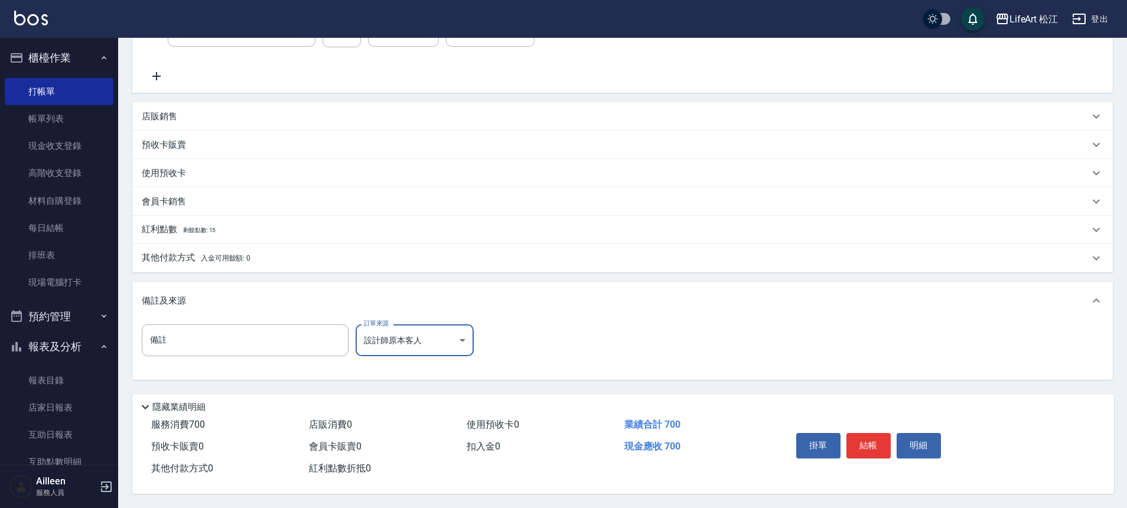
click at [171, 224] on p "紅利點數 剩餘點數: 15" at bounding box center [179, 229] width 74 height 13
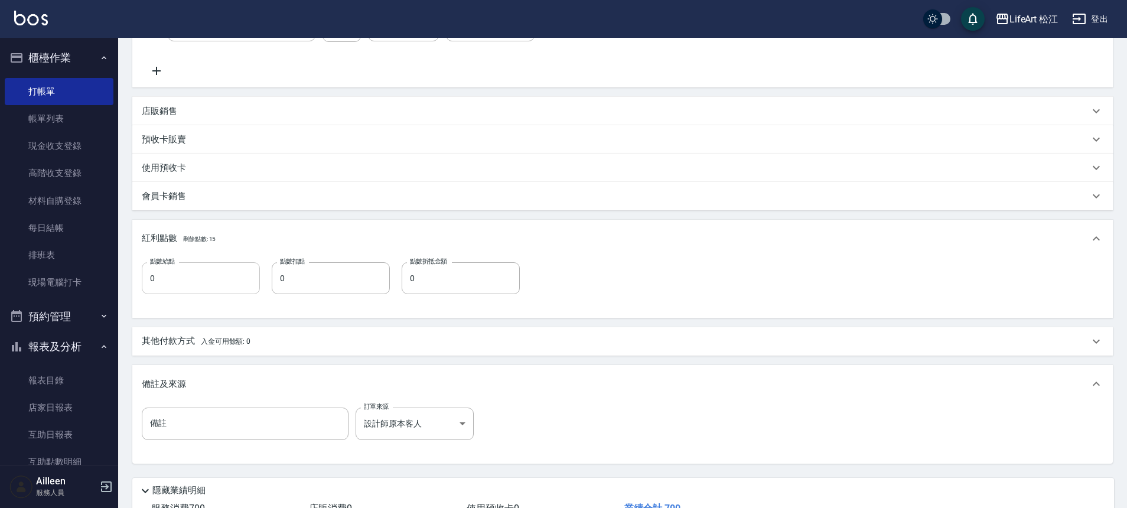
click at [226, 276] on input "0" at bounding box center [201, 278] width 118 height 32
type input "1"
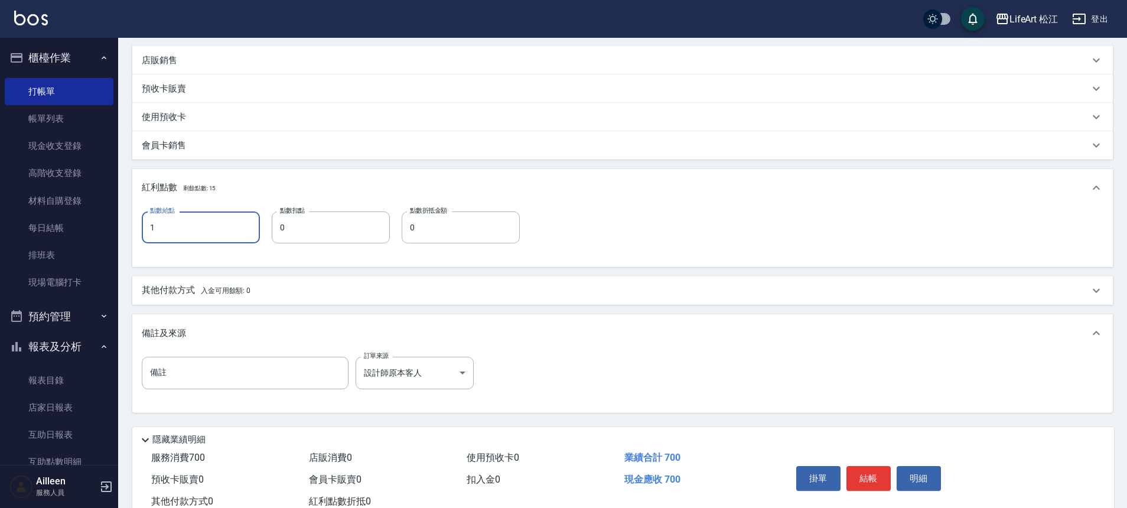
scroll to position [315, 0]
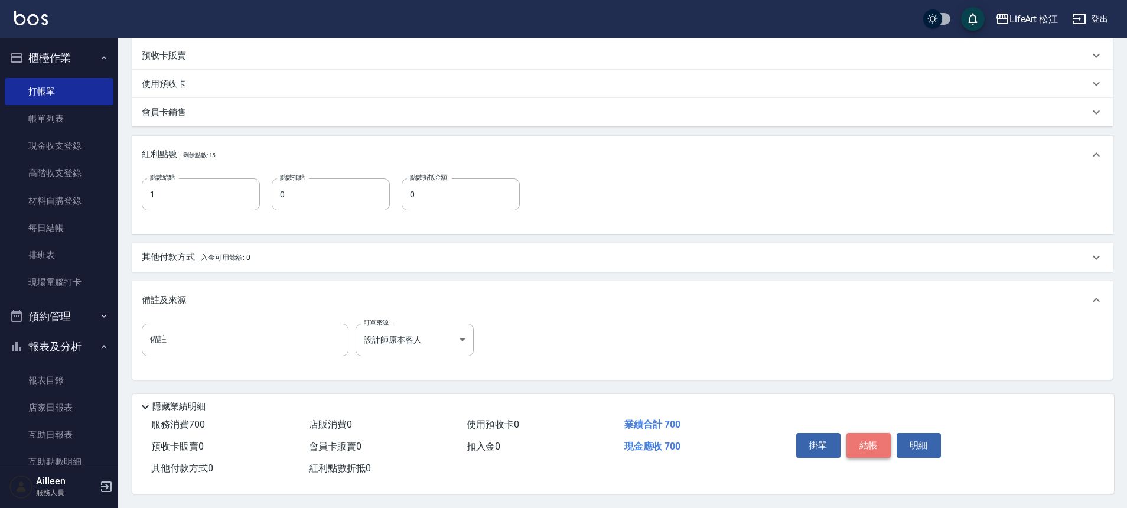
click at [884, 444] on button "結帳" at bounding box center [868, 445] width 44 height 25
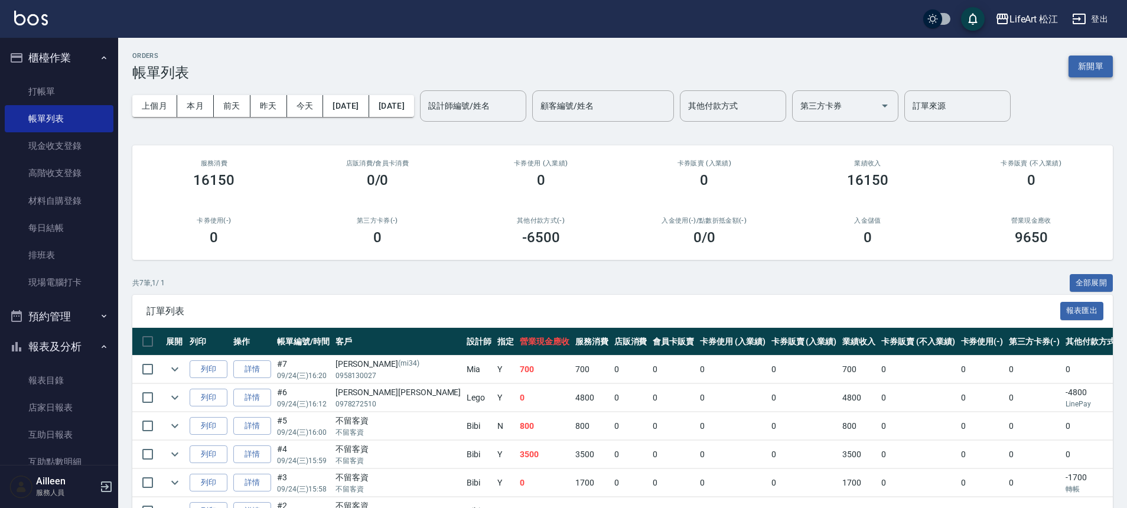
click at [1075, 67] on button "新開單" at bounding box center [1090, 67] width 44 height 22
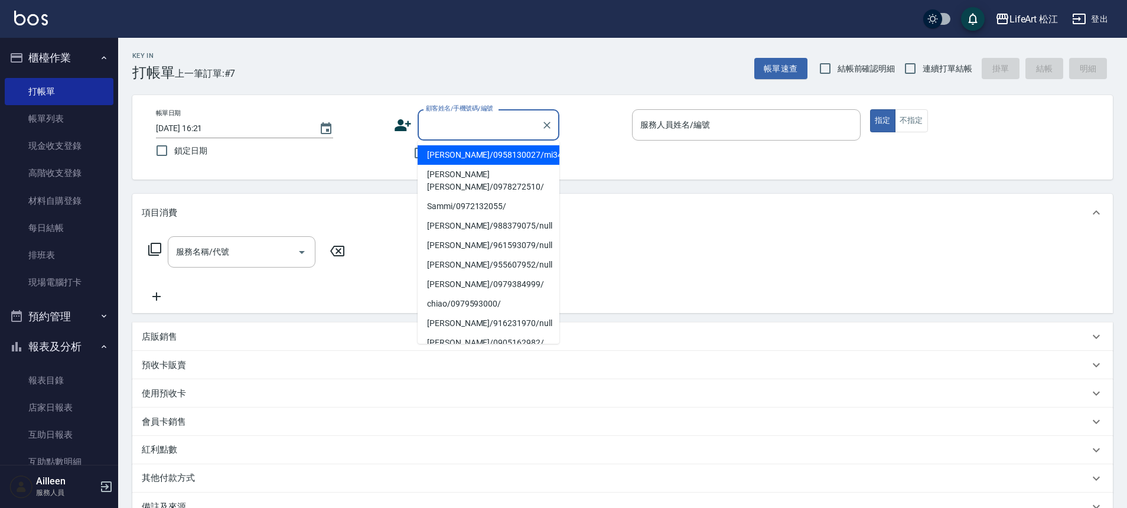
click at [503, 128] on input "顧客姓名/手機號碼/編號" at bounding box center [479, 125] width 113 height 21
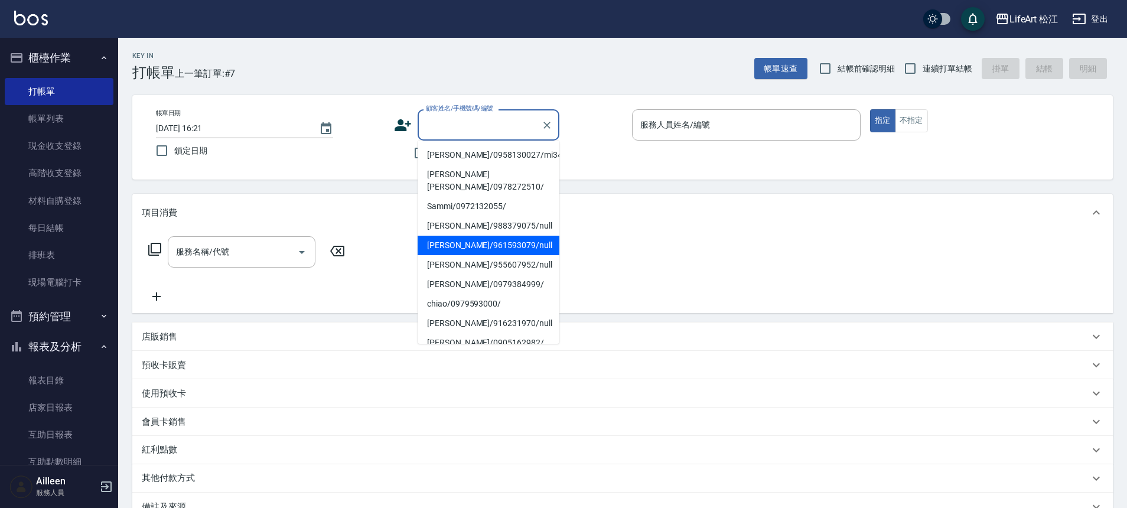
click at [593, 181] on div "Key In 打帳單 上一筆訂單:#7 帳單速查 結帳前確認明細 連續打單結帳 掛單 結帳 明細 帳單日期 [DATE] 16:21 鎖定日期 顧客姓名/手機…" at bounding box center [622, 343] width 1009 height 611
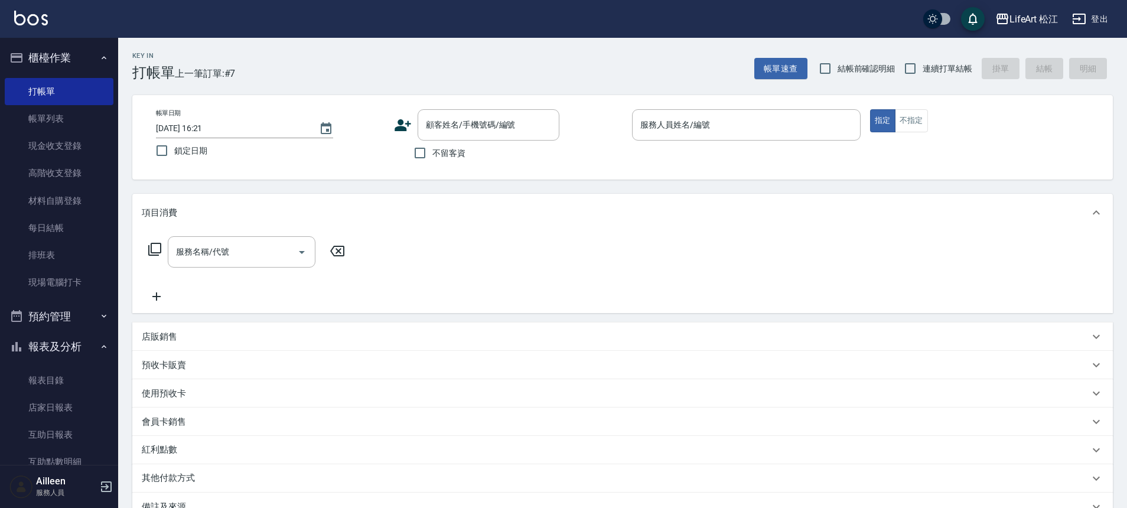
click at [435, 160] on label "不留客資" at bounding box center [436, 153] width 58 height 25
click at [432, 160] on input "不留客資" at bounding box center [419, 153] width 25 height 25
checkbox input "true"
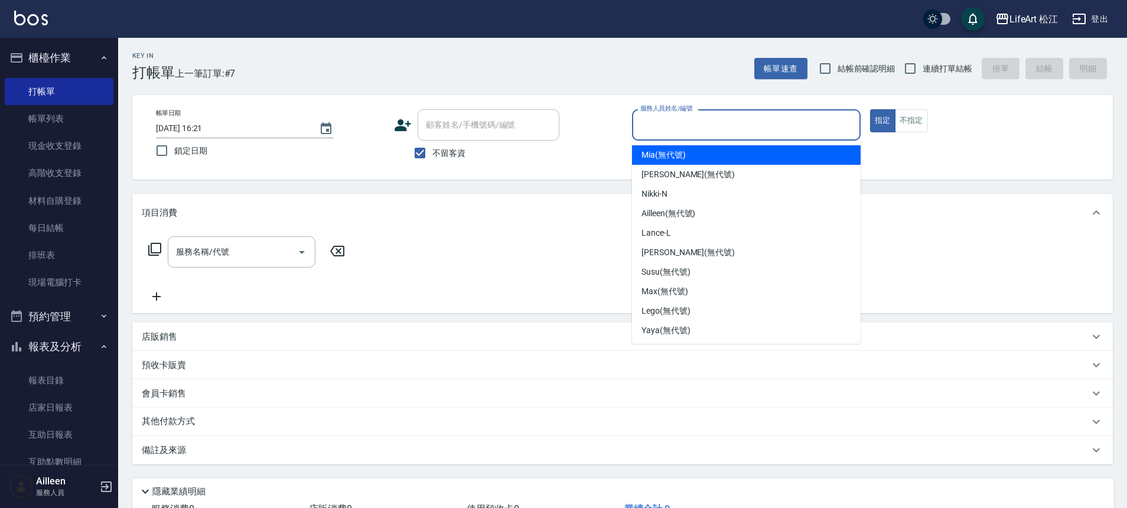
click at [690, 128] on input "服務人員姓名/編號" at bounding box center [746, 125] width 218 height 21
click at [682, 149] on span "Mia (無代號)" at bounding box center [663, 155] width 44 height 12
type input "Mia(無代號)"
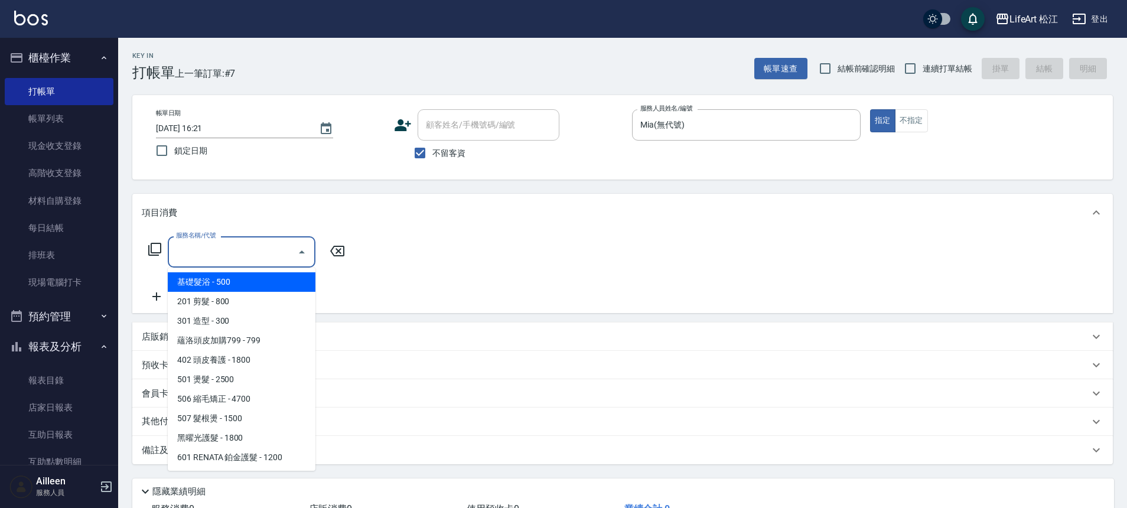
click at [226, 260] on input "服務名稱/代號" at bounding box center [232, 252] width 119 height 21
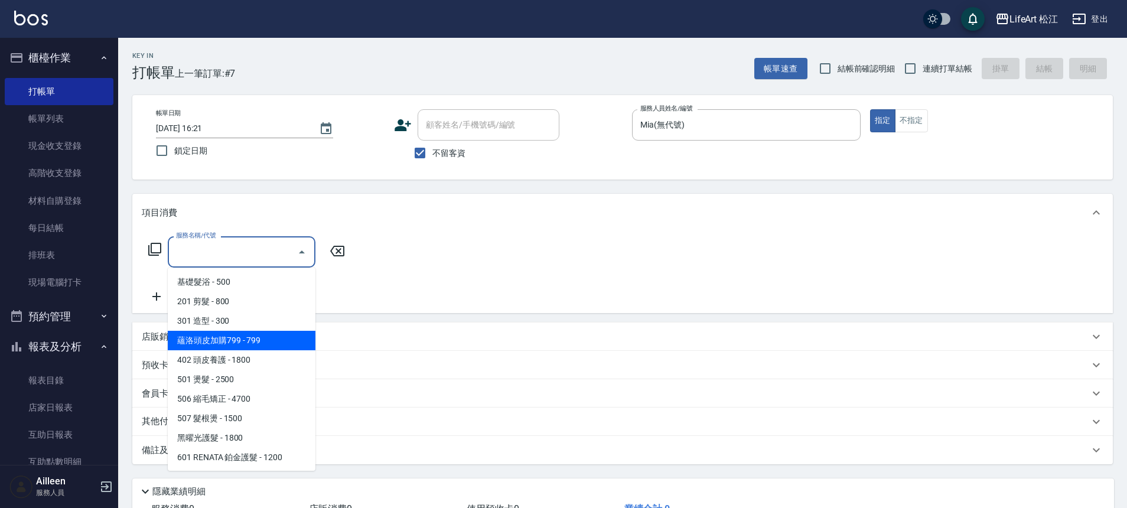
scroll to position [157, 0]
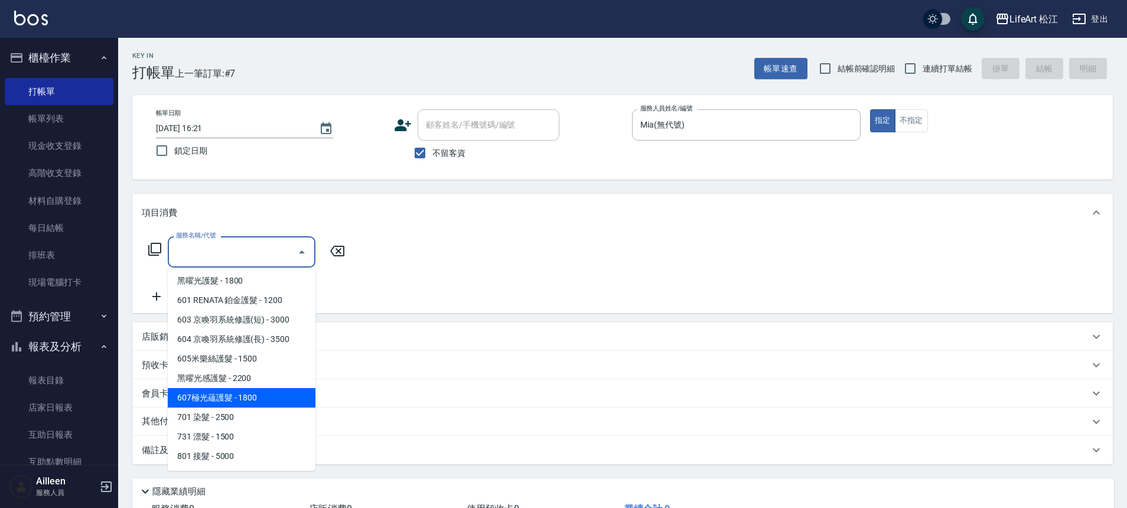
click at [205, 411] on span "701 染髮 - 2500" at bounding box center [242, 416] width 148 height 19
type input "701 染髮(701)"
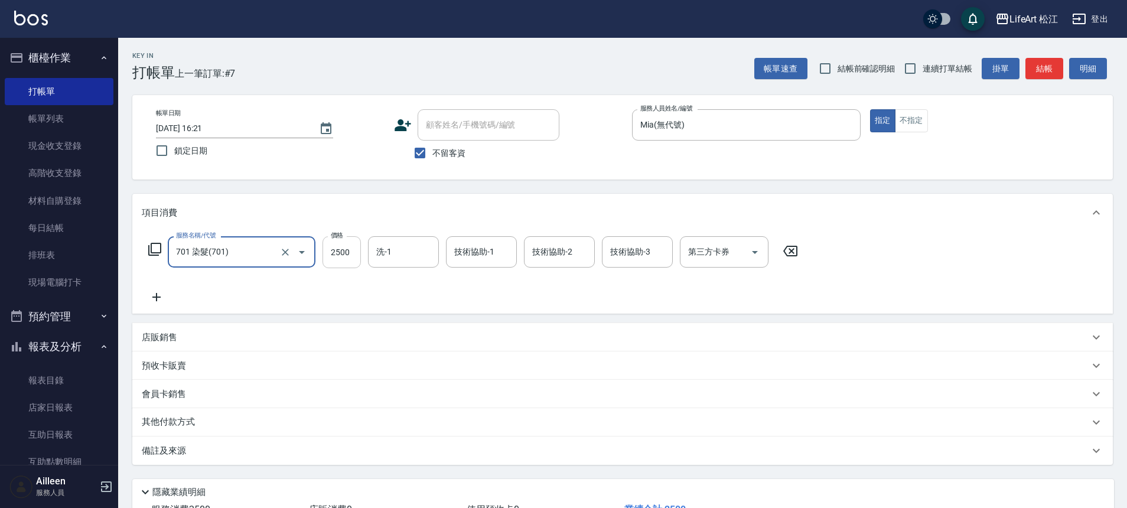
click at [345, 251] on input "2500" at bounding box center [341, 252] width 38 height 32
type input "1480"
click at [165, 293] on icon at bounding box center [157, 297] width 30 height 14
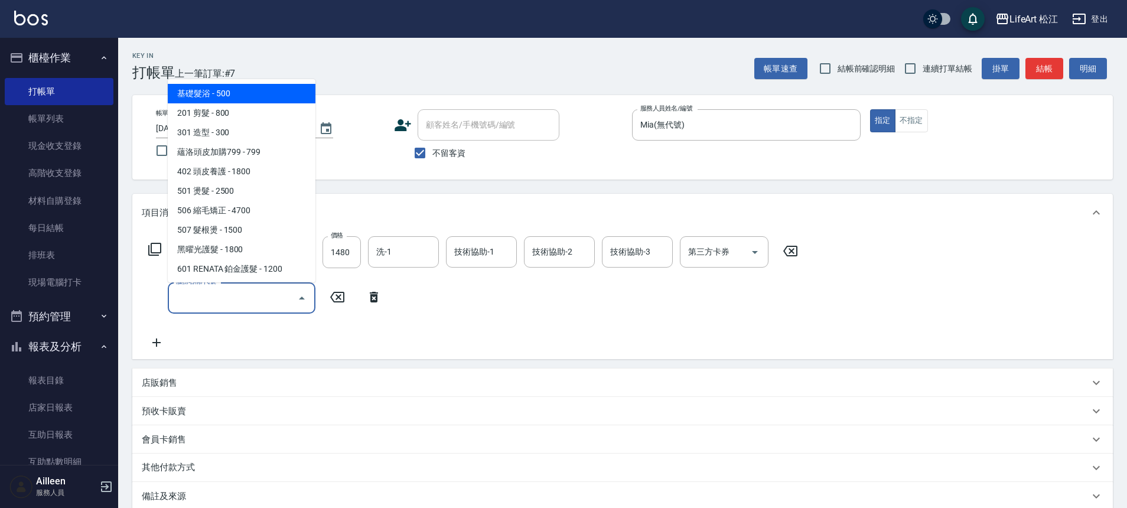
click at [214, 295] on input "服務名稱/代號" at bounding box center [232, 298] width 119 height 21
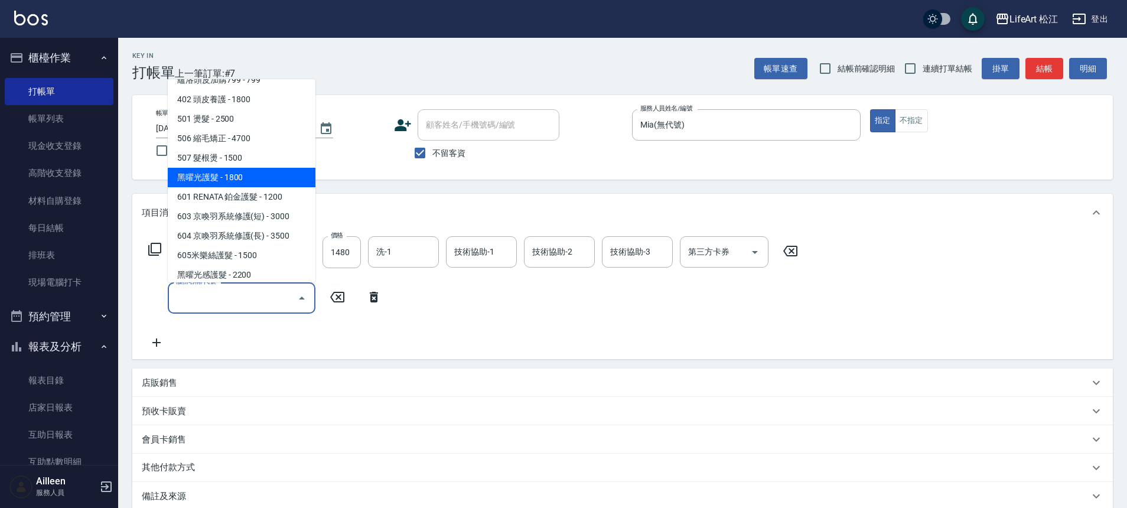
scroll to position [81, 0]
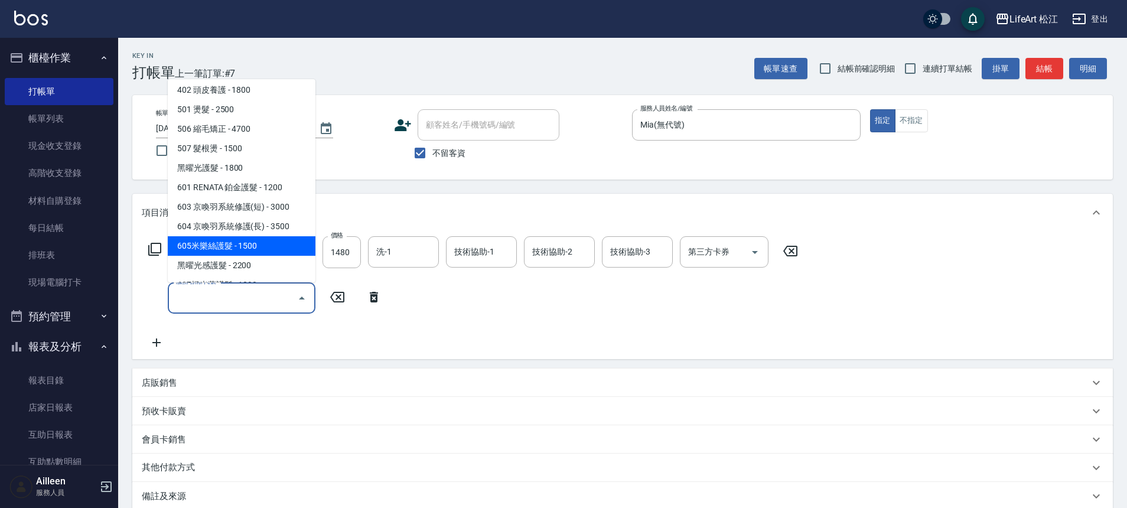
click at [256, 239] on span "605米樂絲護髮 - 1500" at bounding box center [242, 245] width 148 height 19
type input "605米樂絲護髮(605)"
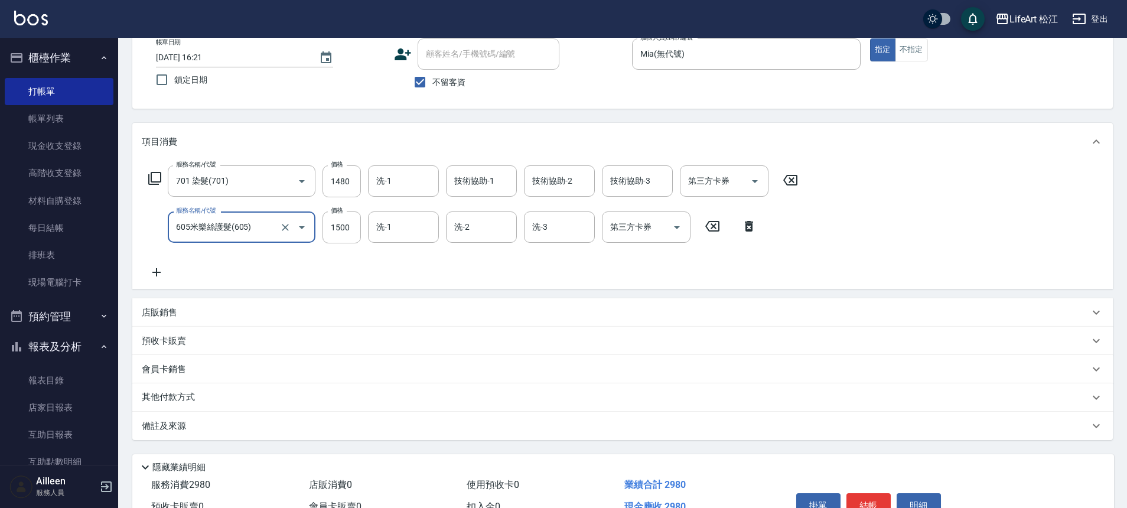
scroll to position [113, 0]
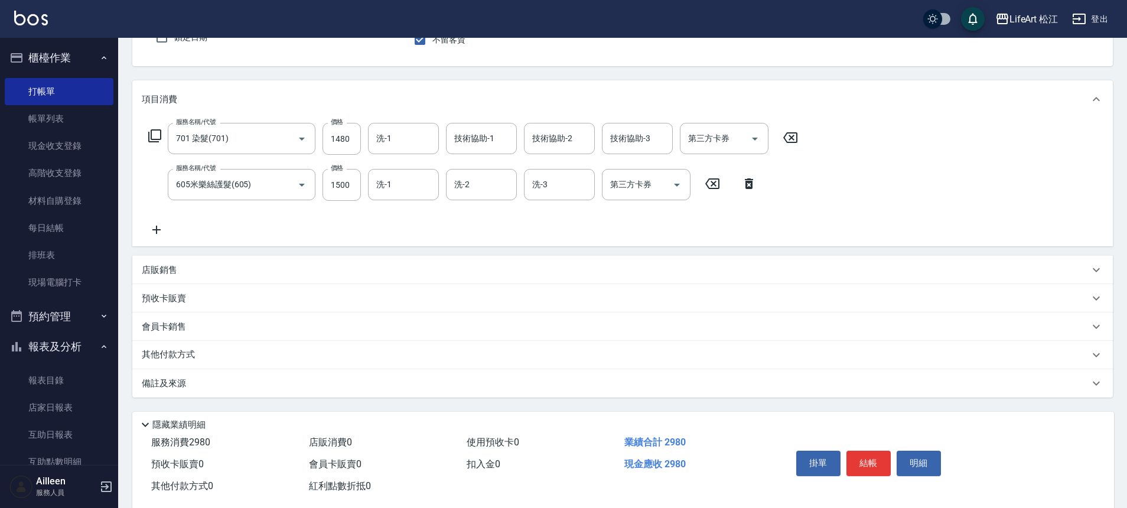
click at [169, 391] on div "備註及來源" at bounding box center [622, 383] width 980 height 28
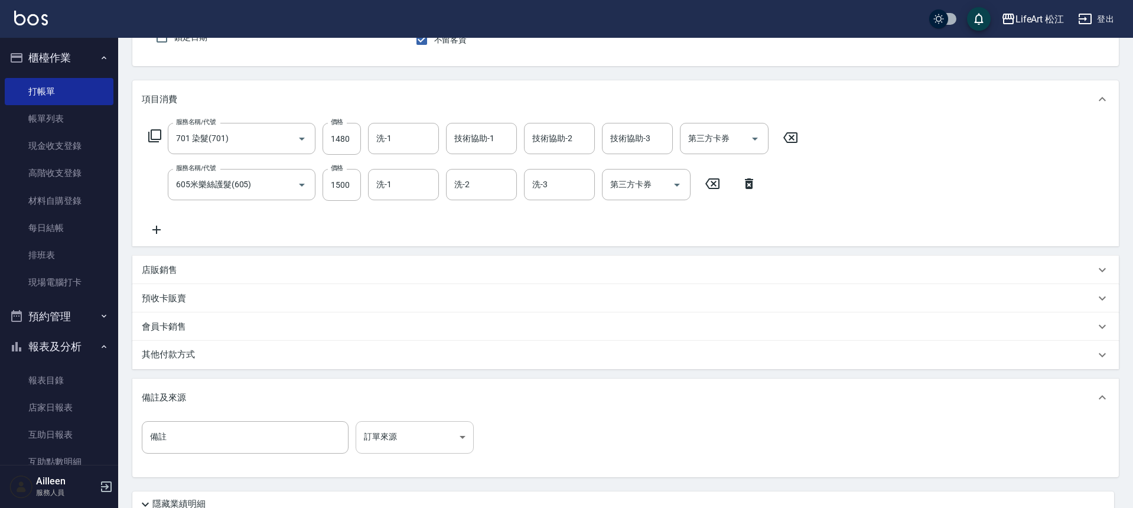
click at [397, 443] on body "LifeArt 松江 登出 櫃檯作業 打帳單 帳單列表 現金收支登錄 高階收支登錄 材料自購登錄 每日結帳 排班表 現場電腦打卡 預約管理 預約管理 單日預約…" at bounding box center [566, 246] width 1133 height 719
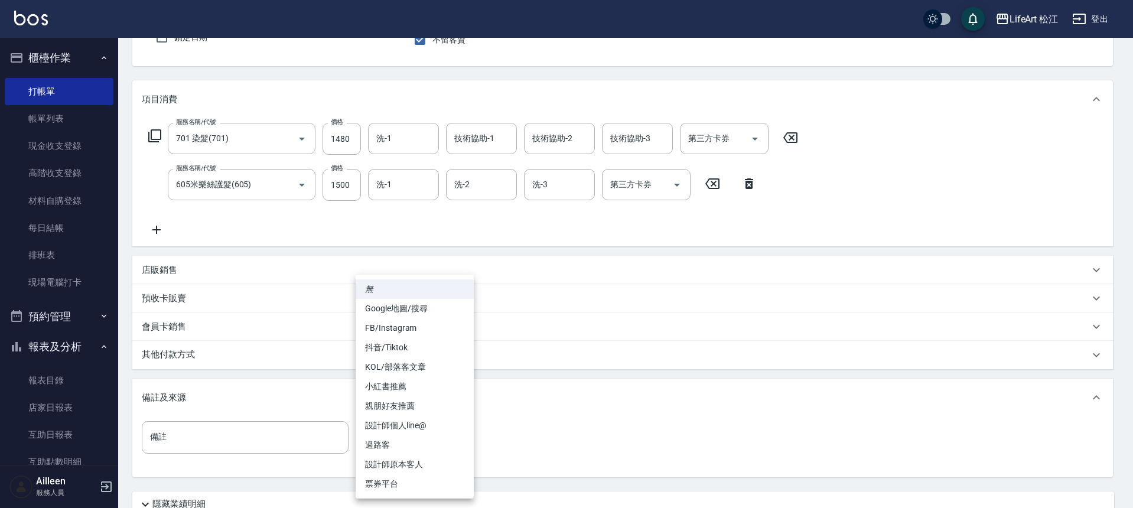
drag, startPoint x: 397, startPoint y: 458, endPoint x: 429, endPoint y: 330, distance: 132.6
click at [429, 330] on ul "無 Google地圖/搜尋 FB/Instagram 抖音/Tiktok KOL/部落客文章 小紅書推薦 親朋好友推薦 設計師個人line@ 過路客 設計師原…" at bounding box center [415, 387] width 118 height 224
click at [429, 330] on li "FB/Instagram" at bounding box center [415, 327] width 118 height 19
type input "FB/Instagram"
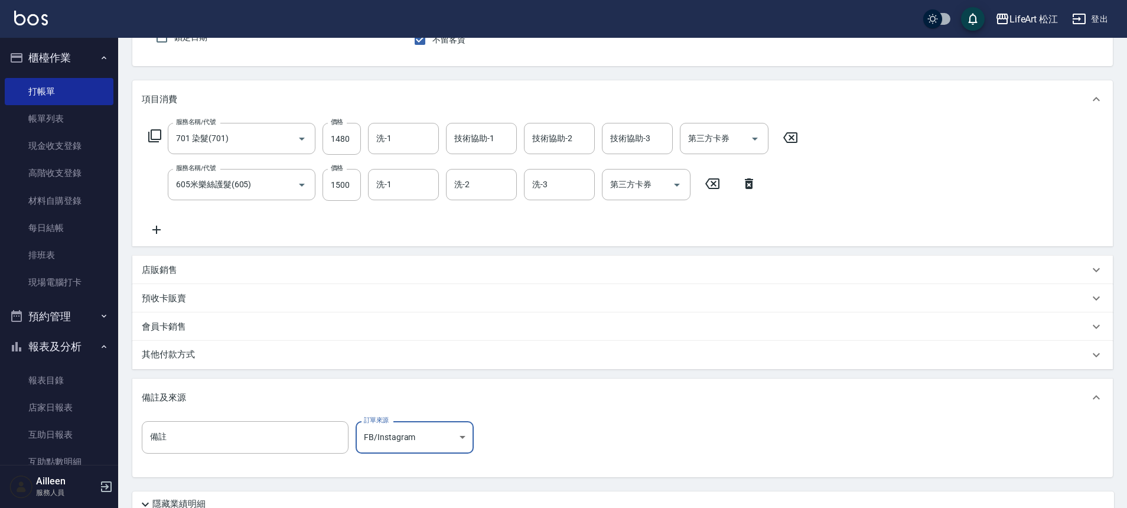
click at [292, 415] on div "備註及來源" at bounding box center [622, 398] width 980 height 38
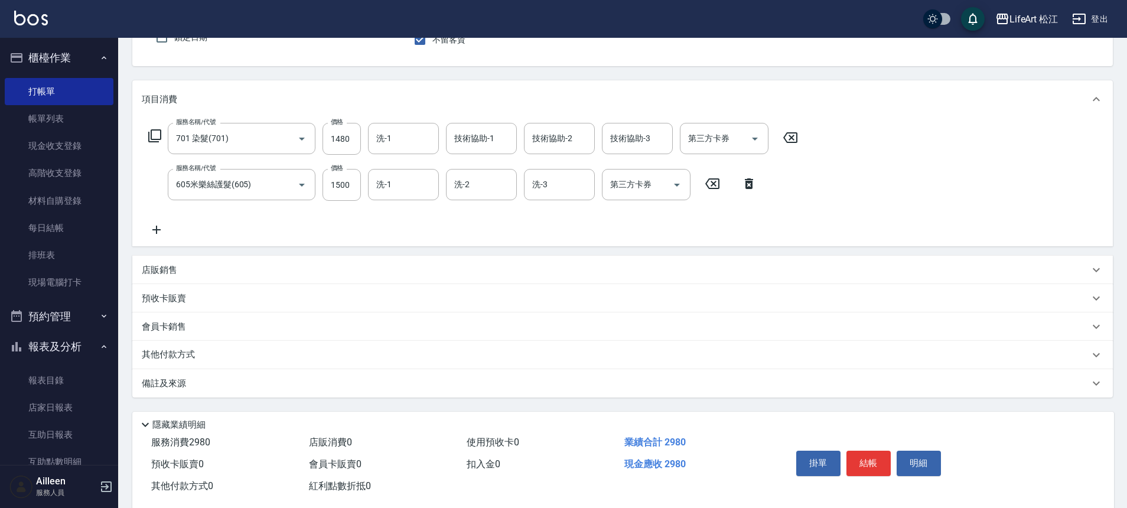
click at [278, 439] on div "服務消費 2980" at bounding box center [225, 443] width 158 height 22
click at [217, 392] on div "備註及來源" at bounding box center [622, 383] width 980 height 28
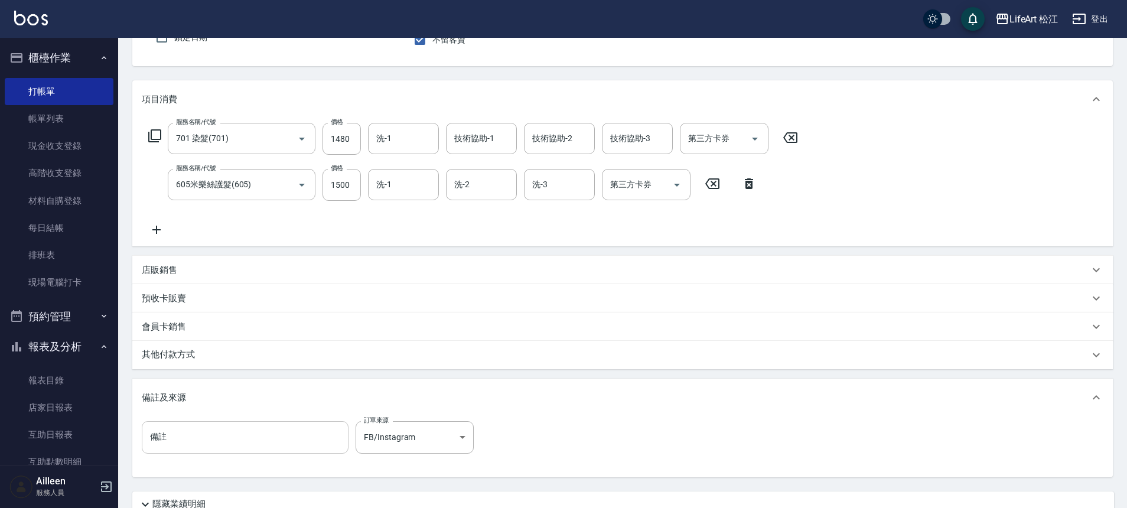
click at [221, 437] on input "備註" at bounding box center [245, 437] width 207 height 32
type input "f"
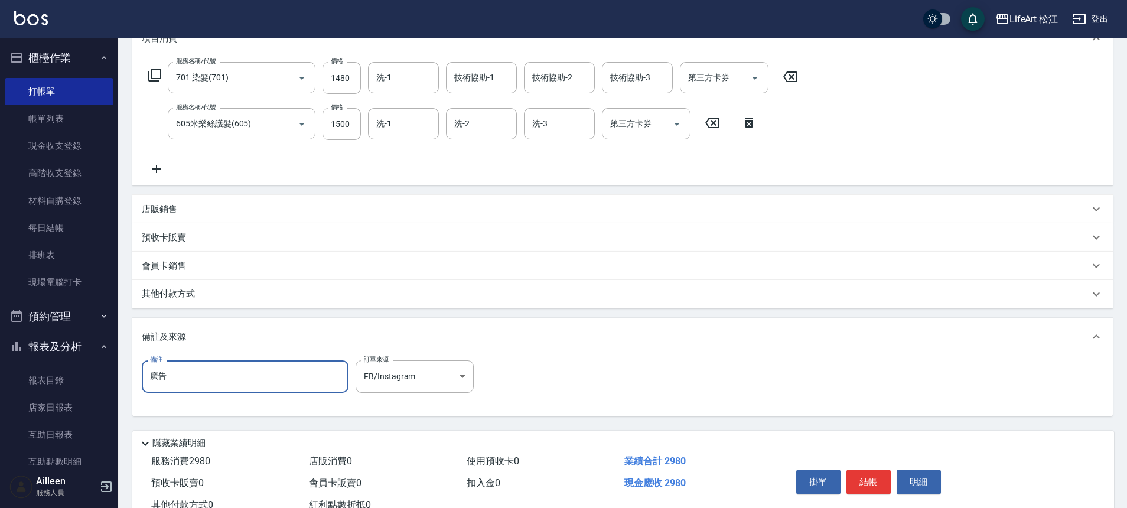
scroll to position [216, 0]
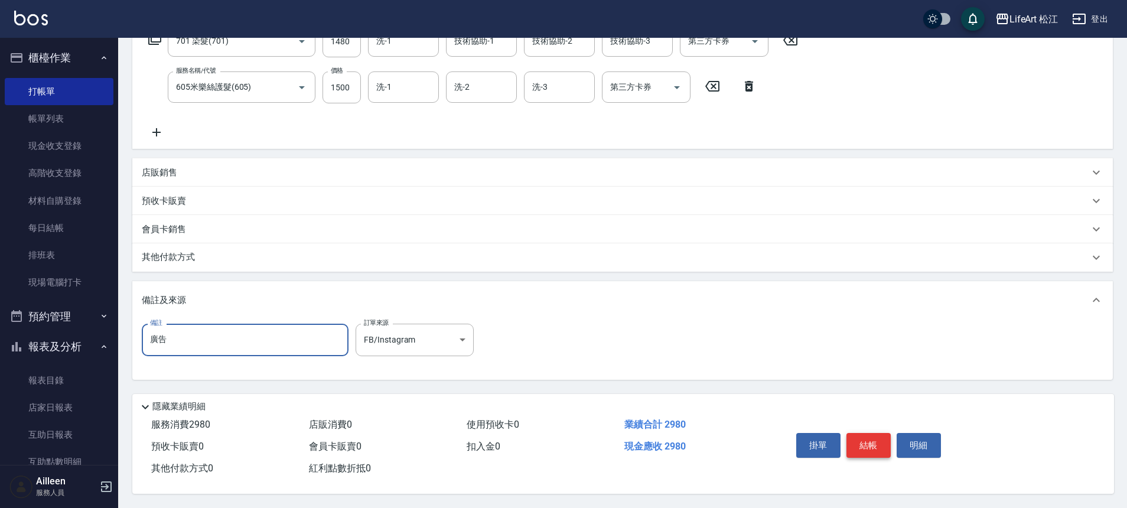
type input "廣告"
click at [856, 433] on button "結帳" at bounding box center [868, 445] width 44 height 25
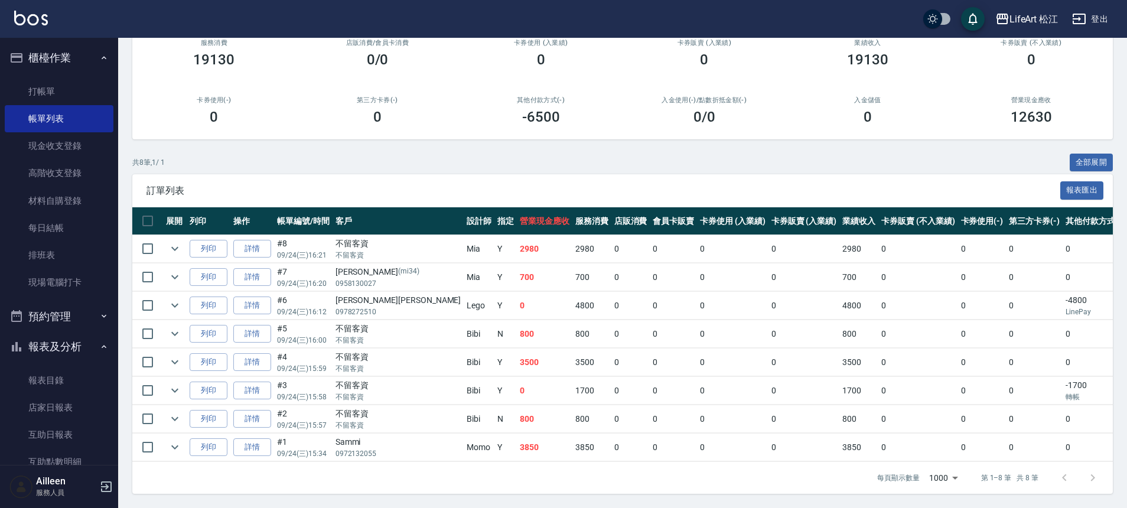
scroll to position [129, 0]
click at [254, 327] on link "詳情" at bounding box center [252, 334] width 38 height 18
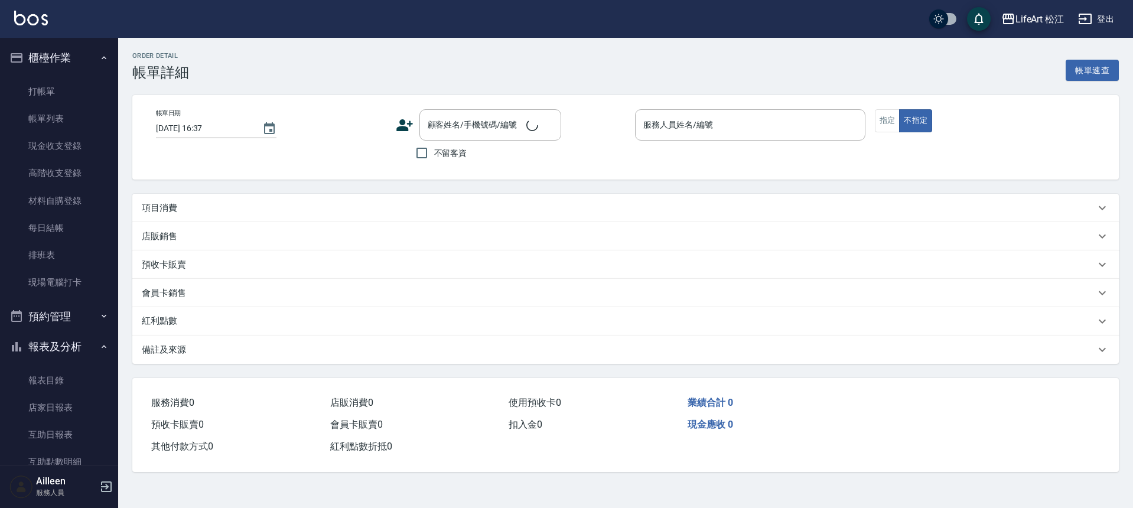
type input "[DATE] 16:00"
checkbox input "true"
type input "Bibi(無代號)"
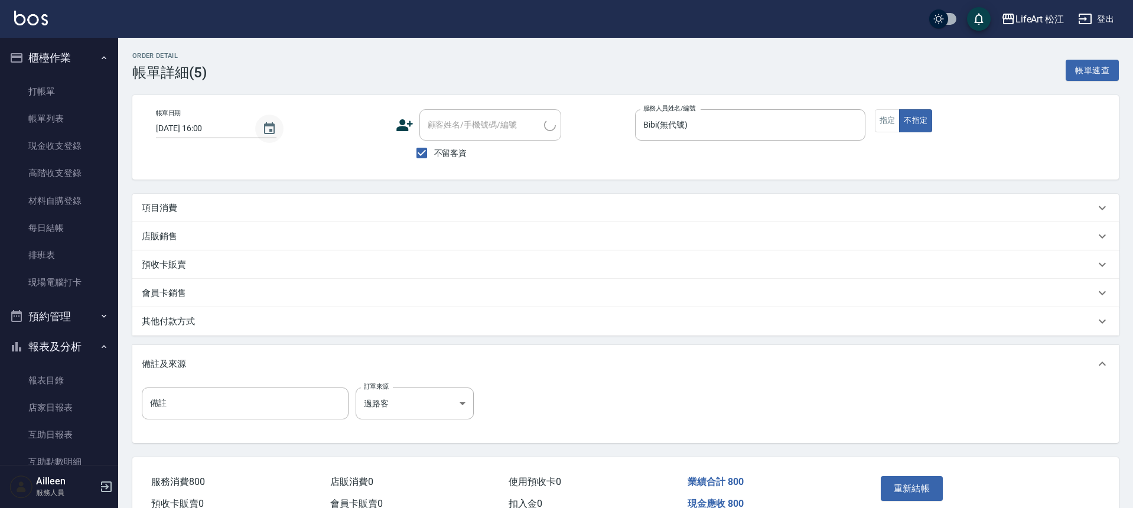
click at [266, 129] on icon "Choose date, selected date is 2025-09-24" at bounding box center [269, 129] width 14 height 14
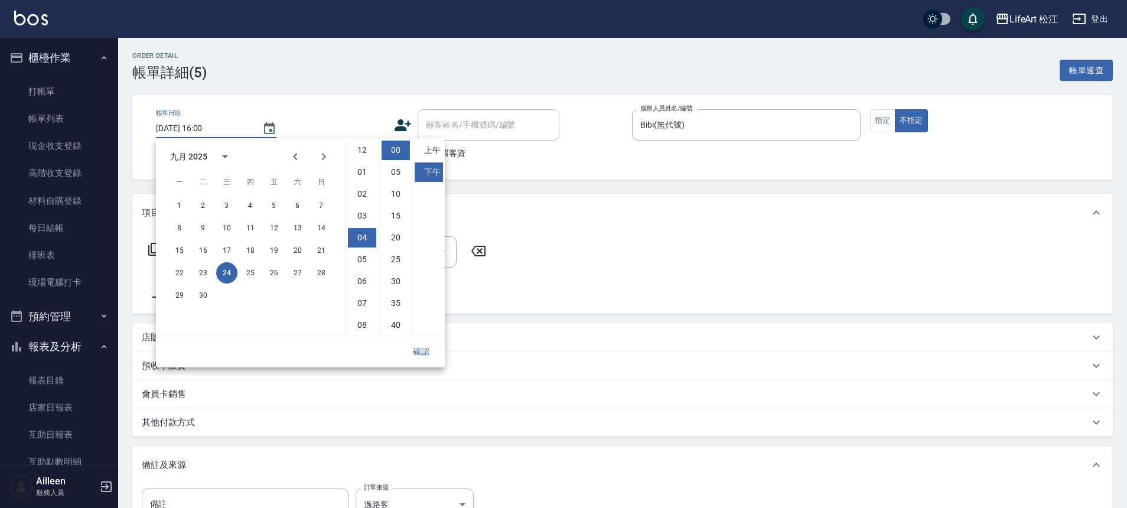
type input "201 剪髮(201)"
click at [254, 273] on button "25" at bounding box center [250, 272] width 21 height 21
type input "[DATE] 16:00"
click at [429, 354] on button "確認" at bounding box center [421, 352] width 38 height 22
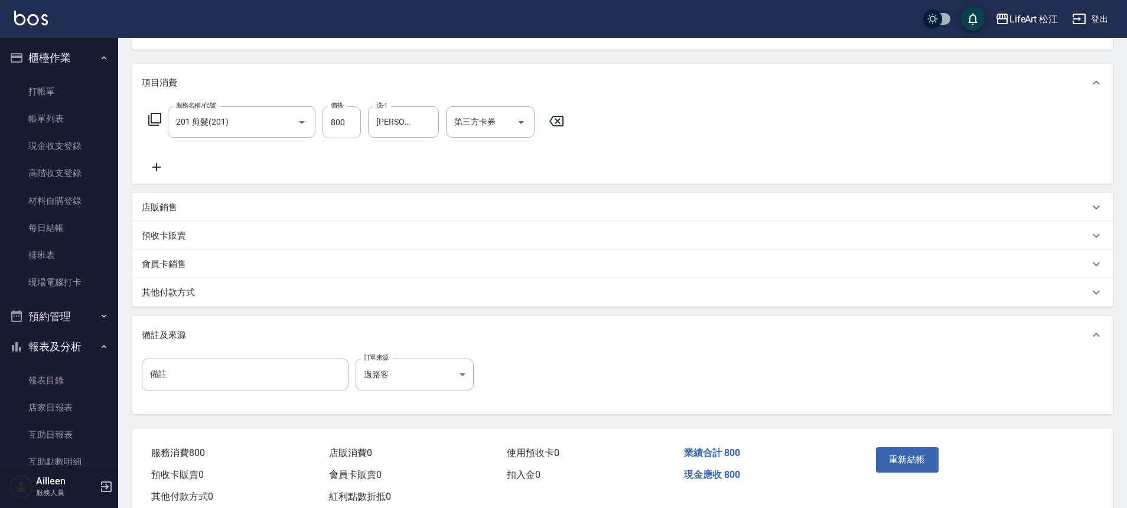
scroll to position [164, 0]
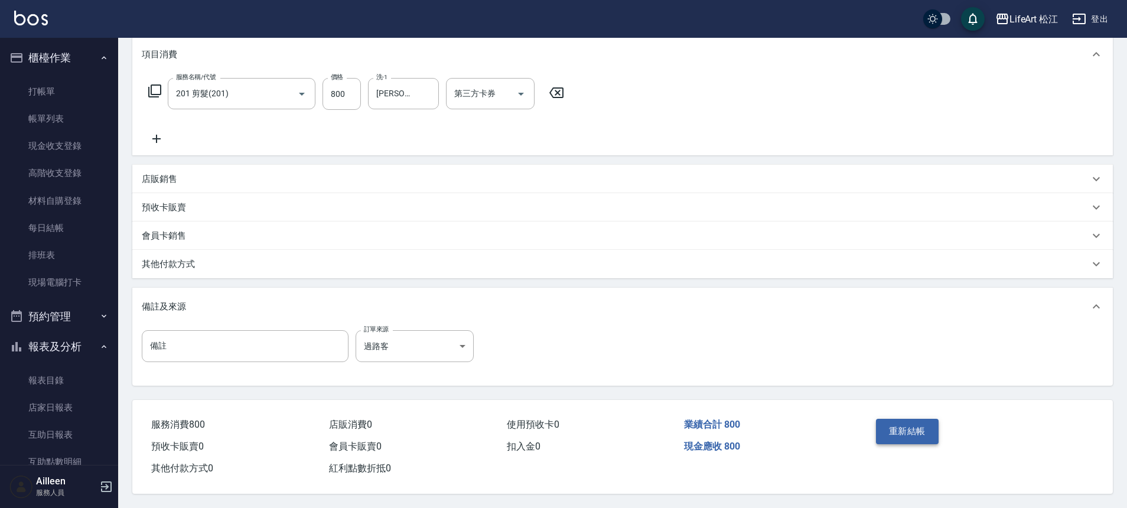
click at [891, 426] on button "重新結帳" at bounding box center [907, 431] width 63 height 25
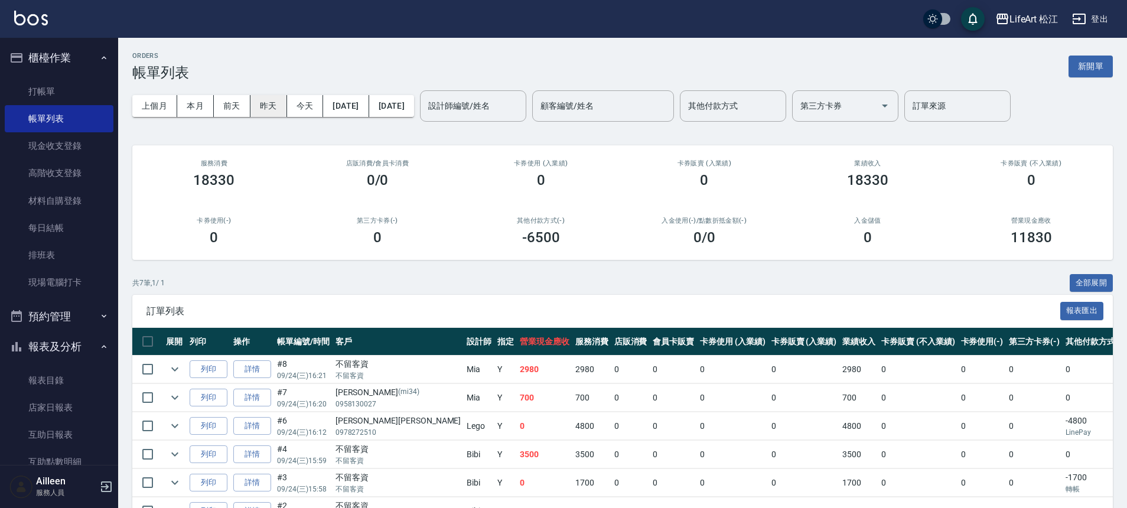
click at [265, 107] on button "昨天" at bounding box center [268, 106] width 37 height 22
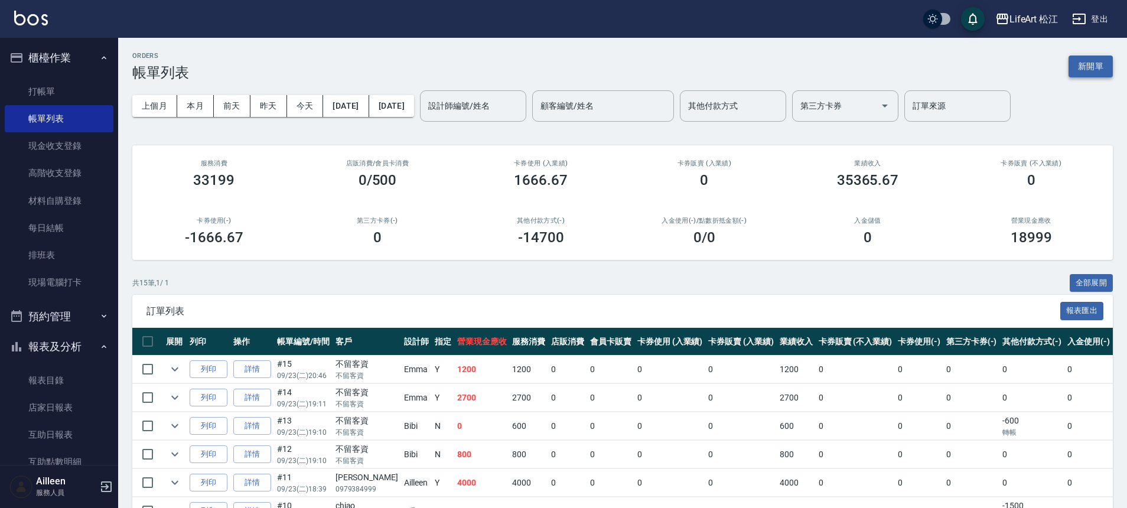
click at [1102, 68] on button "新開單" at bounding box center [1090, 67] width 44 height 22
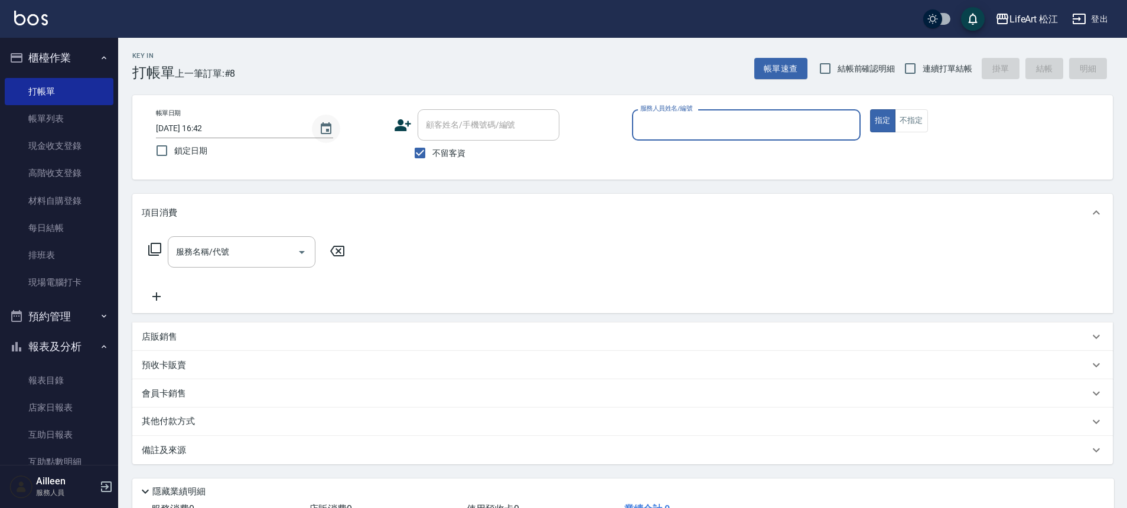
click at [331, 133] on icon "Choose date, selected date is 2025-09-24" at bounding box center [326, 128] width 11 height 12
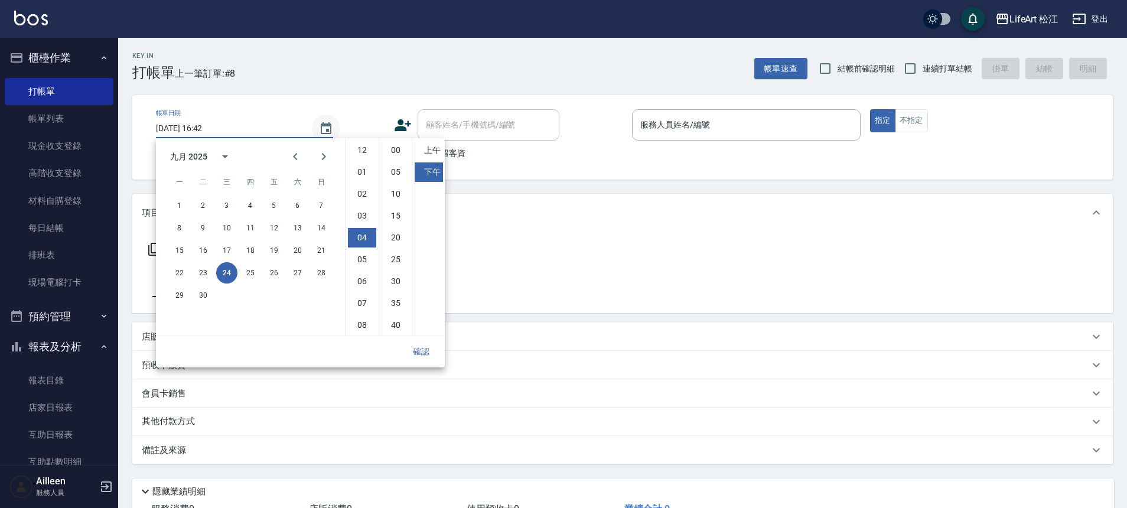
scroll to position [66, 0]
click at [200, 275] on button "23" at bounding box center [203, 272] width 21 height 21
type input "[DATE] 16:42"
click at [556, 196] on div "項目消費" at bounding box center [622, 213] width 980 height 38
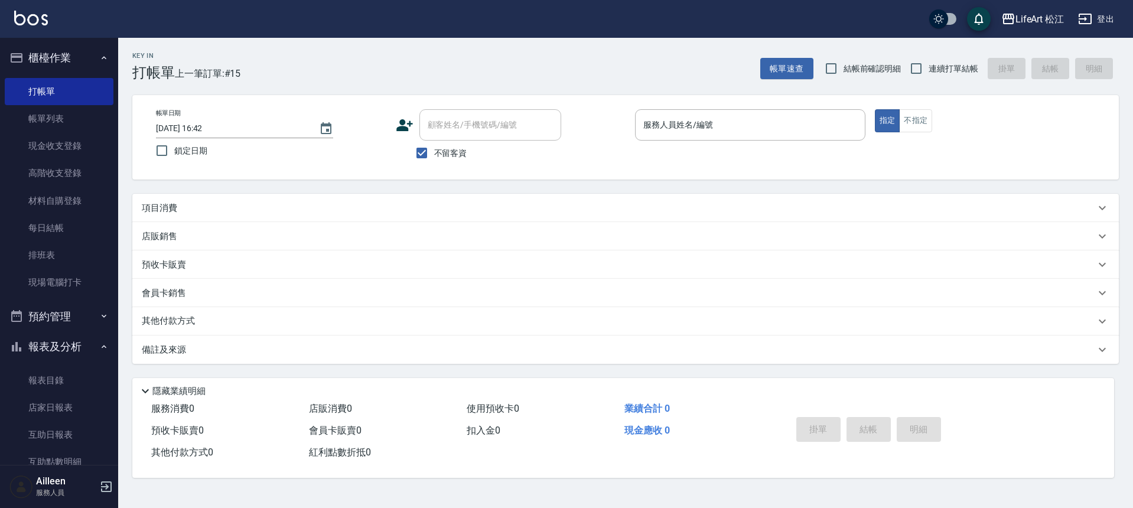
drag, startPoint x: 453, startPoint y: 155, endPoint x: 456, endPoint y: 148, distance: 7.4
click at [453, 154] on span "不留客資" at bounding box center [450, 153] width 33 height 12
click at [434, 154] on input "不留客資" at bounding box center [421, 153] width 25 height 25
checkbox input "false"
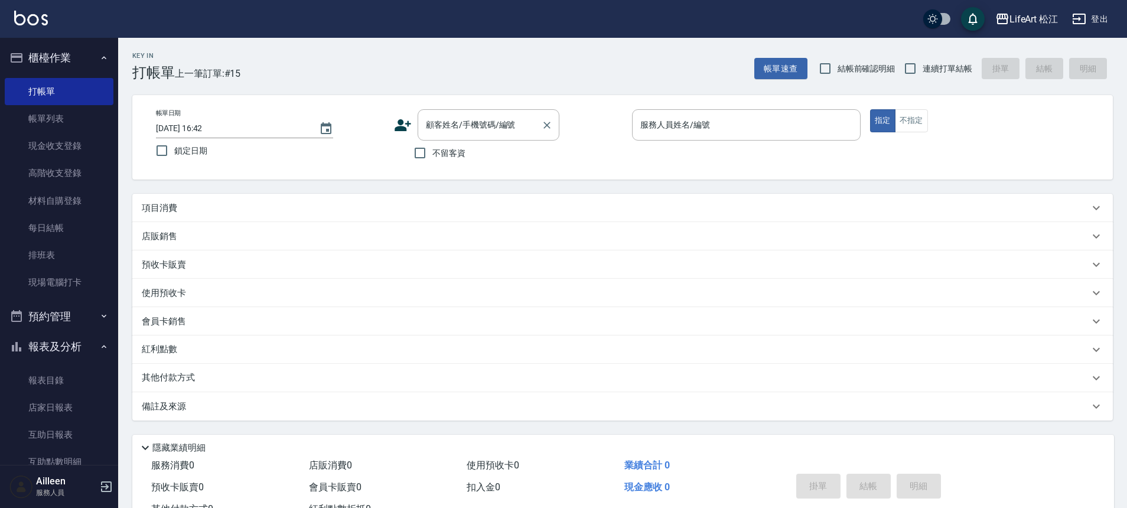
click at [471, 129] on div "顧客姓名/手機號碼/編號 顧客姓名/手機號碼/編號" at bounding box center [489, 124] width 142 height 31
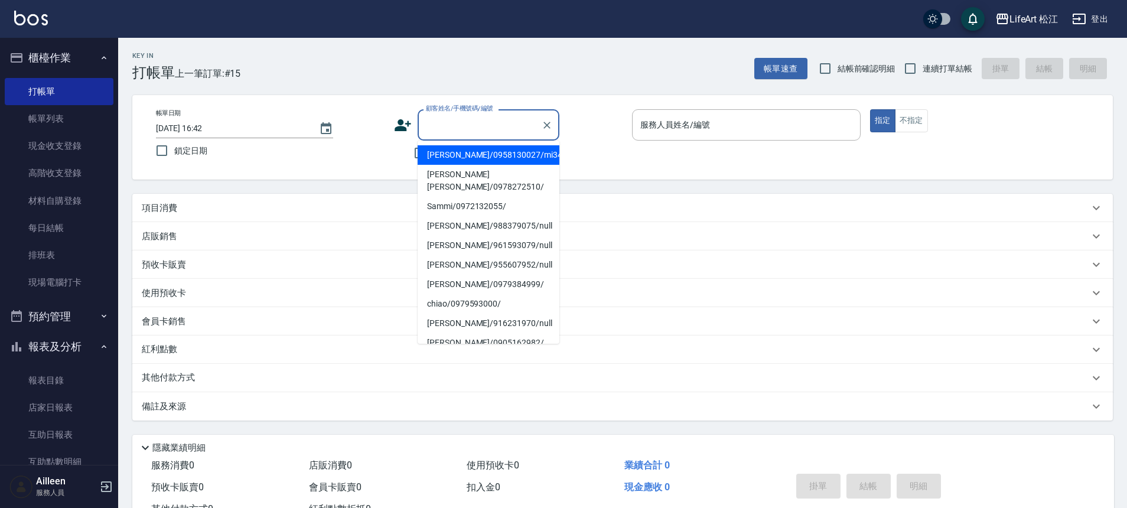
type input "ㄕ"
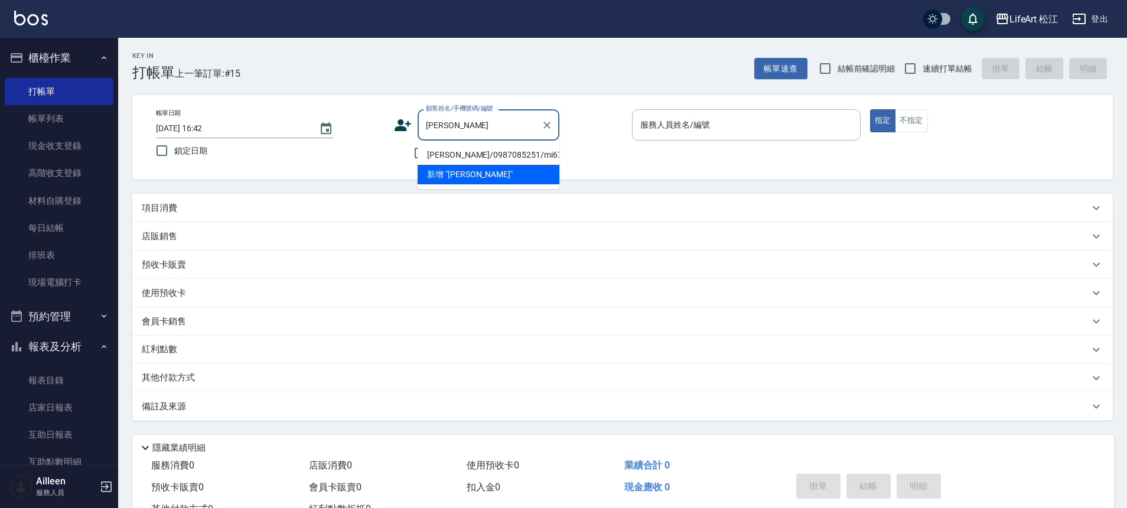
click at [475, 151] on li "[PERSON_NAME]/0987085251/mi67" at bounding box center [489, 154] width 142 height 19
type input "[PERSON_NAME]/0987085251/mi67"
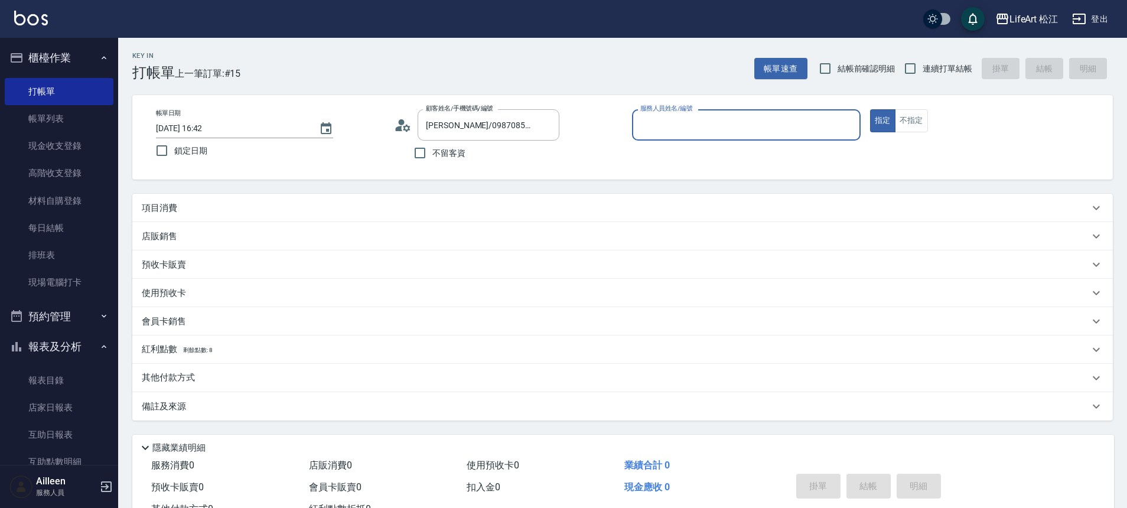
type input "Mia(無代號)"
click at [175, 211] on p "項目消費" at bounding box center [159, 208] width 35 height 12
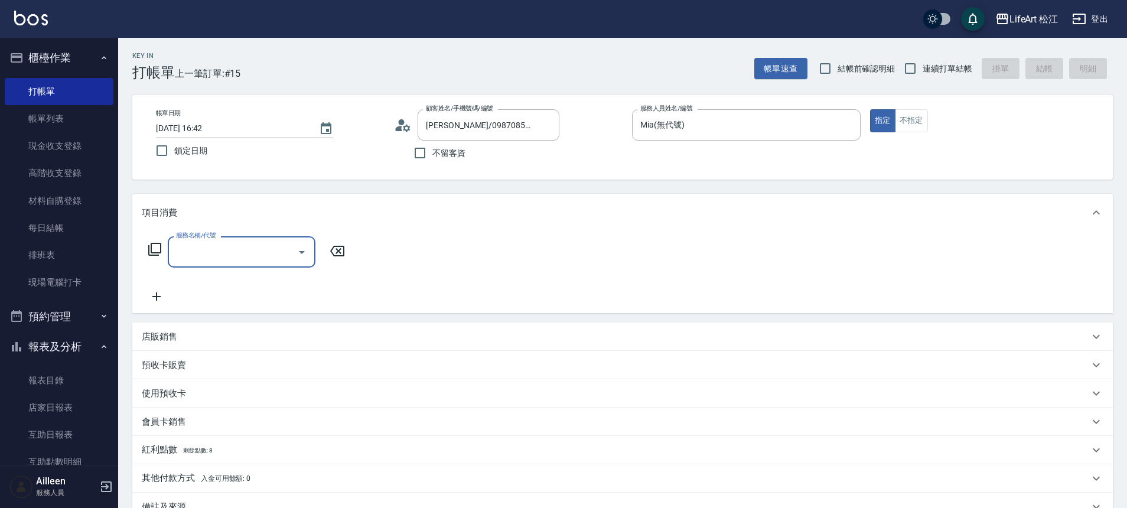
scroll to position [0, 0]
click at [200, 255] on input "服務名稱/代號" at bounding box center [232, 252] width 119 height 21
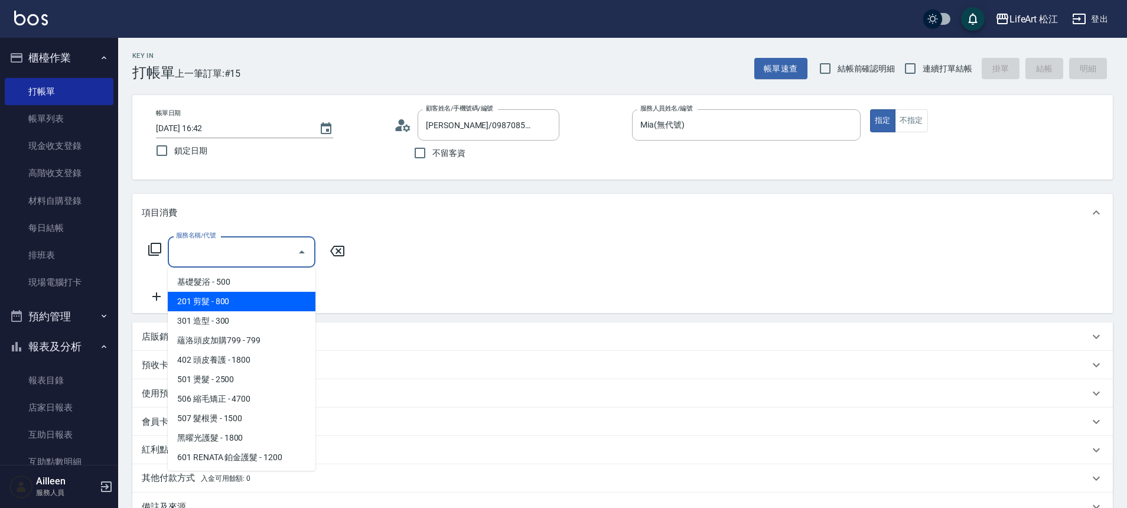
click at [237, 302] on span "201 剪髮 - 800" at bounding box center [242, 301] width 148 height 19
type input "201 剪髮(201)"
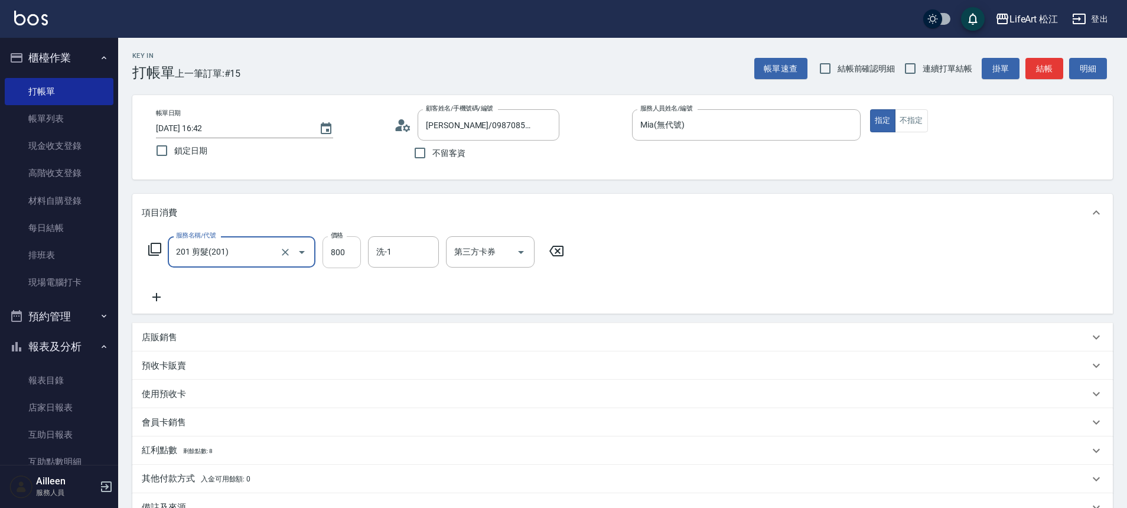
click at [352, 252] on input "800" at bounding box center [341, 252] width 38 height 32
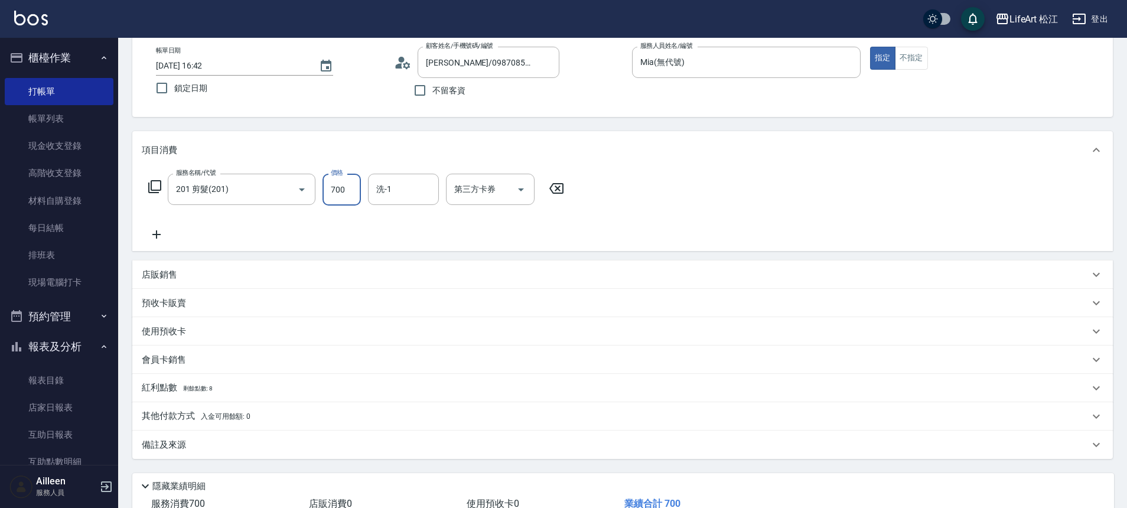
scroll to position [147, 0]
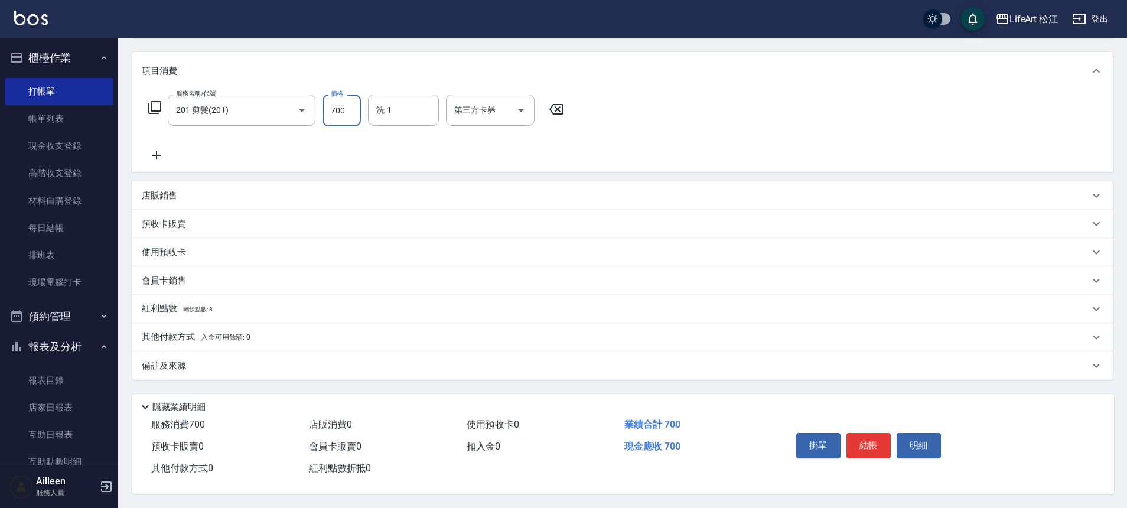
type input "700"
click at [180, 331] on p "其他付款方式 入金可用餘額: 0" at bounding box center [196, 337] width 109 height 13
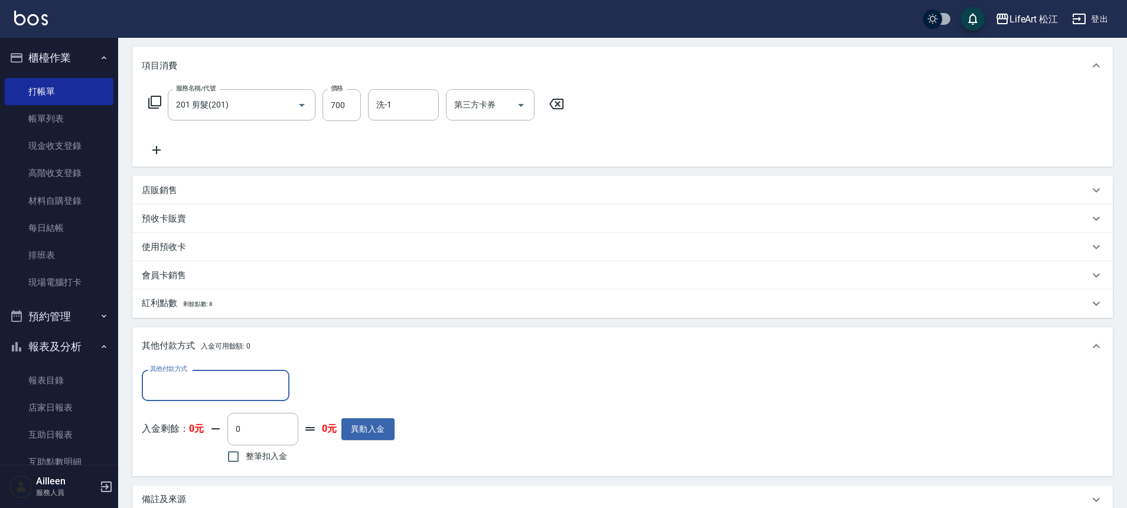
scroll to position [0, 0]
click at [197, 304] on span "剩餘點數: 8" at bounding box center [198, 304] width 30 height 6
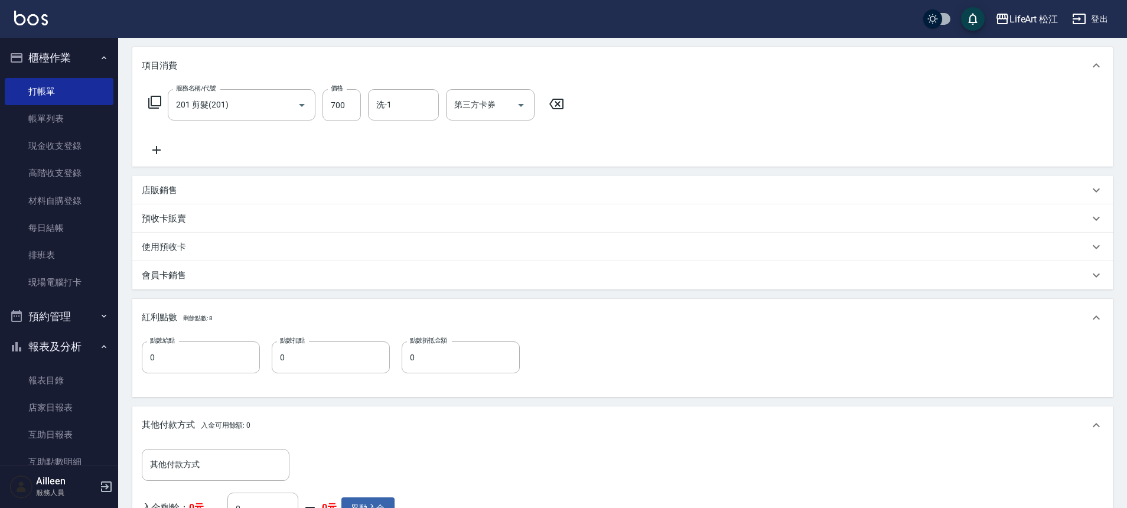
click at [456, 473] on div "其他付款方式 其他付款方式 入金剩餘： 0元 0 ​ 整筆扣入金 0元 異動入金" at bounding box center [622, 497] width 961 height 96
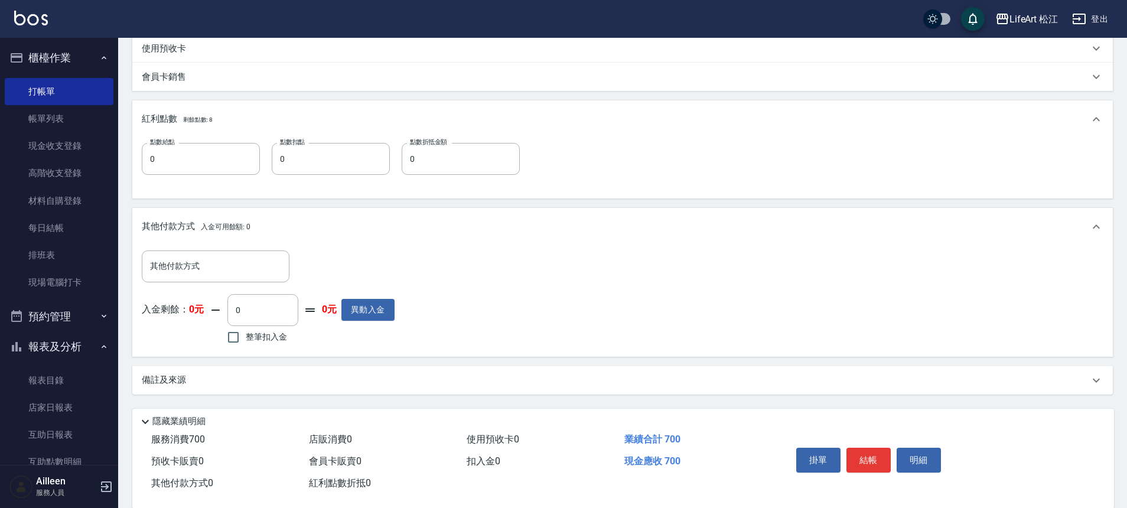
scroll to position [351, 0]
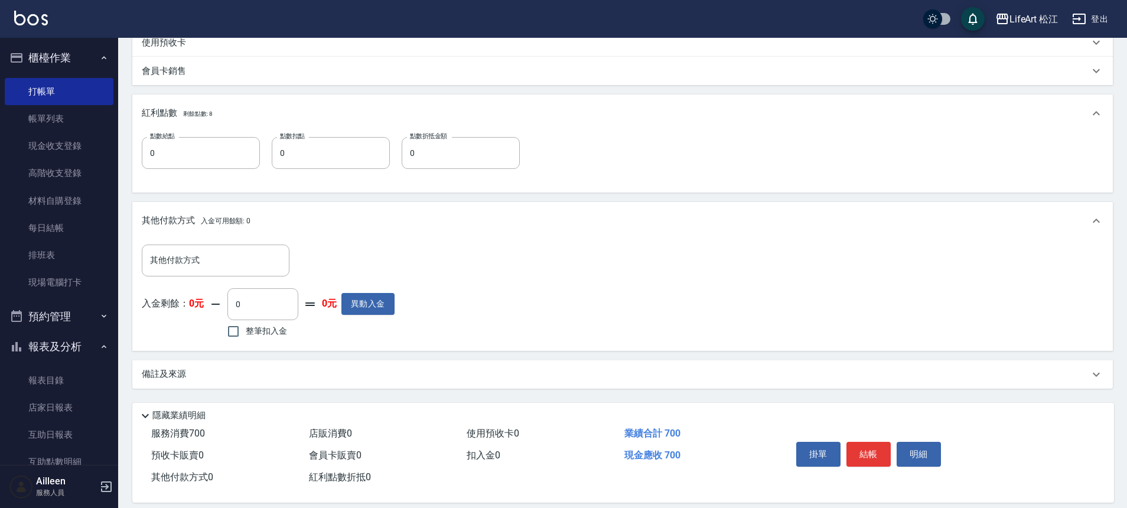
click at [155, 376] on p "備註及來源" at bounding box center [164, 374] width 44 height 12
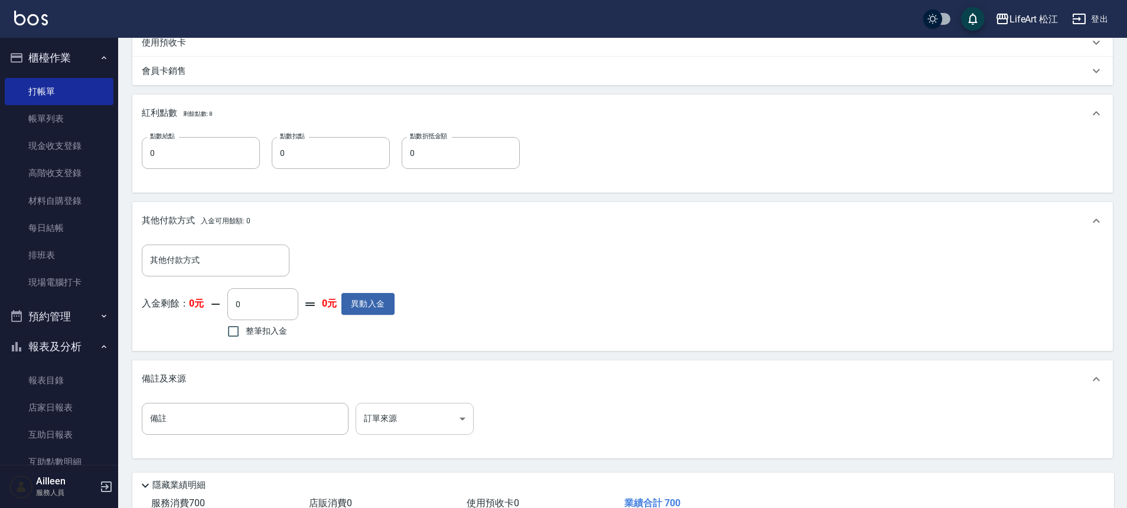
click at [393, 421] on body "LifeArt 松江 登出 櫃檯作業 打帳單 帳單列表 現金收支登錄 高階收支登錄 材料自購登錄 每日結帳 排班表 現場電腦打卡 預約管理 預約管理 單日預約…" at bounding box center [563, 118] width 1127 height 938
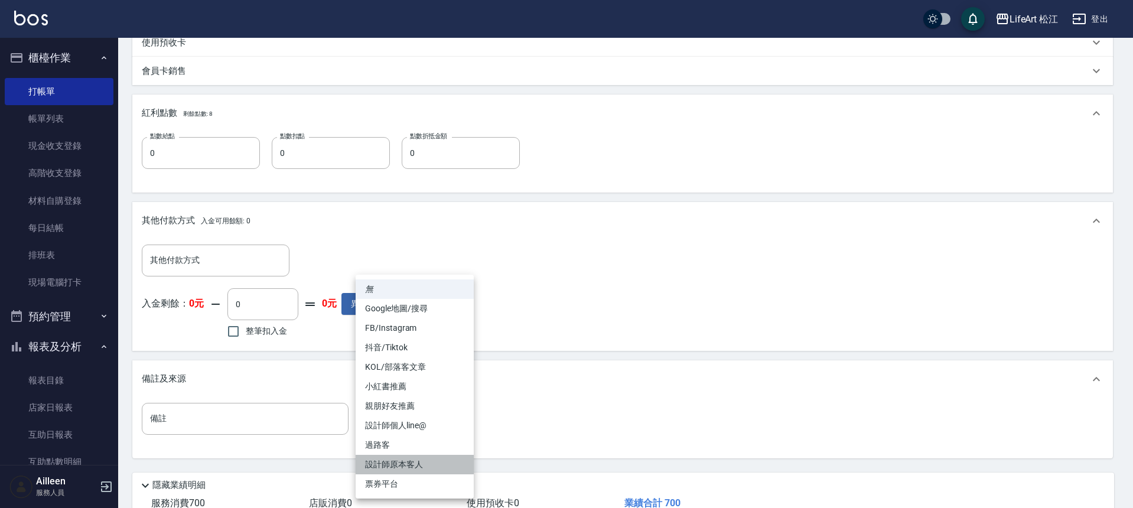
click at [396, 461] on li "設計師原本客人" at bounding box center [415, 464] width 118 height 19
type input "設計師原本客人"
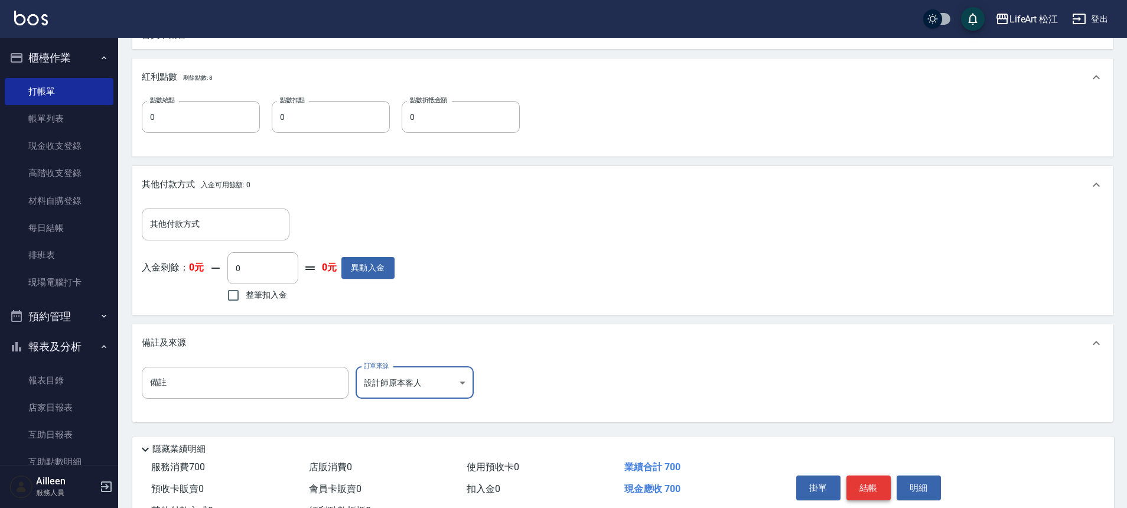
scroll to position [435, 0]
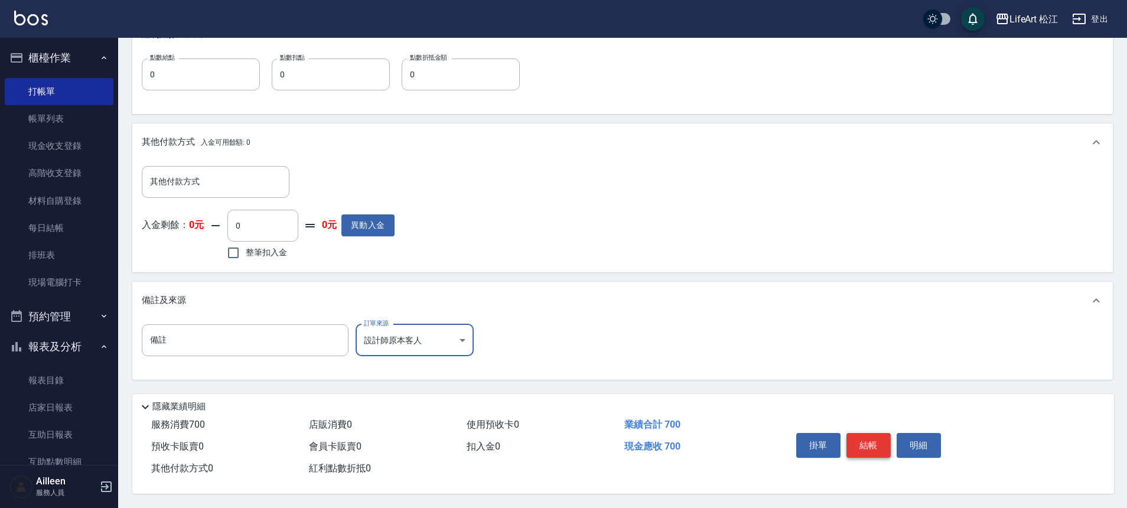
click at [870, 442] on button "結帳" at bounding box center [868, 445] width 44 height 25
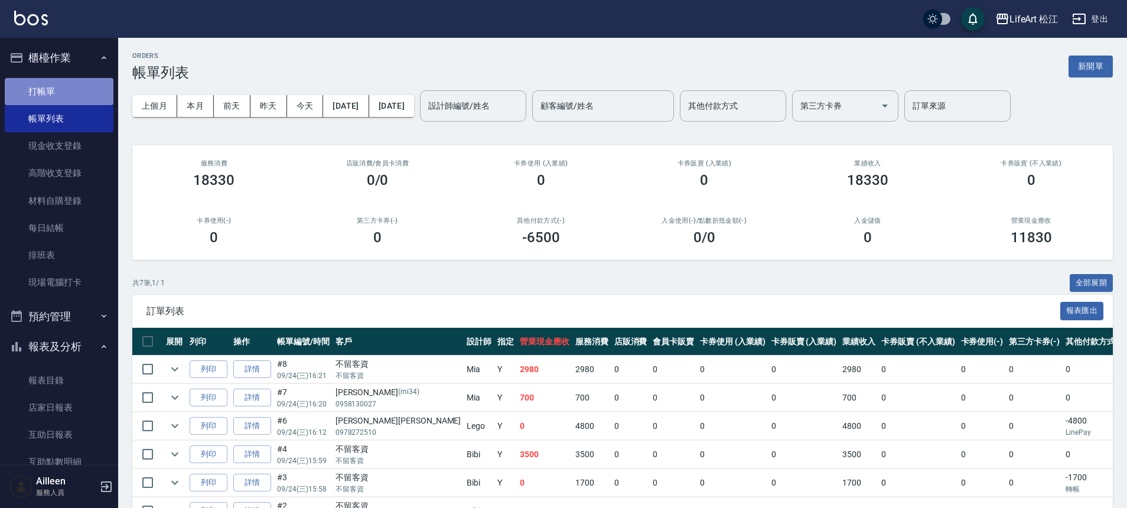
click at [77, 87] on link "打帳單" at bounding box center [59, 91] width 109 height 27
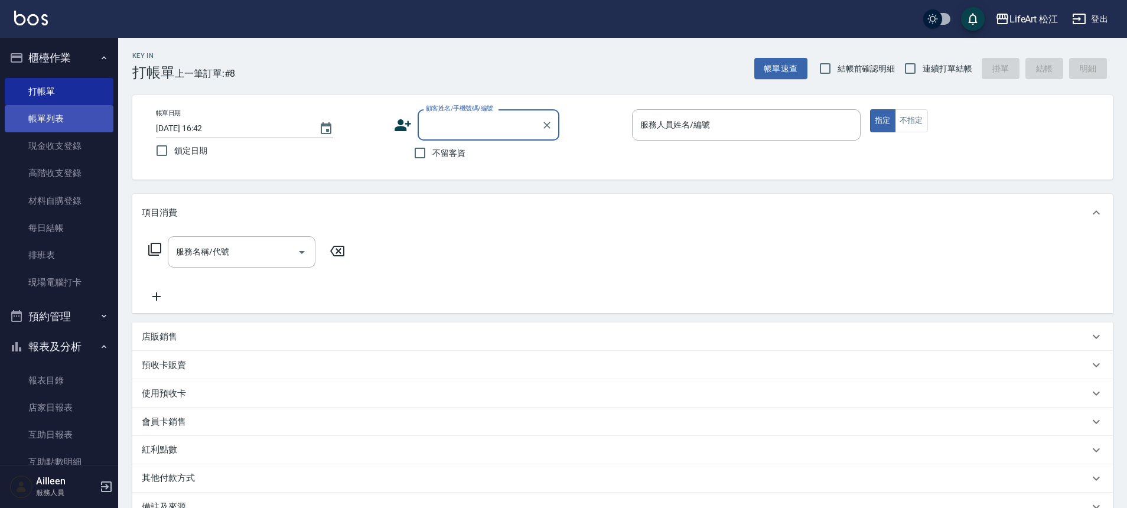
click at [65, 116] on link "帳單列表" at bounding box center [59, 118] width 109 height 27
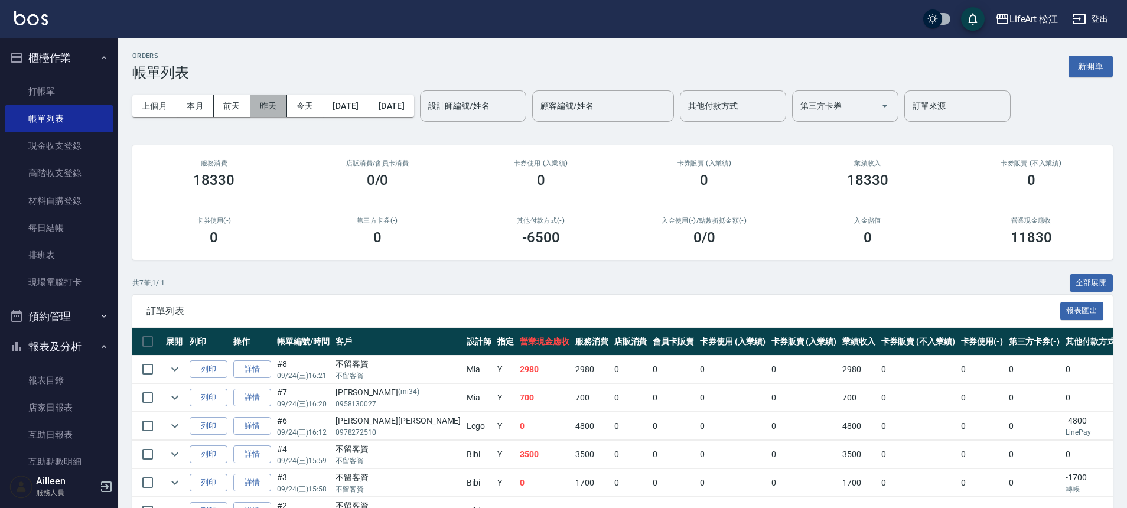
click at [268, 107] on button "昨天" at bounding box center [268, 106] width 37 height 22
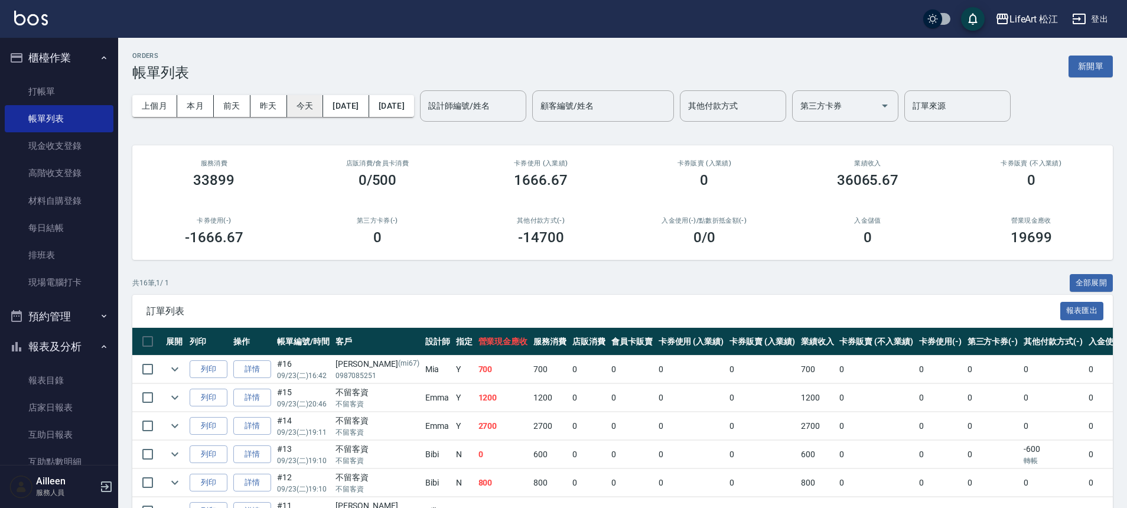
click at [296, 107] on button "今天" at bounding box center [305, 106] width 37 height 22
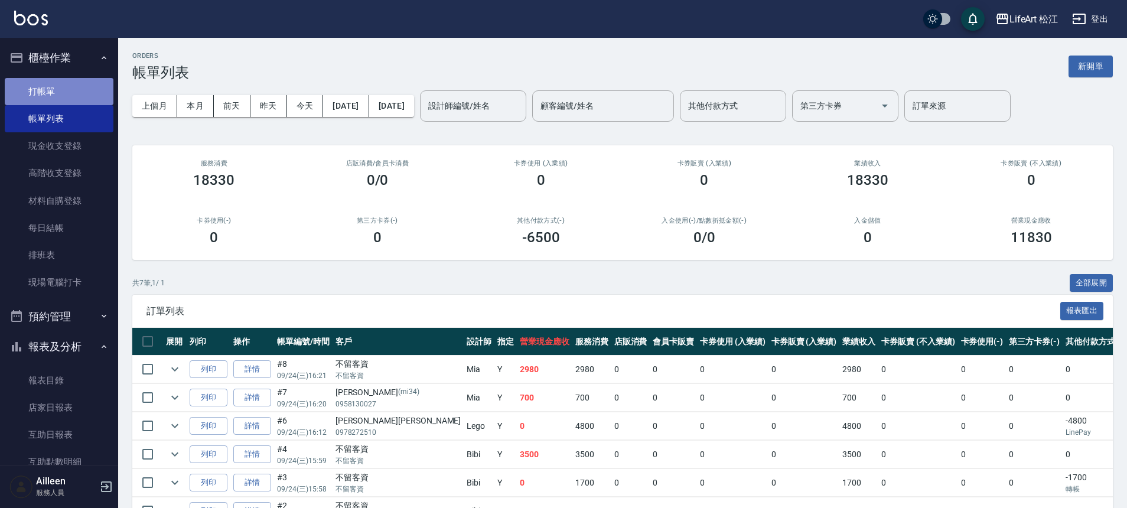
click at [76, 93] on link "打帳單" at bounding box center [59, 91] width 109 height 27
